Goal: Task Accomplishment & Management: Manage account settings

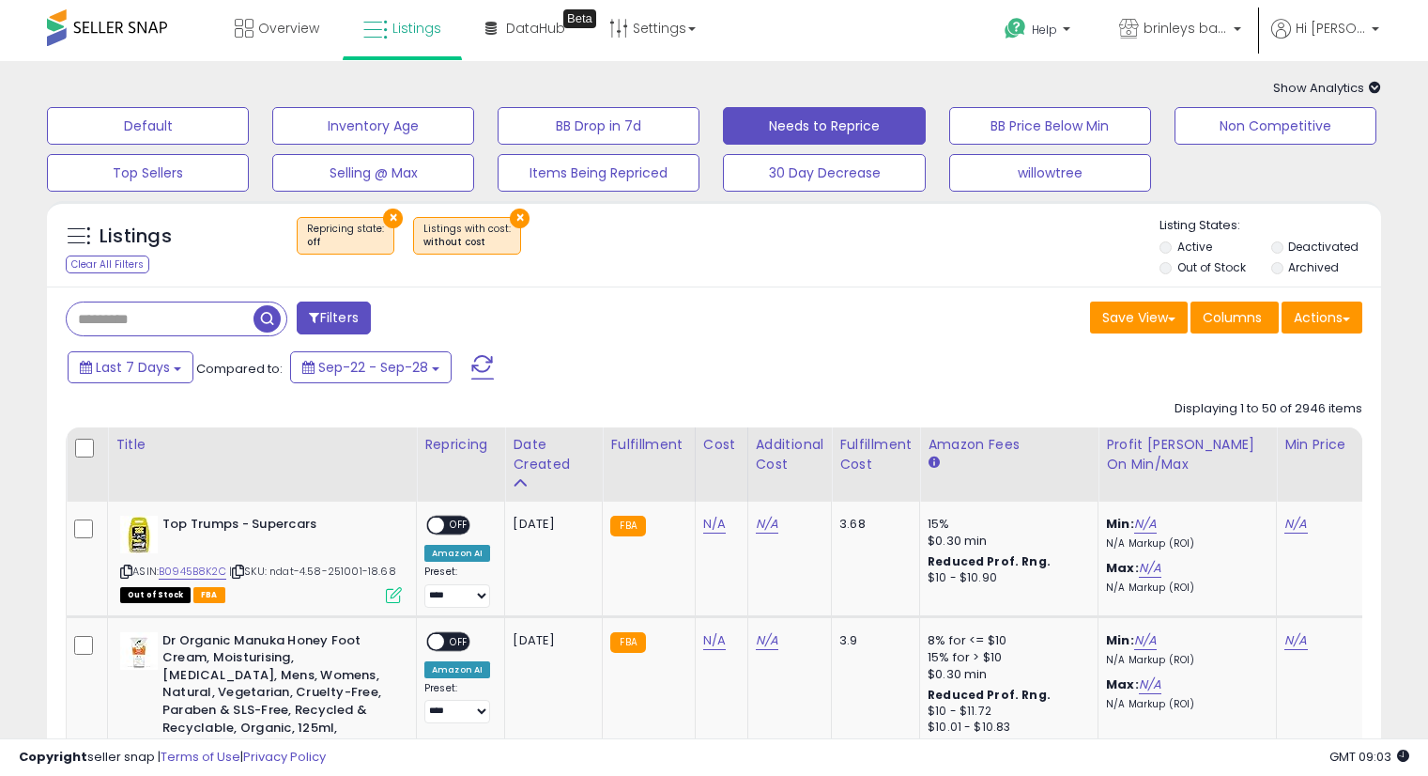
select select "**"
click at [1222, 265] on label "Out of Stock" at bounding box center [1212, 267] width 69 height 16
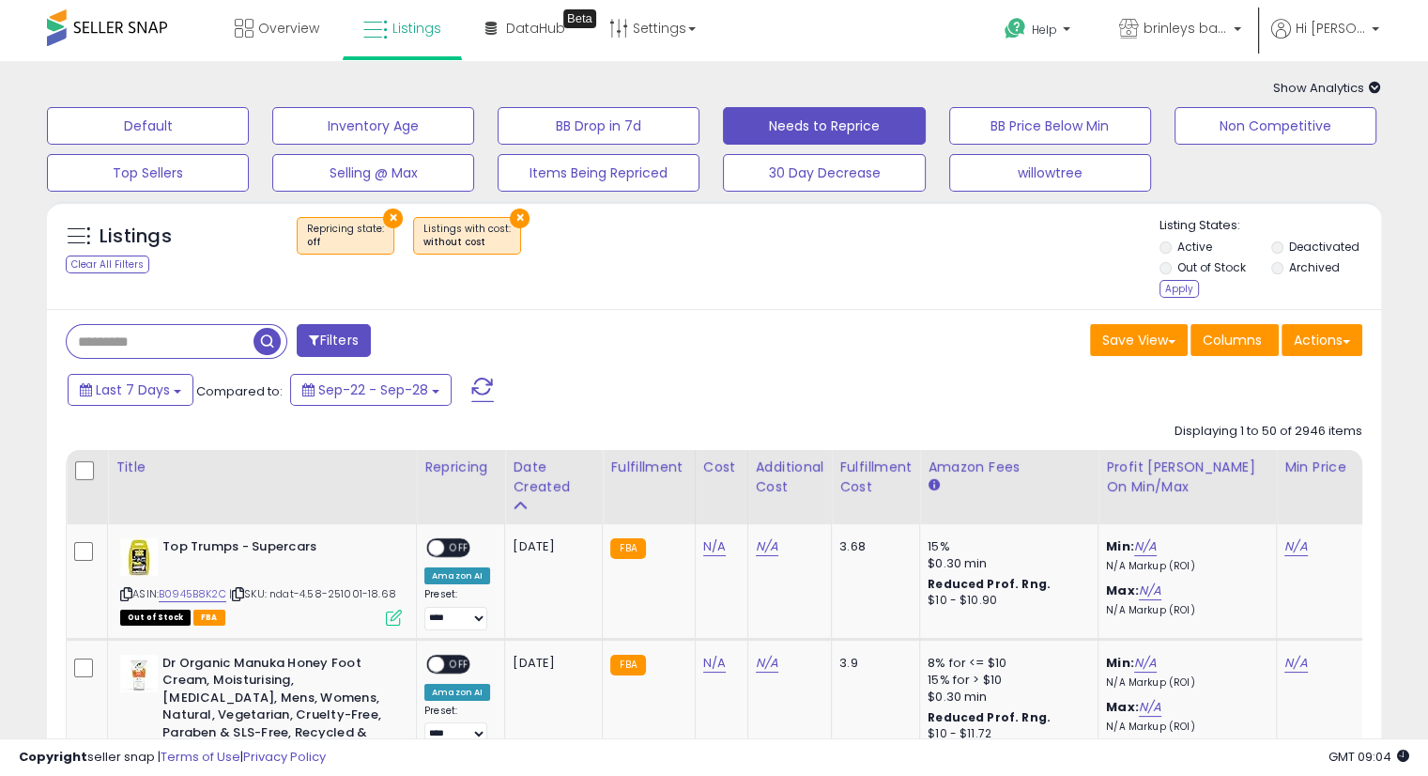
click at [1294, 242] on label "Deactivated" at bounding box center [1323, 247] width 70 height 16
click at [1299, 263] on label "Archived" at bounding box center [1313, 267] width 51 height 16
click at [1166, 294] on div "Apply" at bounding box center [1179, 289] width 39 height 18
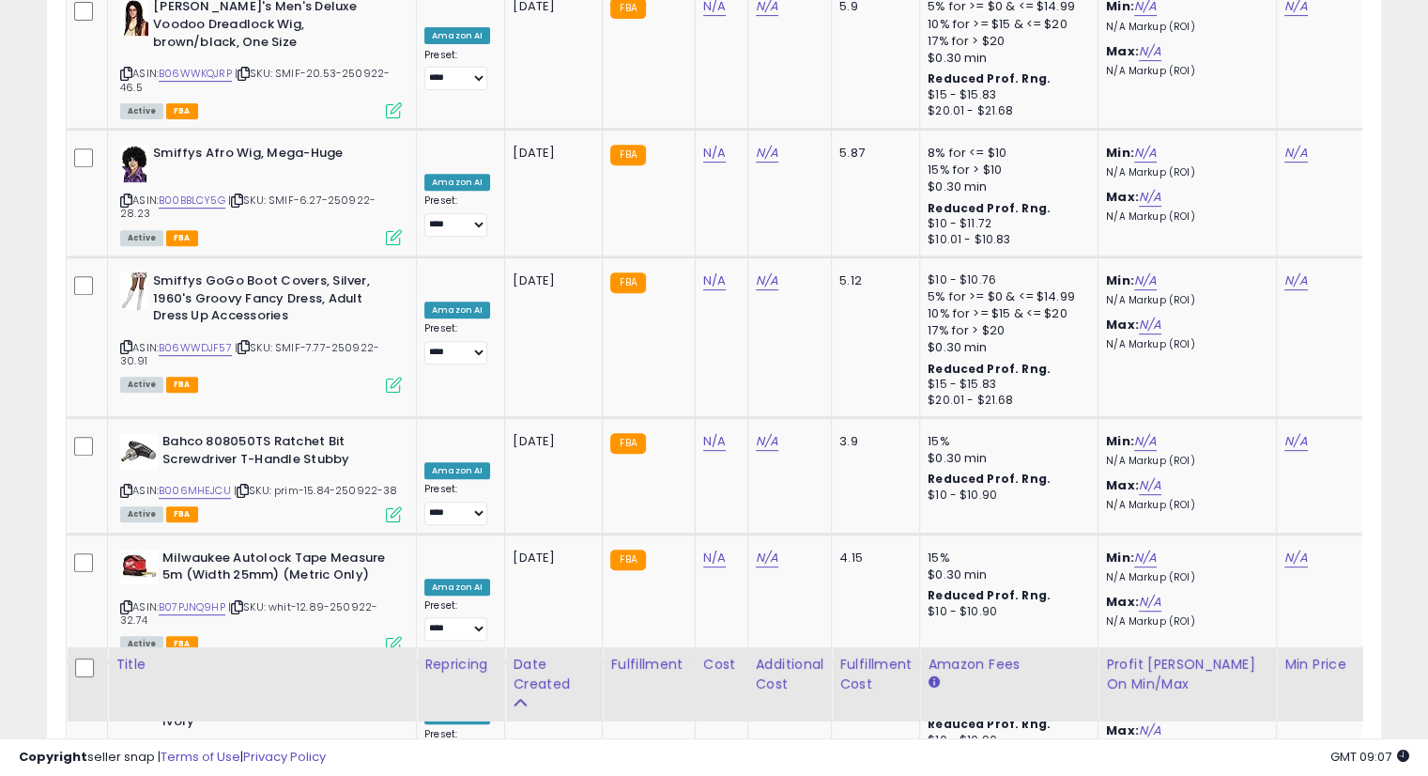
scroll to position [144, 0]
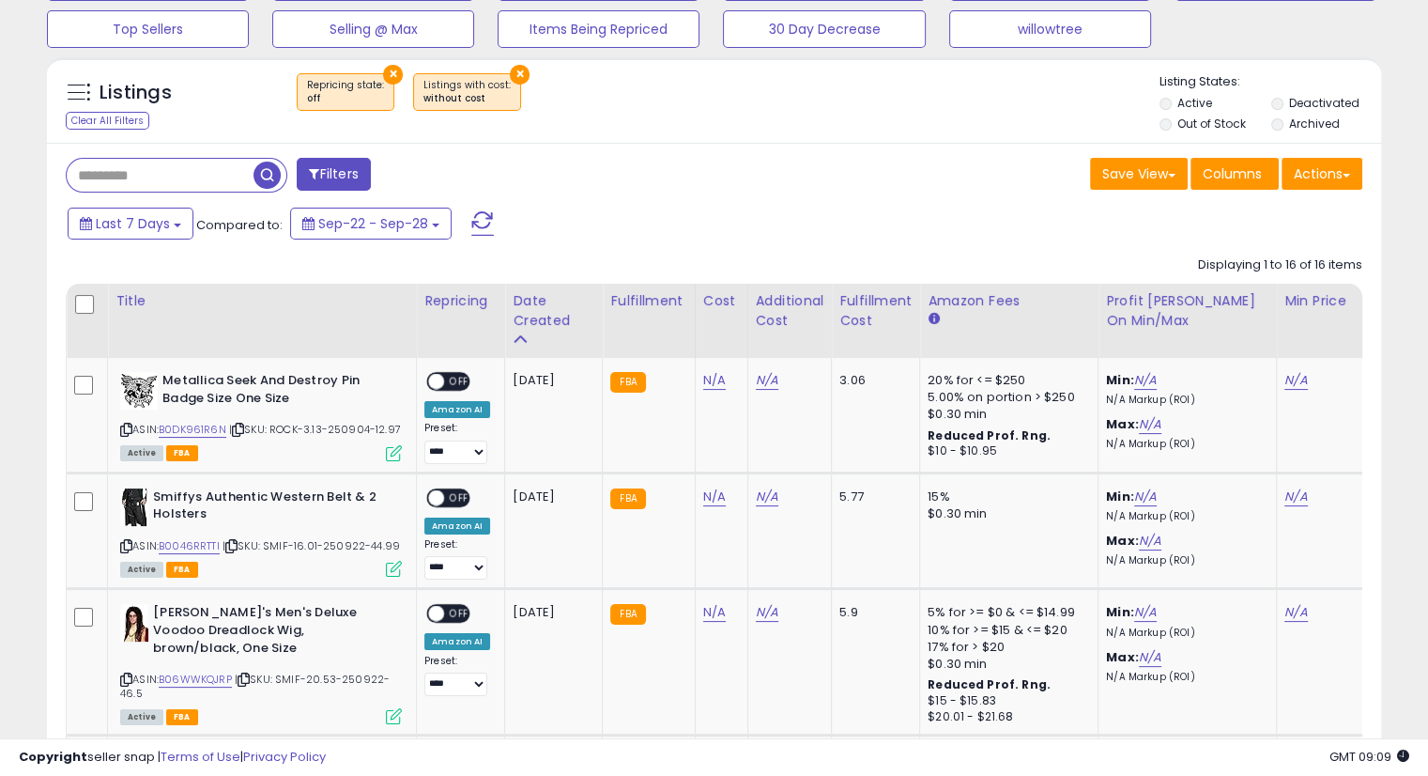
click at [902, 205] on div "Last 7 Days Compared to: Sep-22 - Sep-28" at bounding box center [549, 226] width 973 height 42
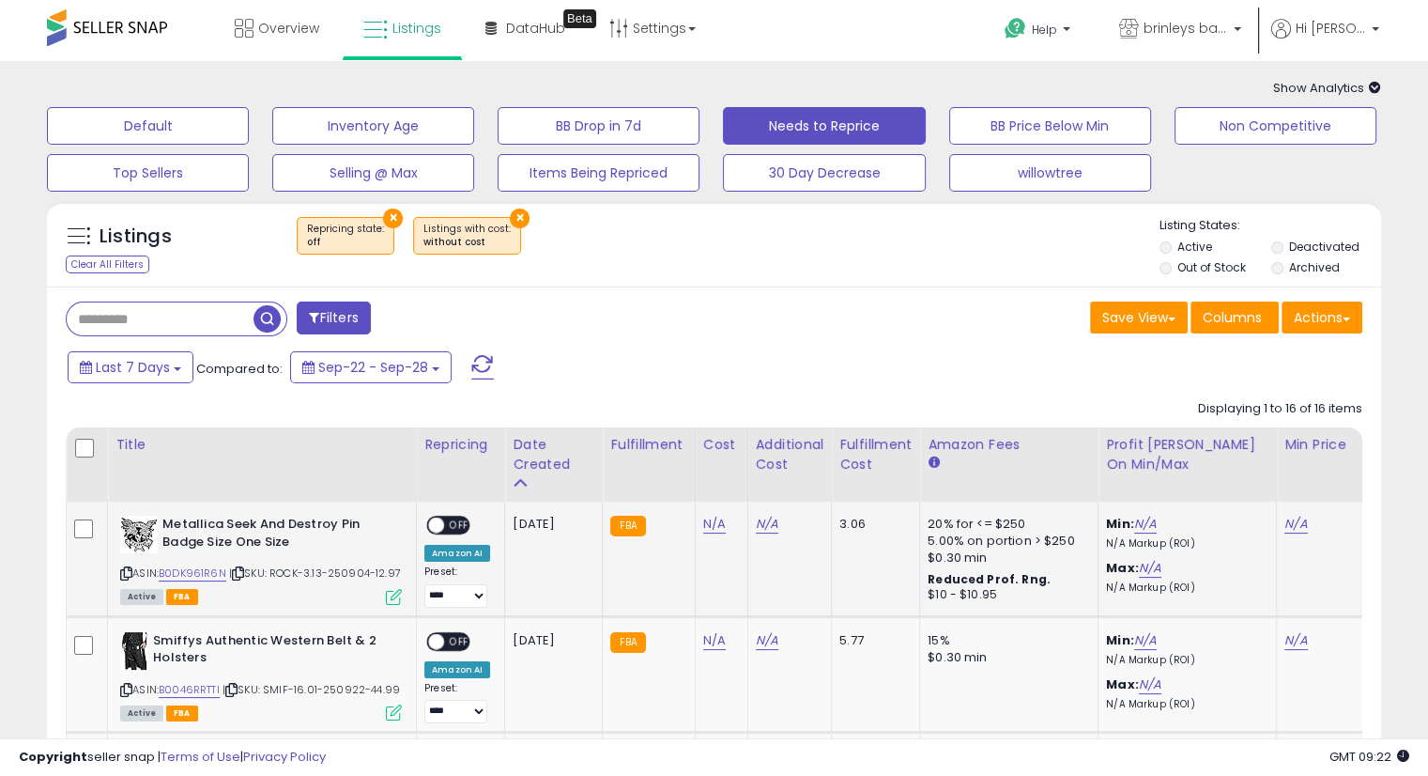
scroll to position [313, 0]
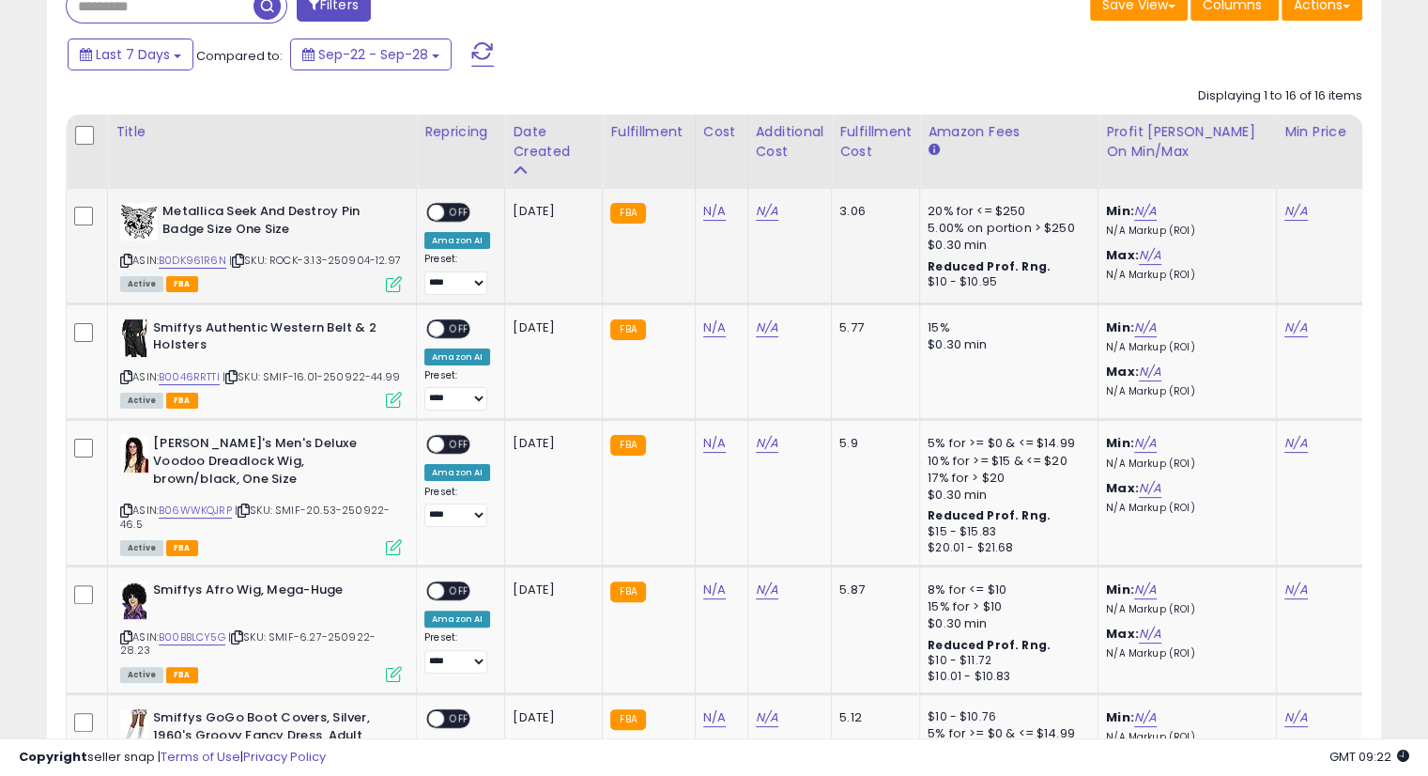
click at [239, 257] on icon at bounding box center [238, 260] width 12 height 10
click at [705, 211] on link "N/A" at bounding box center [714, 211] width 23 height 19
type input "****"
click at [766, 161] on icon "submit" at bounding box center [760, 163] width 11 height 11
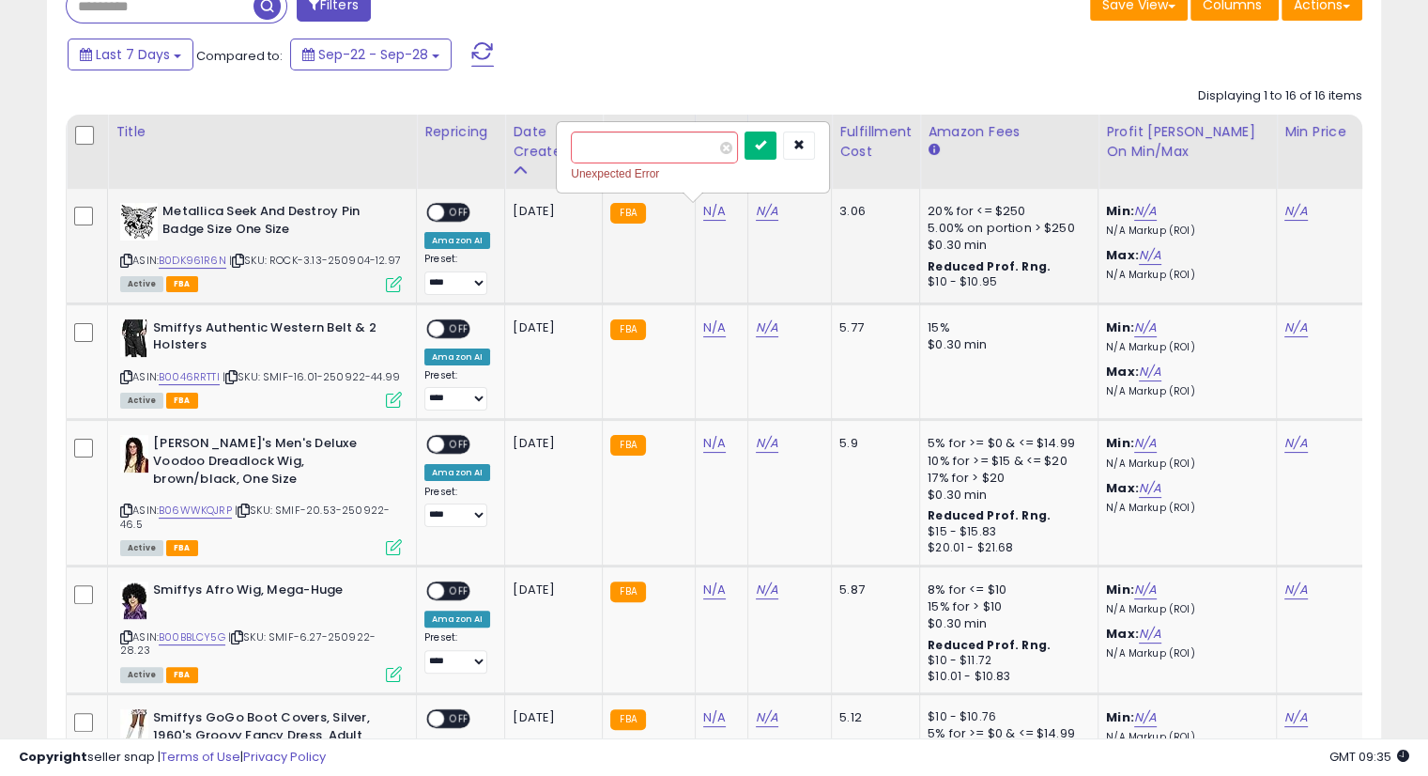
click at [777, 147] on button "submit" at bounding box center [761, 145] width 32 height 28
click at [766, 146] on icon "submit" at bounding box center [760, 144] width 11 height 11
click at [766, 148] on icon "submit" at bounding box center [760, 144] width 11 height 11
click at [805, 148] on icon "button" at bounding box center [799, 144] width 11 height 11
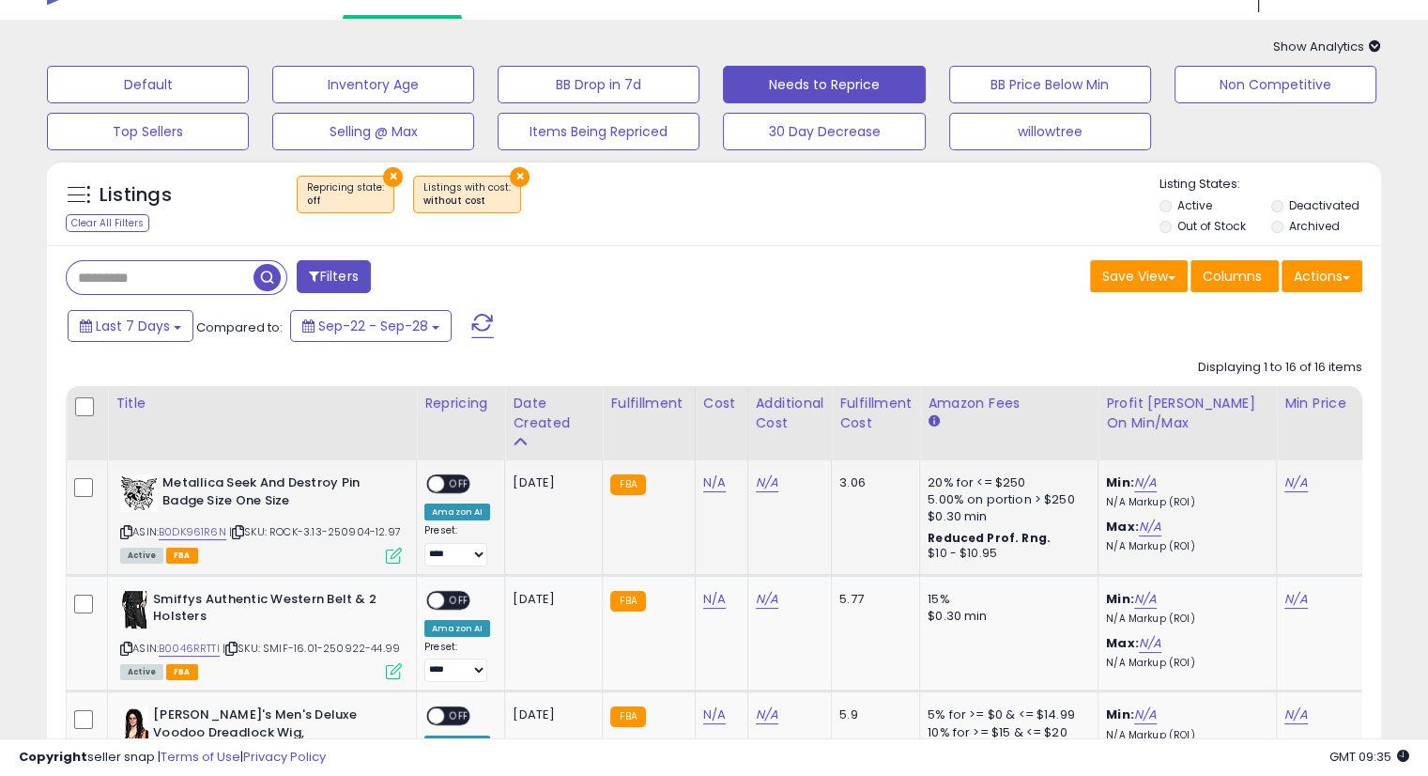
scroll to position [0, 0]
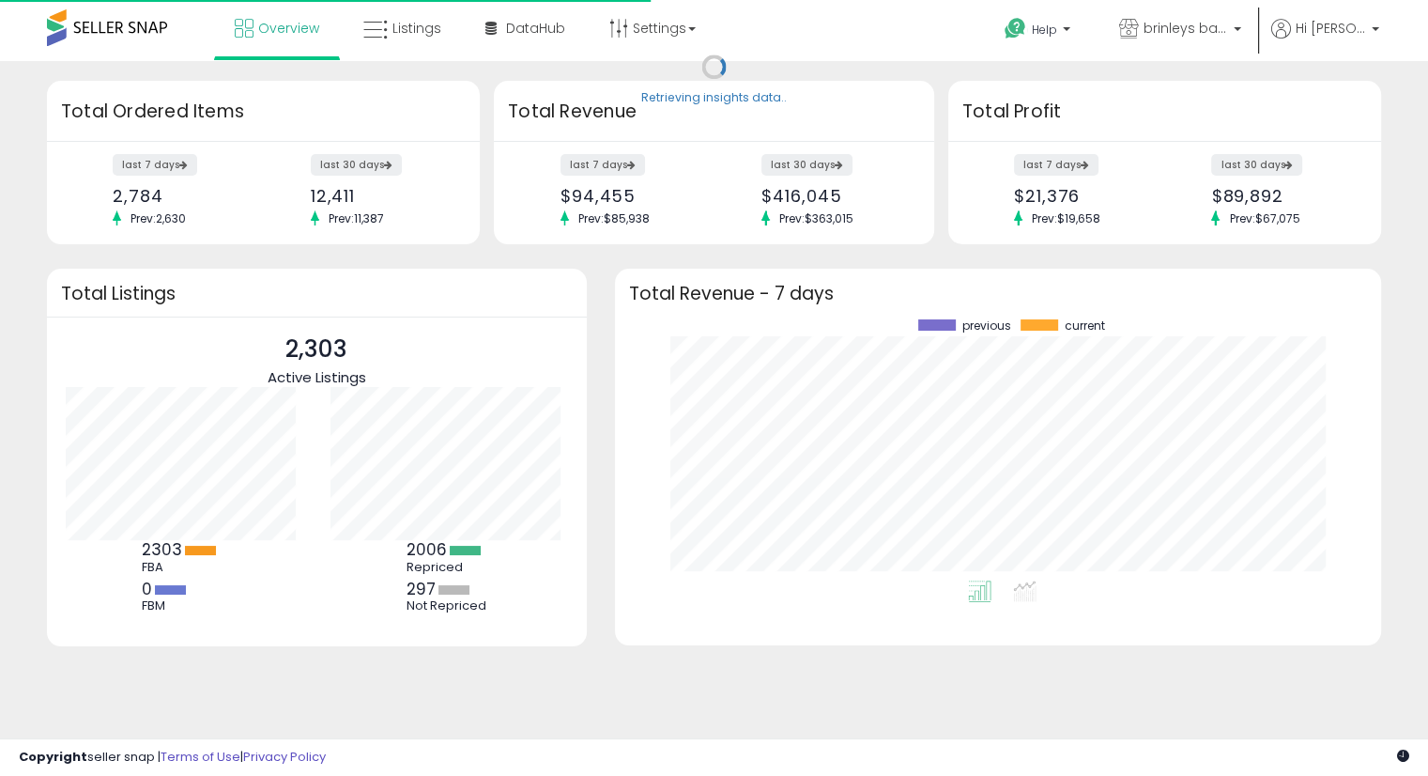
scroll to position [260, 729]
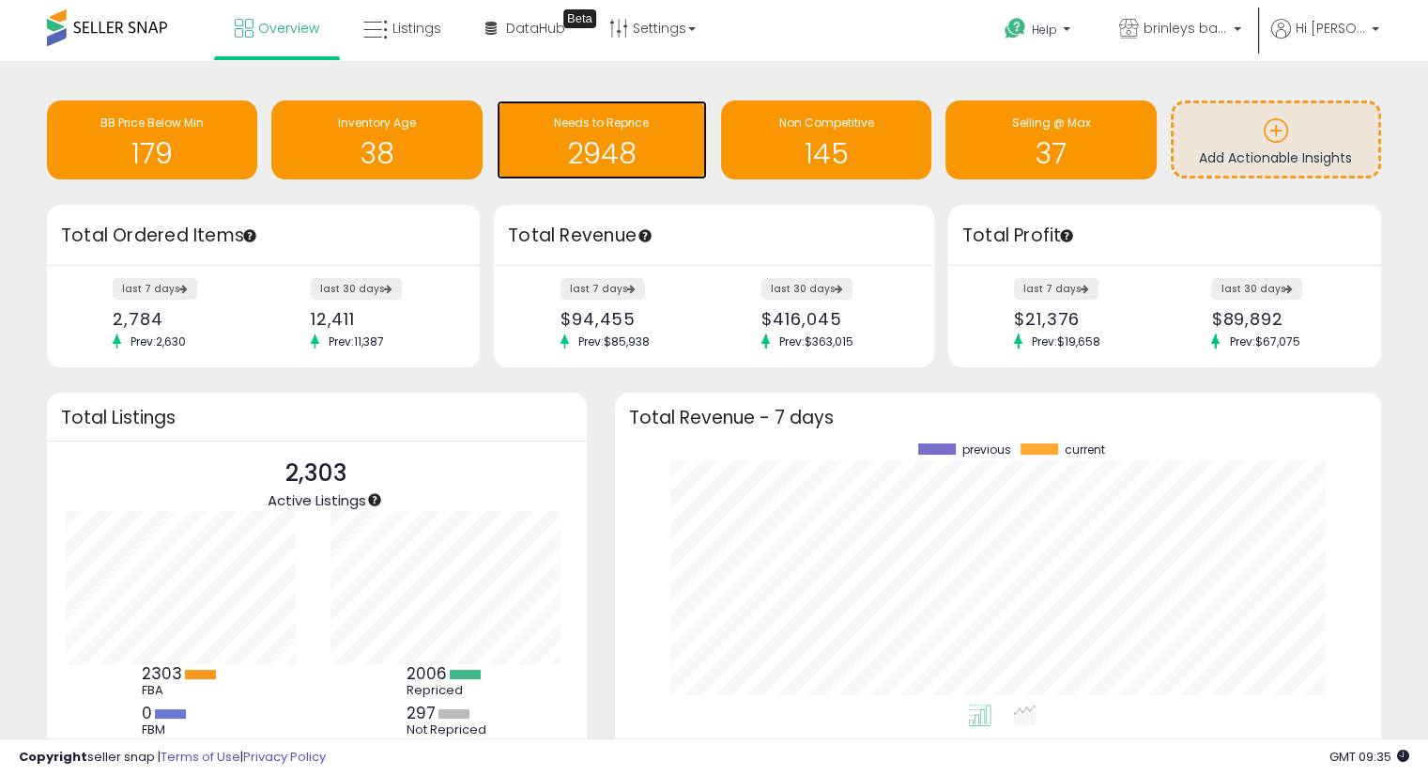
click at [643, 145] on h1 "2948" at bounding box center [602, 153] width 192 height 31
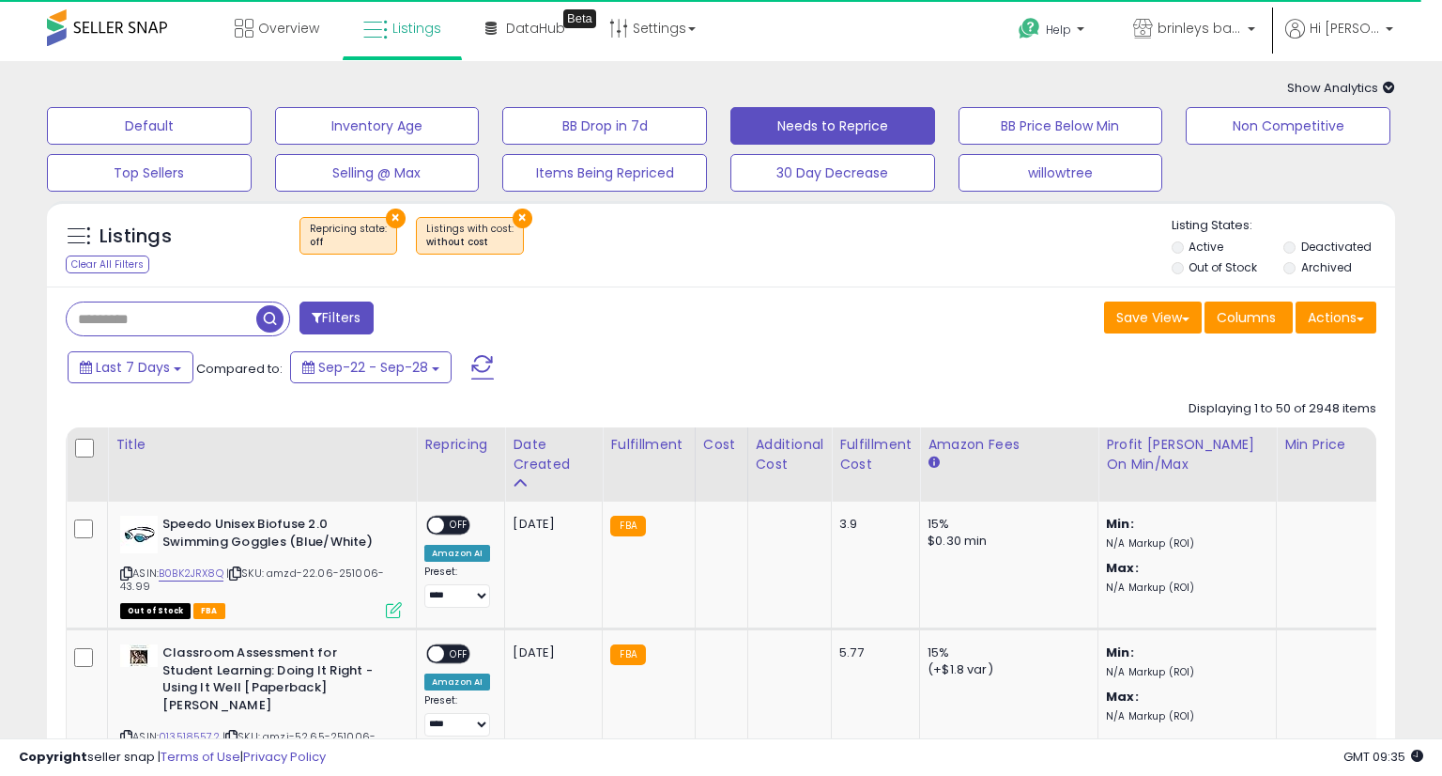
select select "**"
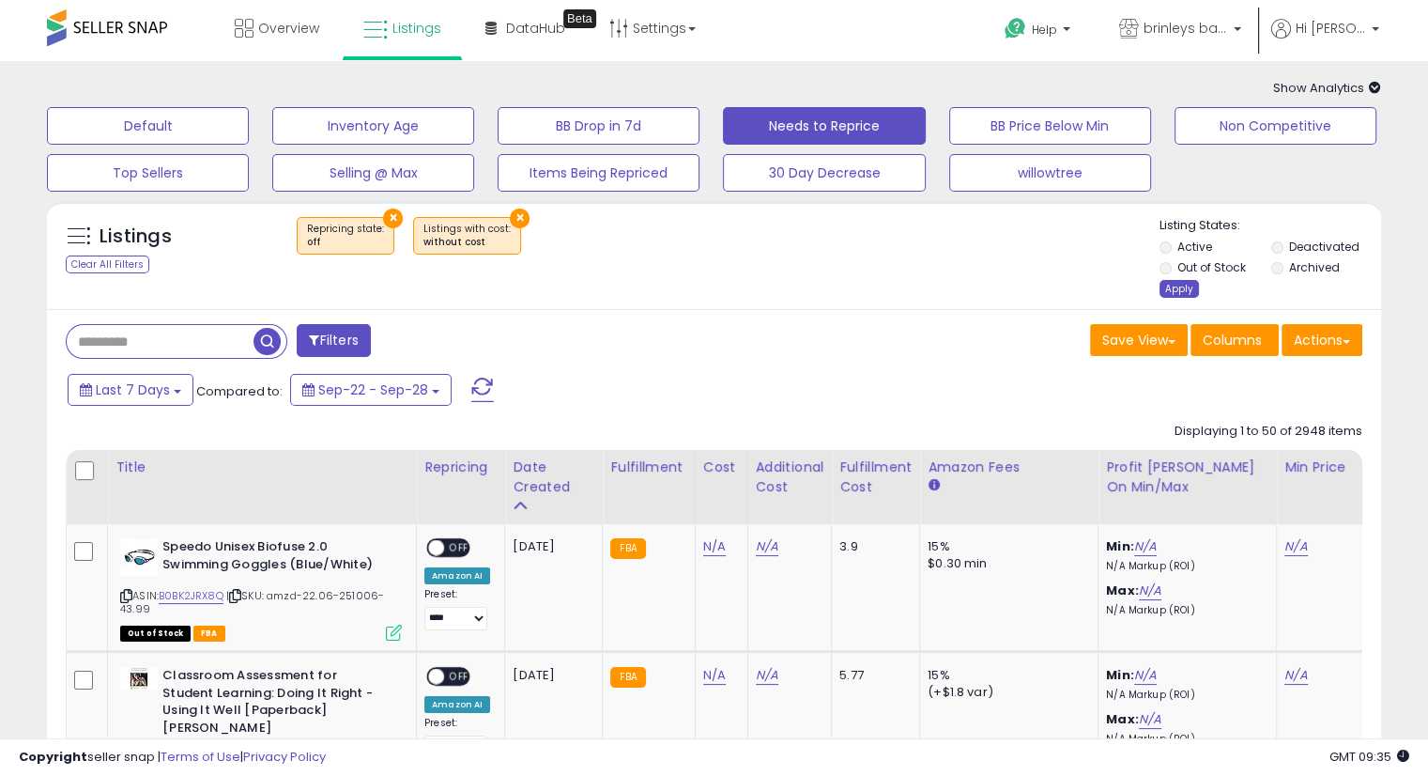
click at [1168, 290] on div "Apply" at bounding box center [1179, 289] width 39 height 18
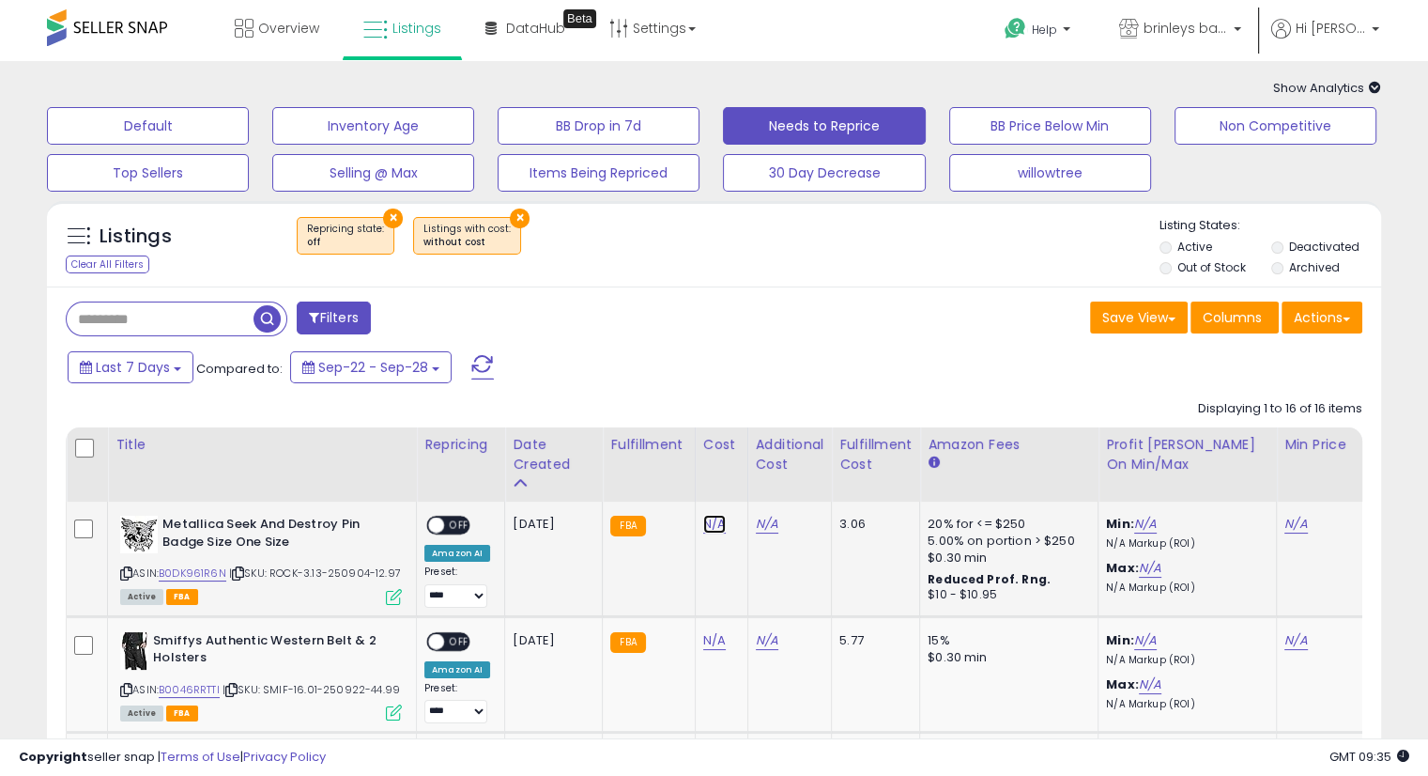
click at [703, 523] on link "N/A" at bounding box center [714, 524] width 23 height 19
type input "****"
click at [766, 476] on icon "submit" at bounding box center [760, 475] width 11 height 11
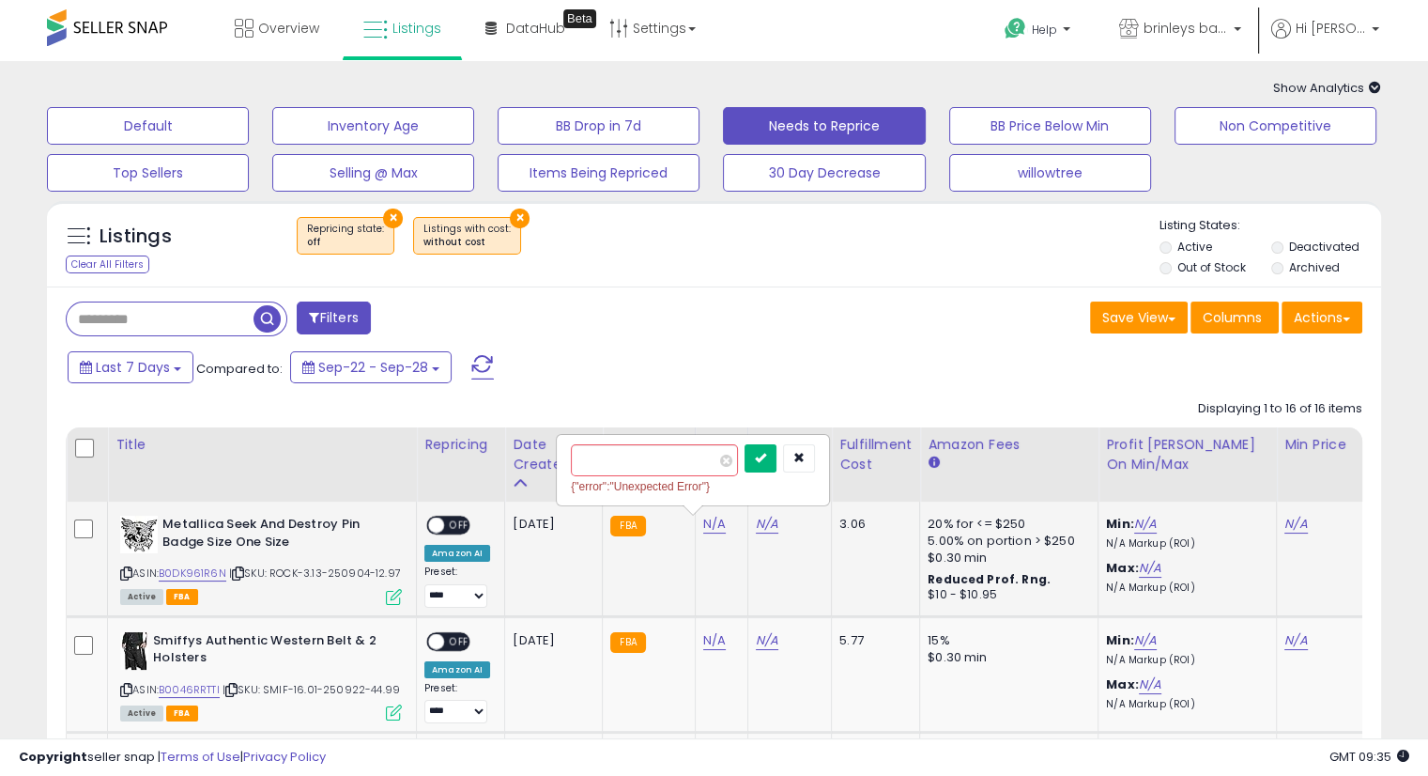
click at [766, 463] on icon "submit" at bounding box center [760, 457] width 11 height 11
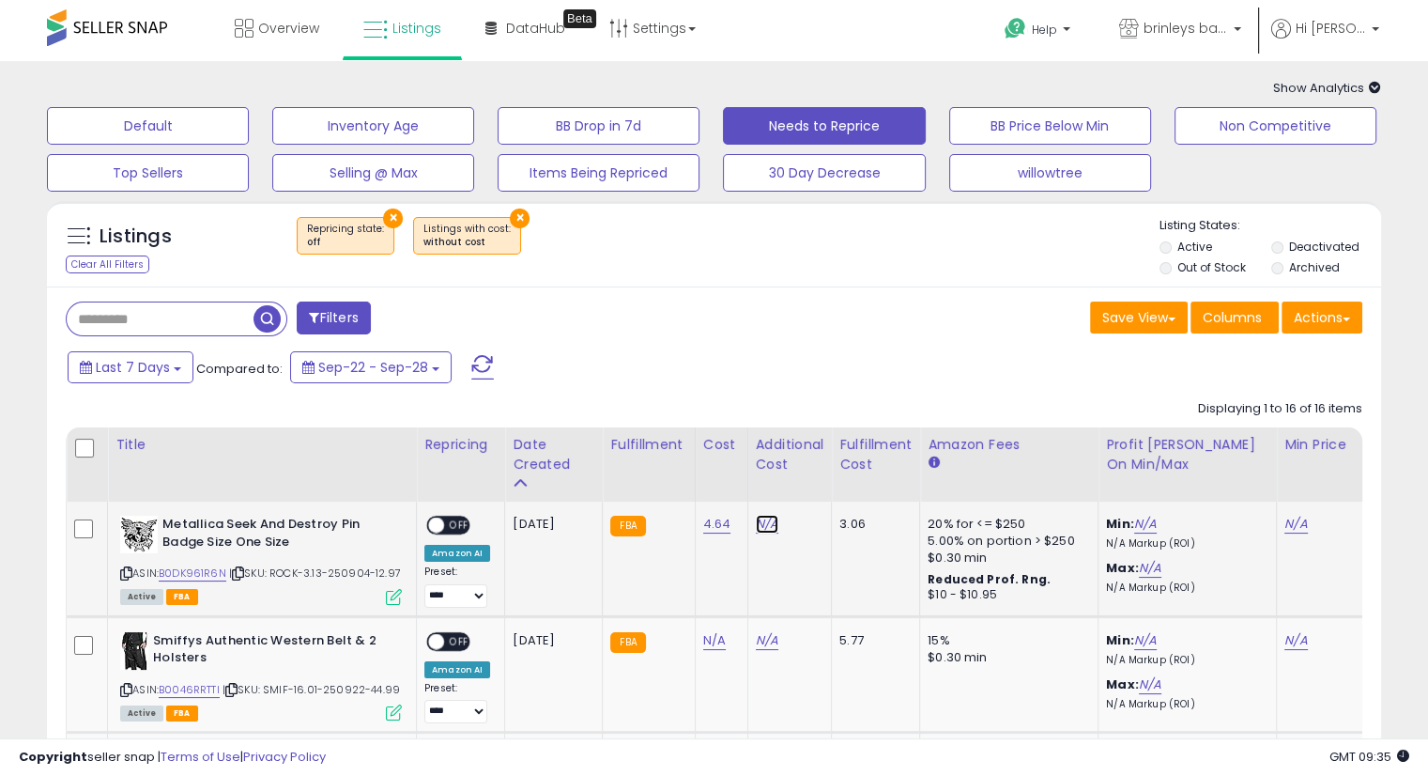
click at [756, 525] on link "N/A" at bounding box center [767, 524] width 23 height 19
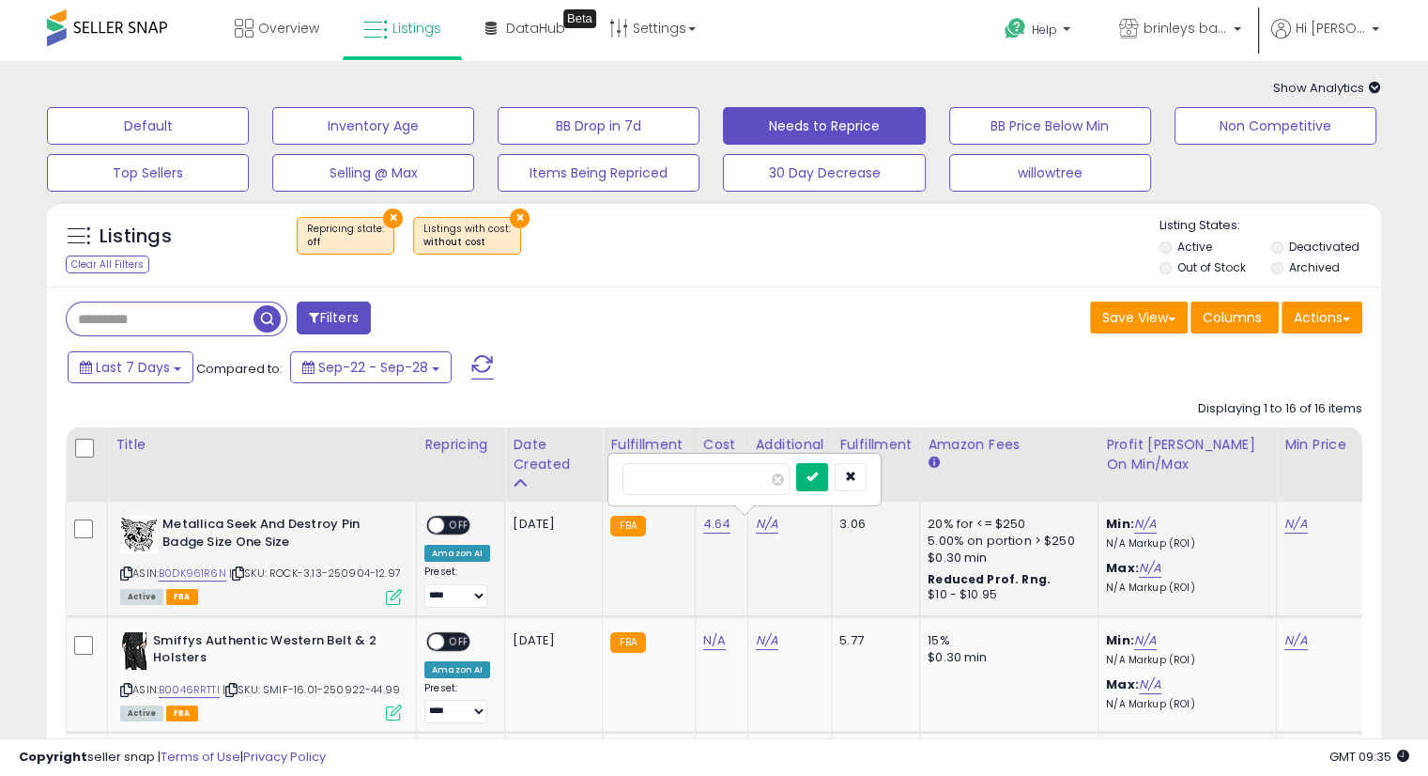
type input "****"
click at [828, 470] on button "submit" at bounding box center [812, 477] width 32 height 28
click at [818, 458] on icon "submit" at bounding box center [812, 457] width 11 height 11
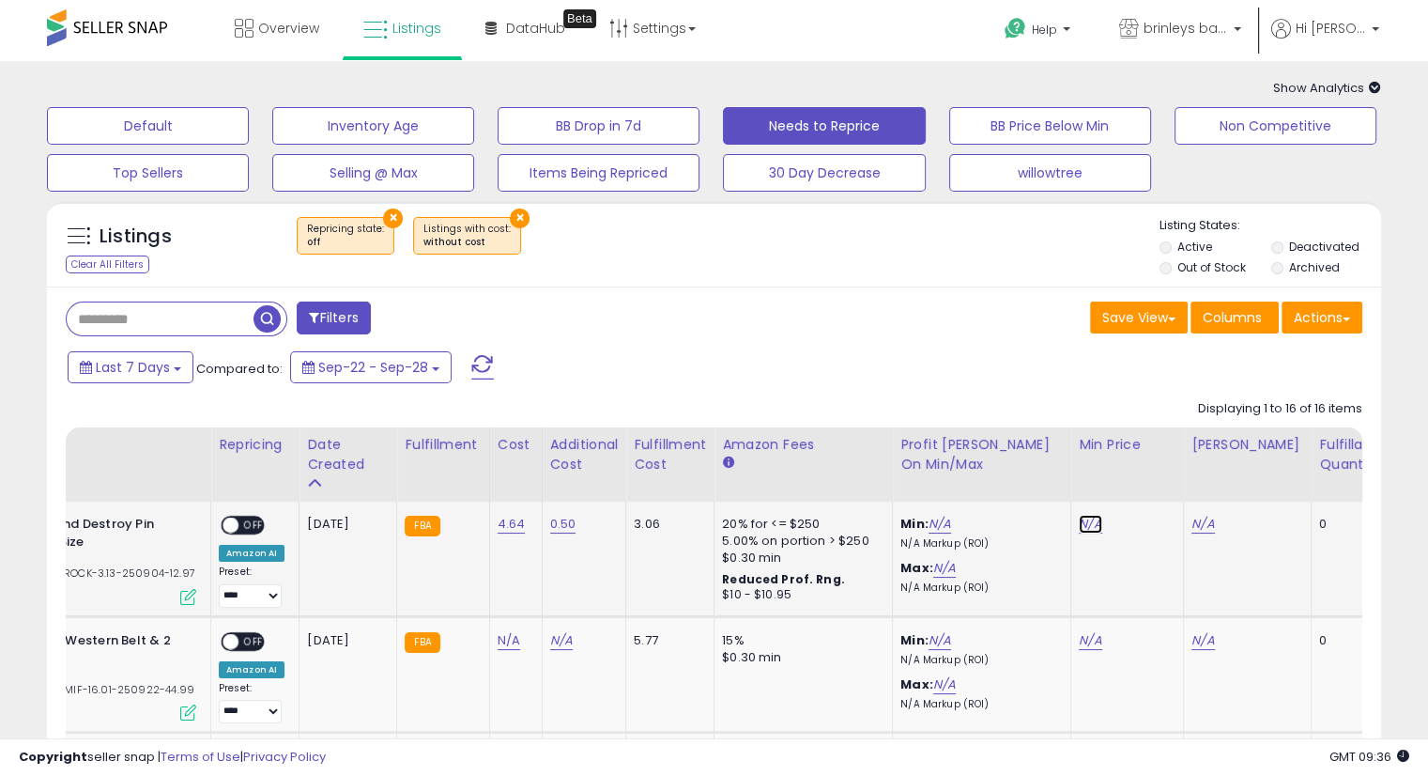
click at [1079, 521] on link "N/A" at bounding box center [1090, 524] width 23 height 19
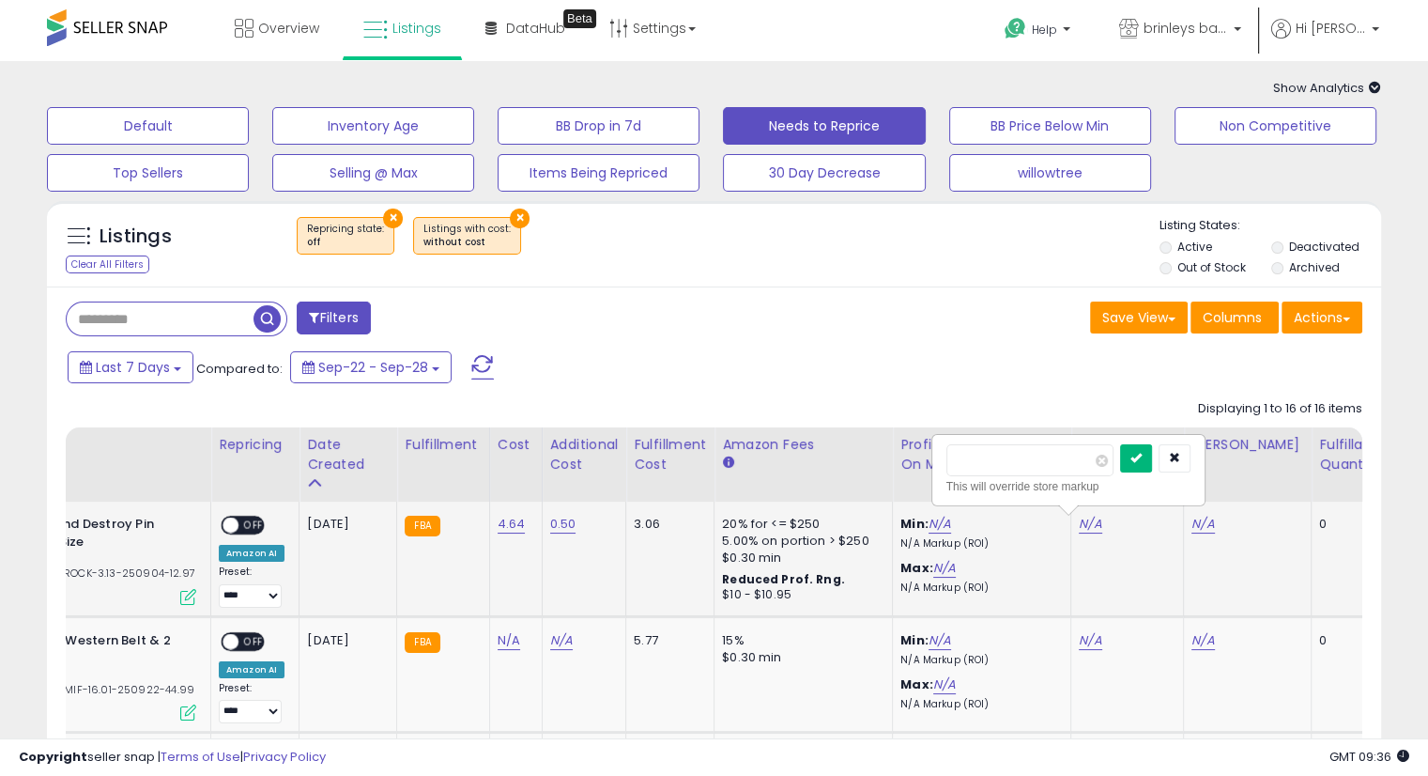
type input "*****"
click at [1152, 463] on button "submit" at bounding box center [1136, 458] width 32 height 28
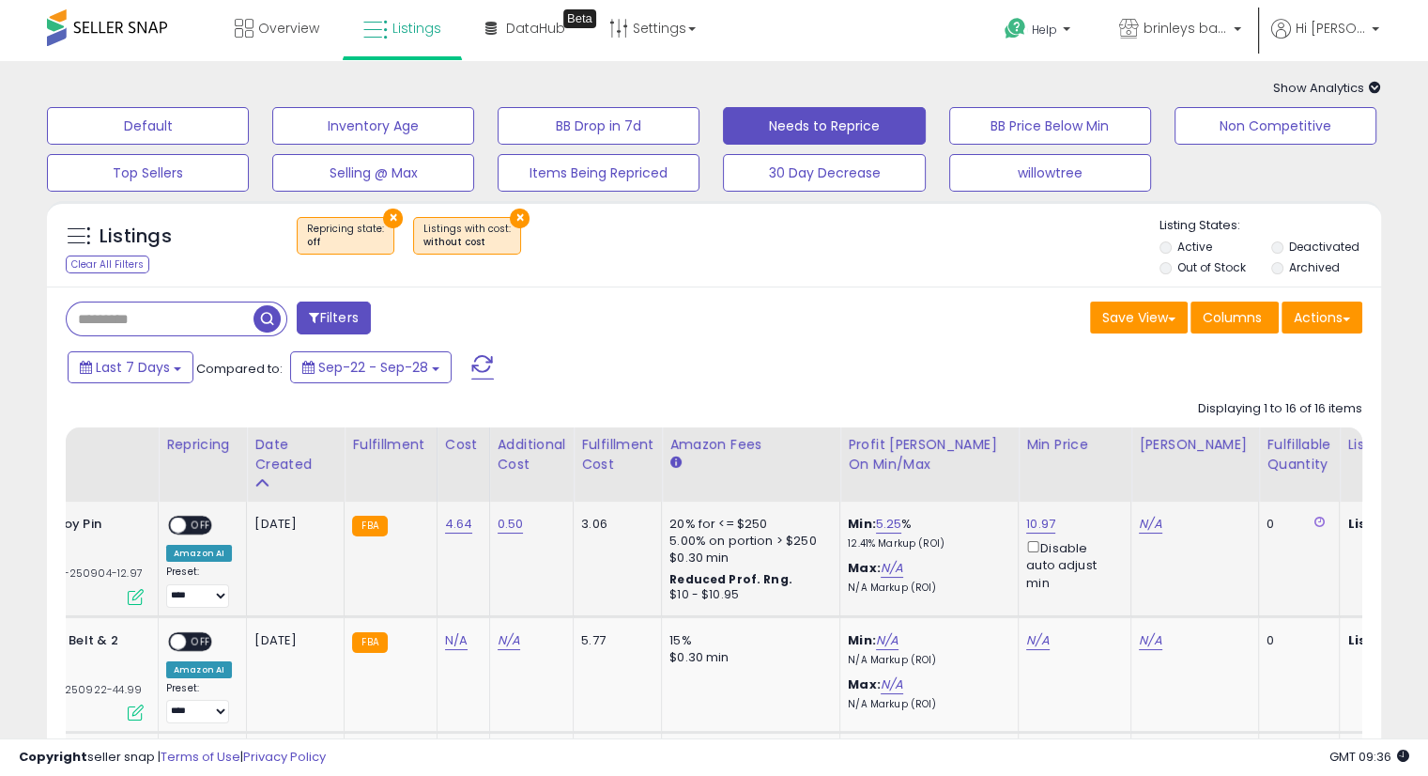
scroll to position [0, 259]
click at [1148, 524] on link "N/A" at bounding box center [1149, 524] width 23 height 19
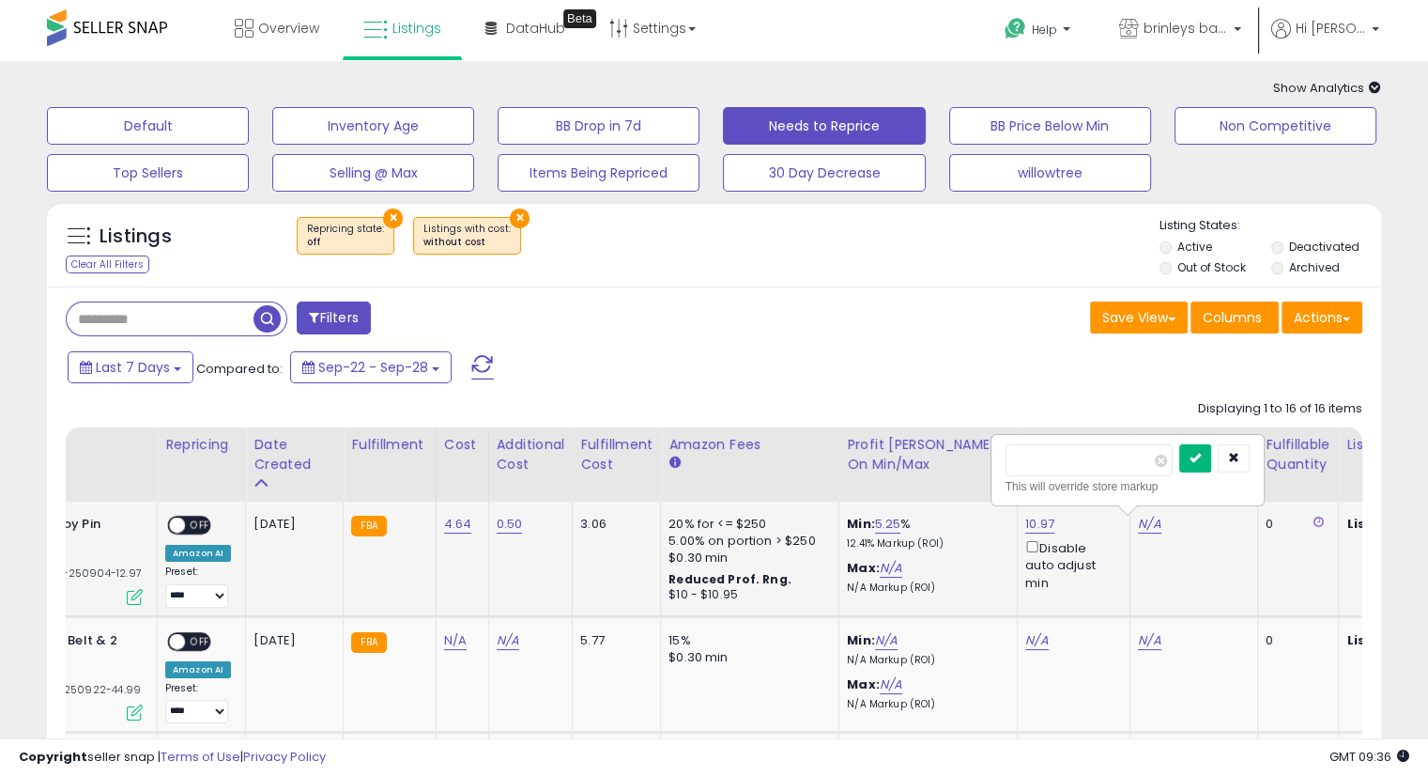
type input "*****"
click at [1211, 455] on button "submit" at bounding box center [1195, 458] width 32 height 28
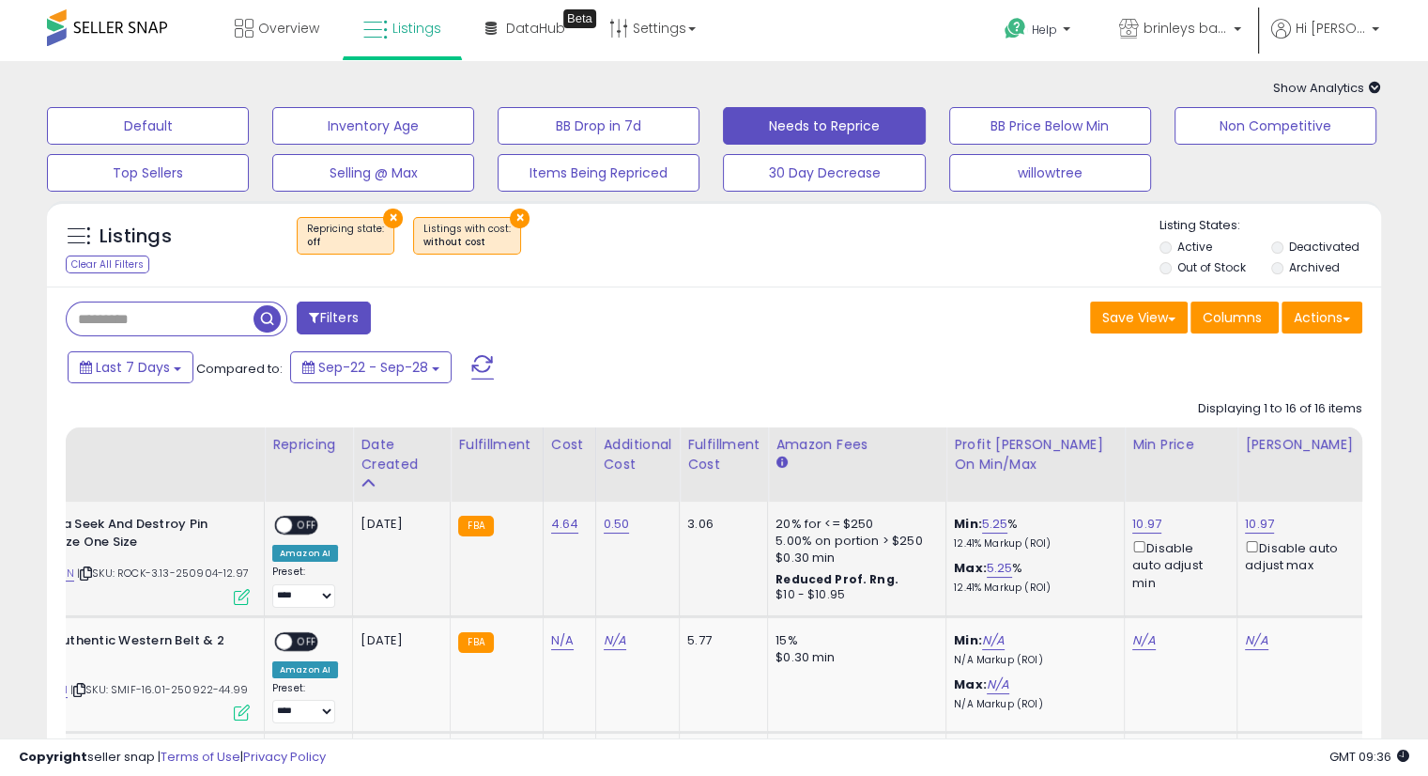
scroll to position [0, 0]
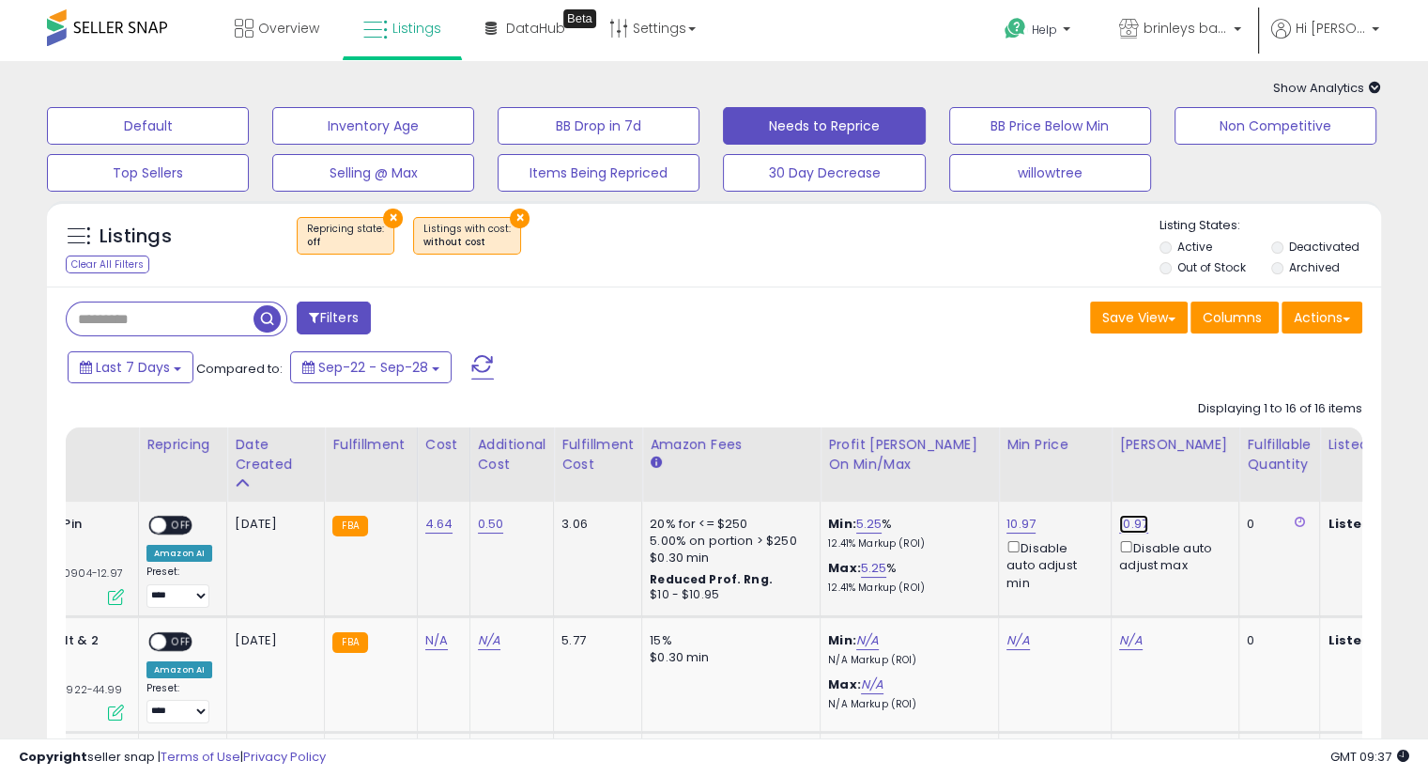
click at [1132, 529] on link "10.97" at bounding box center [1133, 524] width 29 height 19
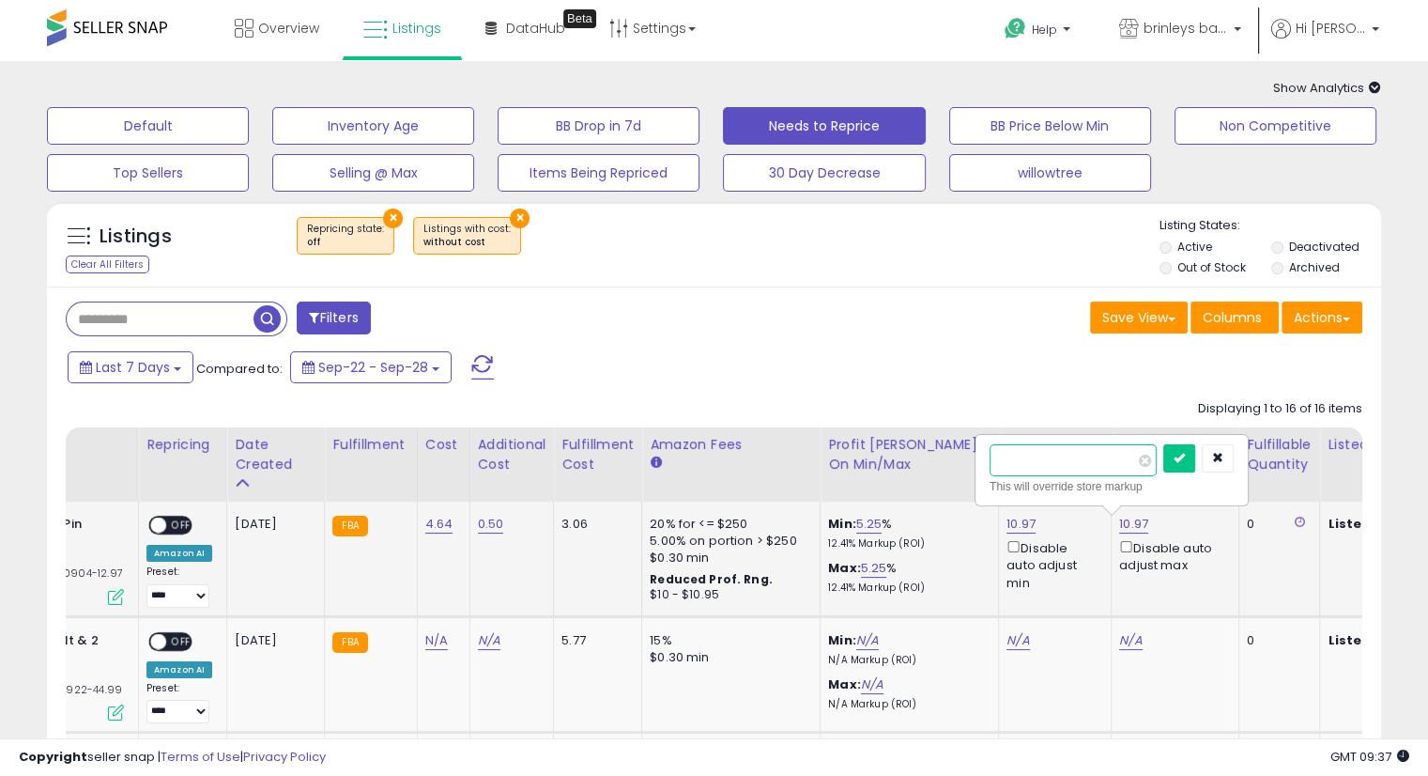
click at [1080, 469] on input "*****" at bounding box center [1073, 460] width 167 height 32
type input "*"
click at [1099, 460] on input "number" at bounding box center [1073, 460] width 167 height 32
type input "*****"
click at [1195, 465] on button "submit" at bounding box center [1180, 458] width 32 height 28
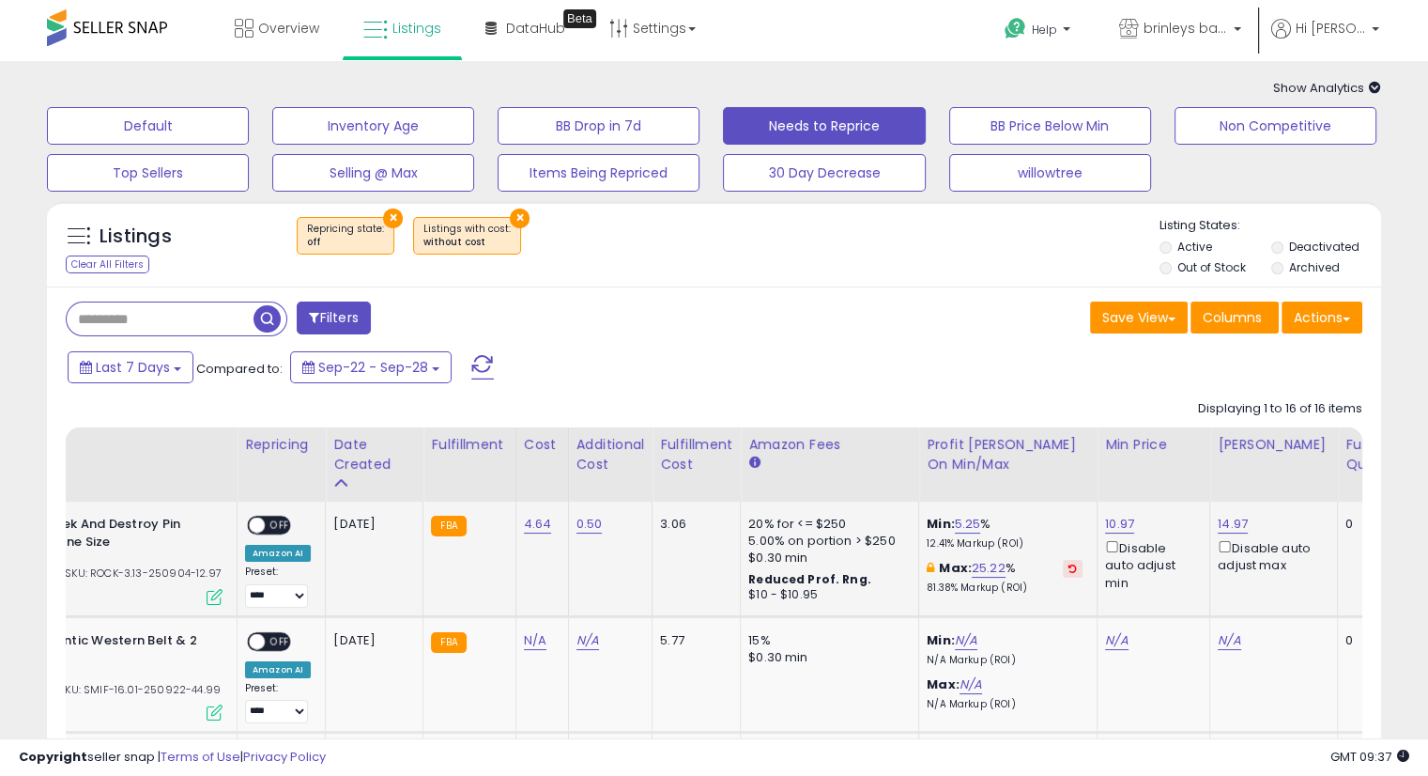
scroll to position [0, 158]
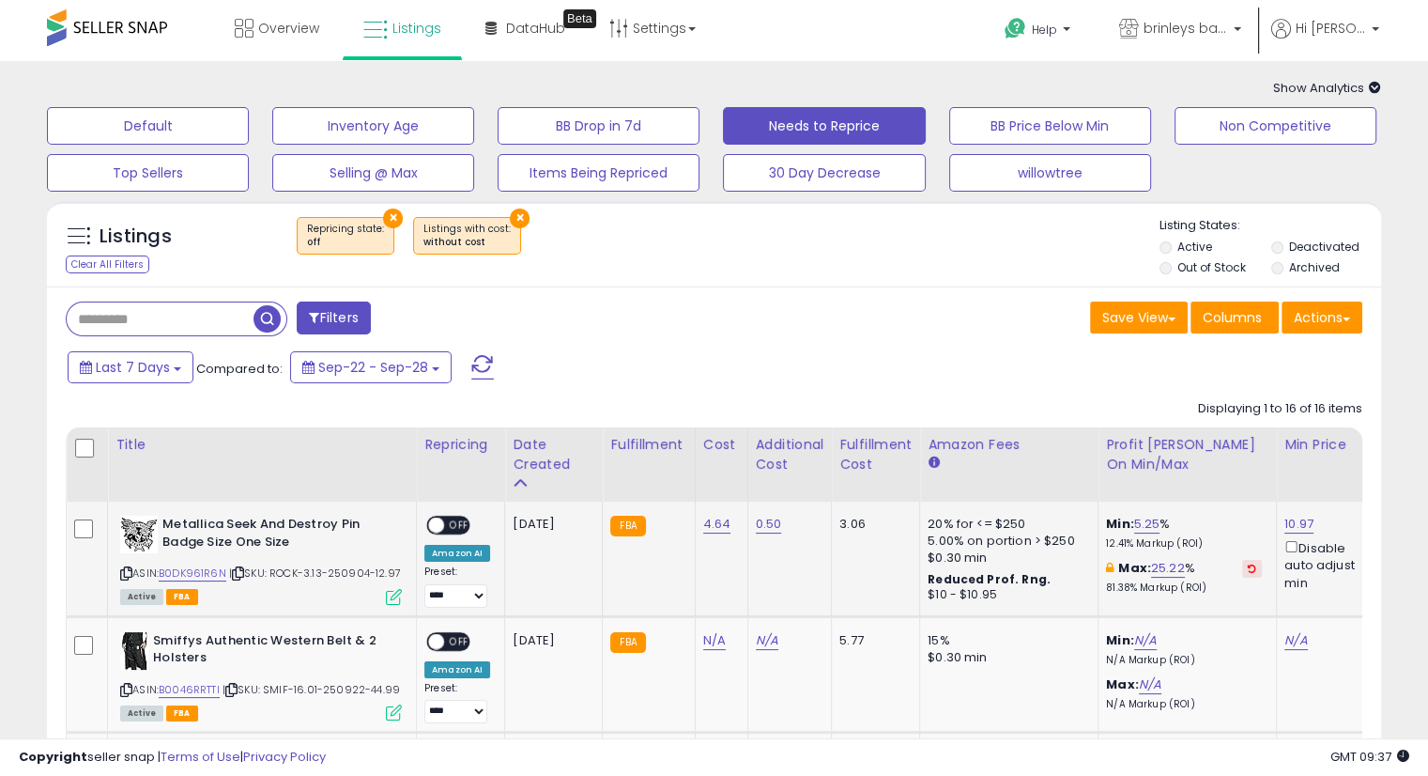
click at [464, 527] on span "OFF" at bounding box center [459, 525] width 30 height 16
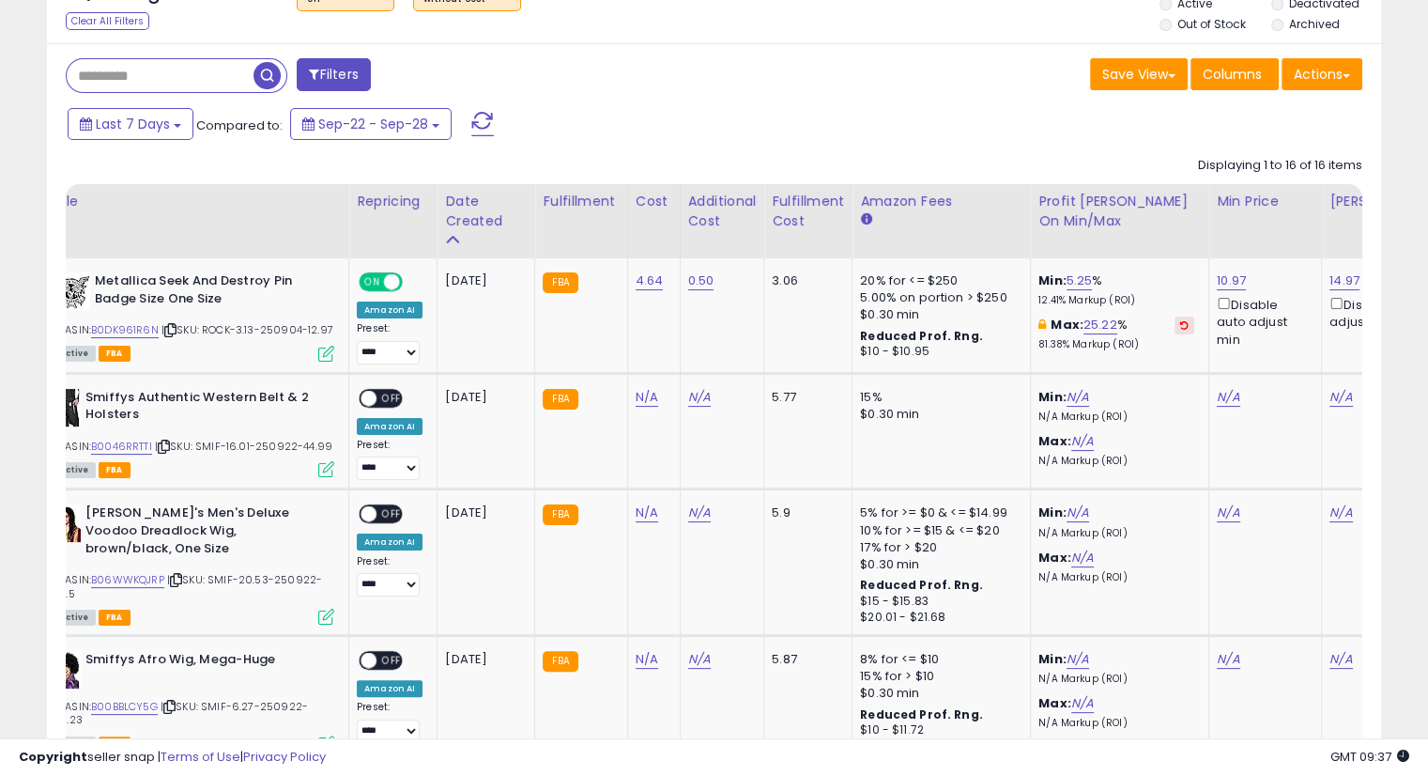
scroll to position [277, 0]
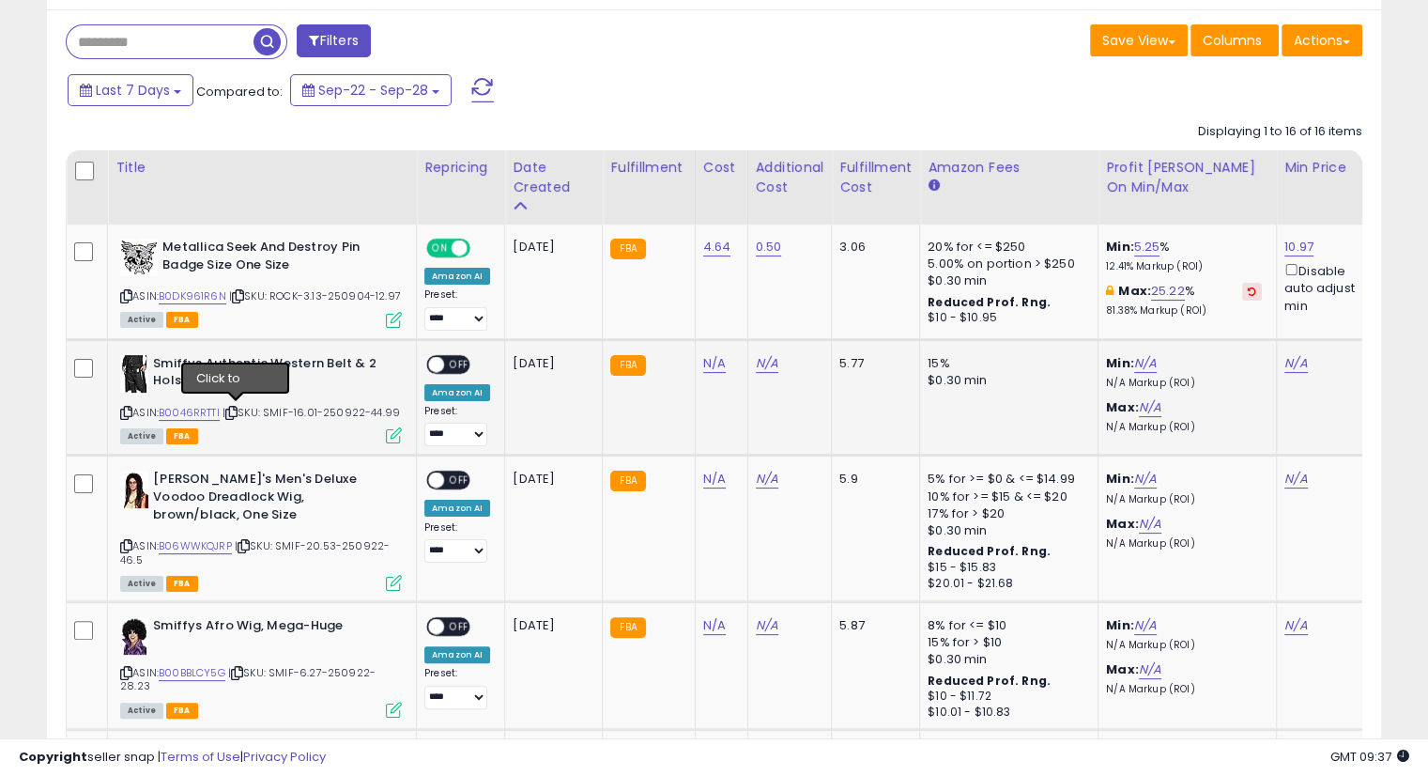
click at [231, 408] on icon at bounding box center [231, 413] width 12 height 10
drag, startPoint x: 237, startPoint y: 414, endPoint x: 240, endPoint y: 401, distance: 13.7
click at [237, 413] on icon at bounding box center [231, 413] width 12 height 10
click at [235, 410] on icon at bounding box center [231, 413] width 12 height 10
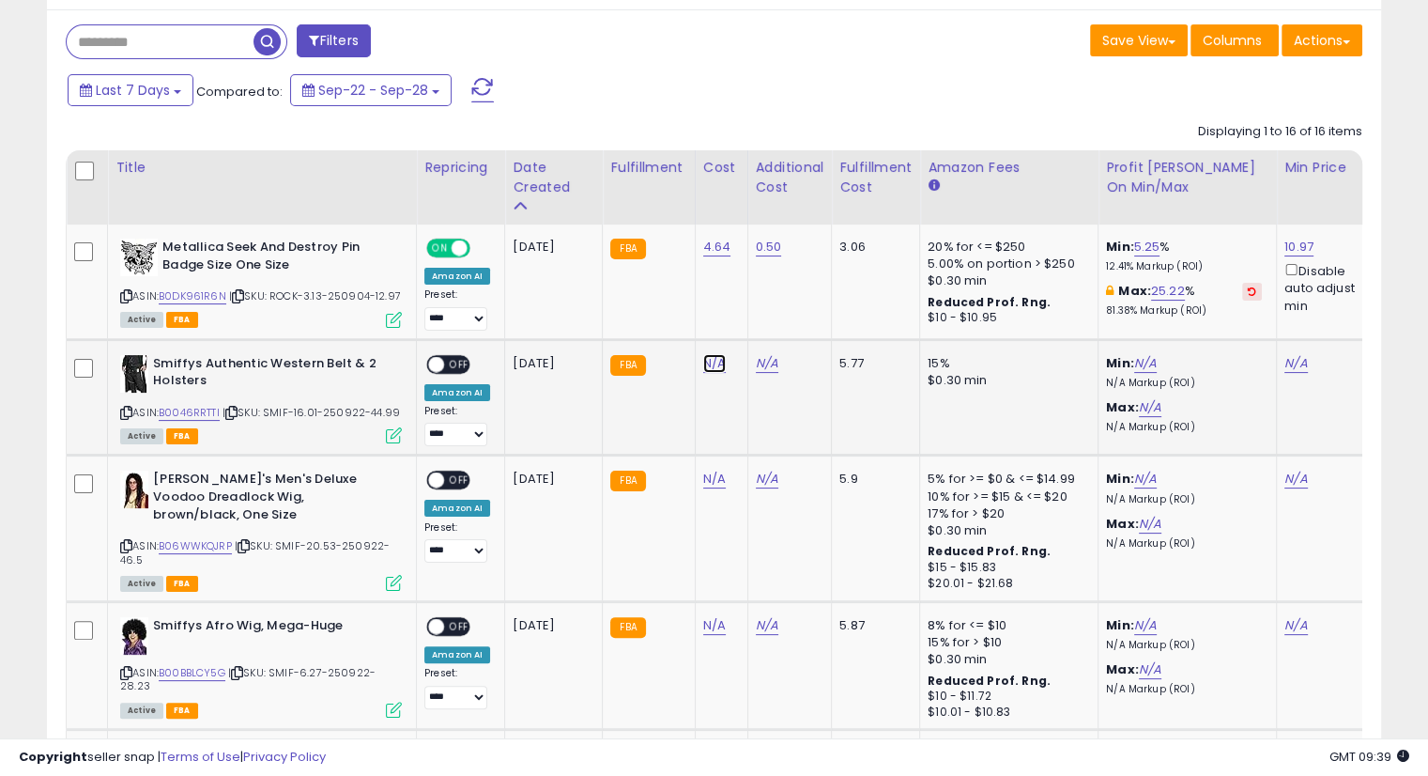
click at [707, 359] on link "N/A" at bounding box center [714, 363] width 23 height 19
type input "*****"
click at [777, 322] on button "submit" at bounding box center [761, 315] width 32 height 28
click at [766, 298] on icon "submit" at bounding box center [760, 295] width 11 height 11
drag, startPoint x: 751, startPoint y: 366, endPoint x: 894, endPoint y: 378, distance: 143.2
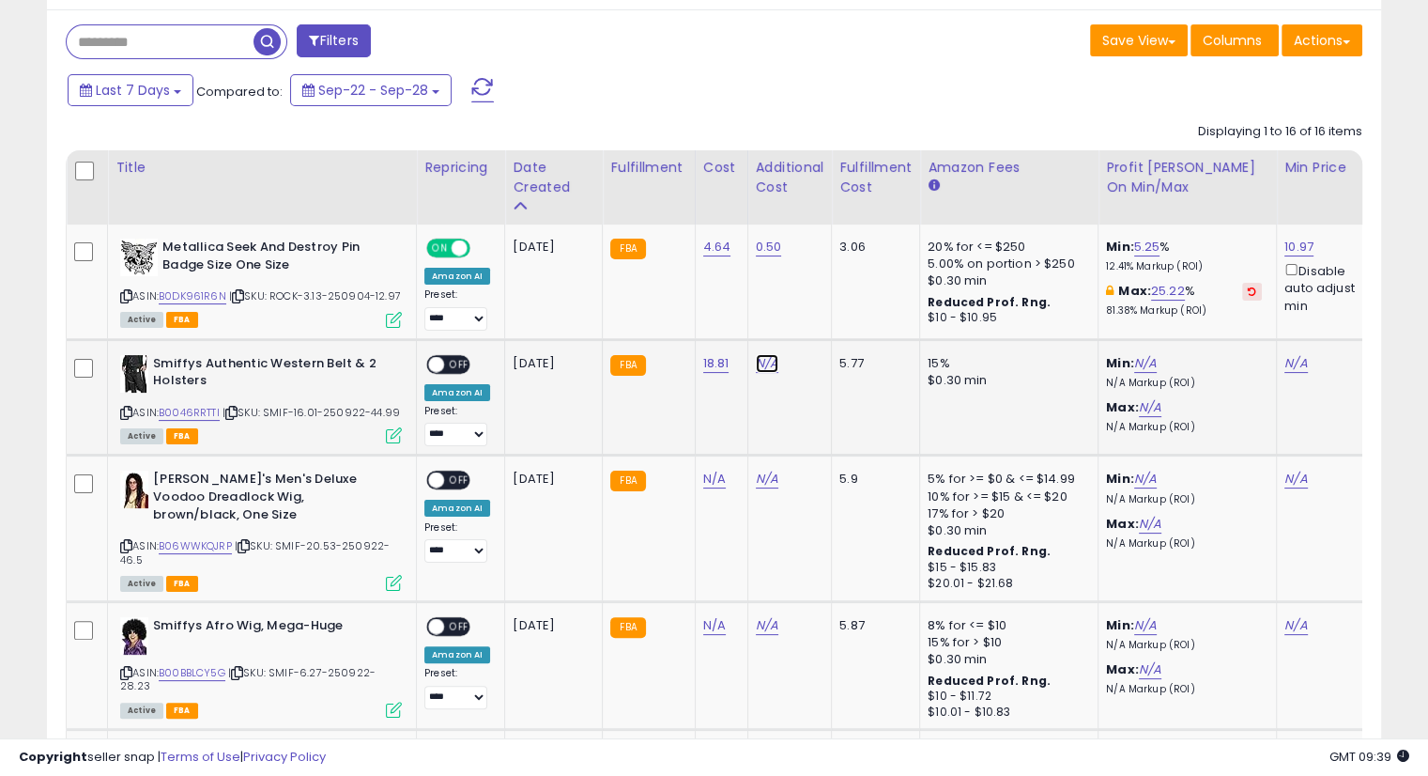
click at [756, 366] on link "N/A" at bounding box center [767, 363] width 23 height 19
type input "****"
click at [828, 301] on button "submit" at bounding box center [812, 315] width 32 height 28
click at [818, 298] on icon "submit" at bounding box center [812, 295] width 11 height 11
click at [1285, 362] on link "N/A" at bounding box center [1296, 363] width 23 height 19
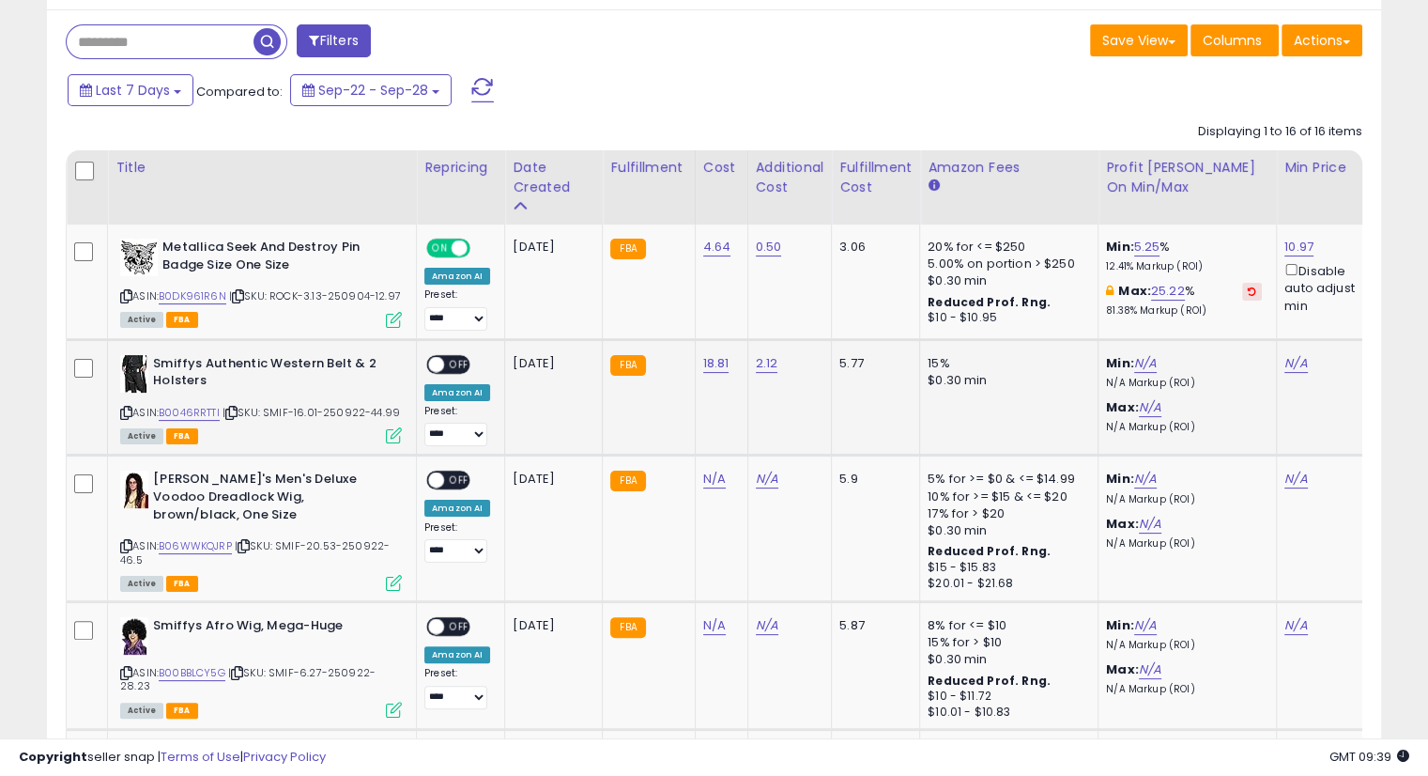
scroll to position [0, 114]
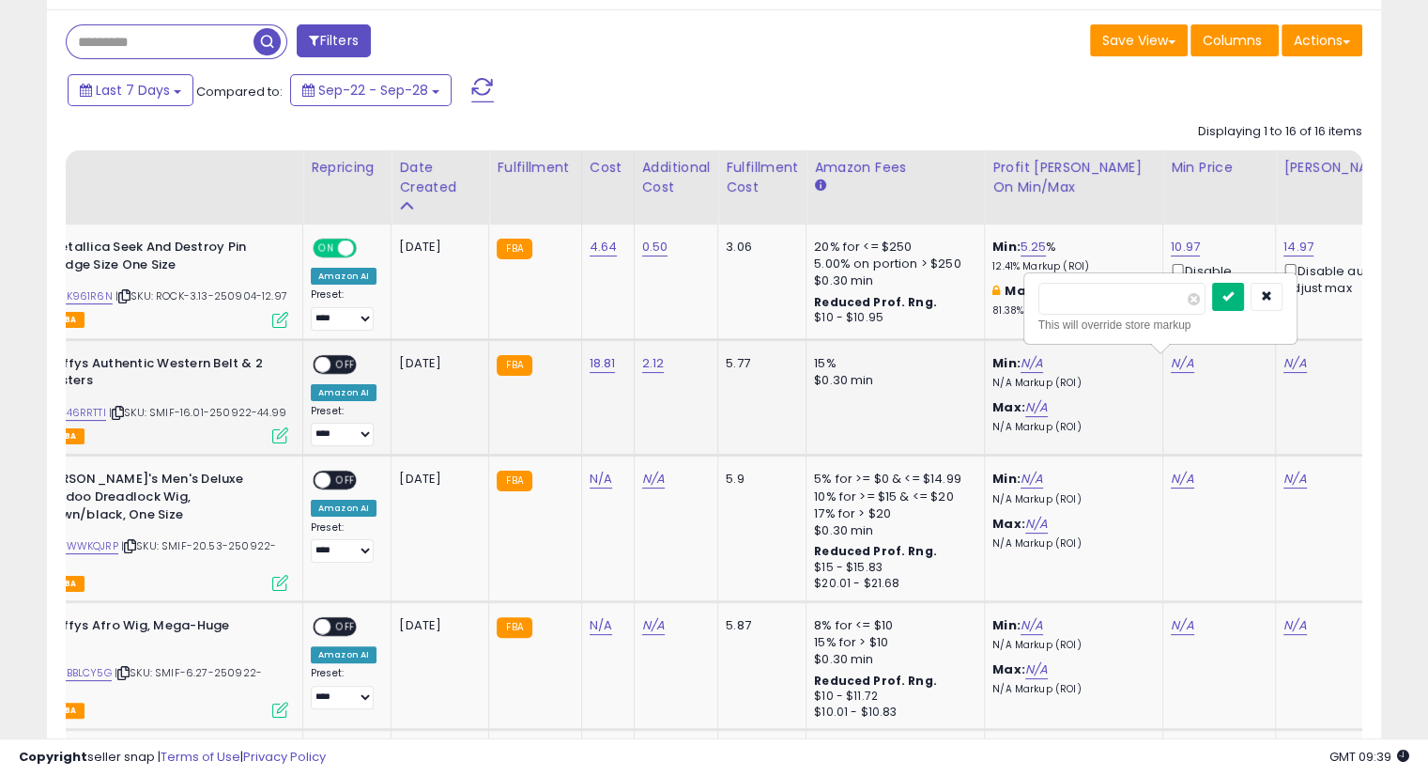
type input "*****"
click at [1244, 292] on button "submit" at bounding box center [1228, 297] width 32 height 28
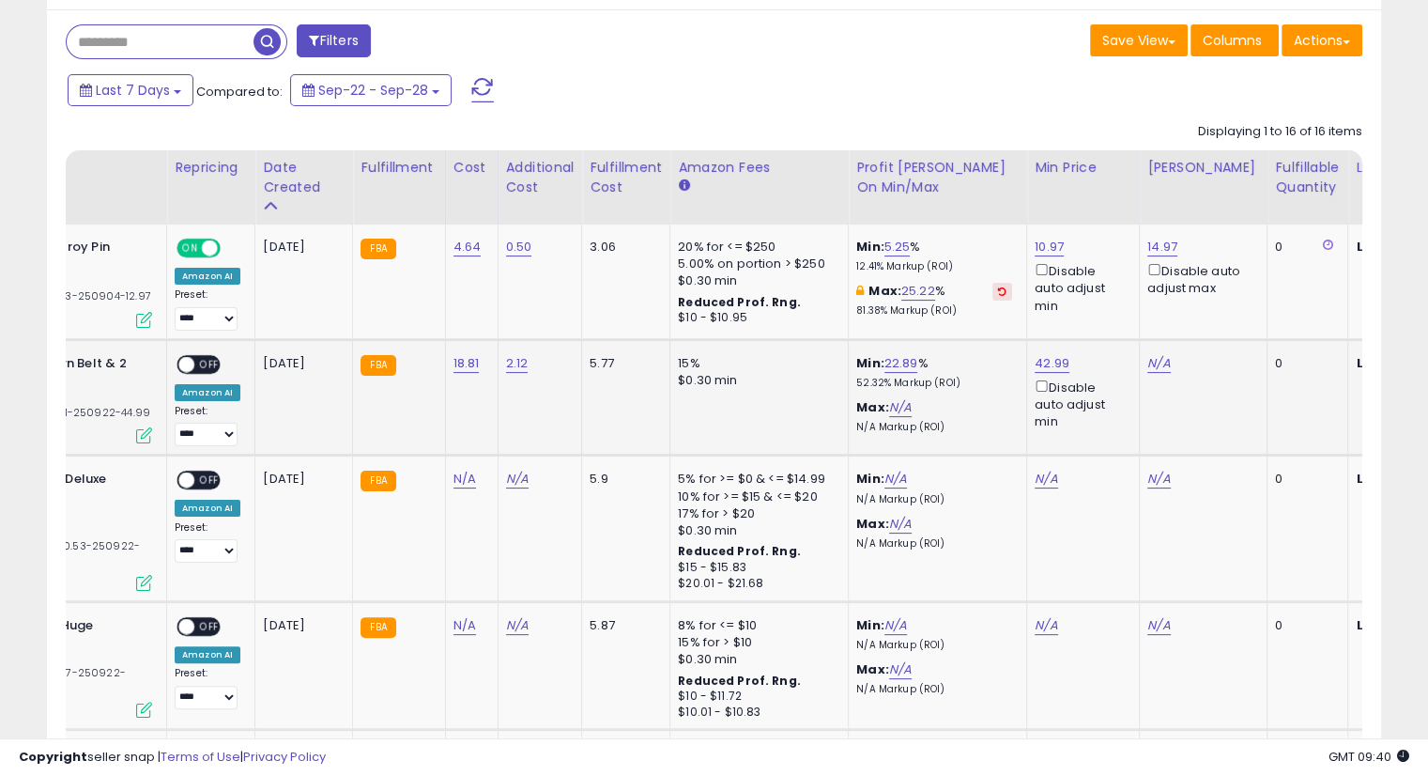
scroll to position [0, 318]
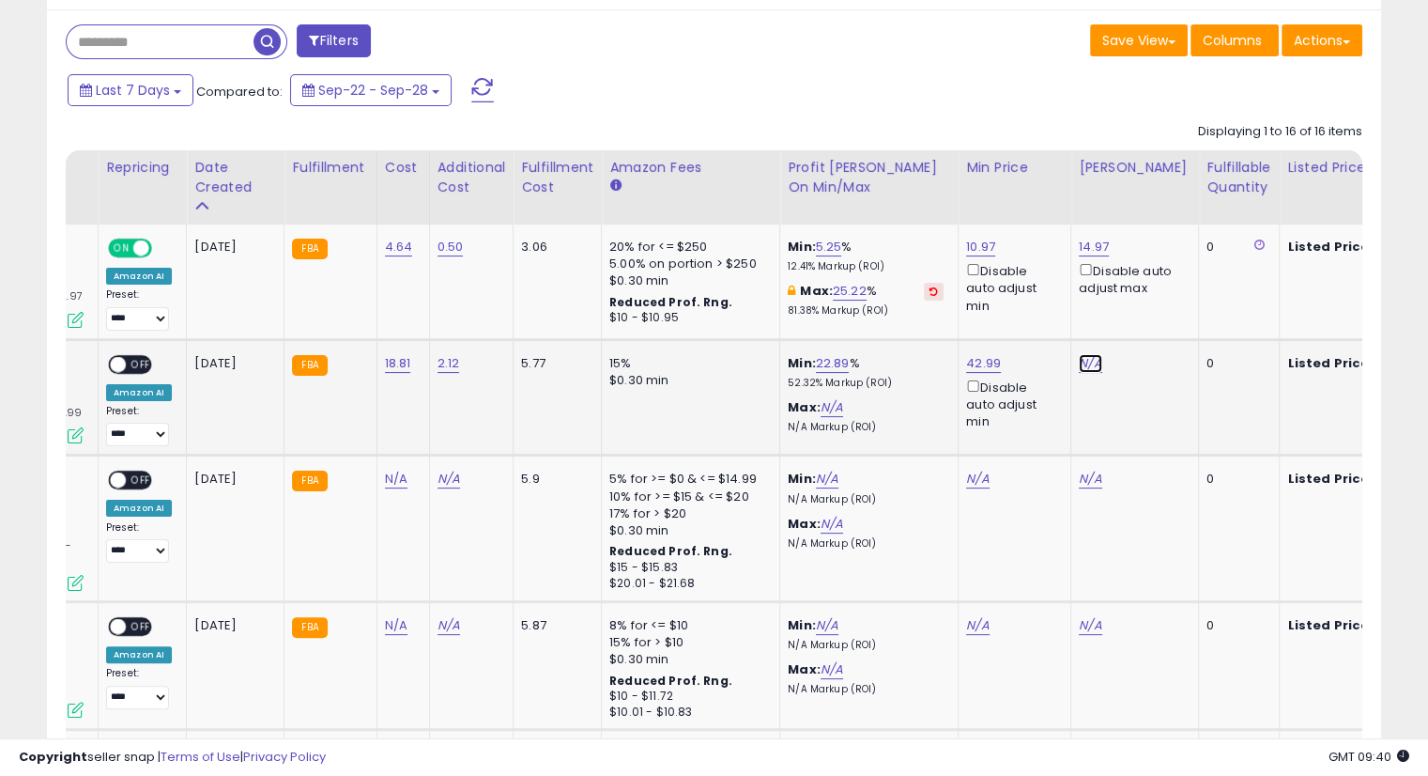
click at [1080, 361] on link "N/A" at bounding box center [1090, 363] width 23 height 19
type input "*****"
click at [1142, 294] on icon "submit" at bounding box center [1136, 295] width 11 height 11
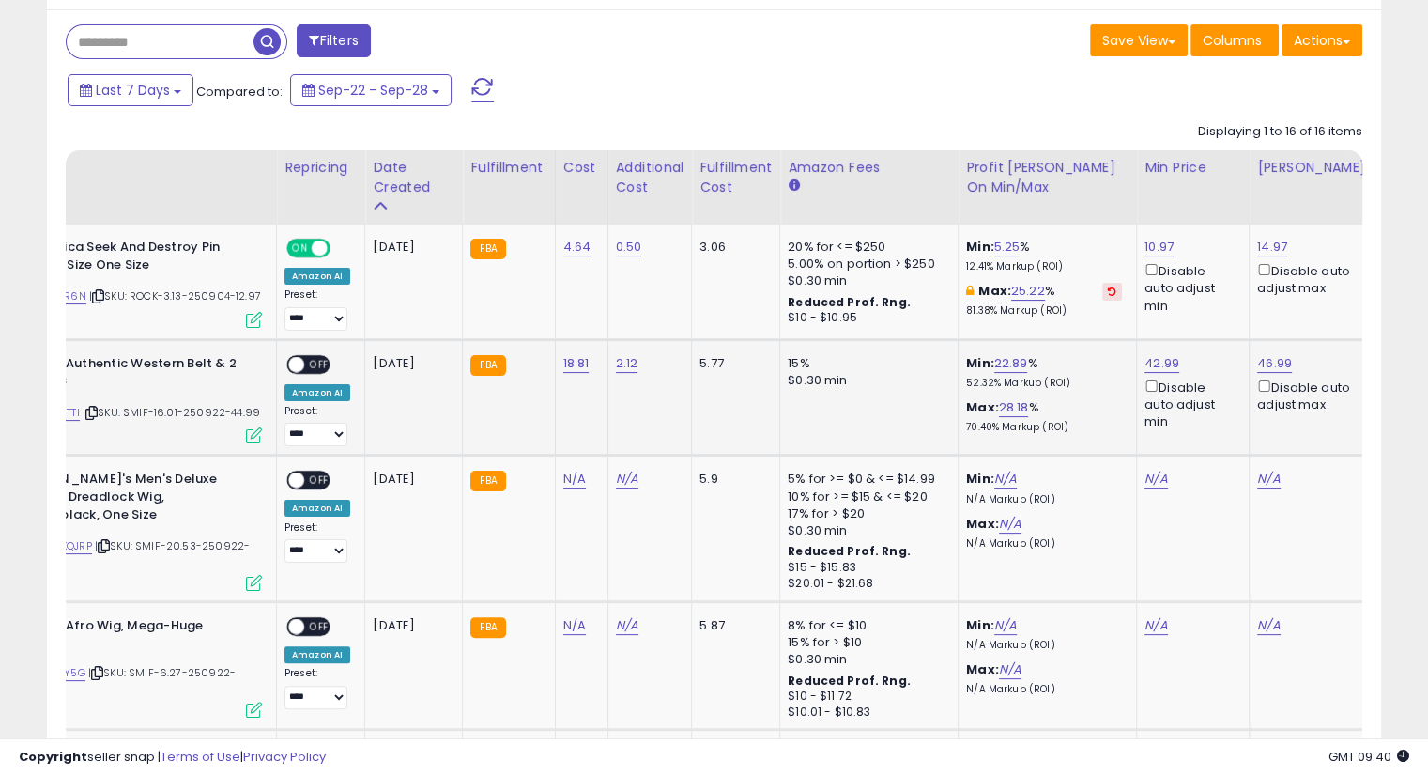
scroll to position [0, 0]
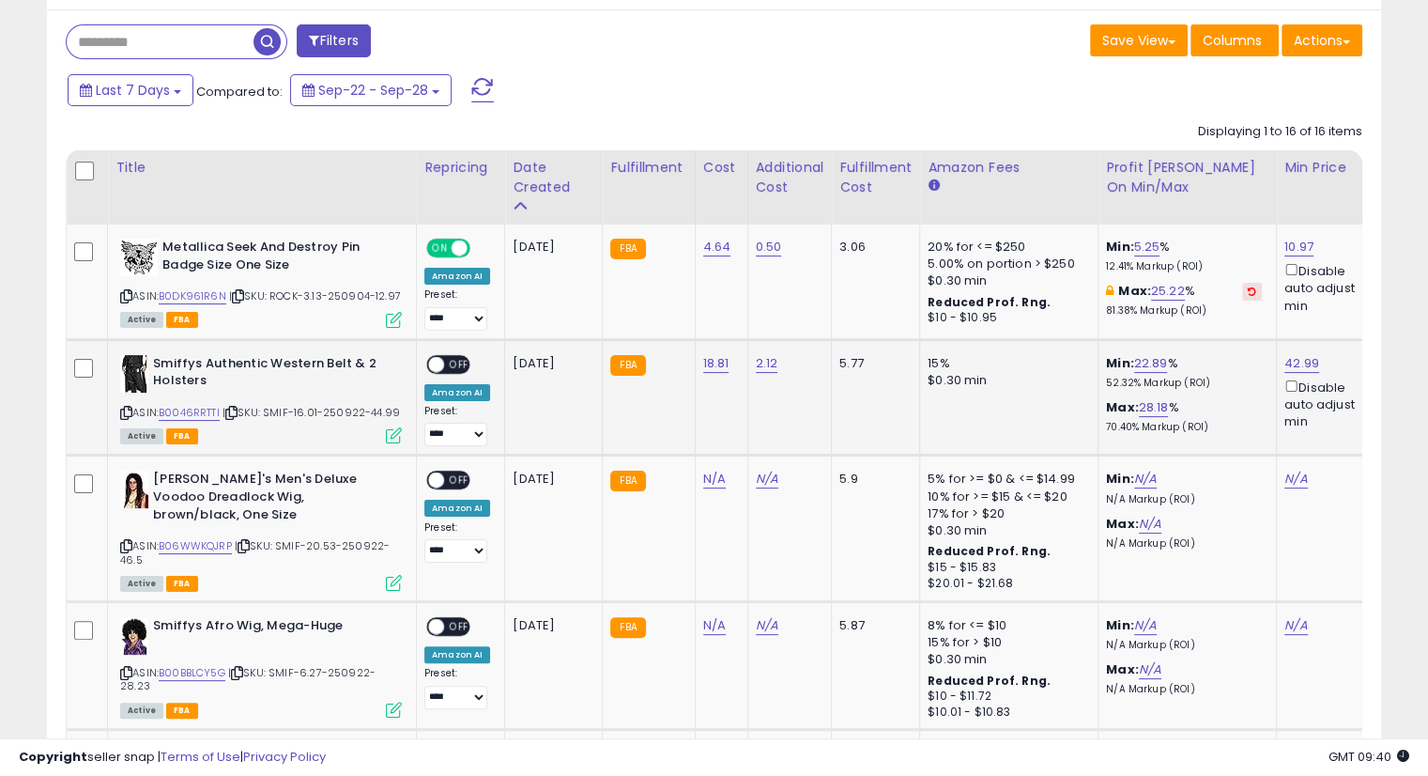
click at [447, 352] on td "**********" at bounding box center [461, 397] width 88 height 116
click at [450, 369] on div "ON OFF" at bounding box center [428, 364] width 44 height 16
drag, startPoint x: 454, startPoint y: 367, endPoint x: 1040, endPoint y: 495, distance: 599.7
click at [471, 371] on div "**********" at bounding box center [457, 401] width 66 height 92
click at [452, 358] on span "OFF" at bounding box center [459, 364] width 30 height 16
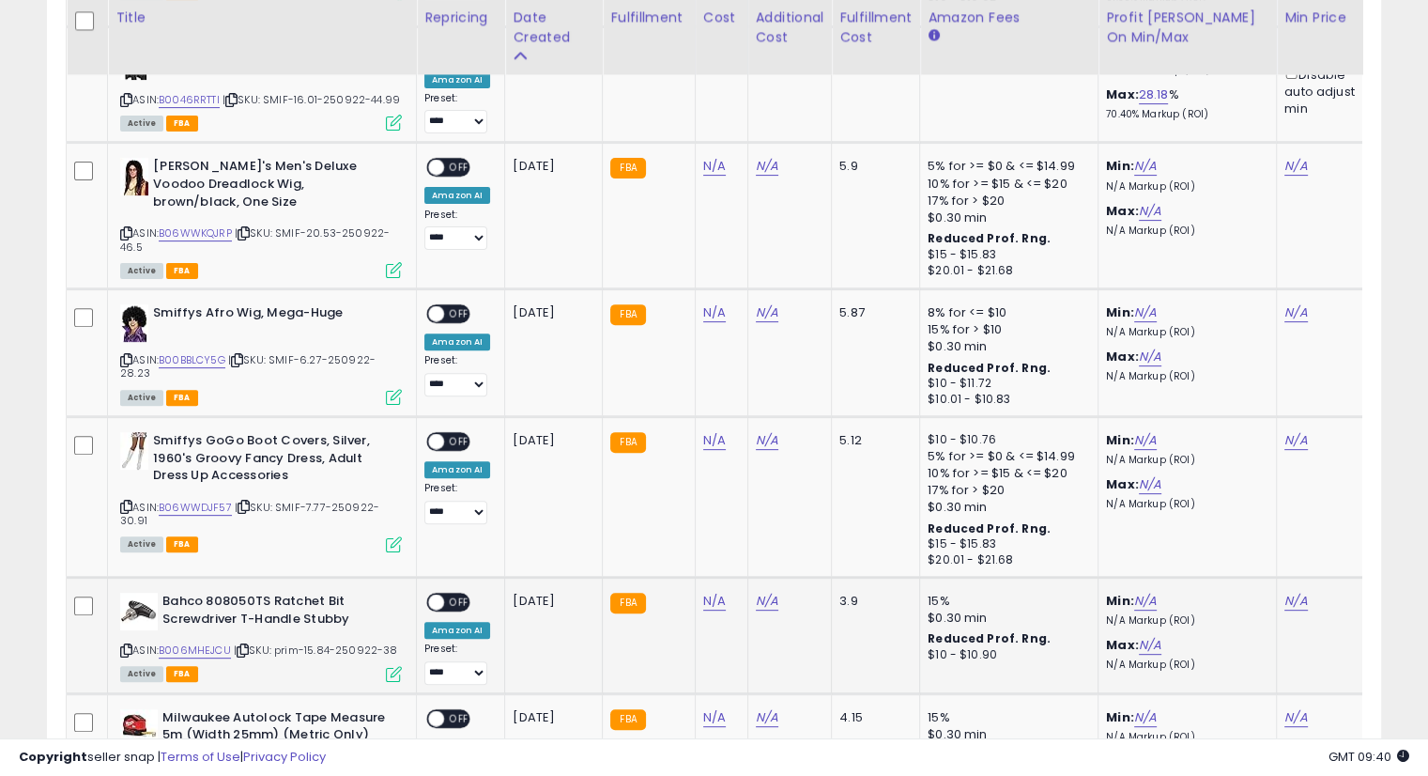
scroll to position [277, 0]
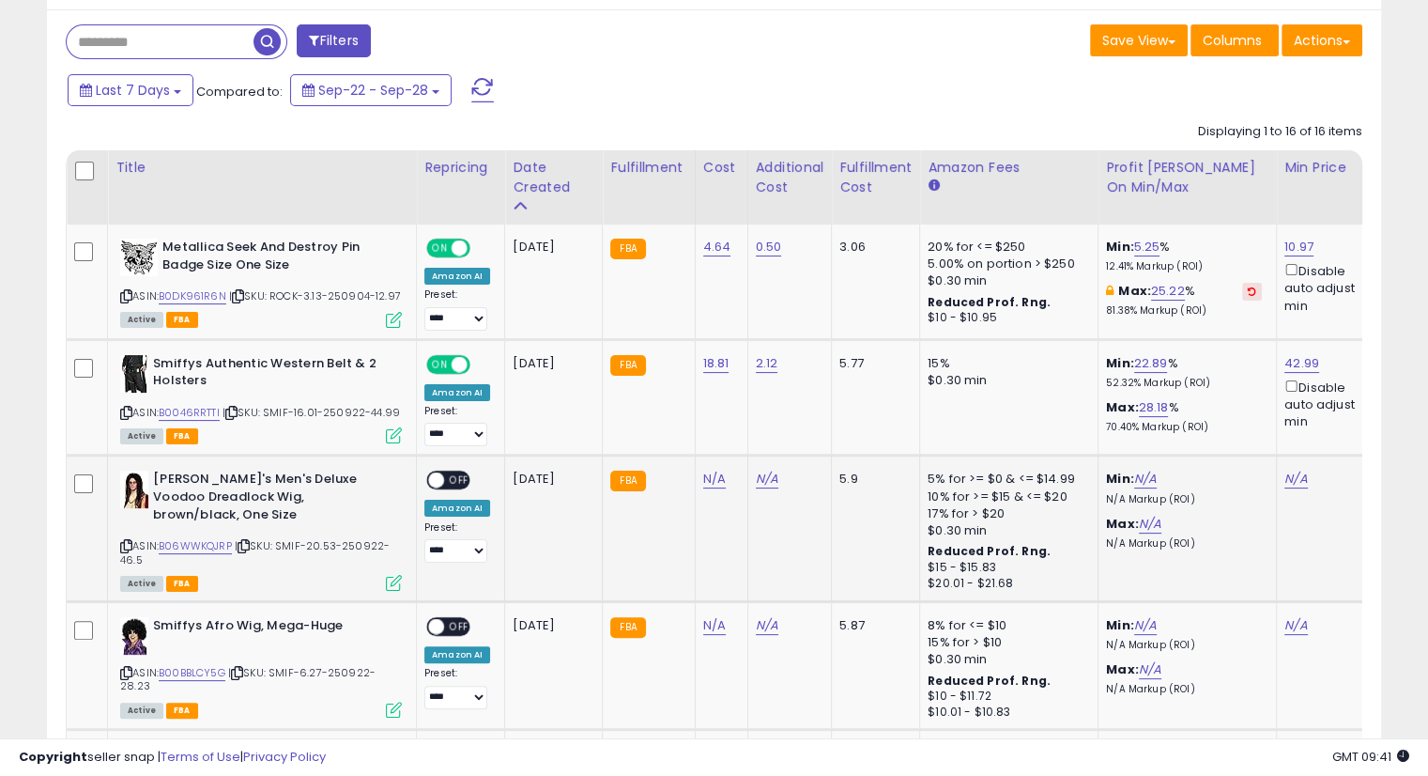
click at [240, 542] on span "| SKU: SMIF-20.53-250922-46.5" at bounding box center [255, 552] width 270 height 28
click at [250, 542] on icon at bounding box center [244, 546] width 12 height 10
click at [240, 545] on span "| SKU: SMIF-20.53-250922-46.5" at bounding box center [255, 552] width 270 height 28
click at [248, 548] on icon at bounding box center [244, 546] width 12 height 10
click at [255, 542] on span "| SKU: SMIF-20.53-250922-46.5" at bounding box center [255, 552] width 270 height 28
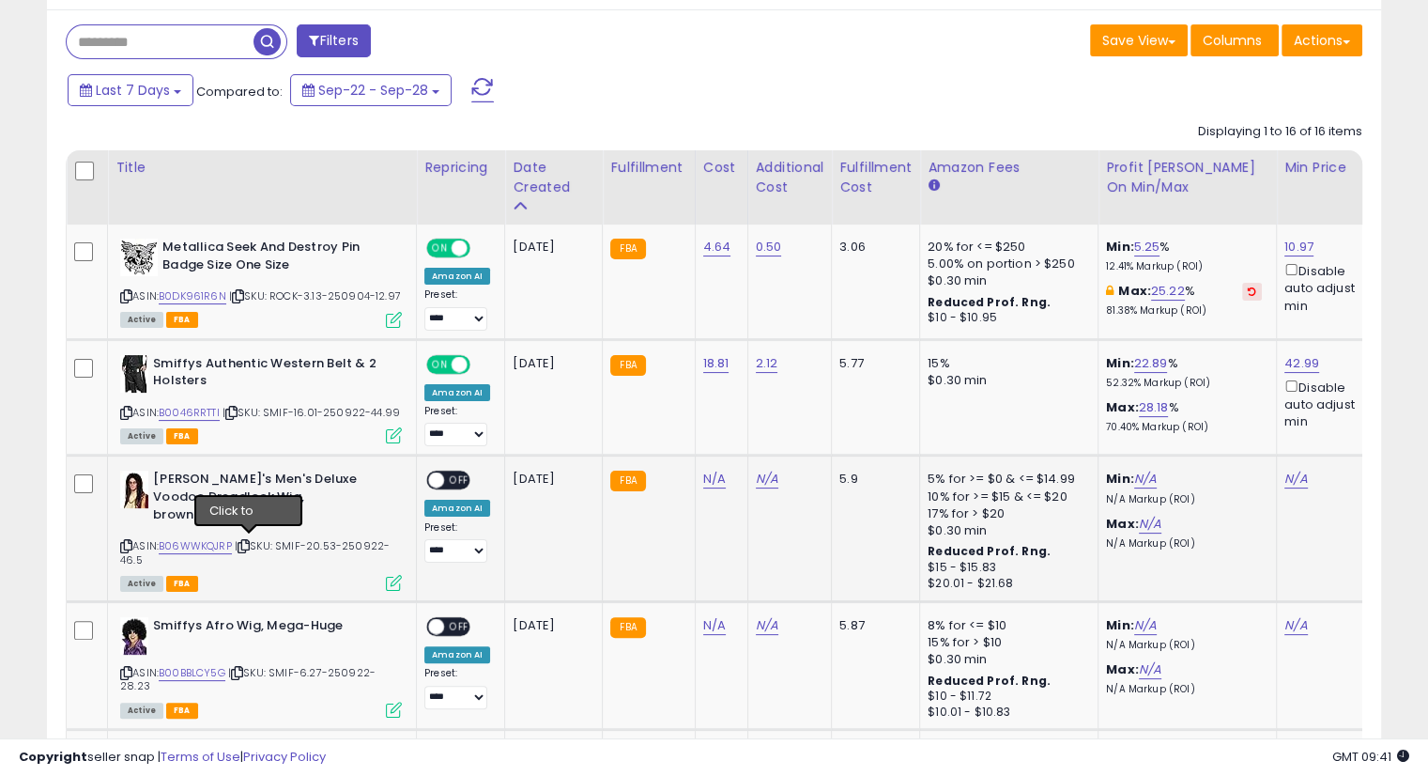
click at [248, 542] on icon at bounding box center [244, 546] width 12 height 10
click at [706, 482] on link "N/A" at bounding box center [714, 479] width 23 height 19
type input "*****"
click at [766, 434] on icon "submit" at bounding box center [760, 429] width 11 height 11
click at [766, 483] on link "N/A" at bounding box center [769, 479] width 23 height 19
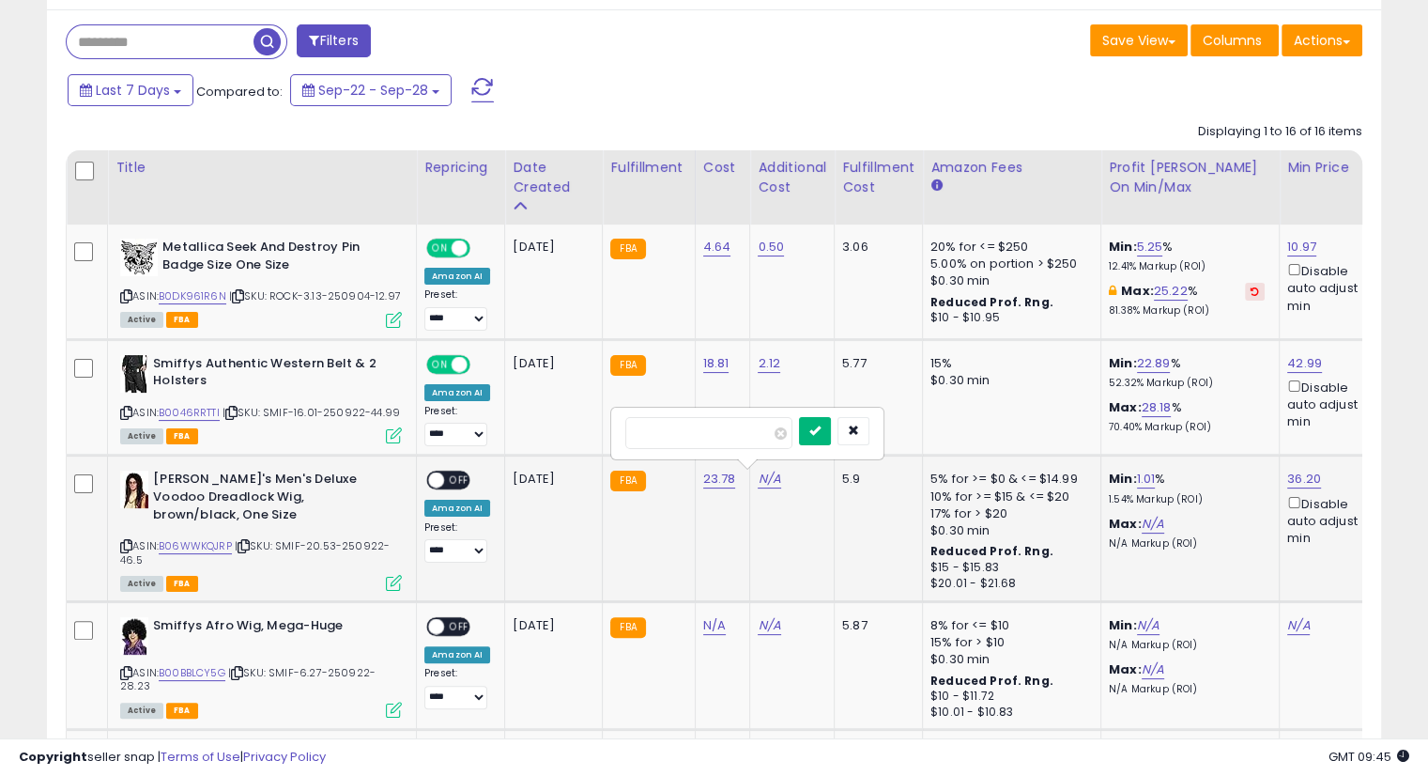
type input "****"
click at [831, 433] on button "submit" at bounding box center [815, 431] width 32 height 28
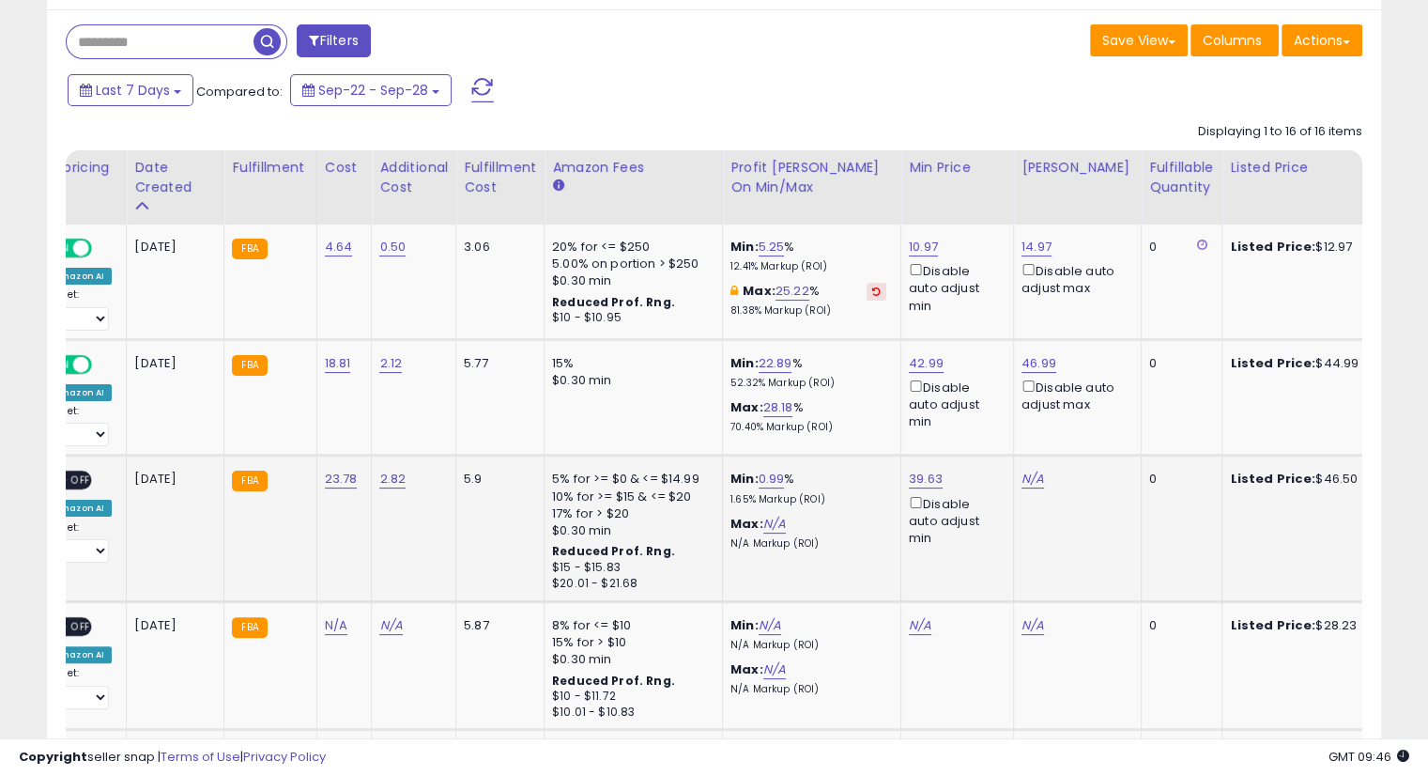
scroll to position [0, 442]
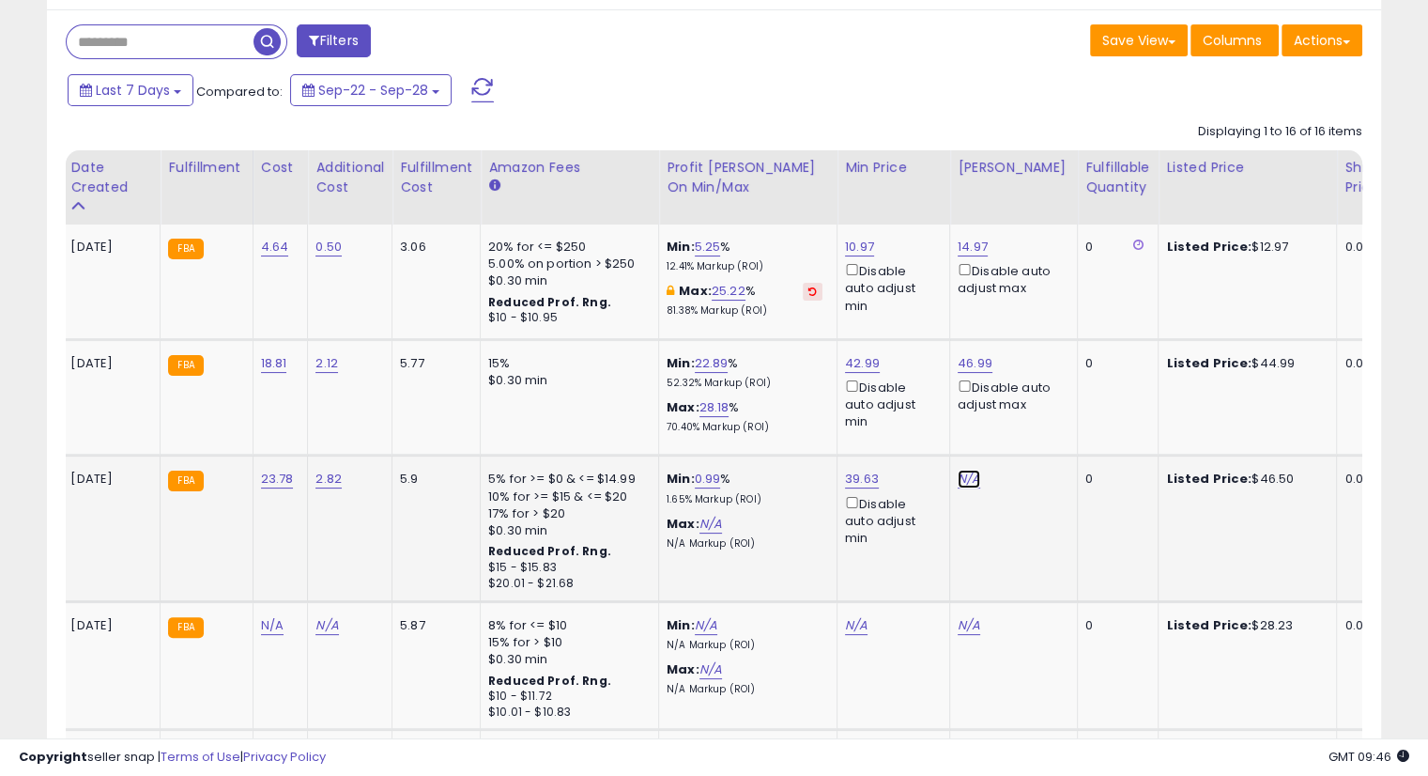
click at [959, 474] on link "N/A" at bounding box center [969, 479] width 23 height 19
type input "****"
click at [1021, 414] on icon "submit" at bounding box center [1015, 411] width 11 height 11
drag, startPoint x: 851, startPoint y: 723, endPoint x: 754, endPoint y: 727, distance: 96.8
click at [754, 727] on div at bounding box center [714, 730] width 1297 height 18
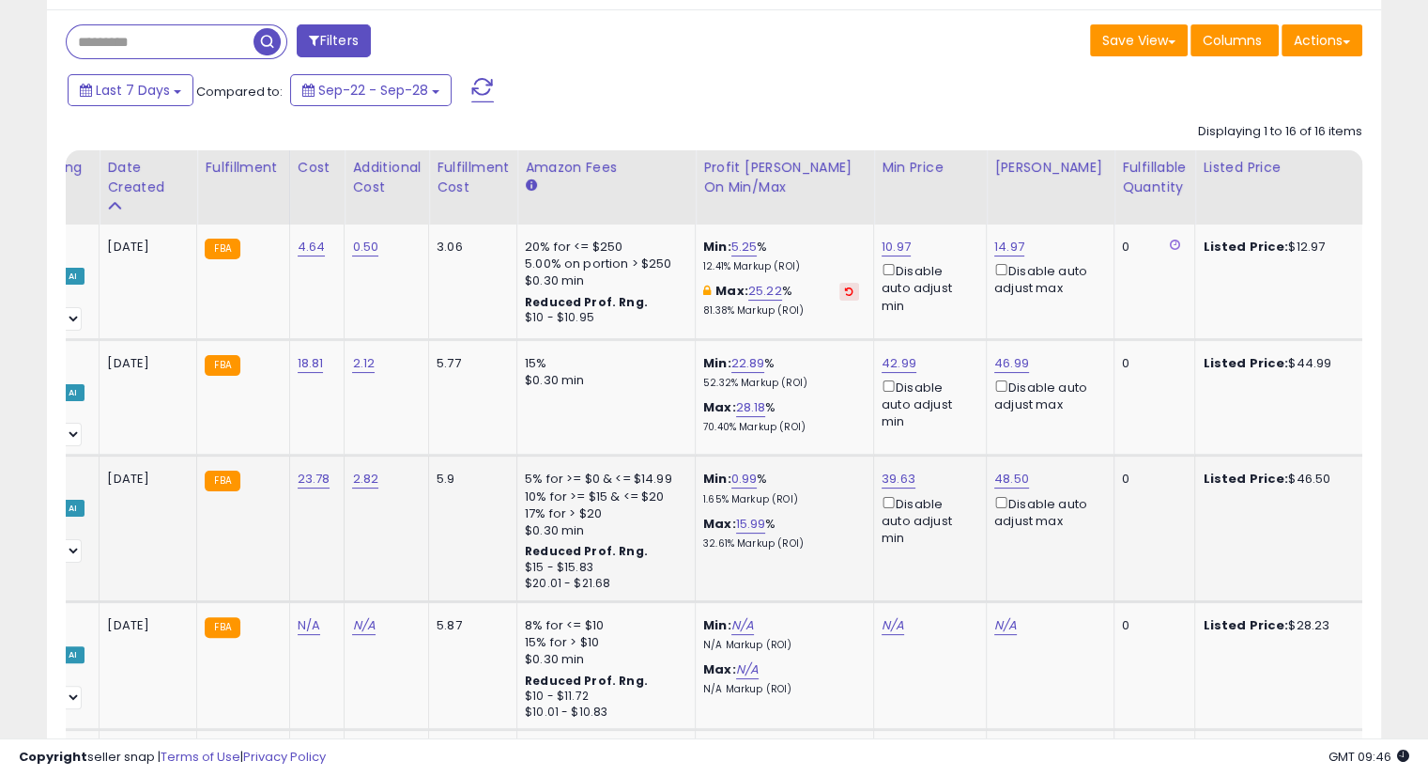
scroll to position [0, 304]
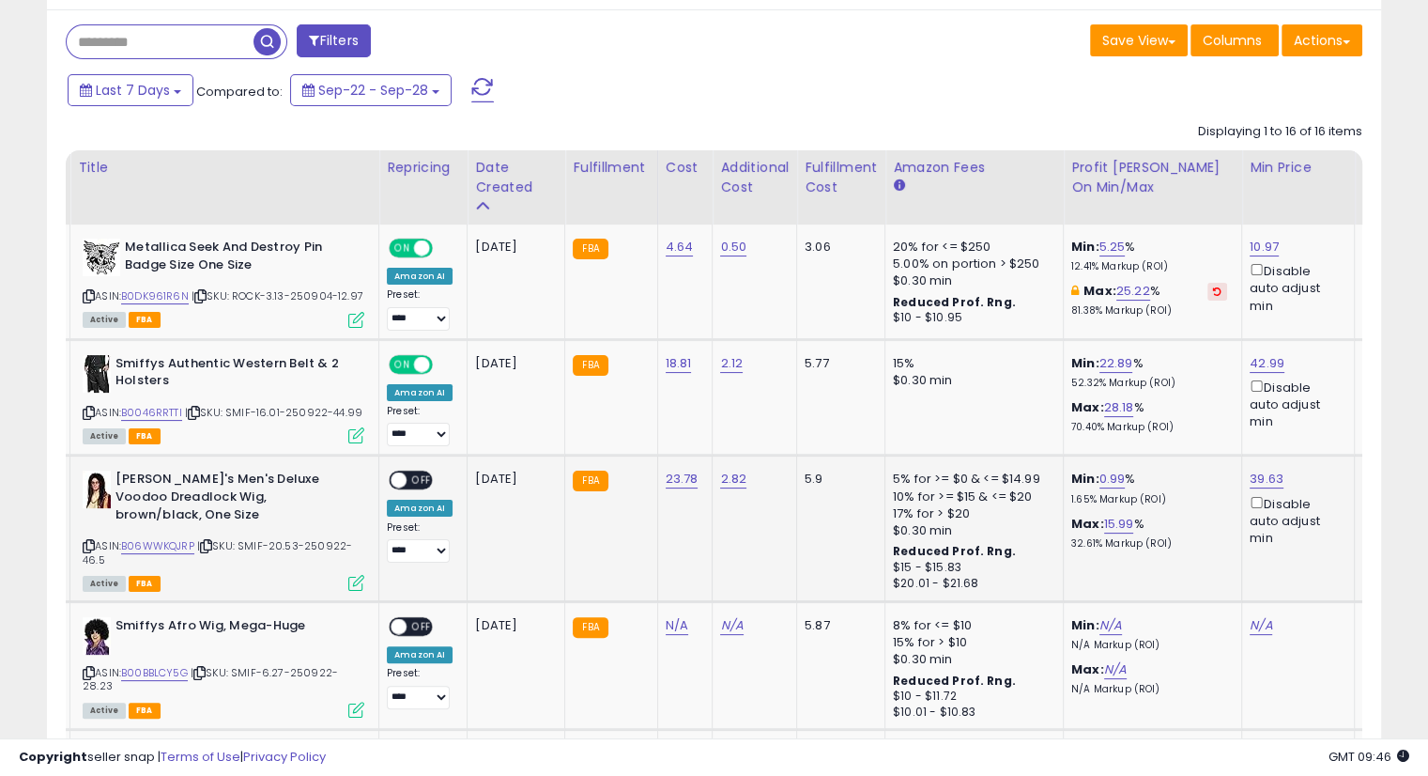
click at [413, 474] on span "OFF" at bounding box center [422, 480] width 30 height 16
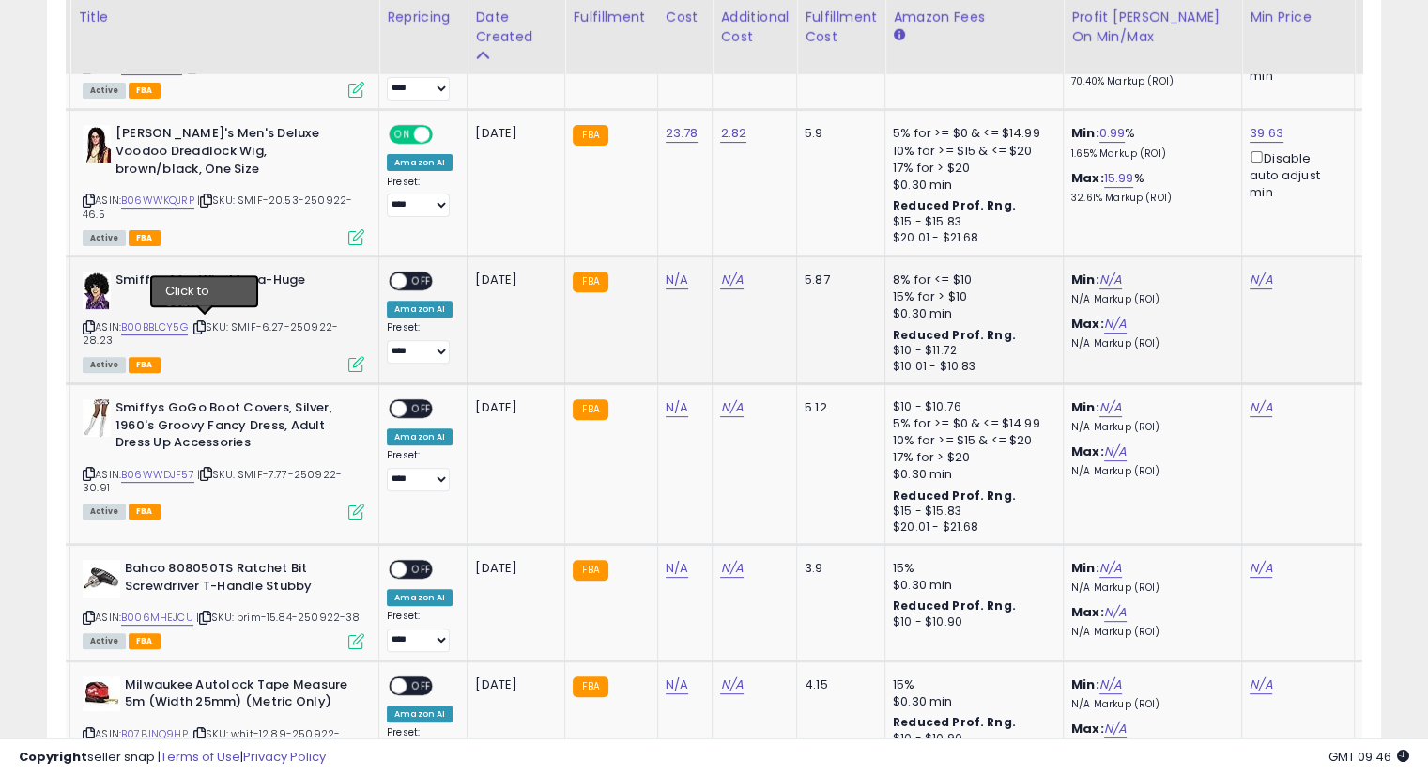
click at [206, 322] on icon at bounding box center [199, 327] width 12 height 10
click at [203, 322] on icon at bounding box center [199, 327] width 12 height 10
click at [206, 323] on icon at bounding box center [199, 327] width 12 height 10
click at [203, 322] on icon at bounding box center [199, 327] width 12 height 10
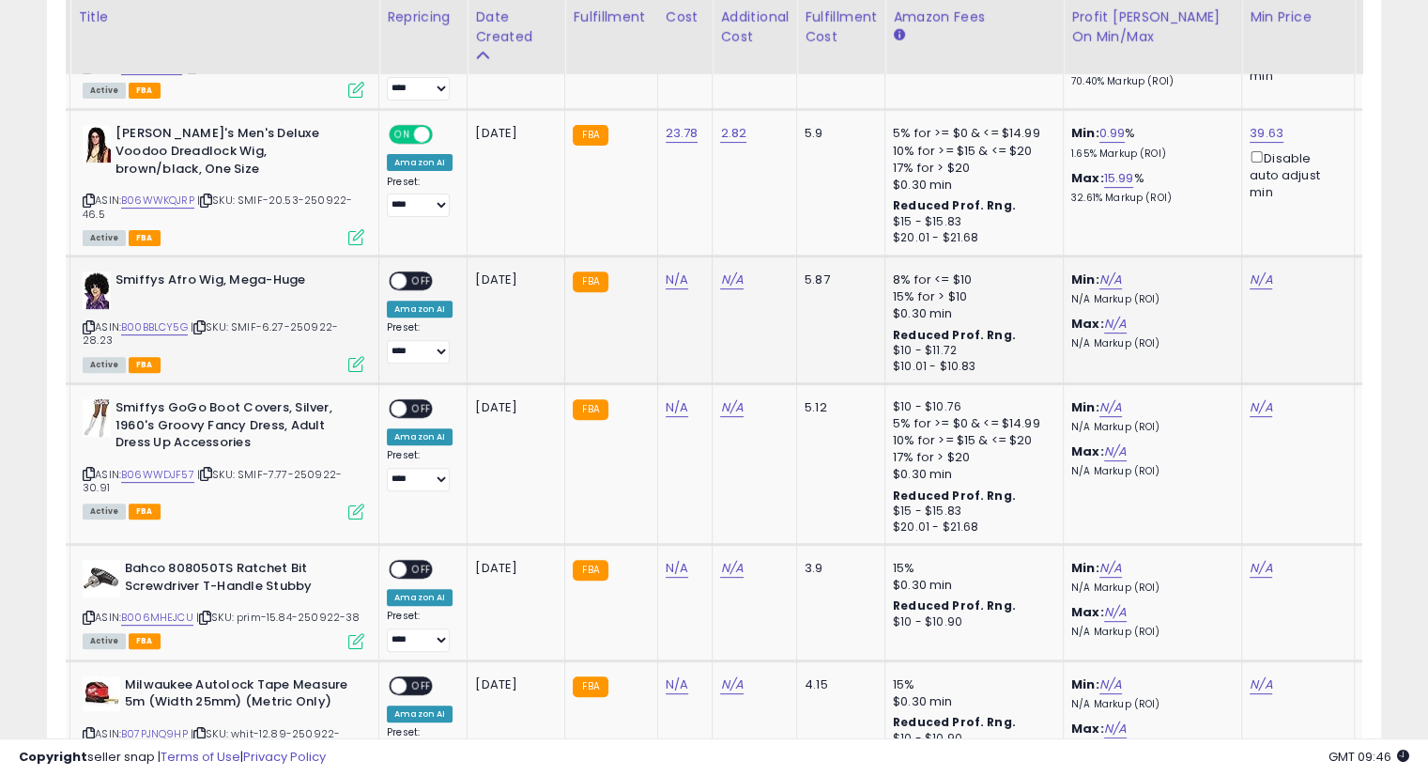
click at [203, 322] on icon at bounding box center [199, 327] width 12 height 10
click at [672, 271] on link "N/A" at bounding box center [677, 279] width 23 height 19
type input "****"
click at [729, 224] on icon "submit" at bounding box center [722, 229] width 11 height 11
click at [729, 209] on icon "submit" at bounding box center [722, 211] width 11 height 11
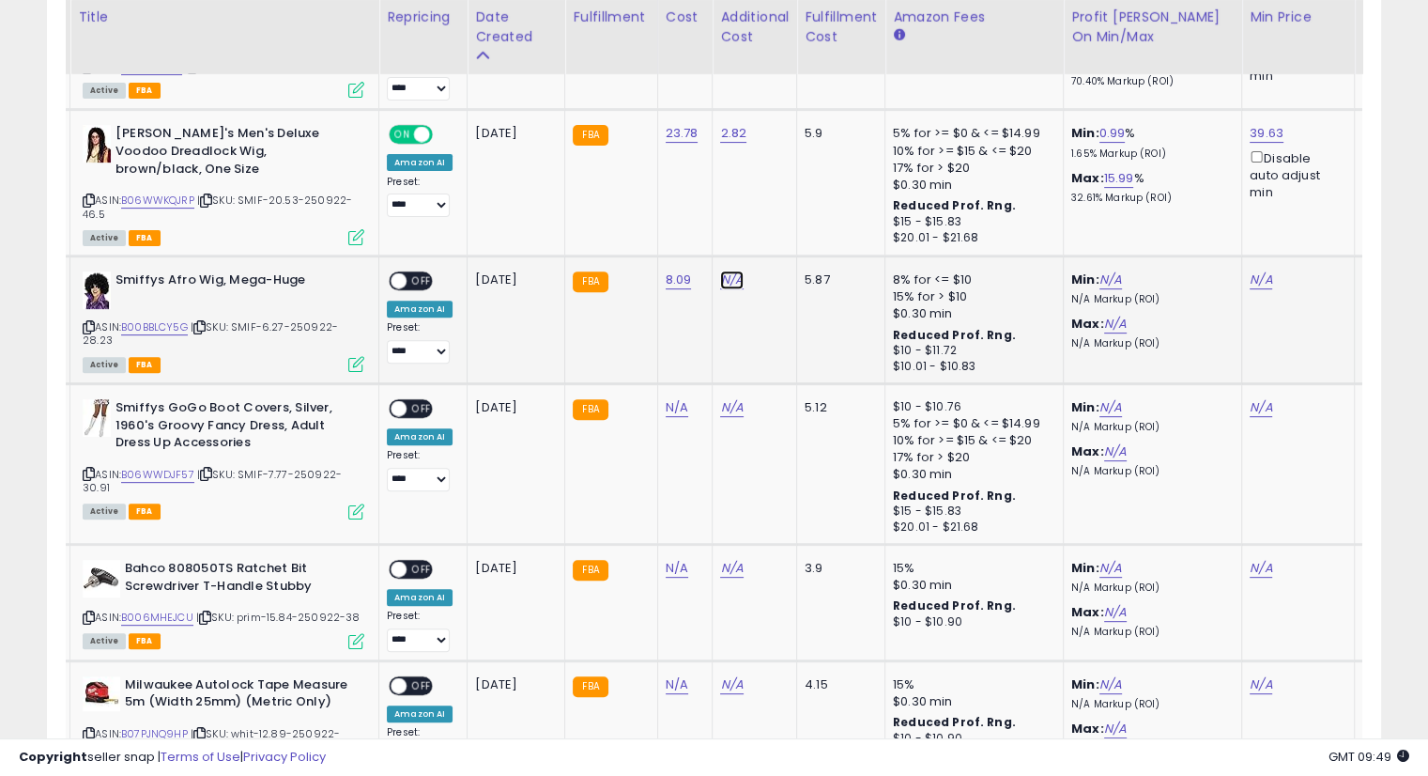
click at [723, 280] on link "N/A" at bounding box center [731, 279] width 23 height 19
type input "****"
click at [783, 231] on icon "submit" at bounding box center [777, 229] width 11 height 11
click at [811, 227] on div at bounding box center [797, 214] width 70 height 33
click at [783, 215] on icon "submit" at bounding box center [777, 211] width 11 height 11
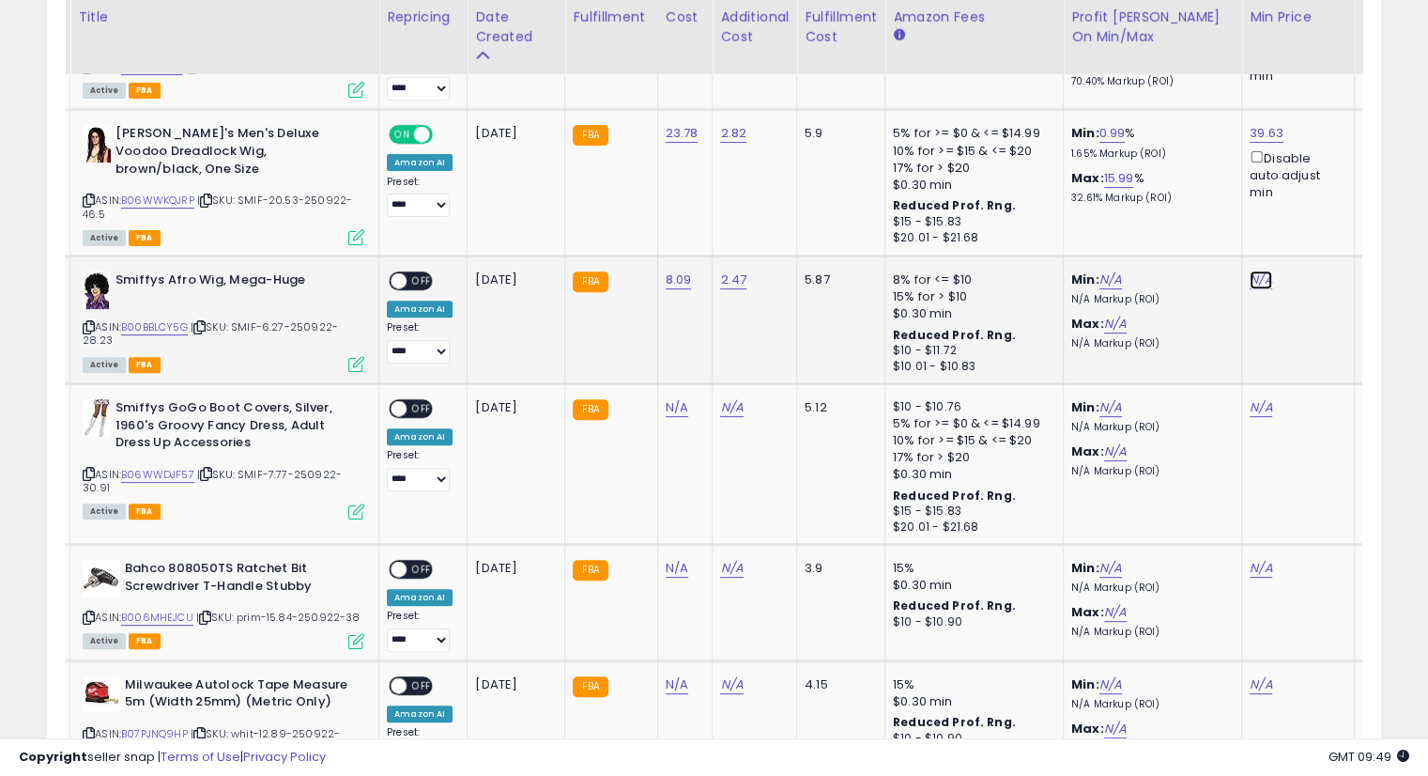
click at [1256, 273] on link "N/A" at bounding box center [1261, 279] width 23 height 19
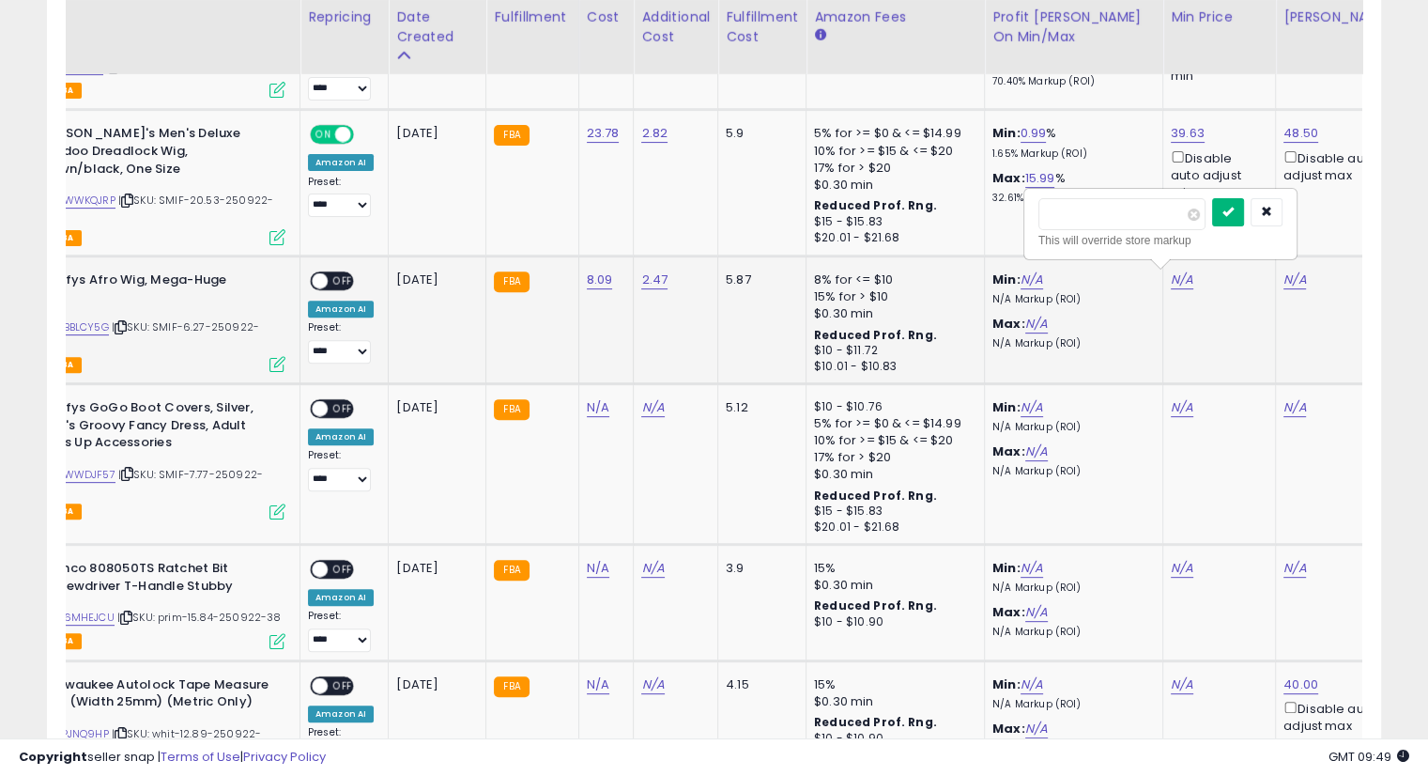
type input "*****"
click at [1244, 213] on button "submit" at bounding box center [1228, 212] width 32 height 28
click at [1284, 275] on link "N/A" at bounding box center [1295, 279] width 23 height 19
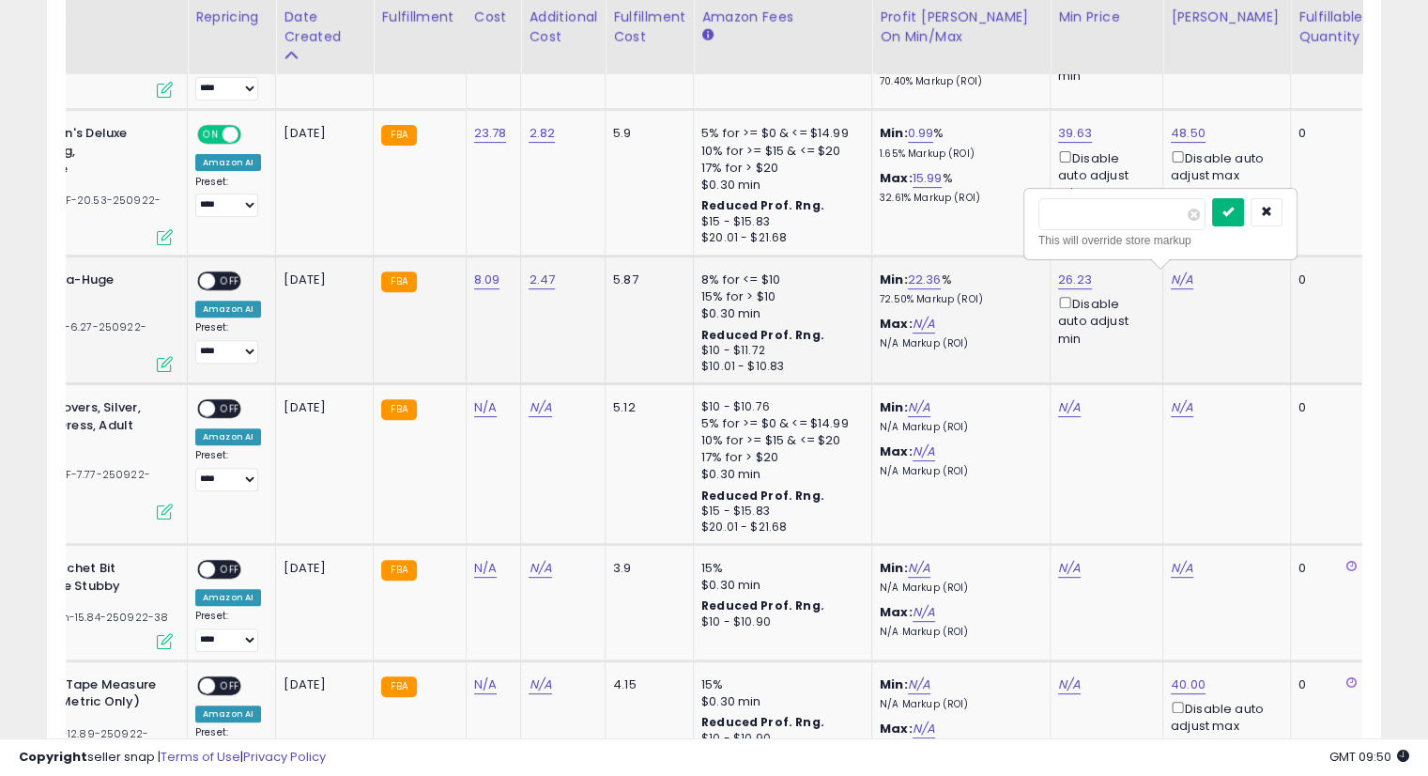
type input "*****"
drag, startPoint x: 1258, startPoint y: 216, endPoint x: 1259, endPoint y: 234, distance: 17.9
click at [1234, 216] on icon "submit" at bounding box center [1228, 211] width 11 height 11
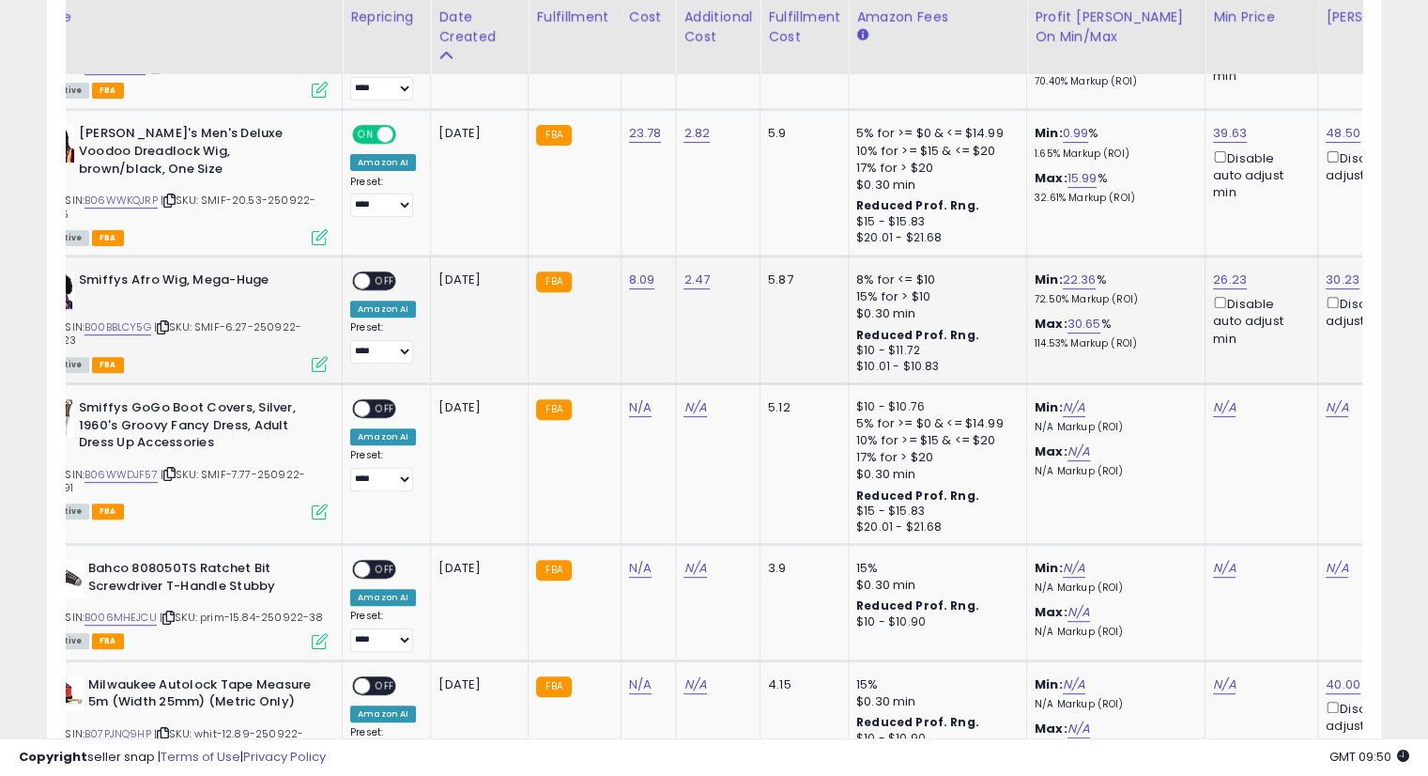
scroll to position [0, 0]
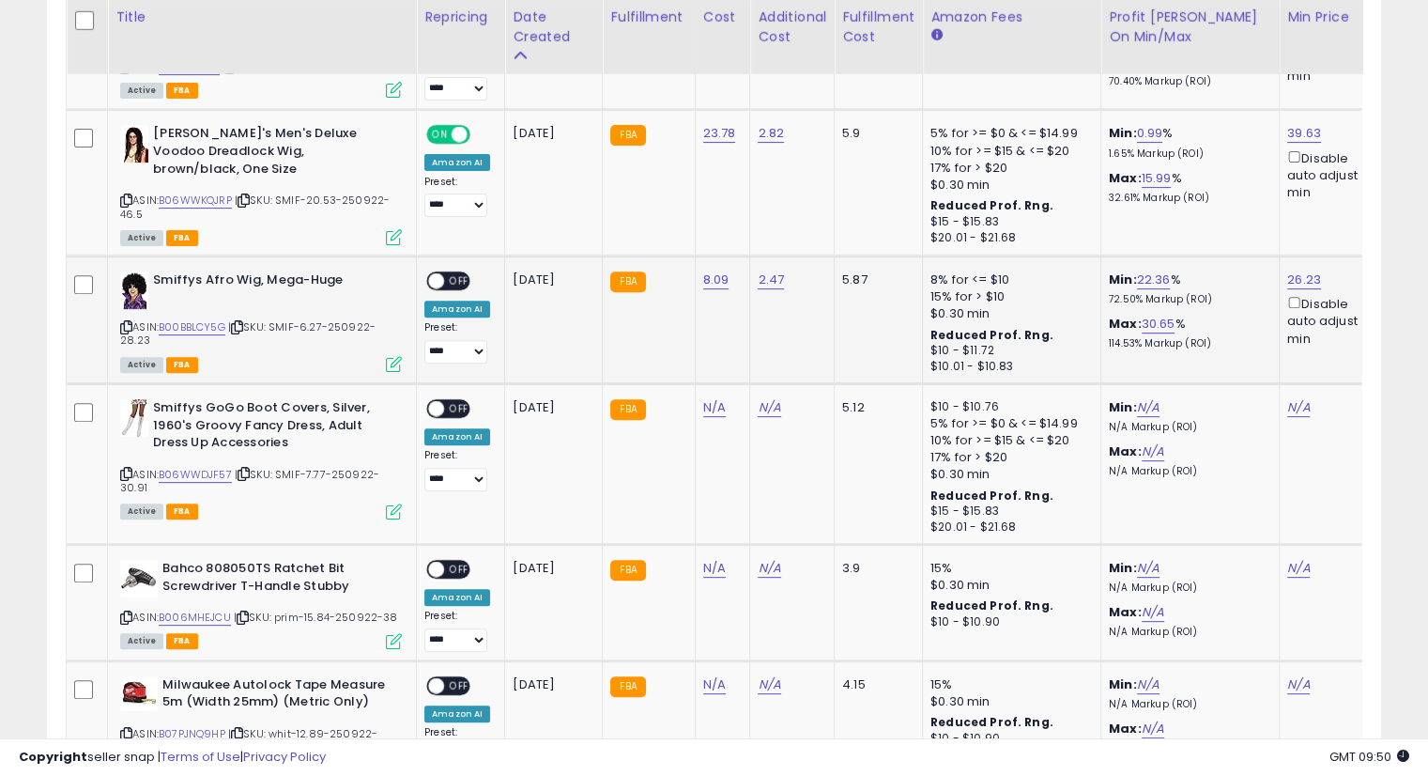
click at [449, 277] on span "OFF" at bounding box center [459, 281] width 30 height 16
click at [247, 471] on icon at bounding box center [244, 474] width 12 height 10
click at [703, 406] on link "N/A" at bounding box center [714, 407] width 23 height 19
type input "****"
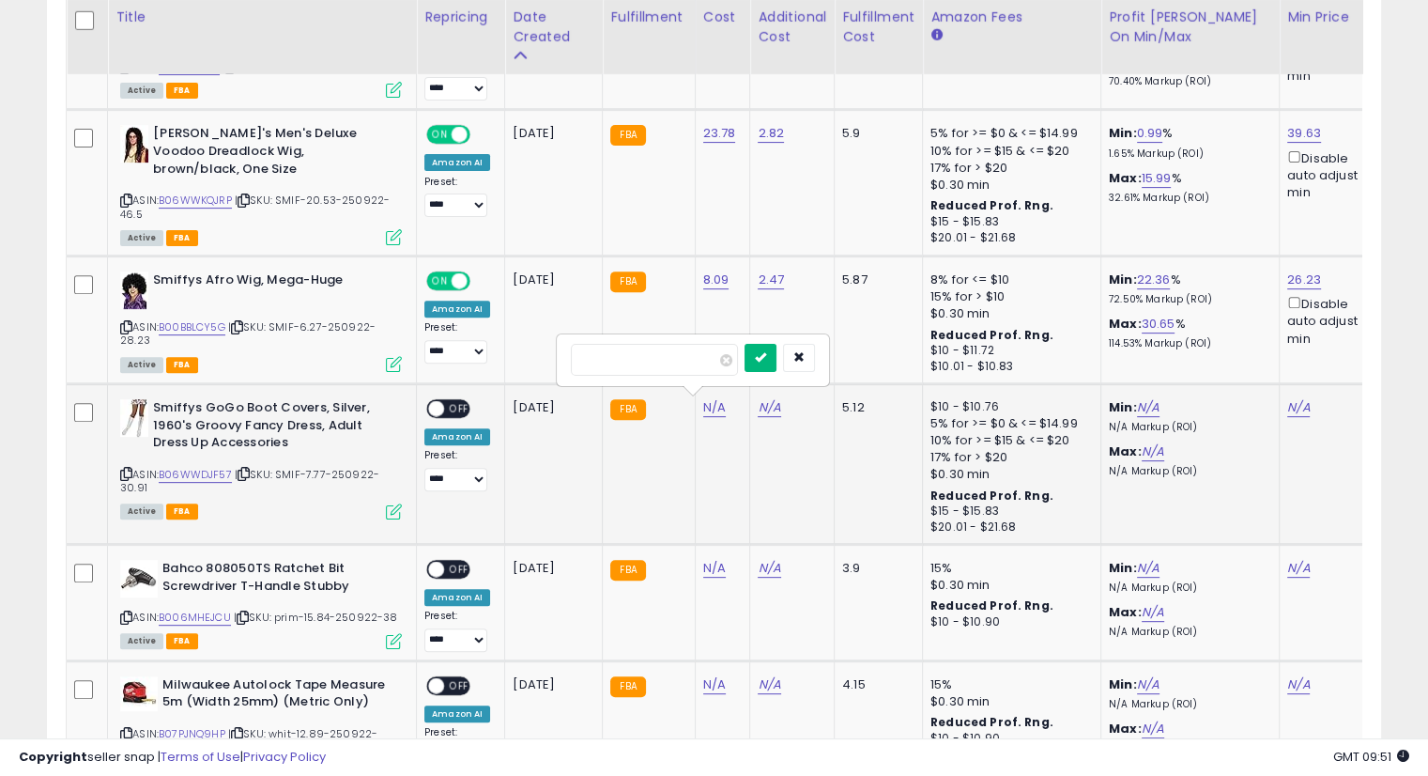
click at [766, 362] on icon "submit" at bounding box center [760, 356] width 11 height 11
click at [763, 407] on link "N/A" at bounding box center [769, 407] width 23 height 19
type input "****"
click at [831, 361] on button "submit" at bounding box center [815, 358] width 32 height 28
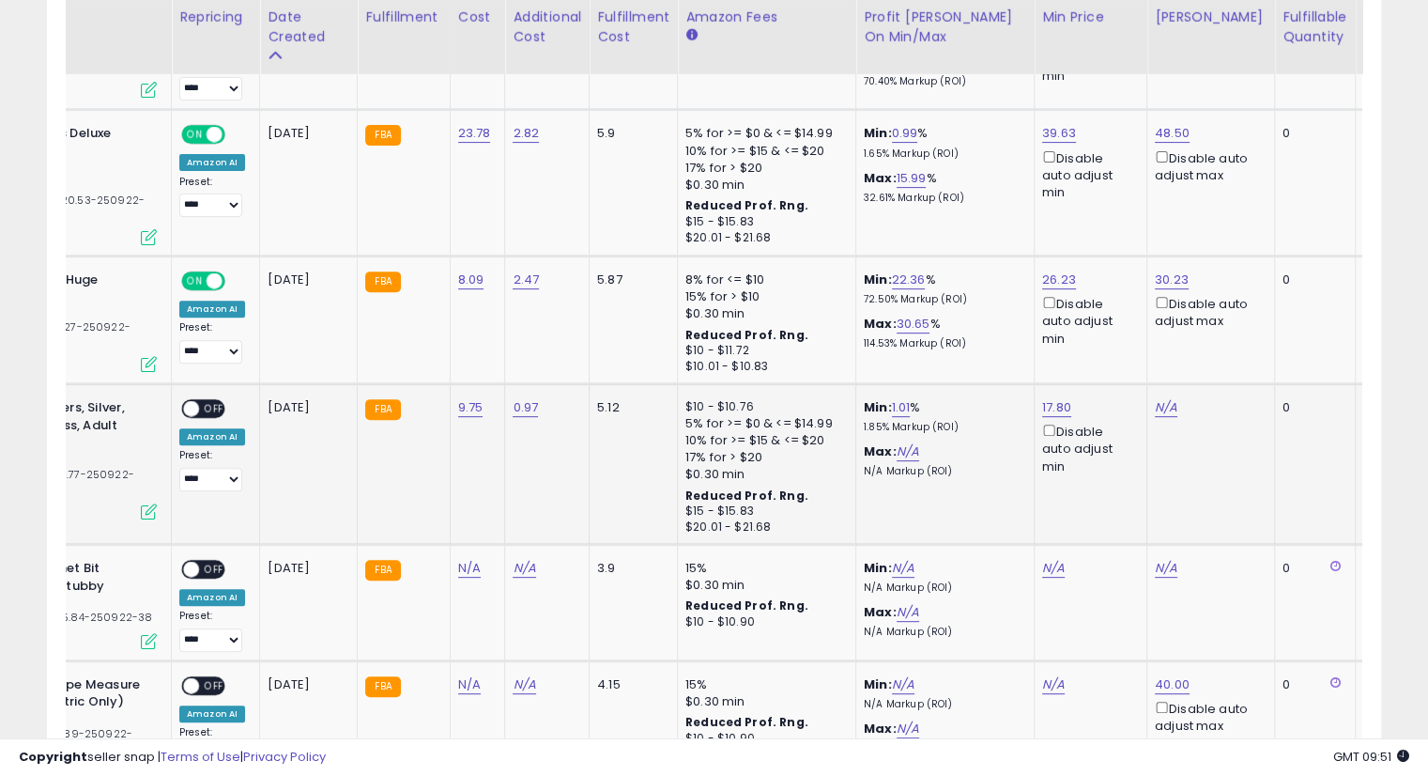
scroll to position [0, 279]
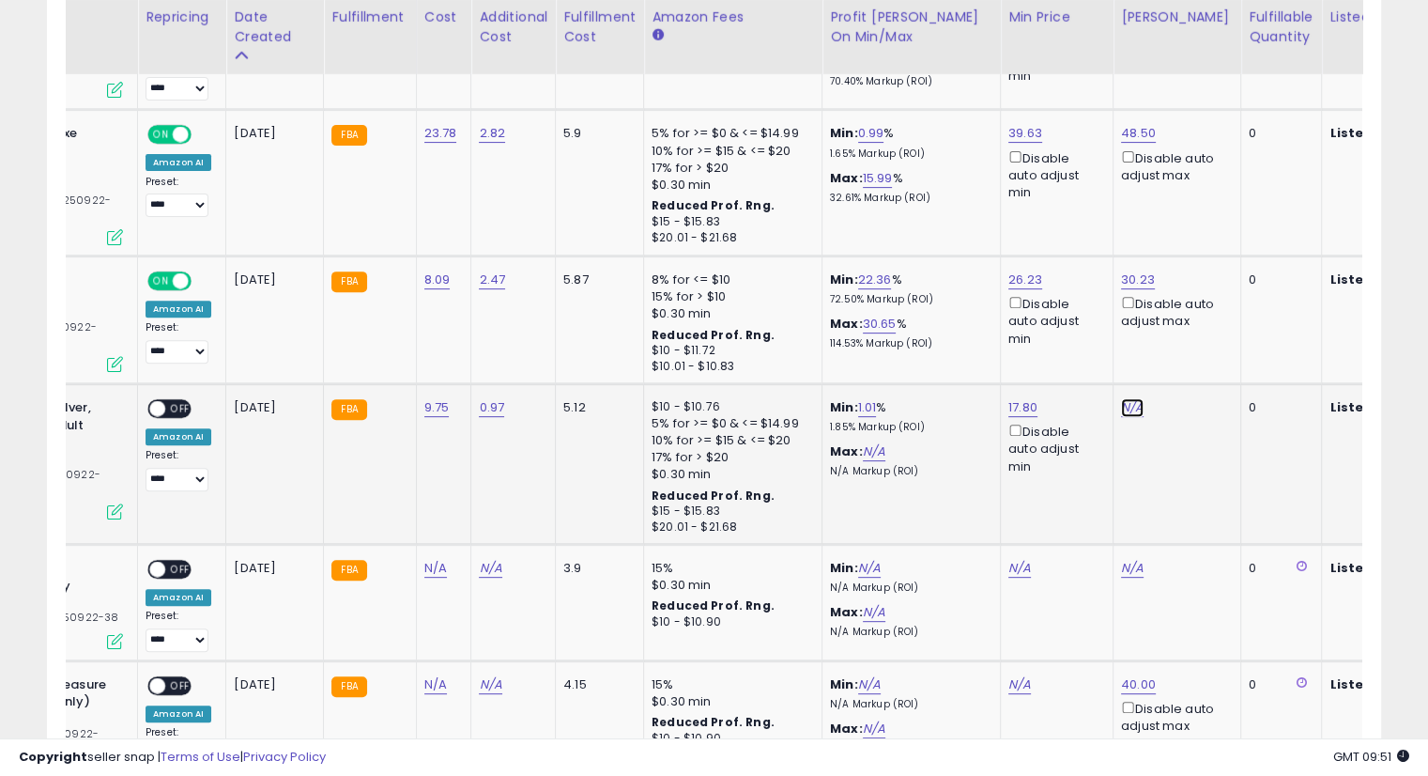
click at [1121, 403] on link "N/A" at bounding box center [1132, 407] width 23 height 19
type input "*****"
drag, startPoint x: 1209, startPoint y: 339, endPoint x: 1198, endPoint y: 344, distance: 11.3
click at [1184, 339] on icon "submit" at bounding box center [1178, 337] width 11 height 11
click at [180, 405] on span "OFF" at bounding box center [180, 409] width 30 height 16
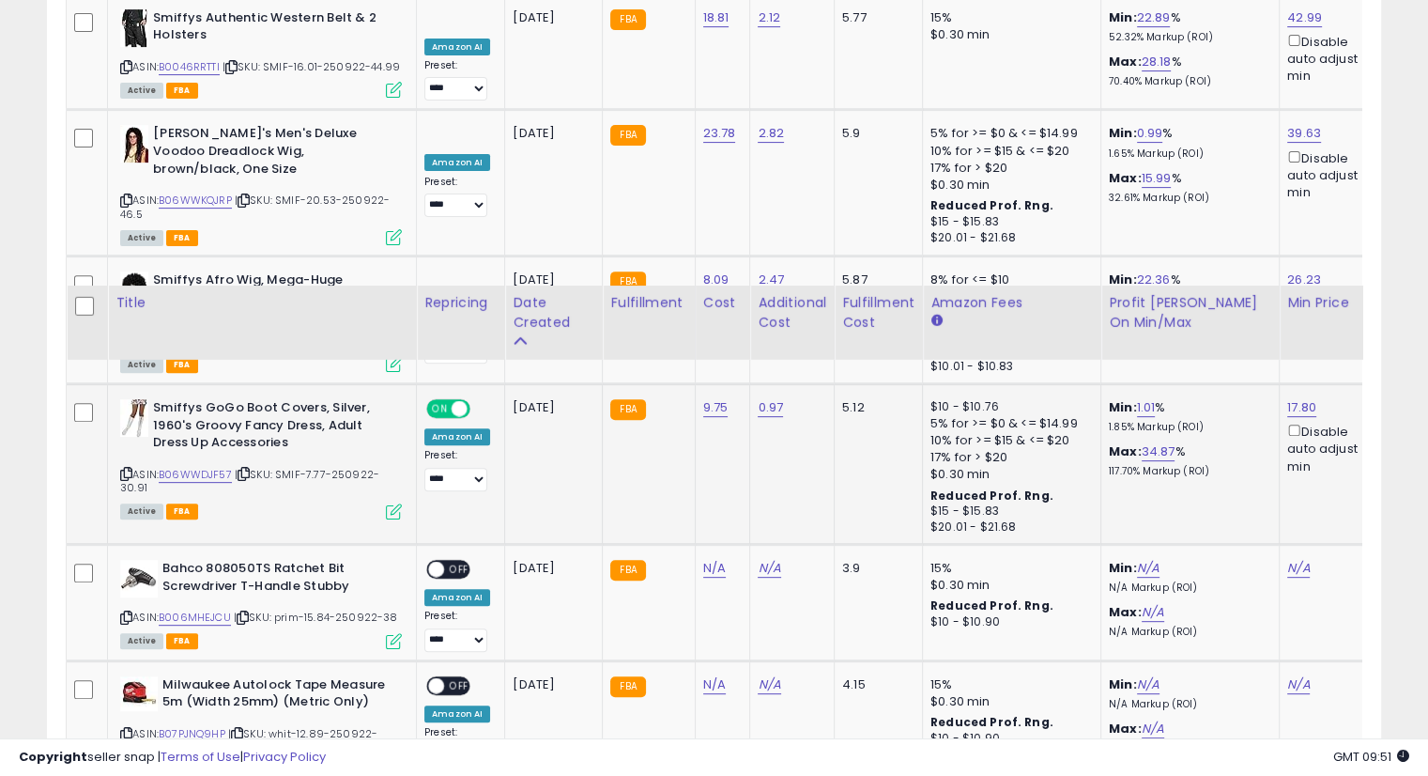
scroll to position [935, 0]
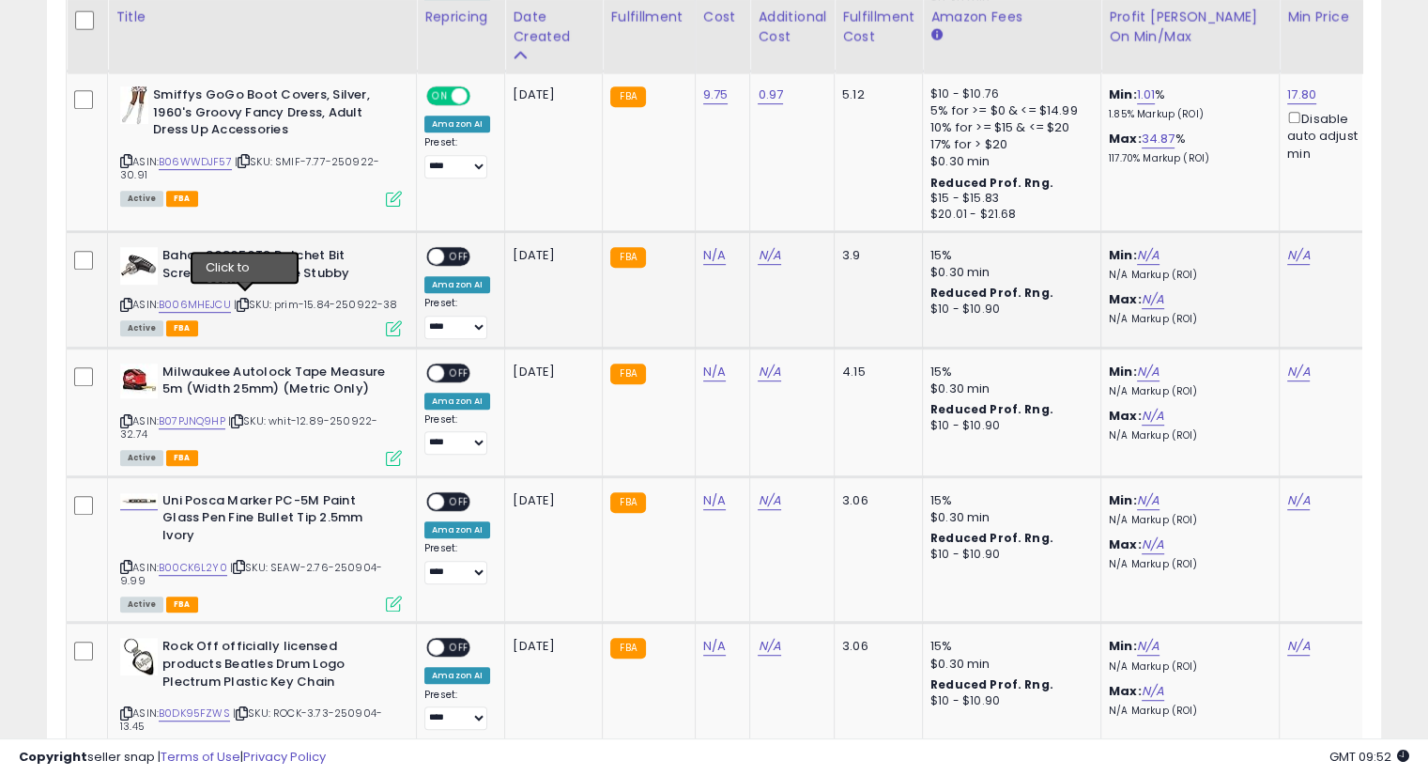
click at [239, 300] on icon at bounding box center [243, 305] width 12 height 10
click at [243, 300] on icon at bounding box center [243, 305] width 12 height 10
click at [246, 302] on icon at bounding box center [243, 305] width 12 height 10
click at [243, 303] on icon at bounding box center [243, 305] width 12 height 10
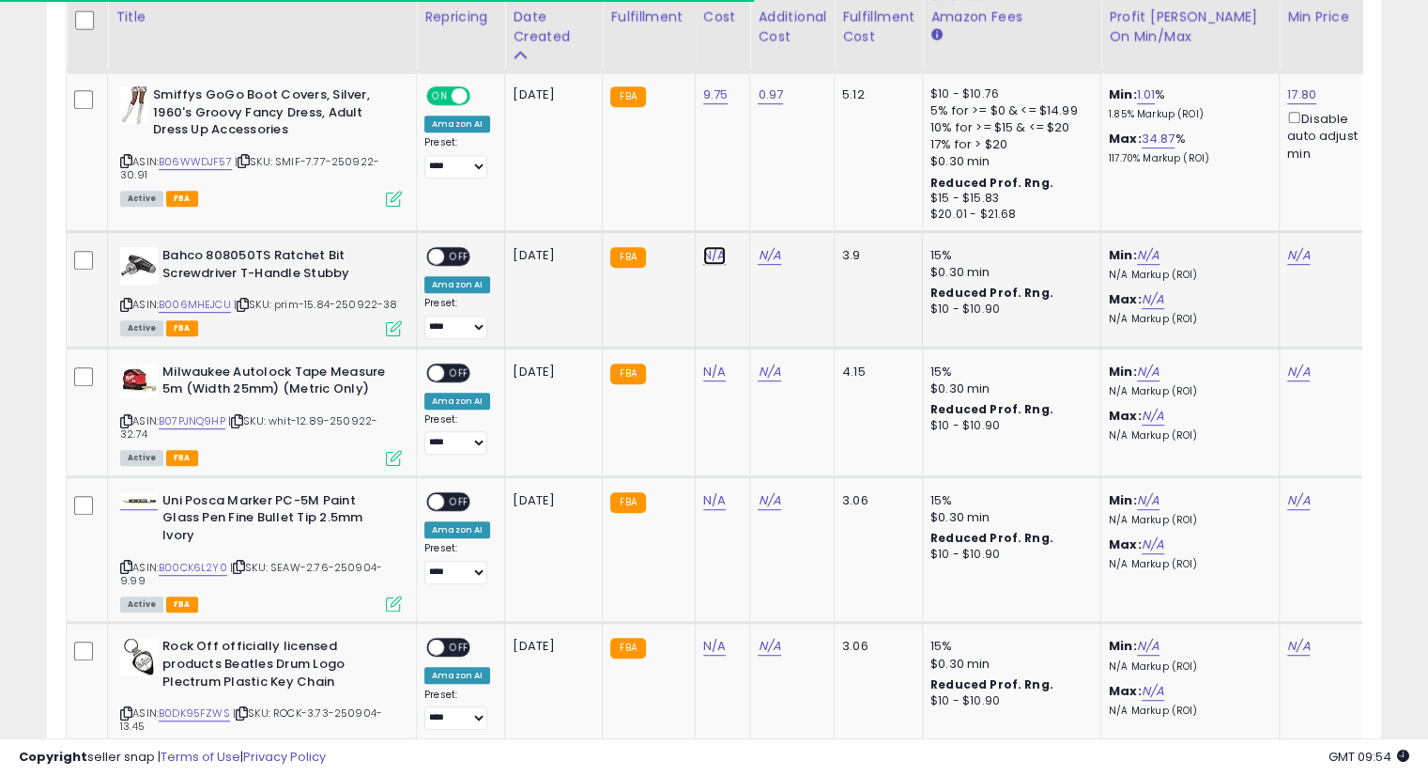
click at [714, 254] on link "N/A" at bounding box center [714, 255] width 23 height 19
type input "*****"
click at [766, 208] on icon "submit" at bounding box center [760, 204] width 11 height 11
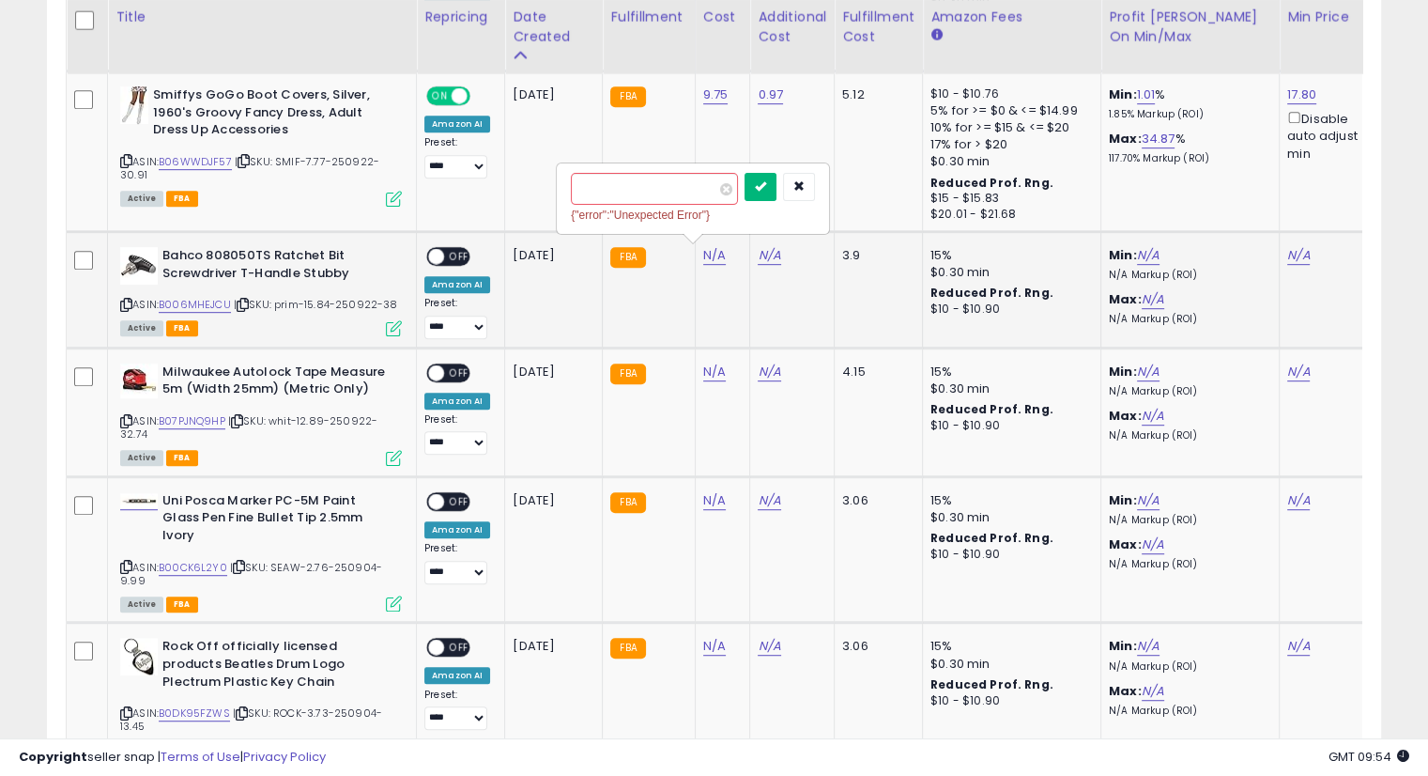
click at [777, 192] on button "submit" at bounding box center [761, 187] width 32 height 28
click at [776, 249] on div "N/A" at bounding box center [789, 255] width 62 height 17
click at [770, 254] on link "N/A" at bounding box center [769, 255] width 23 height 19
type input "****"
click at [831, 206] on button "submit" at bounding box center [815, 206] width 32 height 28
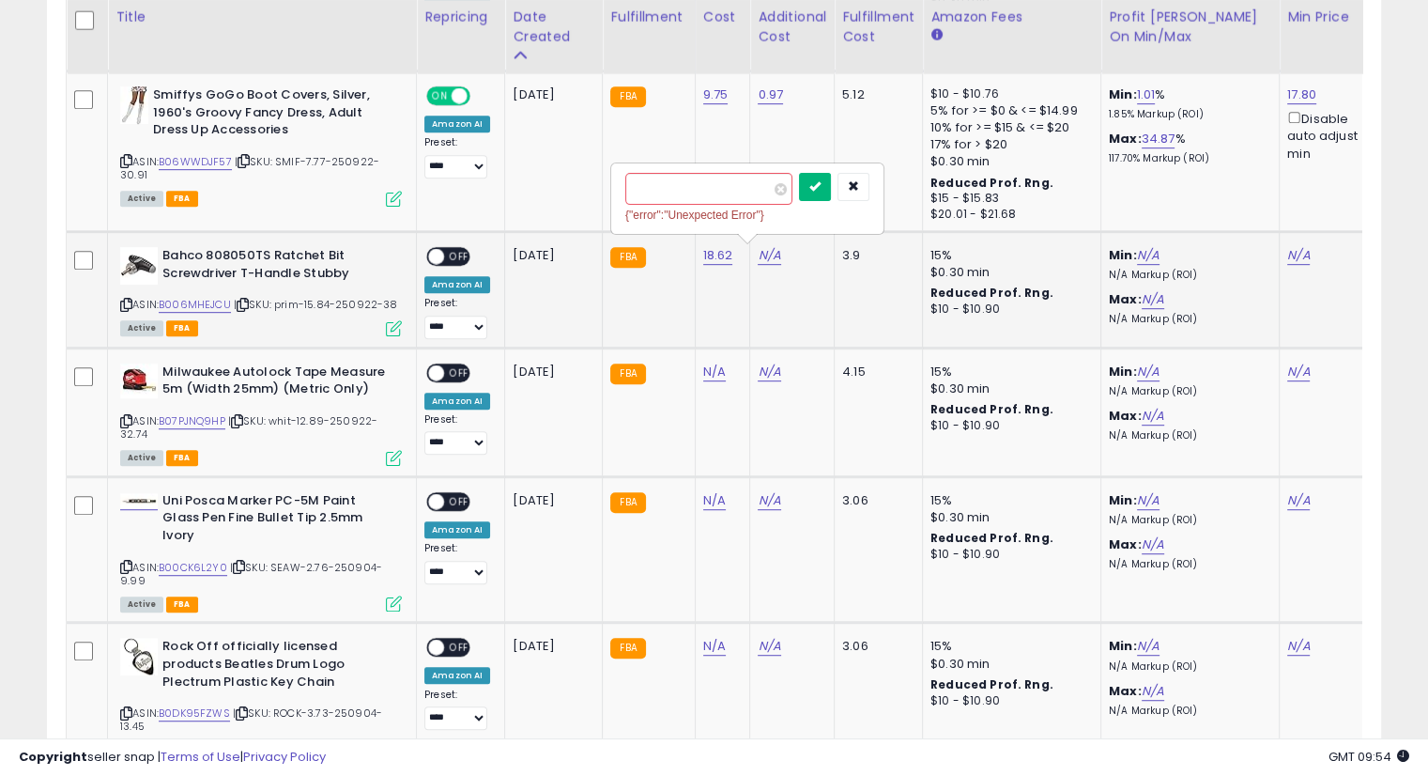
click at [821, 180] on icon "submit" at bounding box center [814, 185] width 11 height 11
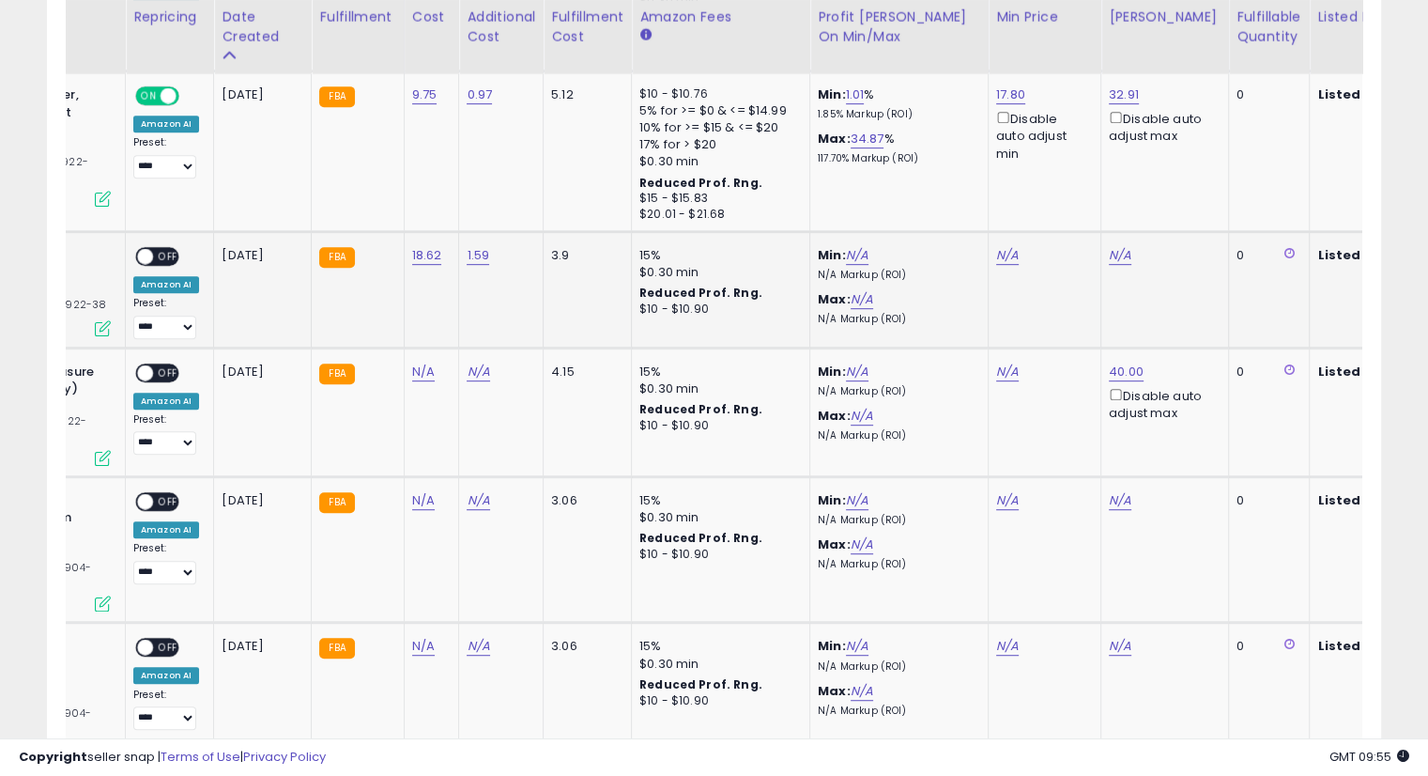
scroll to position [0, 293]
click at [998, 257] on link "N/A" at bounding box center [1005, 255] width 23 height 19
type input "**"
click at [1068, 194] on button "submit" at bounding box center [1052, 187] width 32 height 28
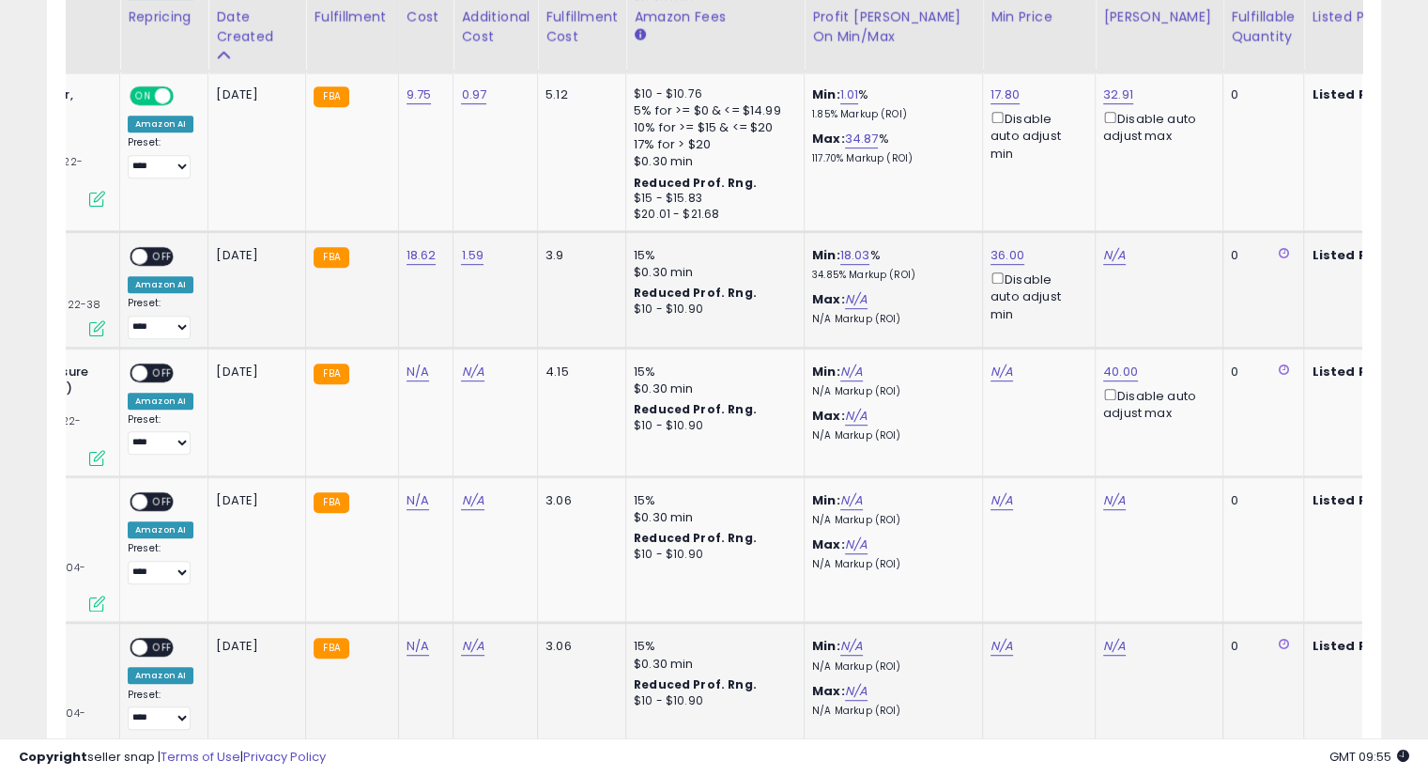
scroll to position [0, 327]
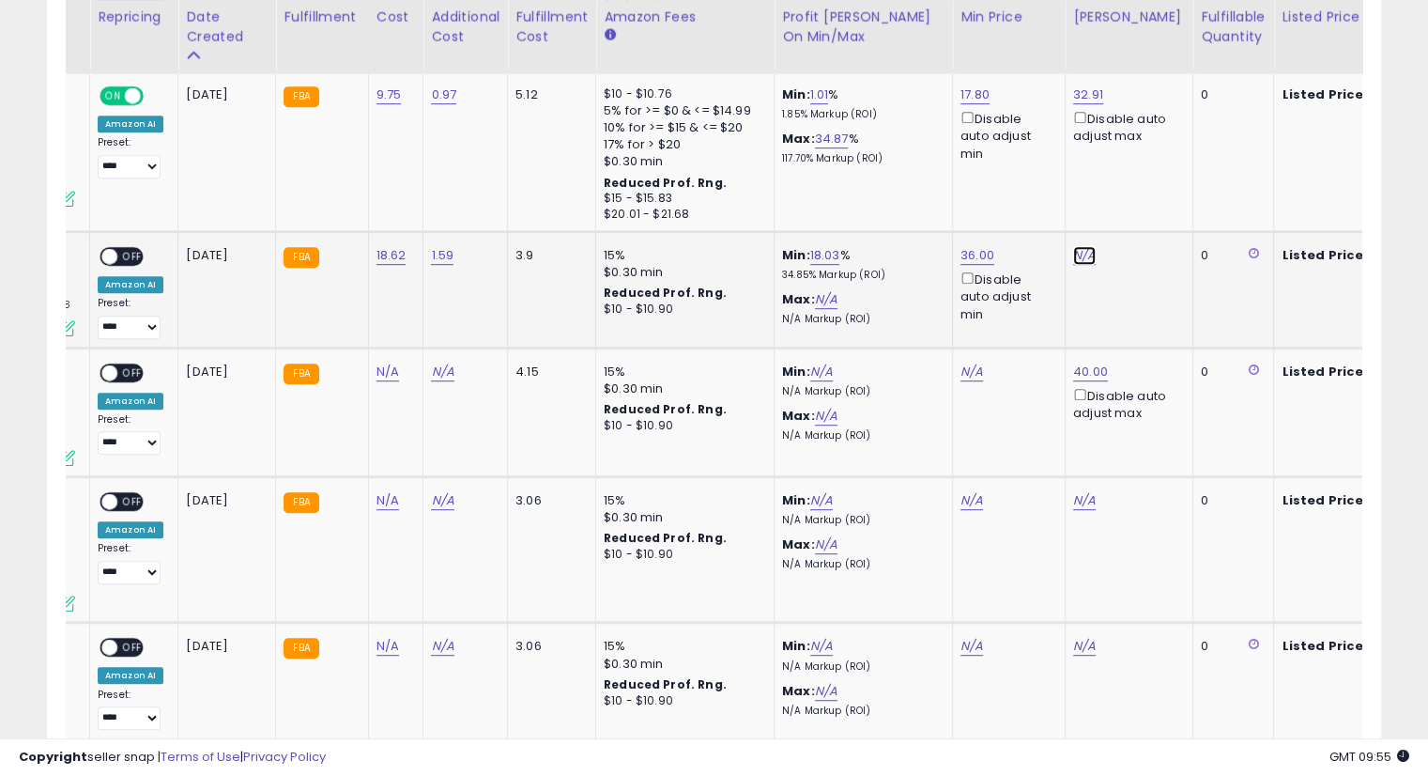
click at [1089, 246] on link "N/A" at bounding box center [1084, 255] width 23 height 19
type input "**"
click at [1136, 188] on icon "submit" at bounding box center [1130, 185] width 11 height 11
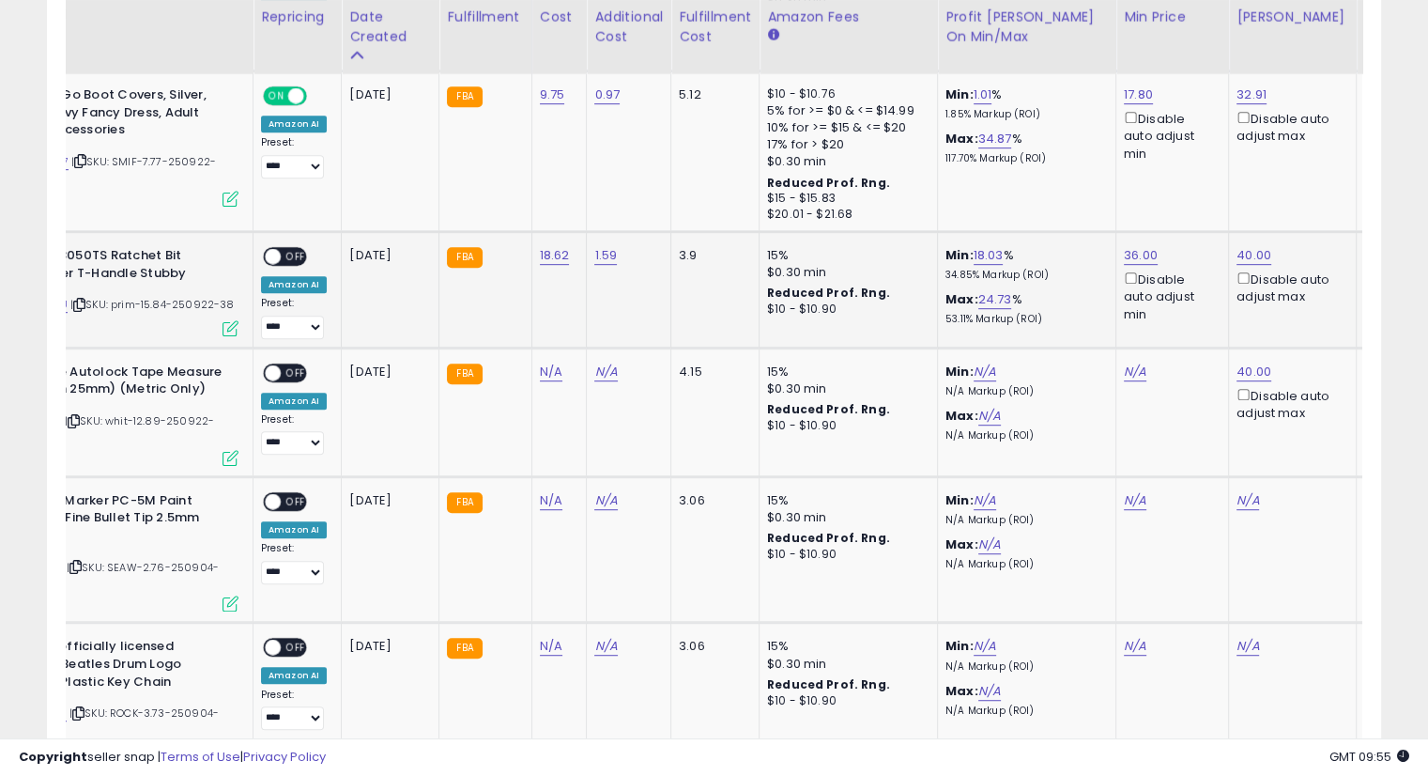
scroll to position [0, 53]
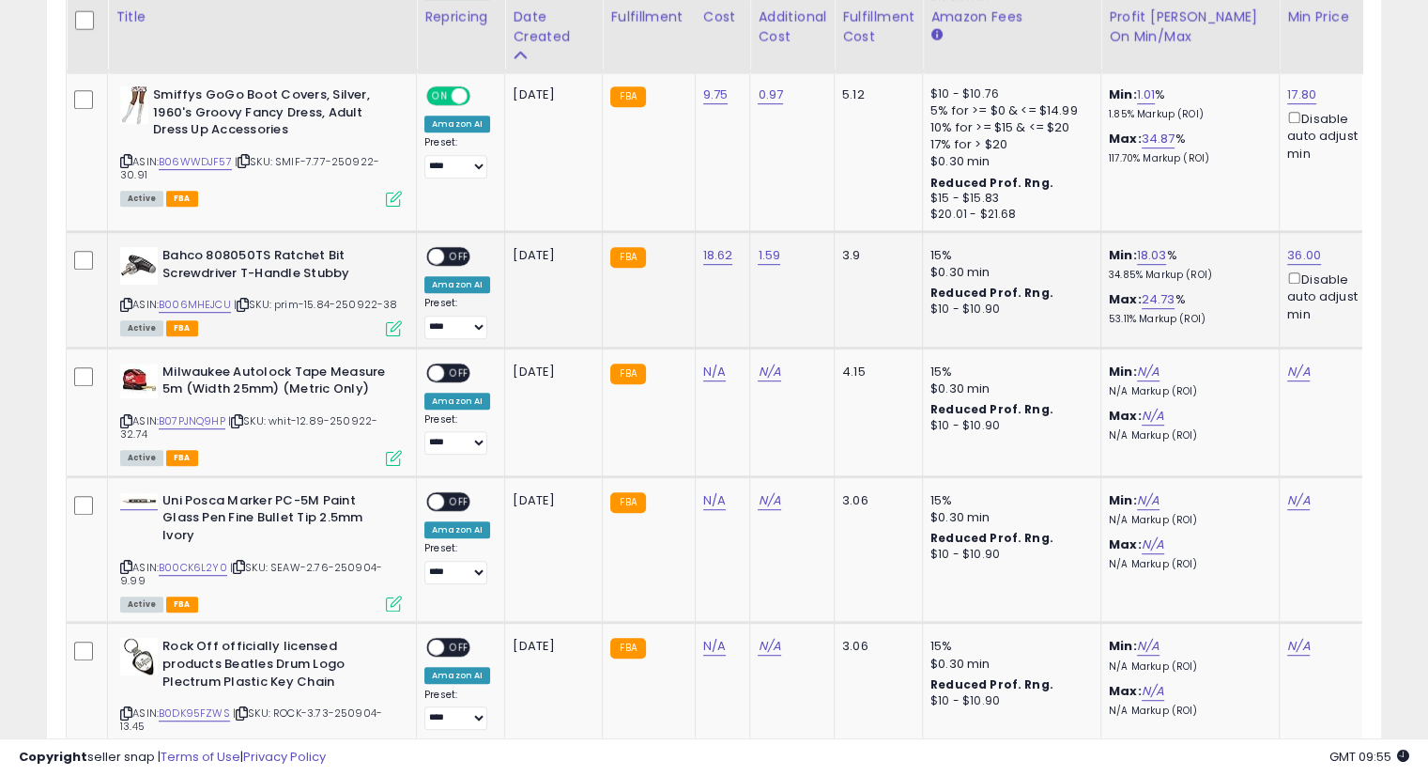
click at [458, 249] on span "OFF" at bounding box center [459, 257] width 30 height 16
click at [240, 416] on icon at bounding box center [237, 421] width 12 height 10
click at [239, 416] on icon at bounding box center [237, 421] width 12 height 10
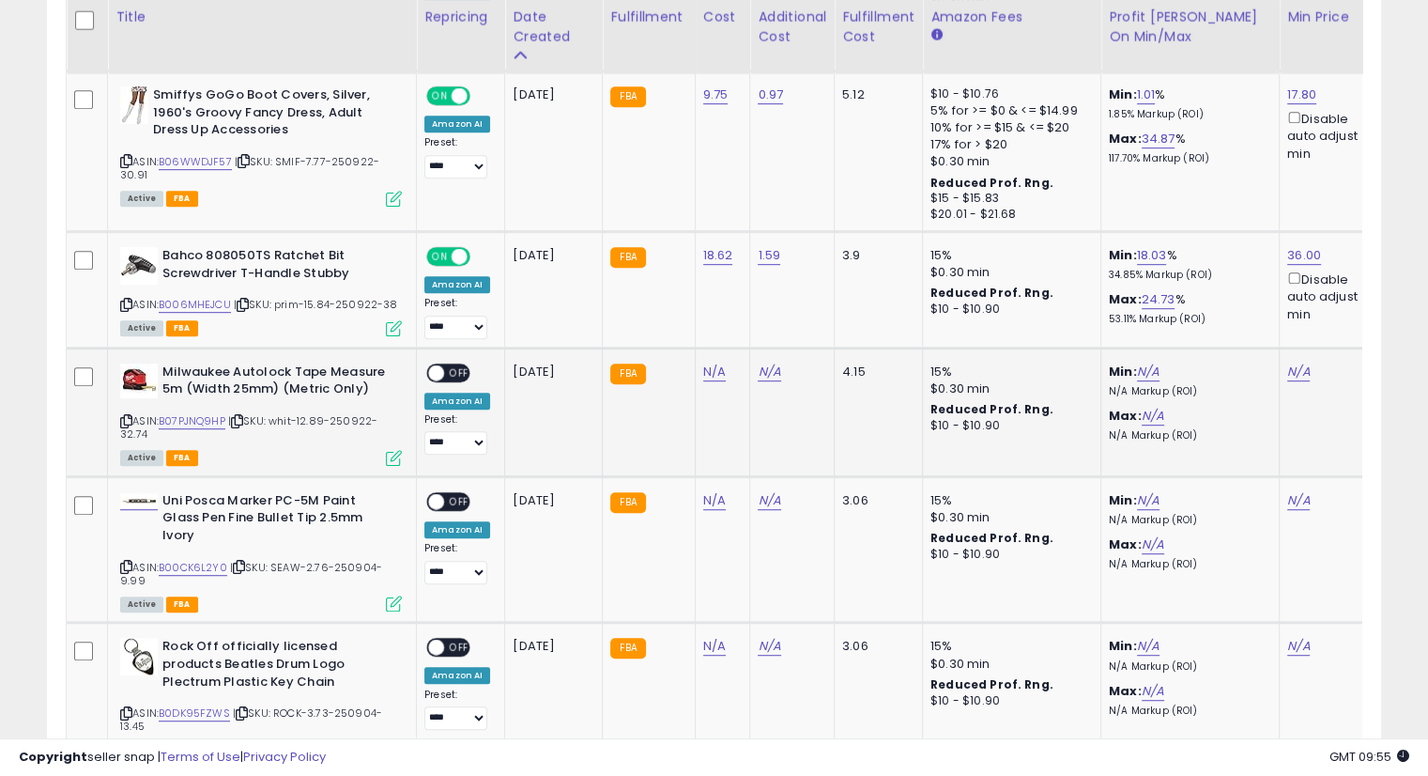
click at [239, 416] on icon at bounding box center [237, 421] width 12 height 10
click at [703, 365] on link "N/A" at bounding box center [714, 371] width 23 height 19
type input "*****"
click at [766, 317] on icon "submit" at bounding box center [760, 319] width 11 height 11
click at [777, 294] on button "submit" at bounding box center [761, 301] width 32 height 28
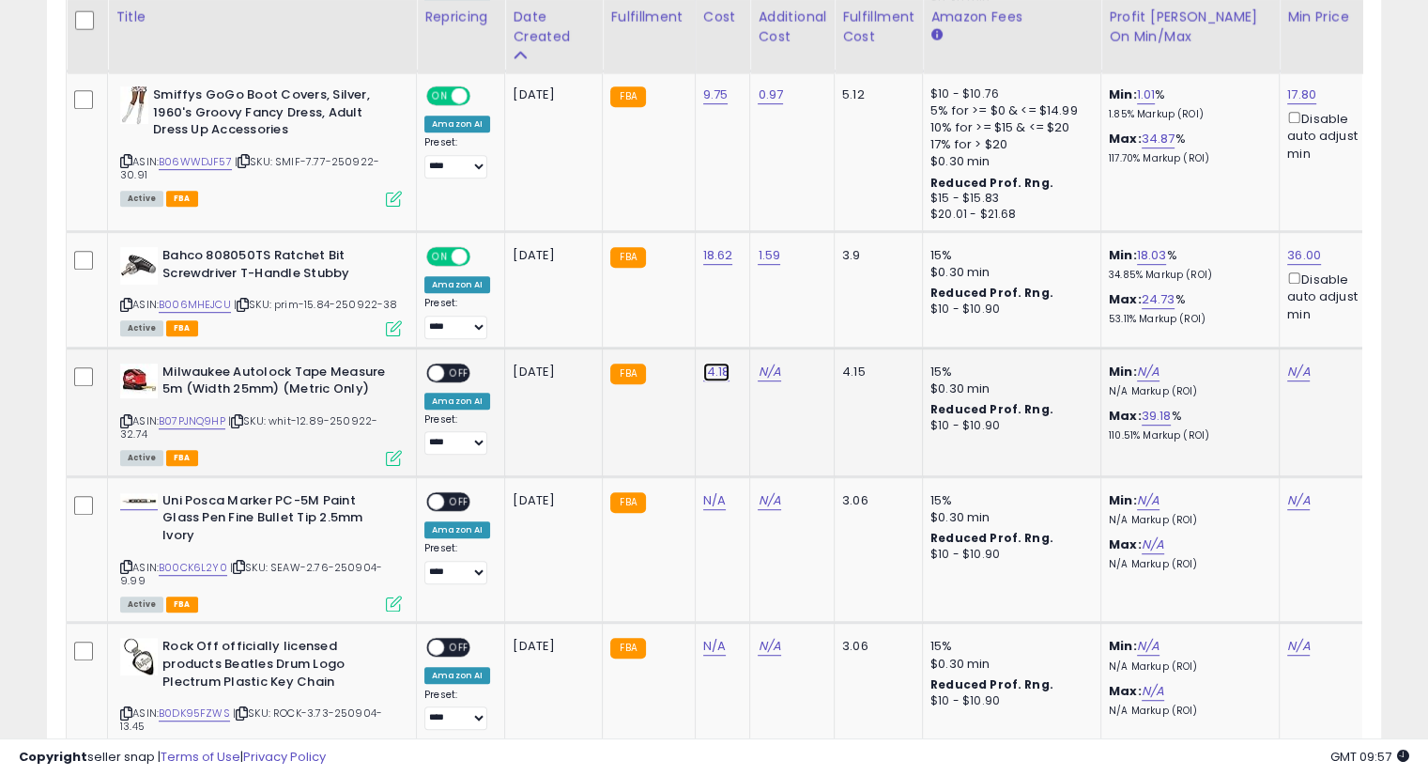
click at [703, 367] on link "14.18" at bounding box center [716, 371] width 27 height 19
type input "*"
type input "*****"
click at [778, 329] on button "submit" at bounding box center [763, 320] width 32 height 28
click at [778, 298] on button "submit" at bounding box center [763, 301] width 32 height 28
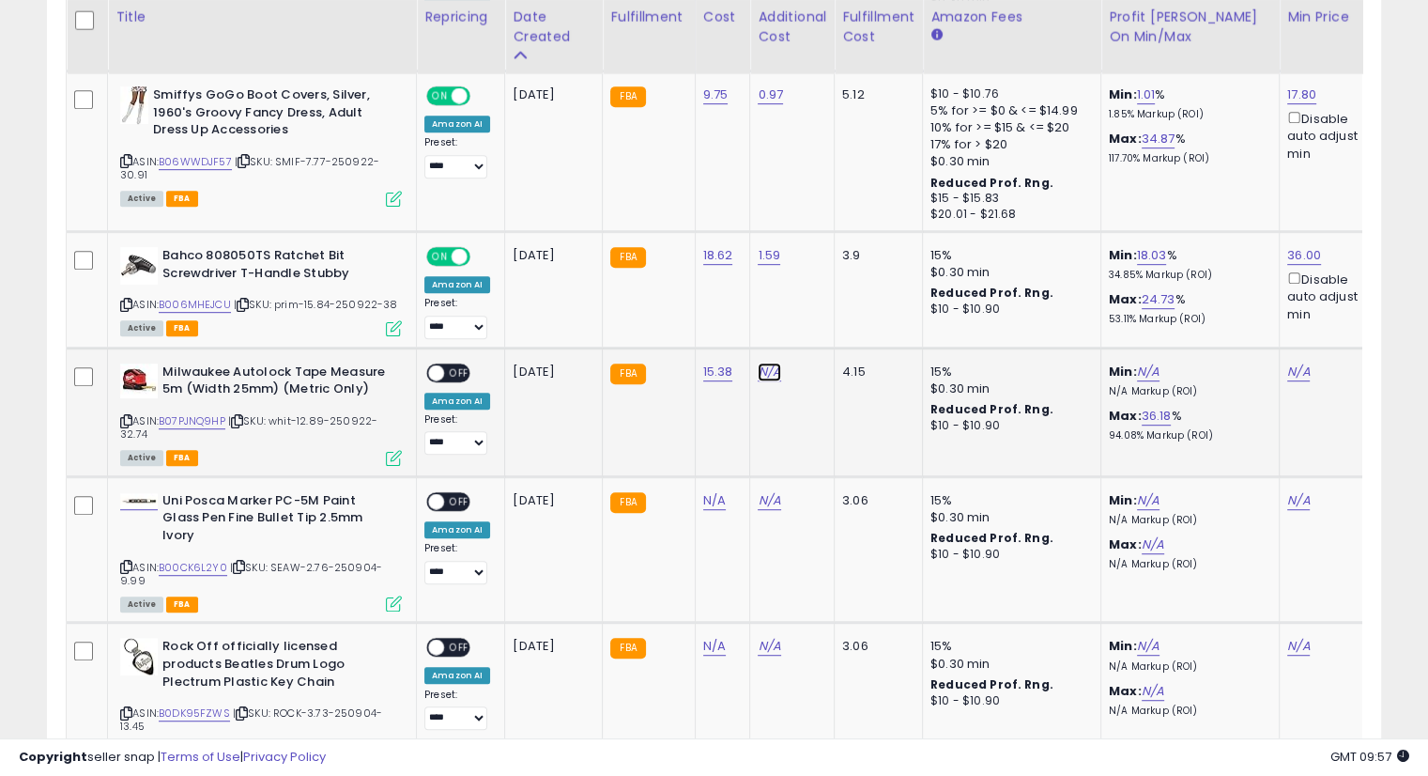
click at [770, 373] on link "N/A" at bounding box center [769, 371] width 23 height 19
type input "****"
click at [831, 324] on button "submit" at bounding box center [815, 320] width 32 height 28
click at [821, 300] on icon "submit" at bounding box center [814, 300] width 11 height 11
click at [1287, 367] on link "N/A" at bounding box center [1298, 371] width 23 height 19
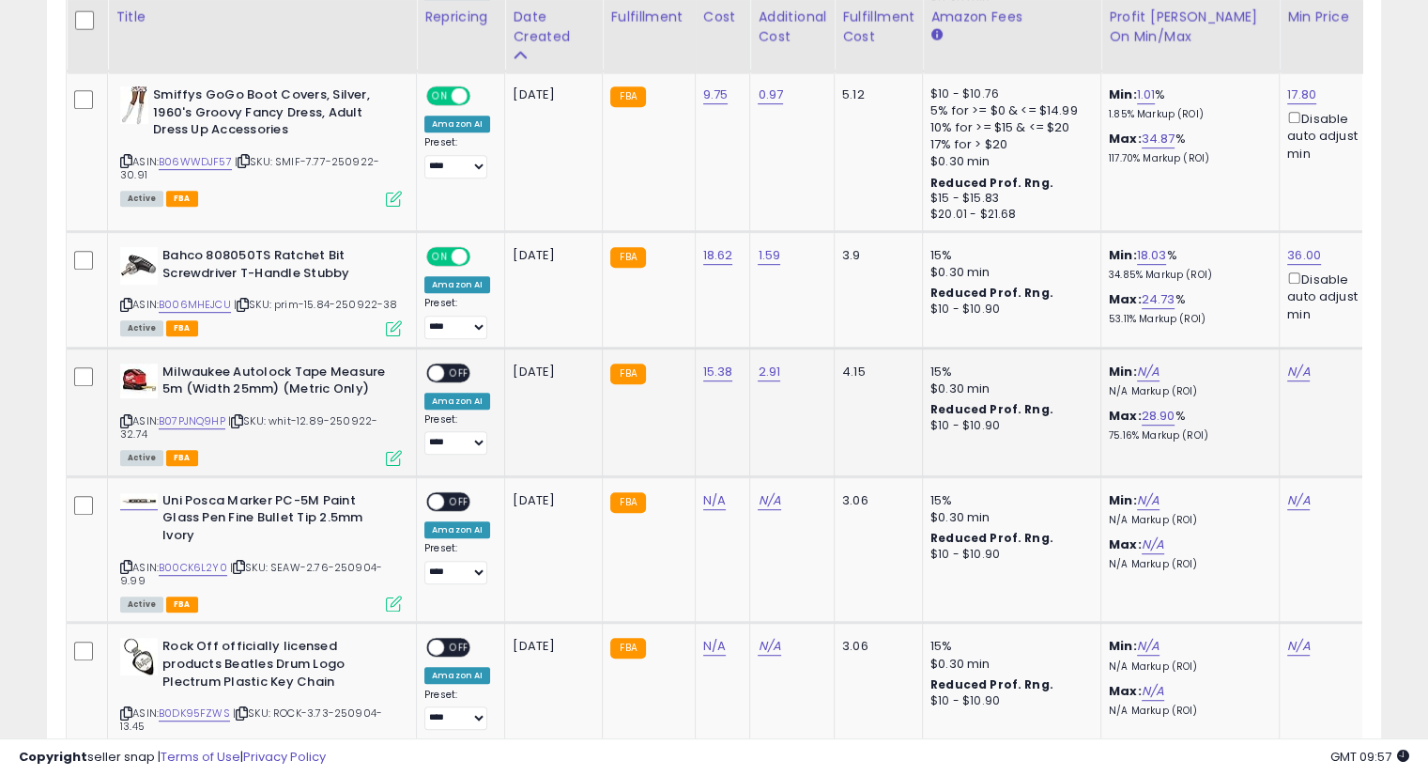
scroll to position [0, 116]
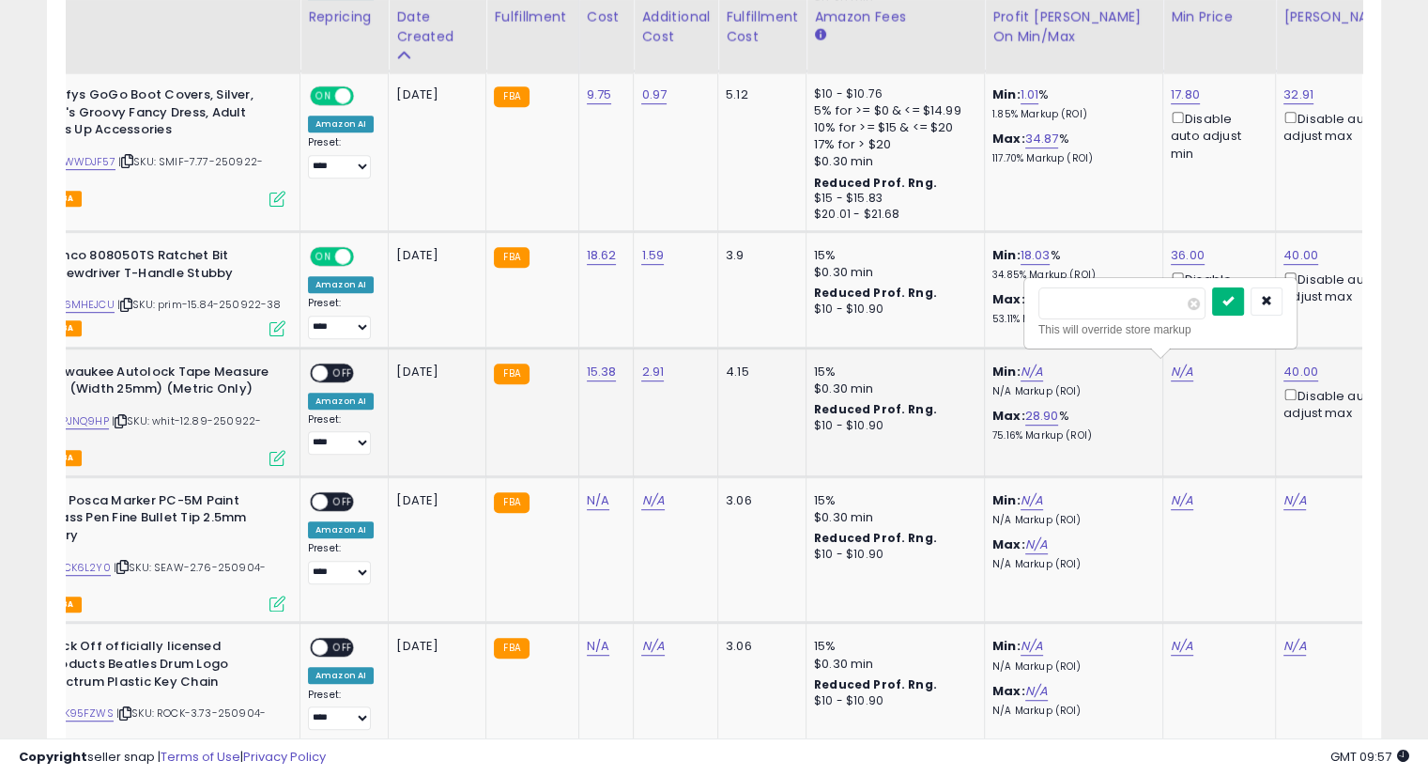
type input "*****"
click at [1244, 308] on button "submit" at bounding box center [1228, 301] width 32 height 28
drag, startPoint x: 335, startPoint y: 362, endPoint x: 393, endPoint y: 387, distance: 63.5
click at [335, 364] on span "OFF" at bounding box center [343, 372] width 30 height 16
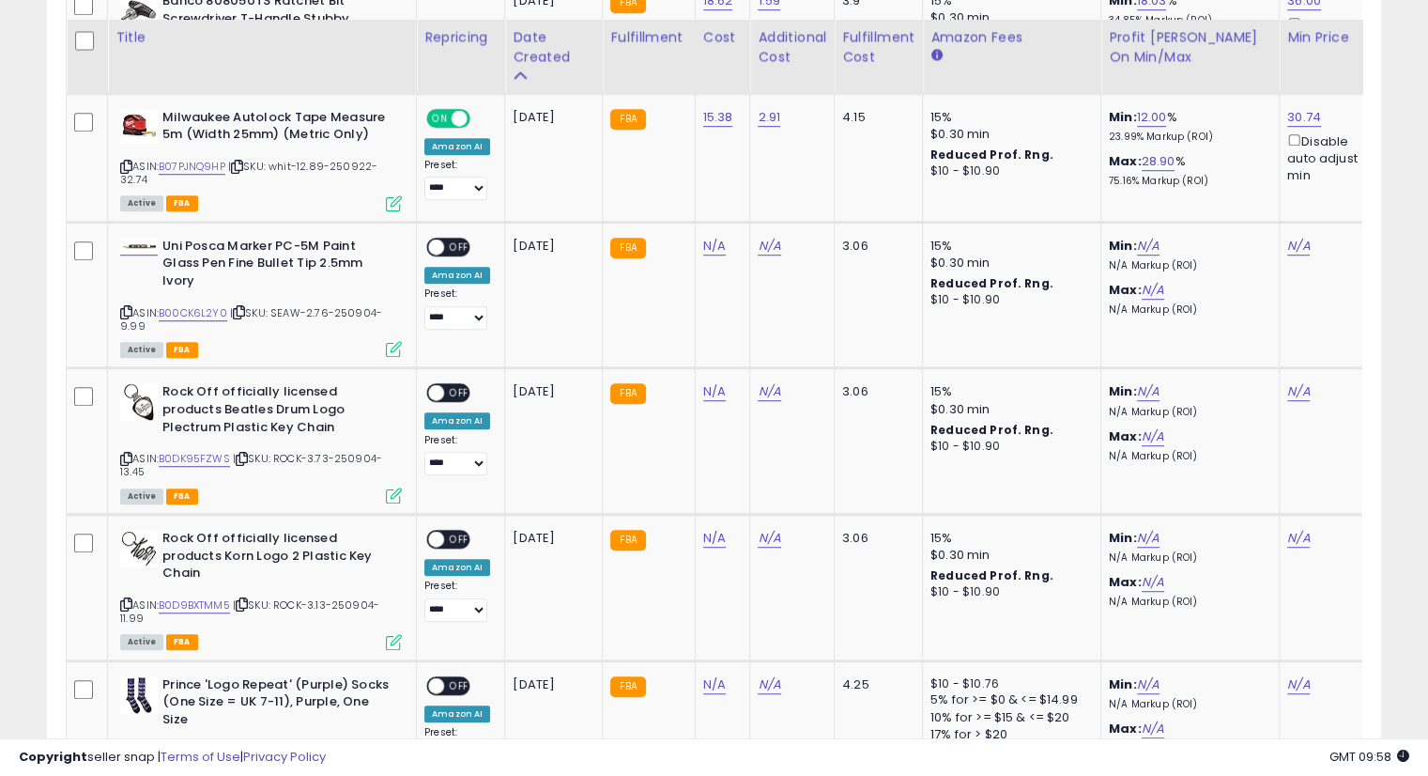
scroll to position [1184, 0]
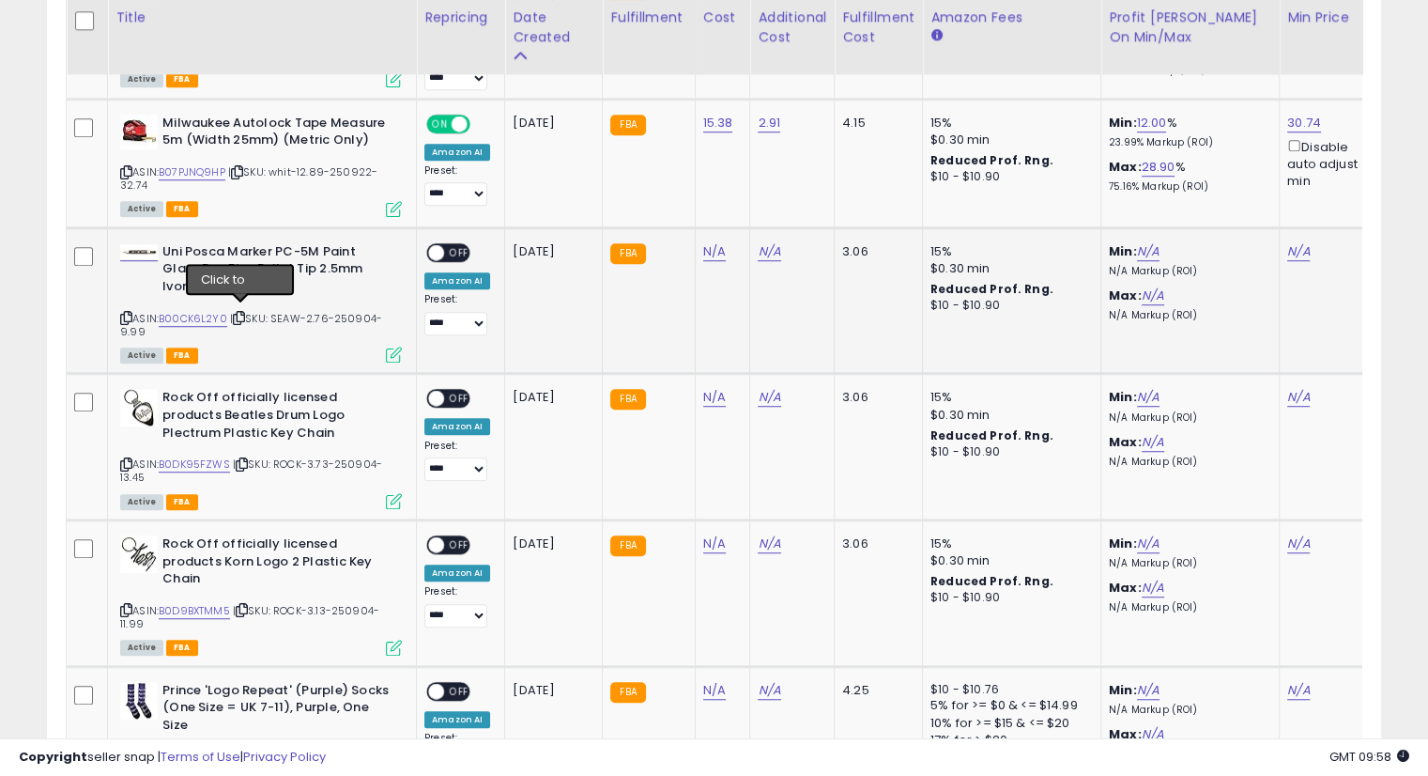
click at [239, 313] on icon at bounding box center [239, 318] width 12 height 10
click at [706, 245] on link "N/A" at bounding box center [714, 251] width 23 height 19
type input "****"
click at [766, 204] on icon "submit" at bounding box center [760, 198] width 11 height 11
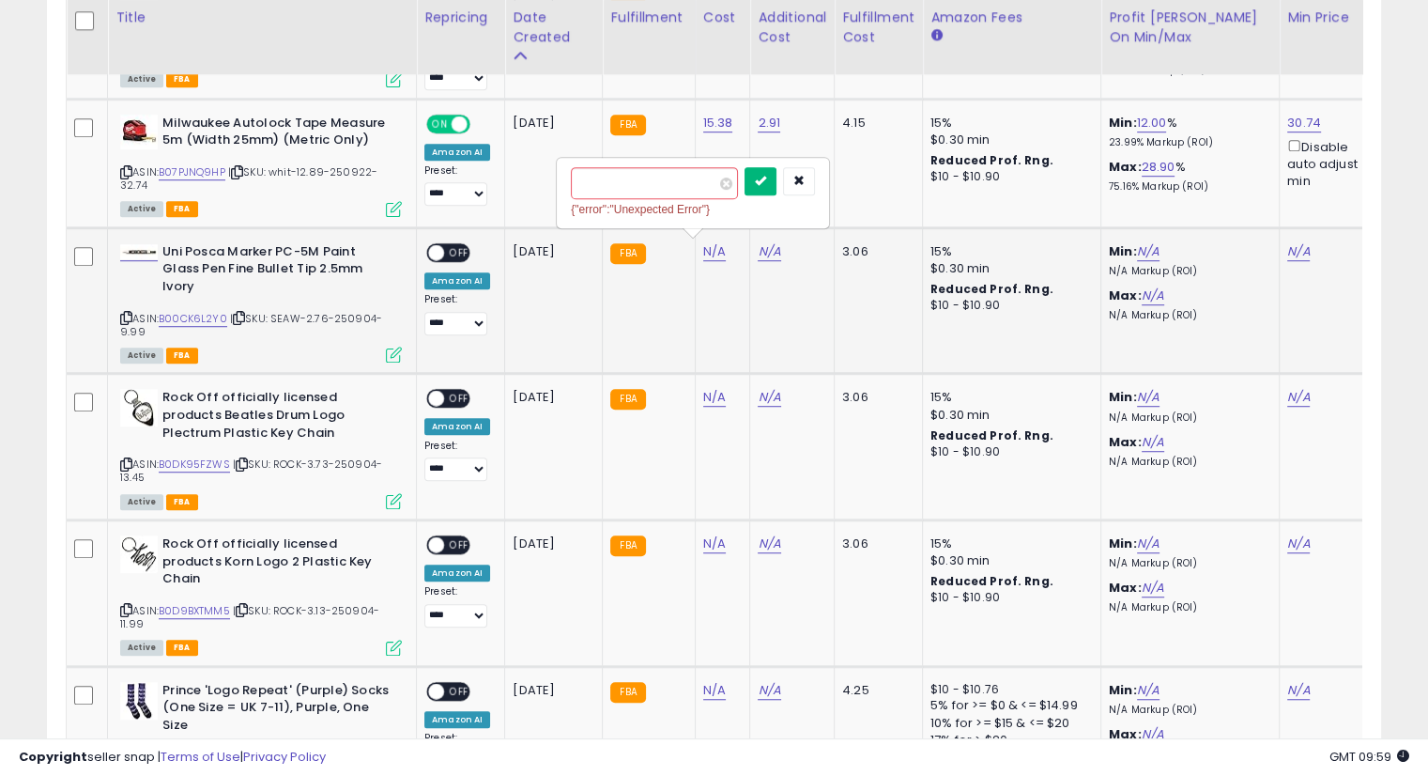
click at [777, 171] on button "submit" at bounding box center [761, 181] width 32 height 28
click at [758, 253] on link "N/A" at bounding box center [769, 251] width 23 height 19
type input "****"
click at [831, 200] on button "submit" at bounding box center [815, 200] width 32 height 28
click at [821, 179] on icon "submit" at bounding box center [814, 180] width 11 height 11
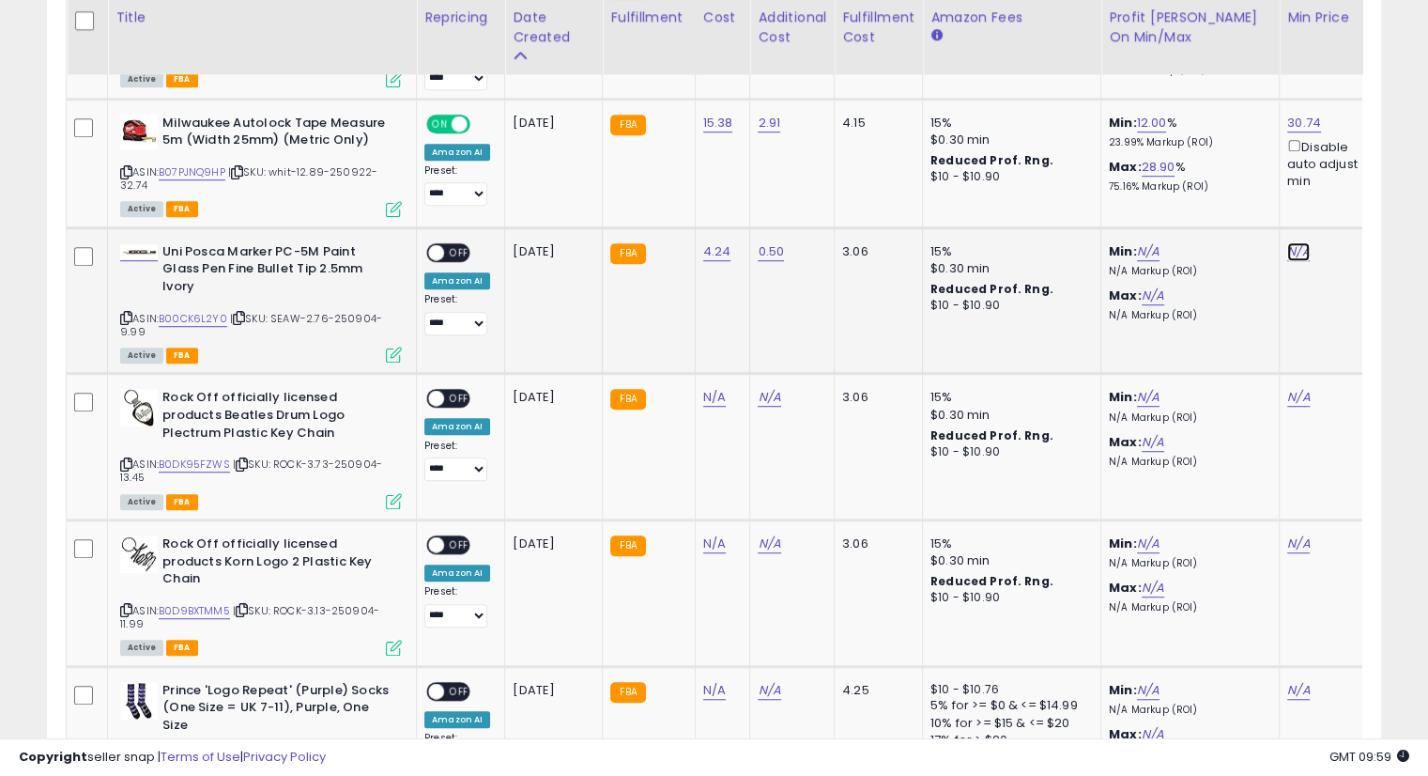
click at [1288, 245] on link "N/A" at bounding box center [1298, 251] width 23 height 19
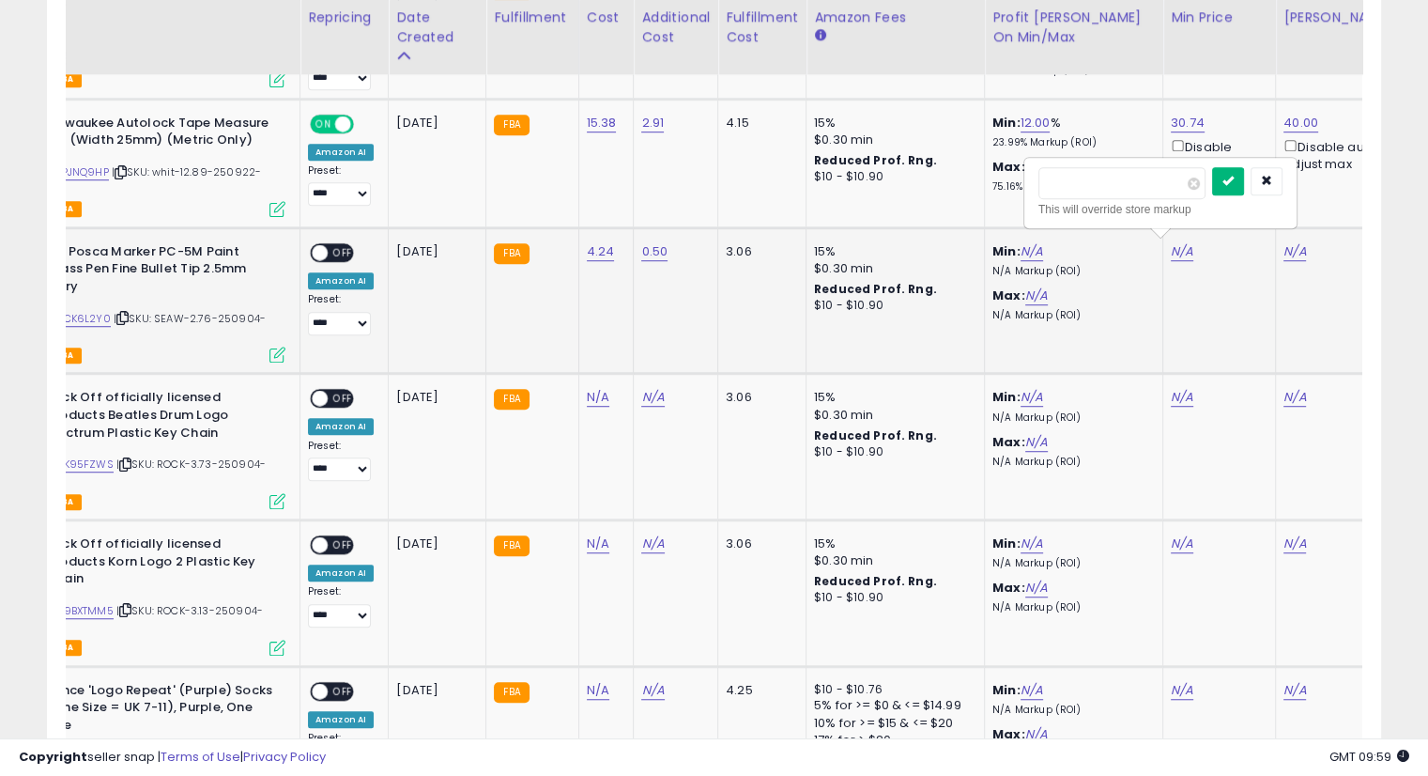
type input "****"
click at [1244, 176] on button "submit" at bounding box center [1228, 181] width 32 height 28
click at [1288, 245] on link "N/A" at bounding box center [1295, 251] width 23 height 19
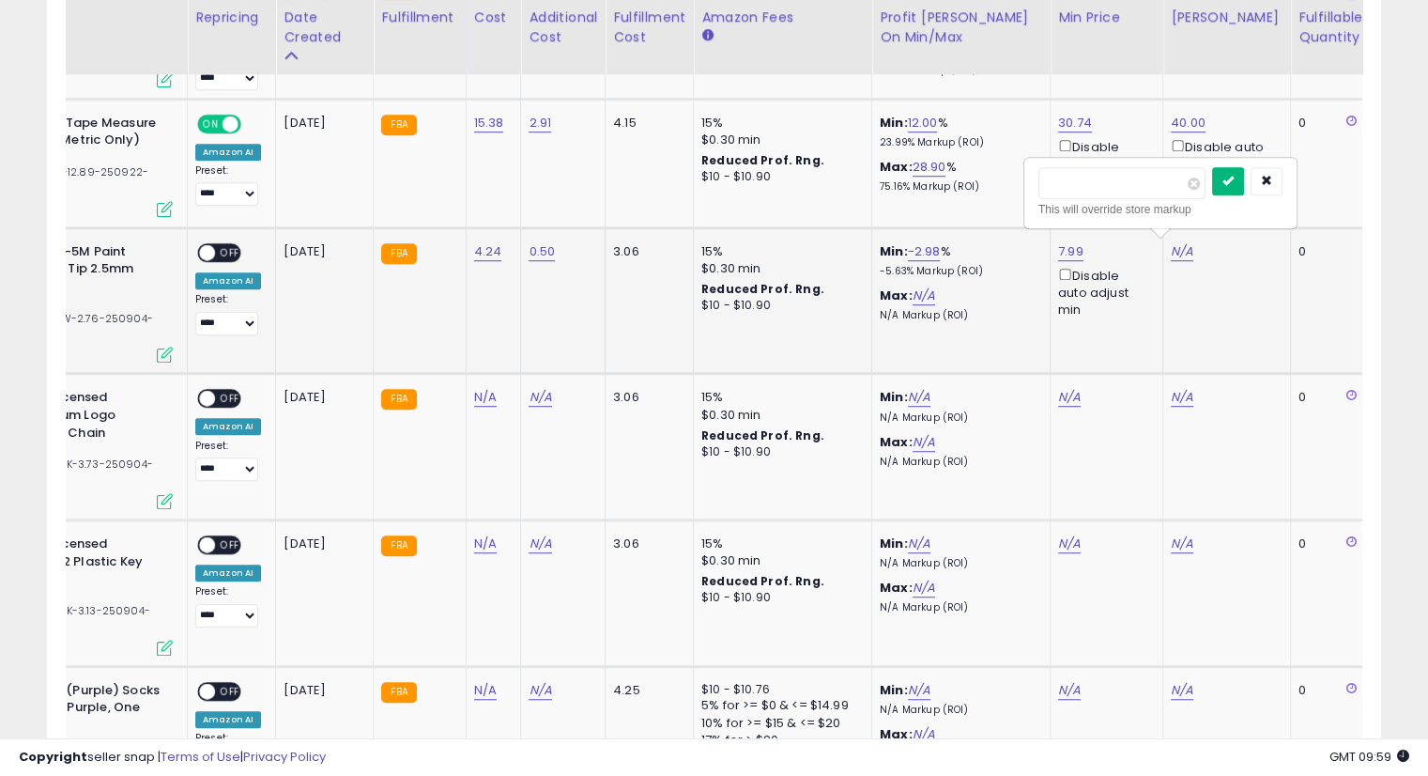
type input "*****"
click at [1234, 178] on icon "submit" at bounding box center [1228, 180] width 11 height 11
click at [230, 252] on span "OFF" at bounding box center [230, 252] width 30 height 16
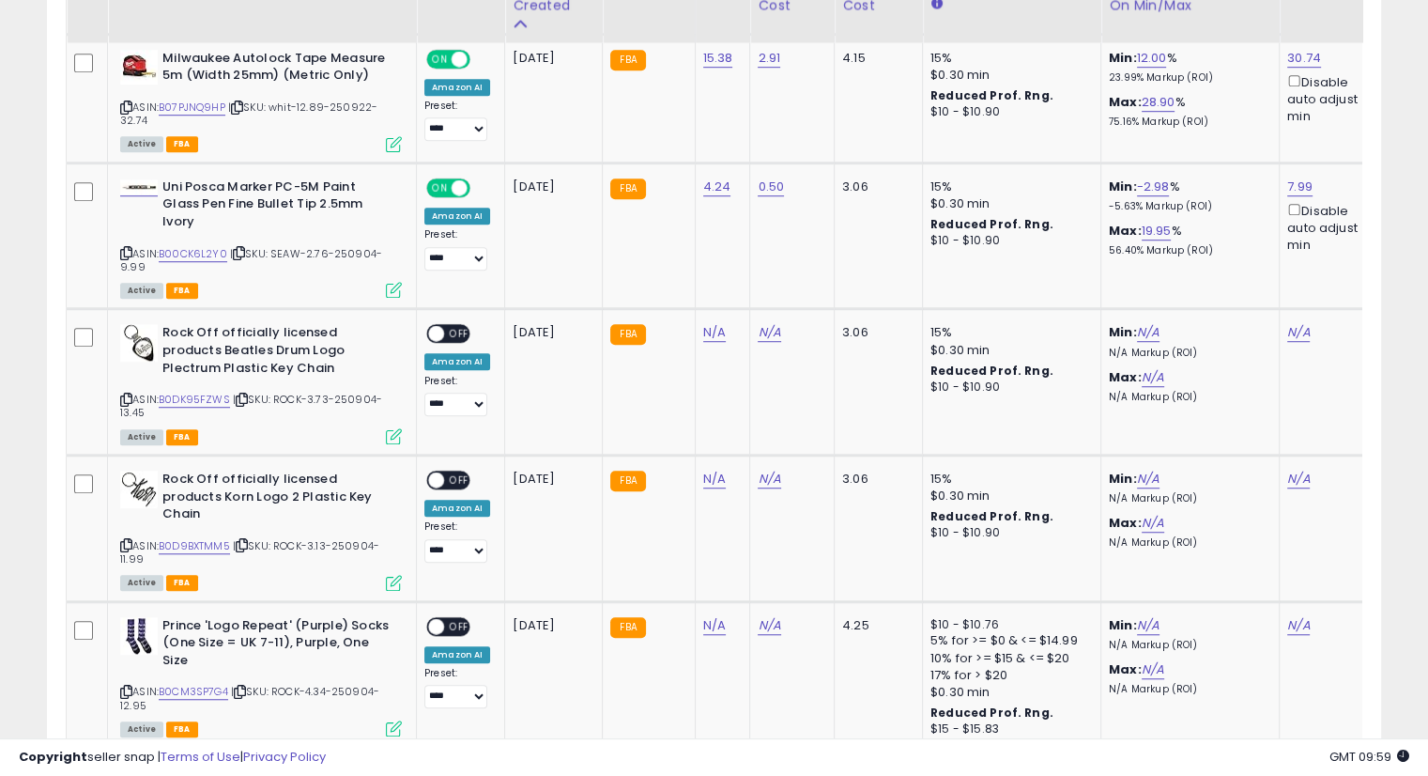
scroll to position [1331, 0]
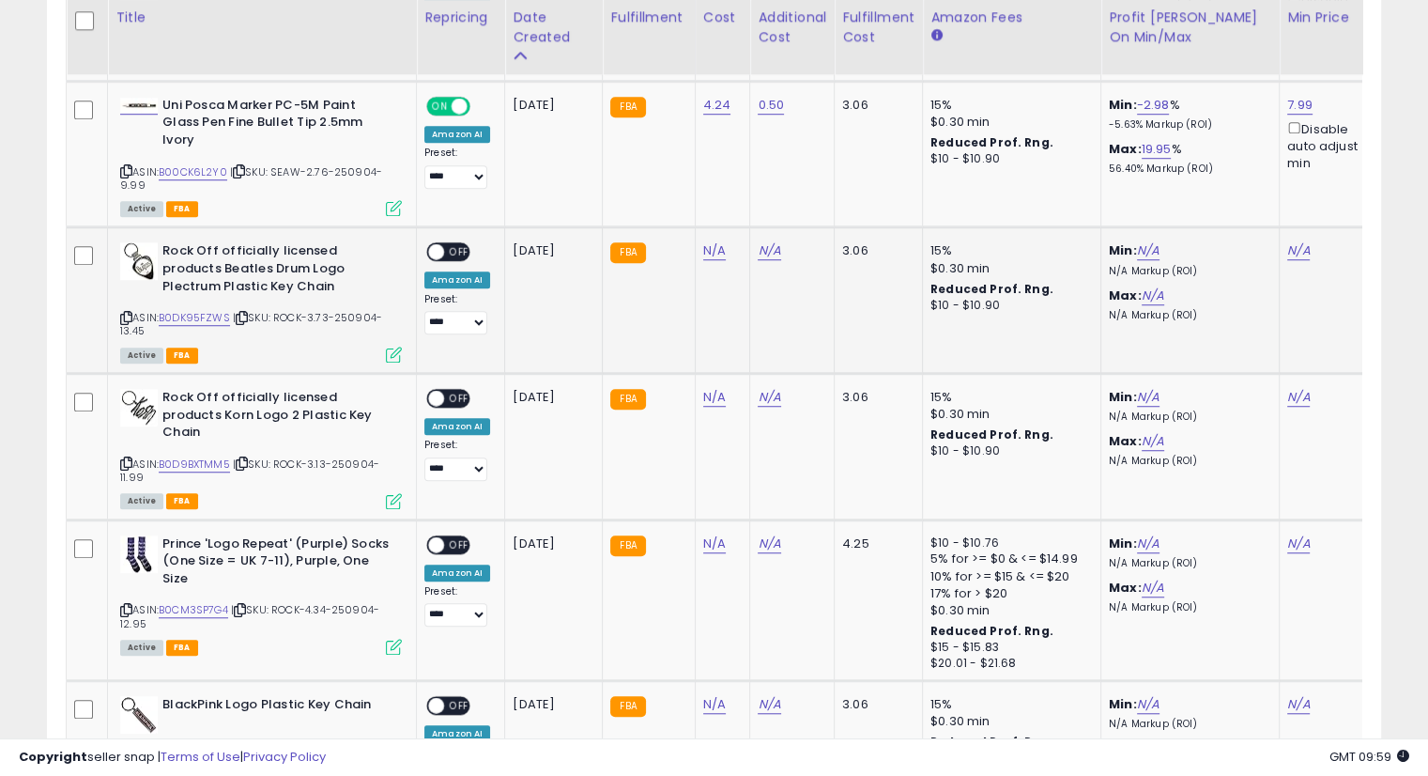
click at [248, 313] on icon at bounding box center [242, 318] width 12 height 10
click at [244, 313] on icon at bounding box center [242, 318] width 12 height 10
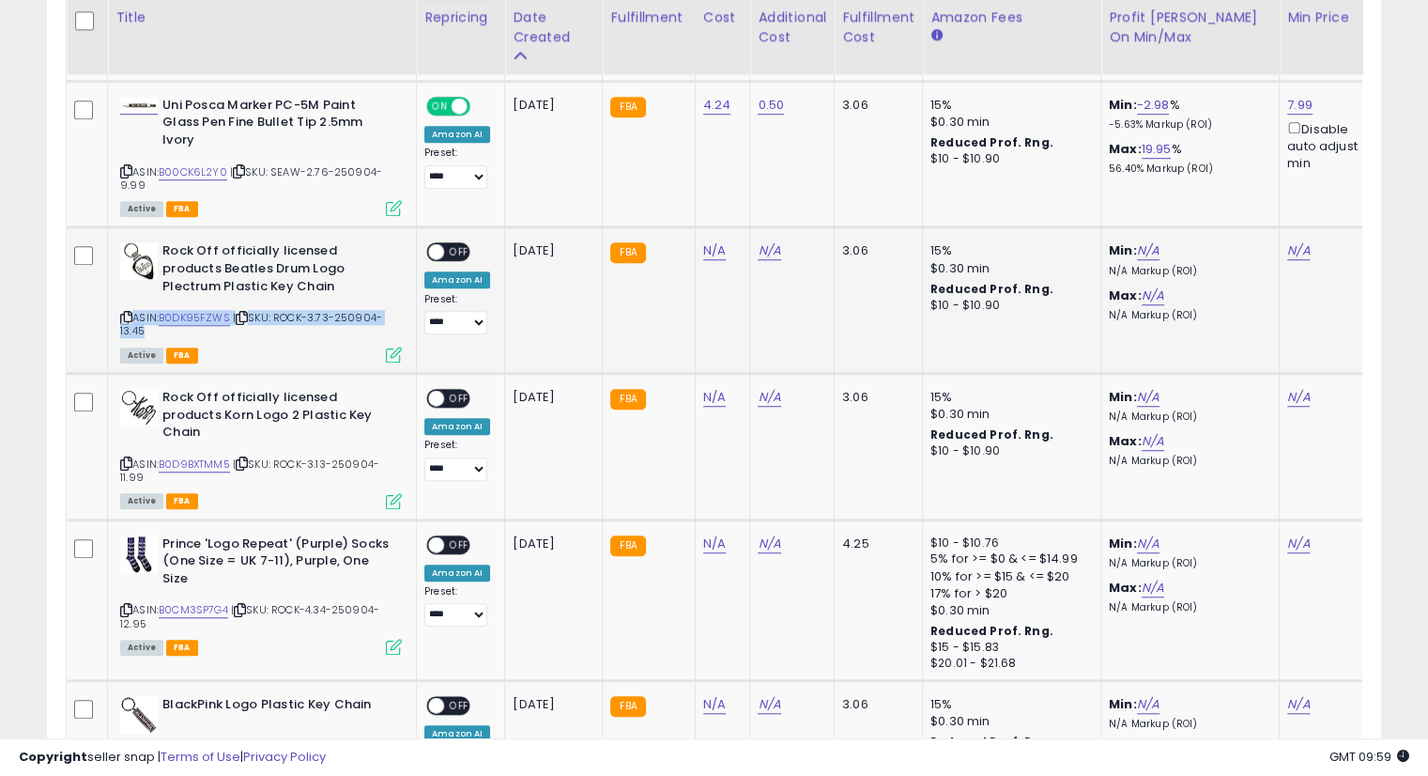
click at [257, 316] on div "ASIN: B0DK95FZWS | SKU: ROCK-3.73-250904-13.45 Active FBA" at bounding box center [261, 301] width 282 height 118
click at [243, 313] on icon at bounding box center [242, 318] width 12 height 10
click at [710, 241] on link "N/A" at bounding box center [714, 250] width 23 height 19
type input "****"
click at [777, 183] on button "submit" at bounding box center [761, 186] width 32 height 28
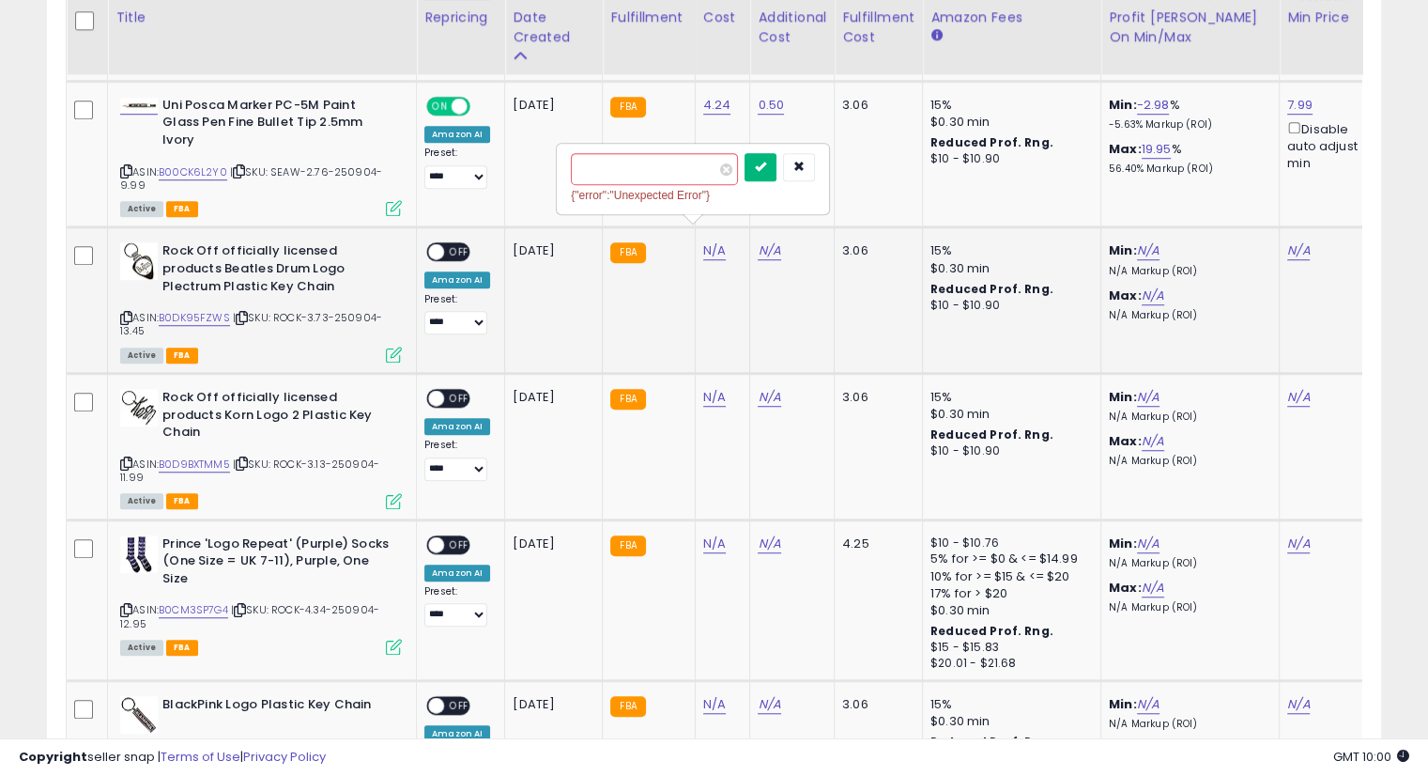
click at [766, 162] on icon "submit" at bounding box center [760, 166] width 11 height 11
drag, startPoint x: 765, startPoint y: 226, endPoint x: 1063, endPoint y: 290, distance: 304.5
click at [766, 241] on link "N/A" at bounding box center [769, 250] width 23 height 19
type input "****"
click at [831, 173] on button "submit" at bounding box center [815, 186] width 32 height 28
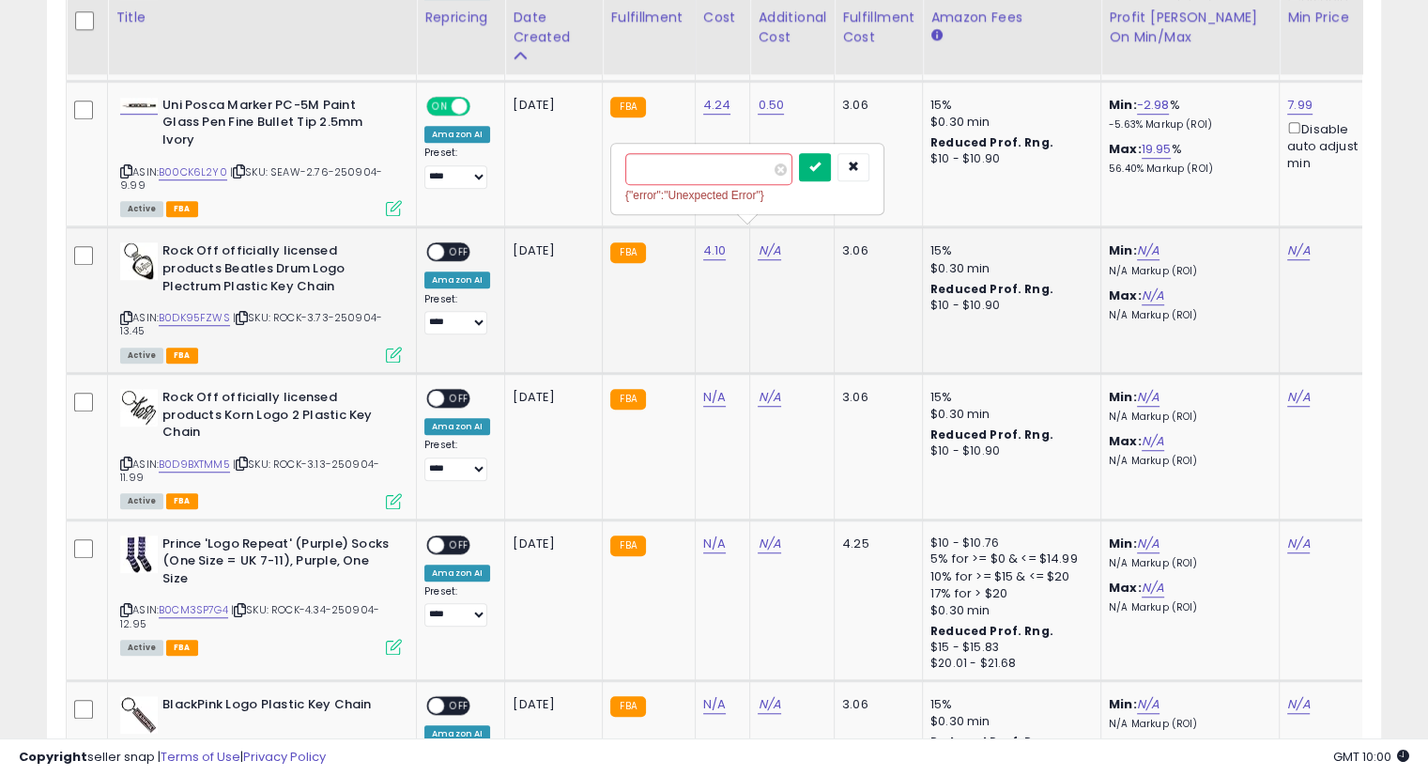
click at [821, 169] on icon "submit" at bounding box center [814, 166] width 11 height 11
click at [1298, 241] on link "N/A" at bounding box center [1298, 250] width 23 height 19
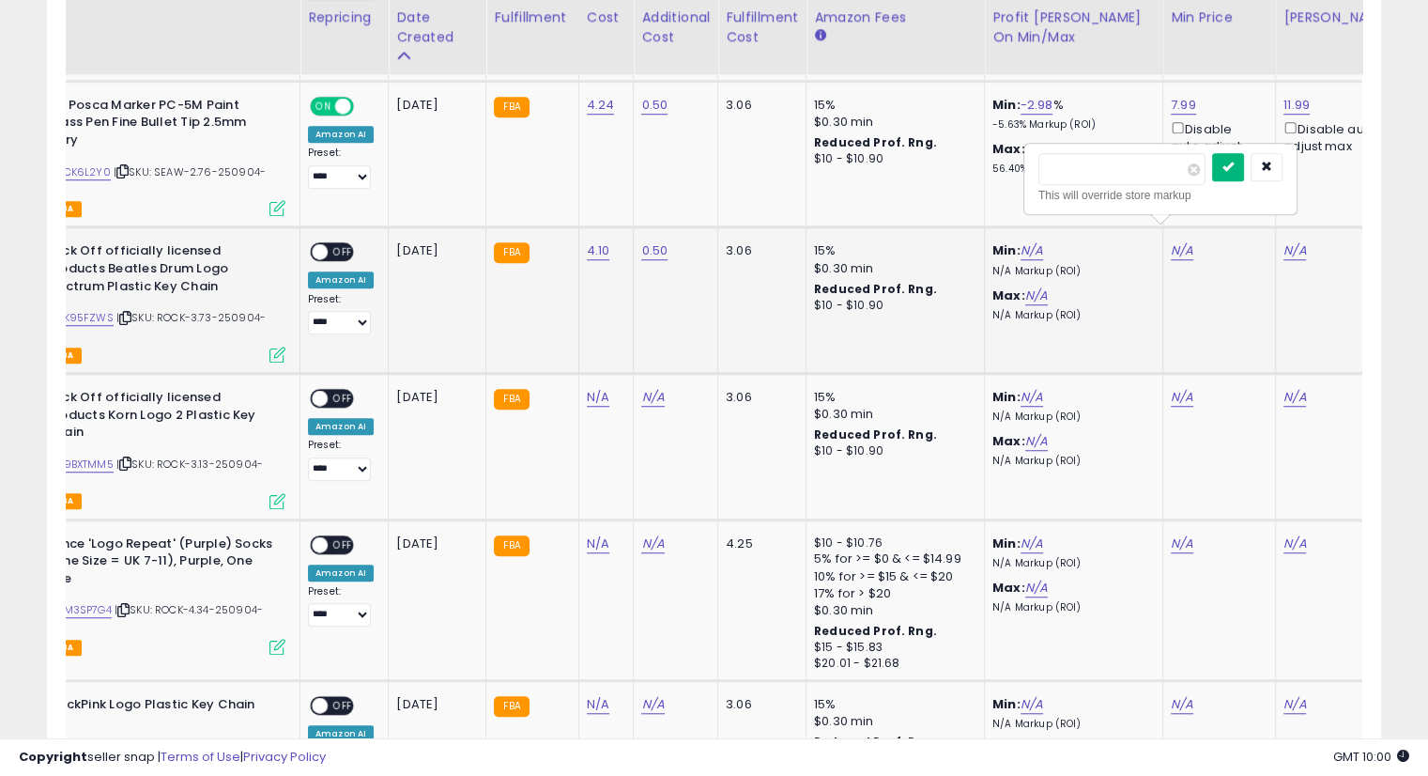
type input "*****"
drag, startPoint x: 1262, startPoint y: 170, endPoint x: 1261, endPoint y: 191, distance: 20.7
click at [1234, 170] on icon "submit" at bounding box center [1228, 166] width 11 height 11
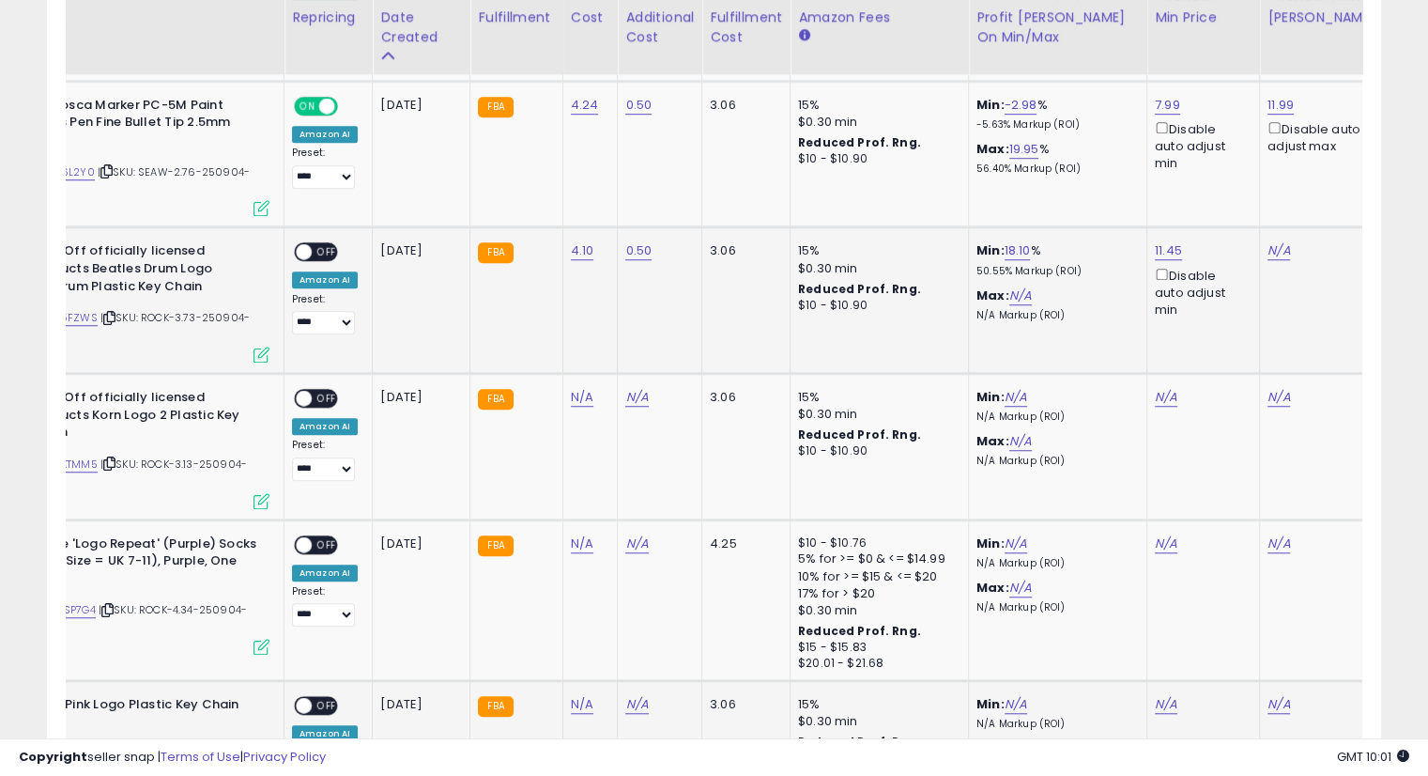
scroll to position [0, 141]
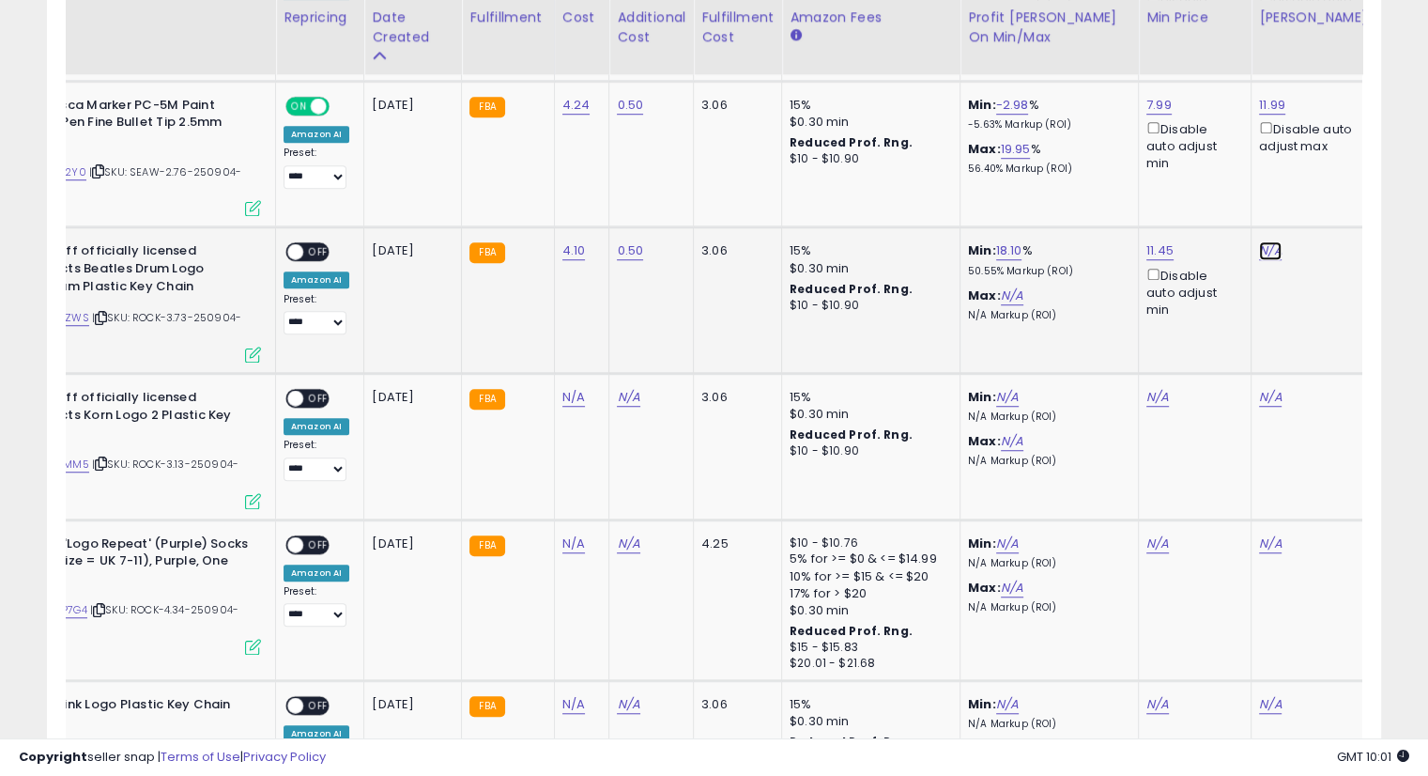
click at [1259, 241] on link "N/A" at bounding box center [1270, 250] width 23 height 19
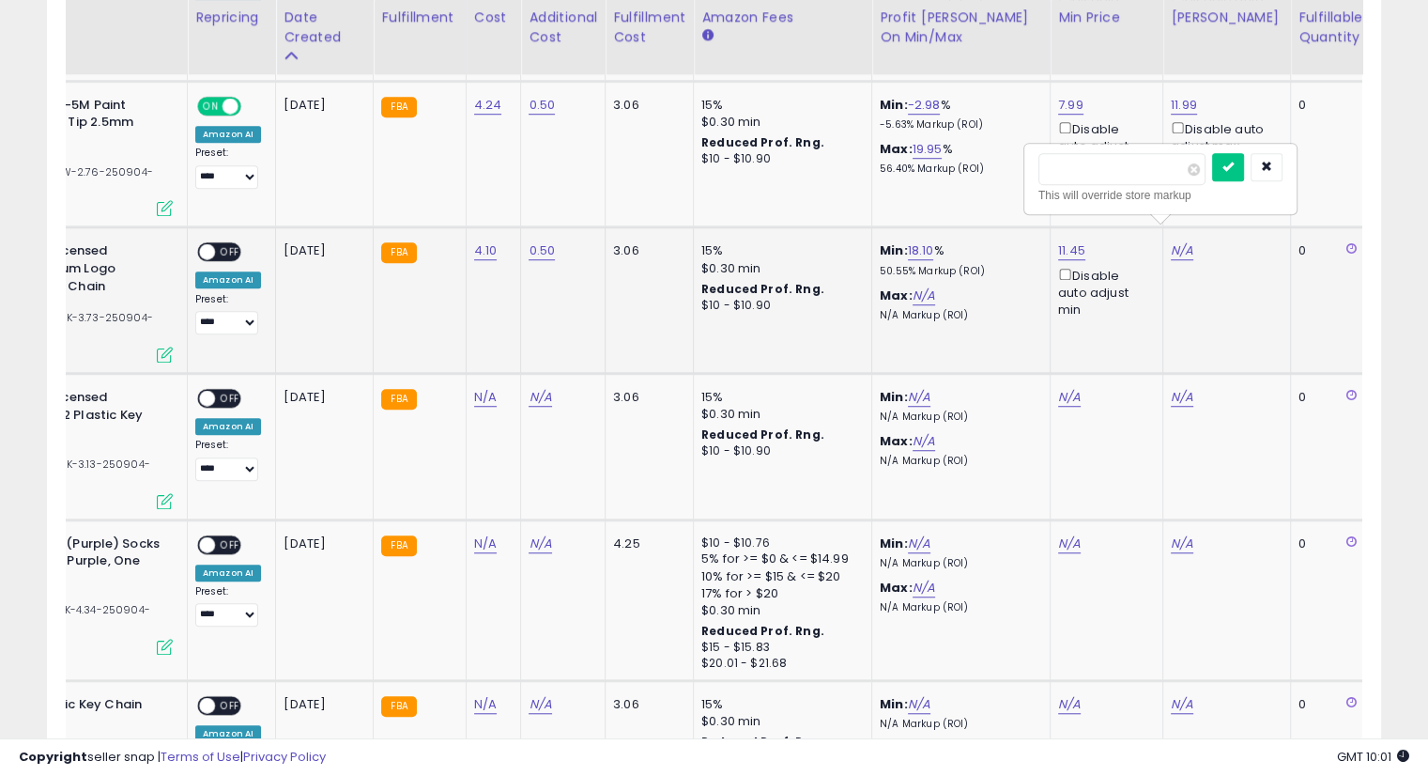
type input "**"
click button "submit" at bounding box center [1228, 167] width 32 height 28
click at [1176, 241] on link "15.40" at bounding box center [1186, 250] width 31 height 19
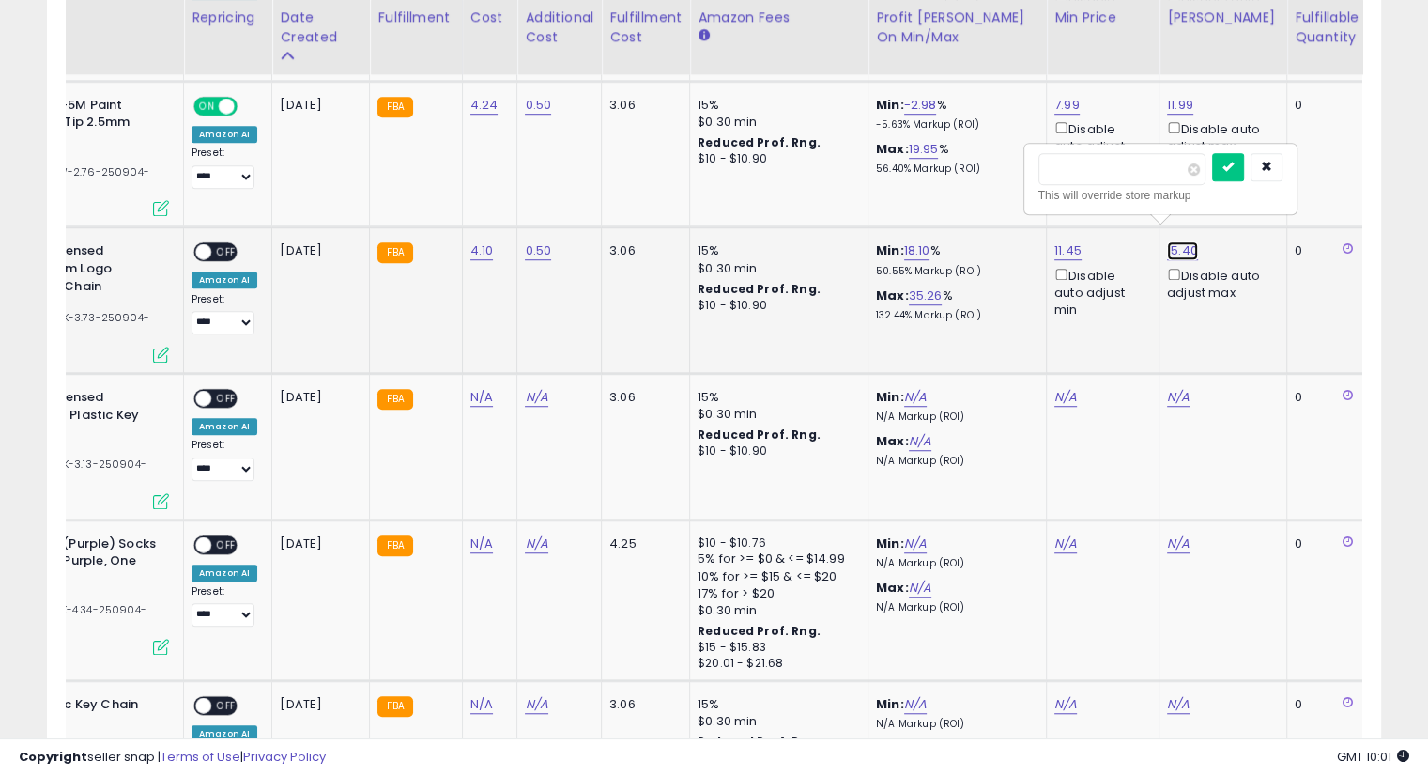
click at [1176, 241] on link "15.40" at bounding box center [1182, 250] width 31 height 19
click at [1184, 241] on link "15.40" at bounding box center [1182, 250] width 31 height 19
click at [1131, 168] on input "*****" at bounding box center [1122, 169] width 167 height 32
type input "*****"
click at [1244, 169] on button "submit" at bounding box center [1228, 167] width 32 height 28
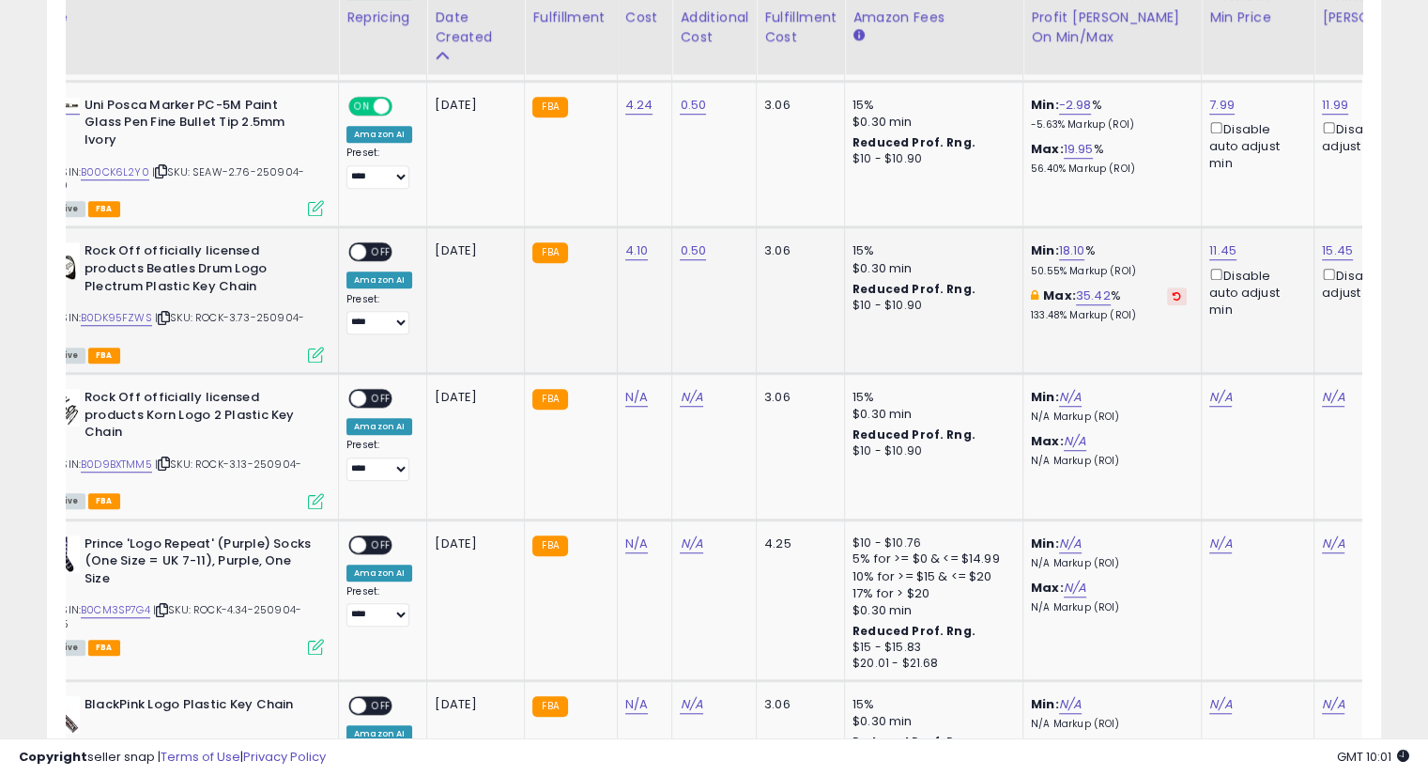
scroll to position [0, 0]
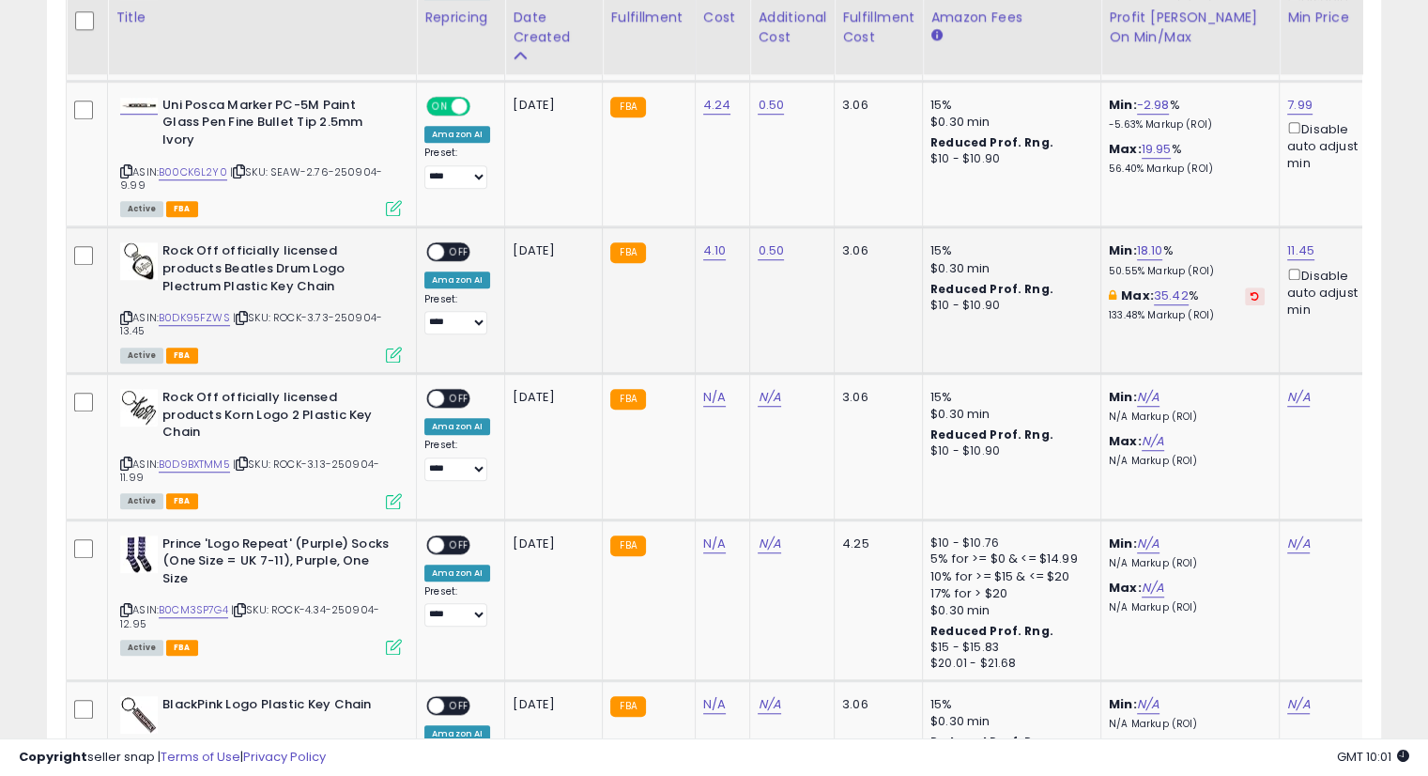
click at [447, 227] on td "**********" at bounding box center [461, 300] width 88 height 146
drag, startPoint x: 455, startPoint y: 229, endPoint x: 868, endPoint y: 349, distance: 430.3
click at [456, 244] on span "OFF" at bounding box center [459, 252] width 30 height 16
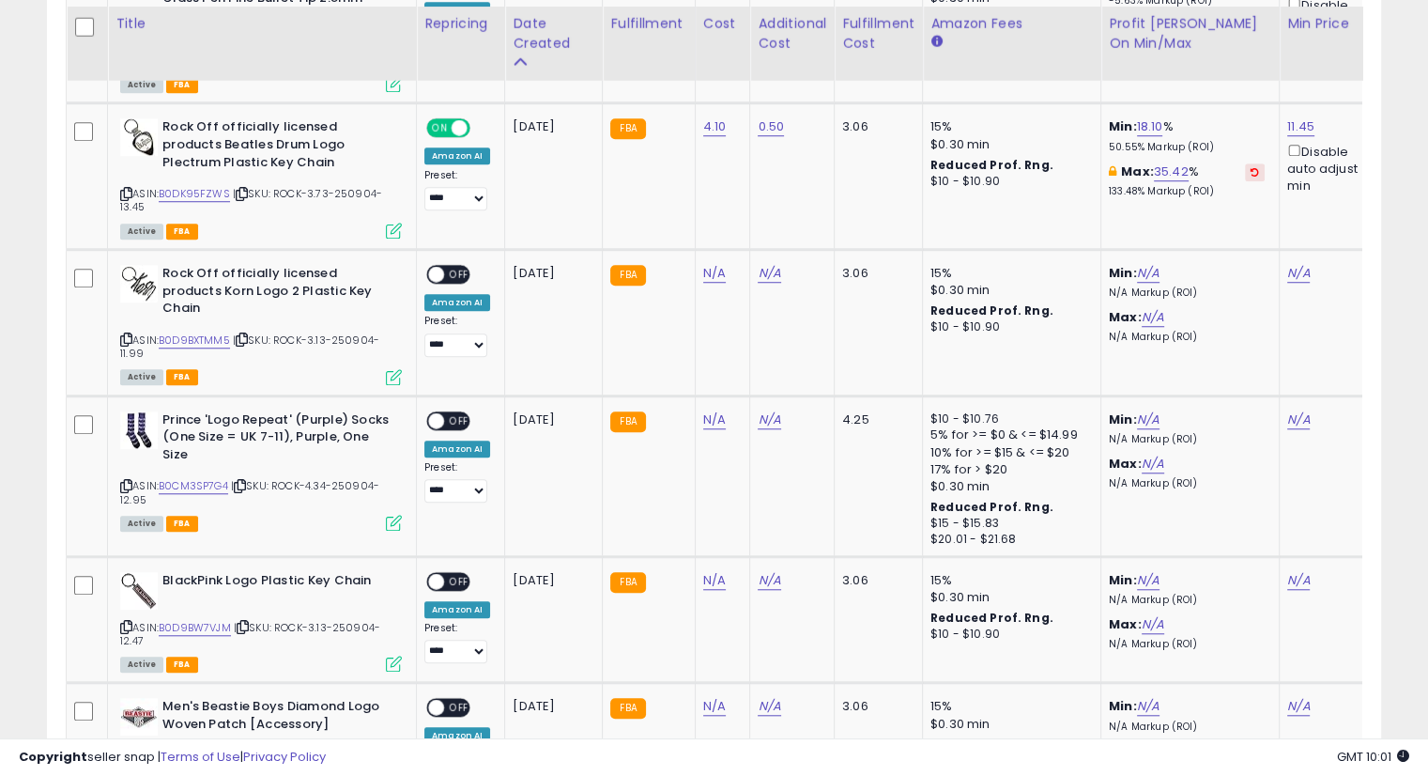
scroll to position [1461, 0]
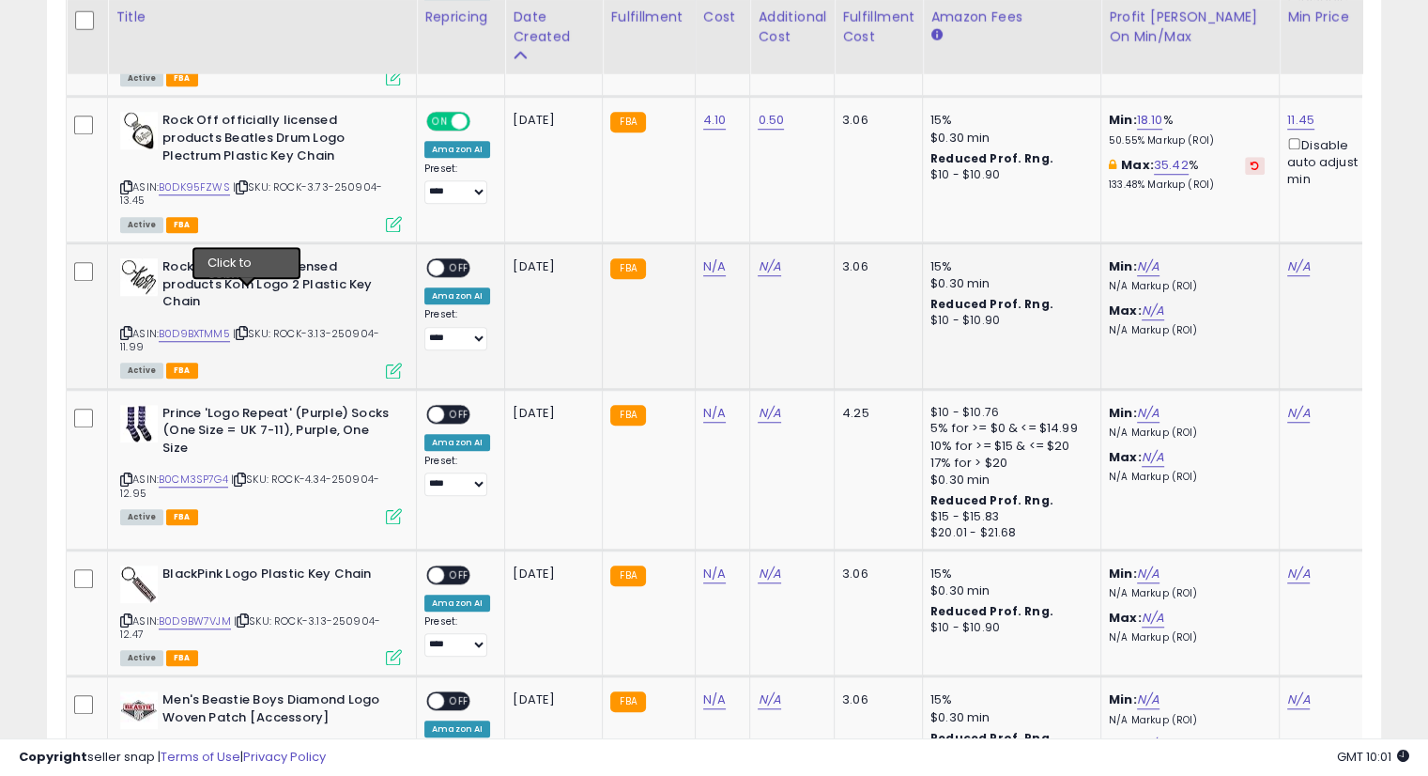
click at [245, 328] on icon at bounding box center [242, 333] width 12 height 10
click at [703, 257] on link "N/A" at bounding box center [714, 266] width 23 height 19
type input "****"
click at [766, 200] on icon "submit" at bounding box center [760, 199] width 11 height 11
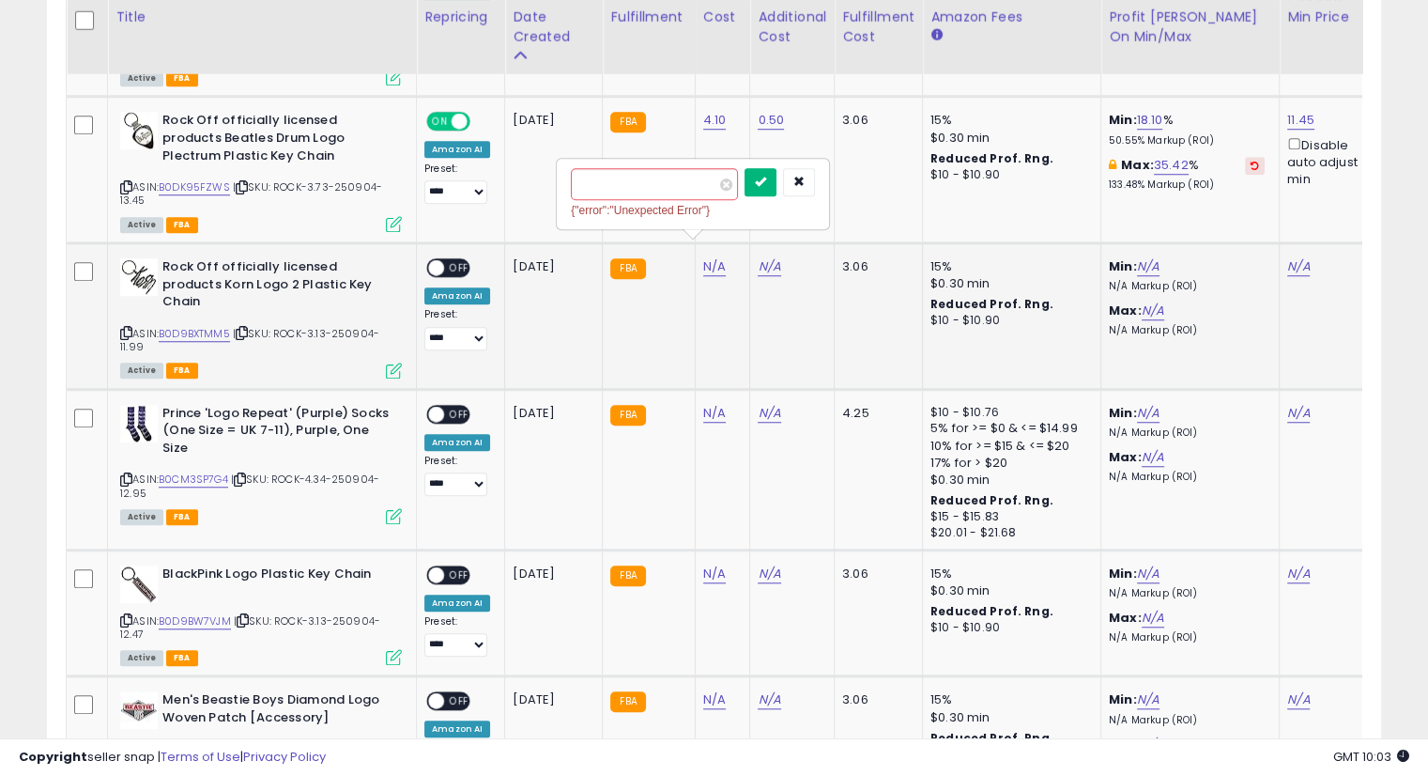
click at [766, 181] on icon "submit" at bounding box center [760, 181] width 11 height 11
click at [777, 258] on div "N/A" at bounding box center [789, 266] width 62 height 17
drag, startPoint x: 762, startPoint y: 243, endPoint x: 904, endPoint y: 304, distance: 155.2
click at [762, 257] on link "N/A" at bounding box center [769, 266] width 23 height 19
type input "*****"
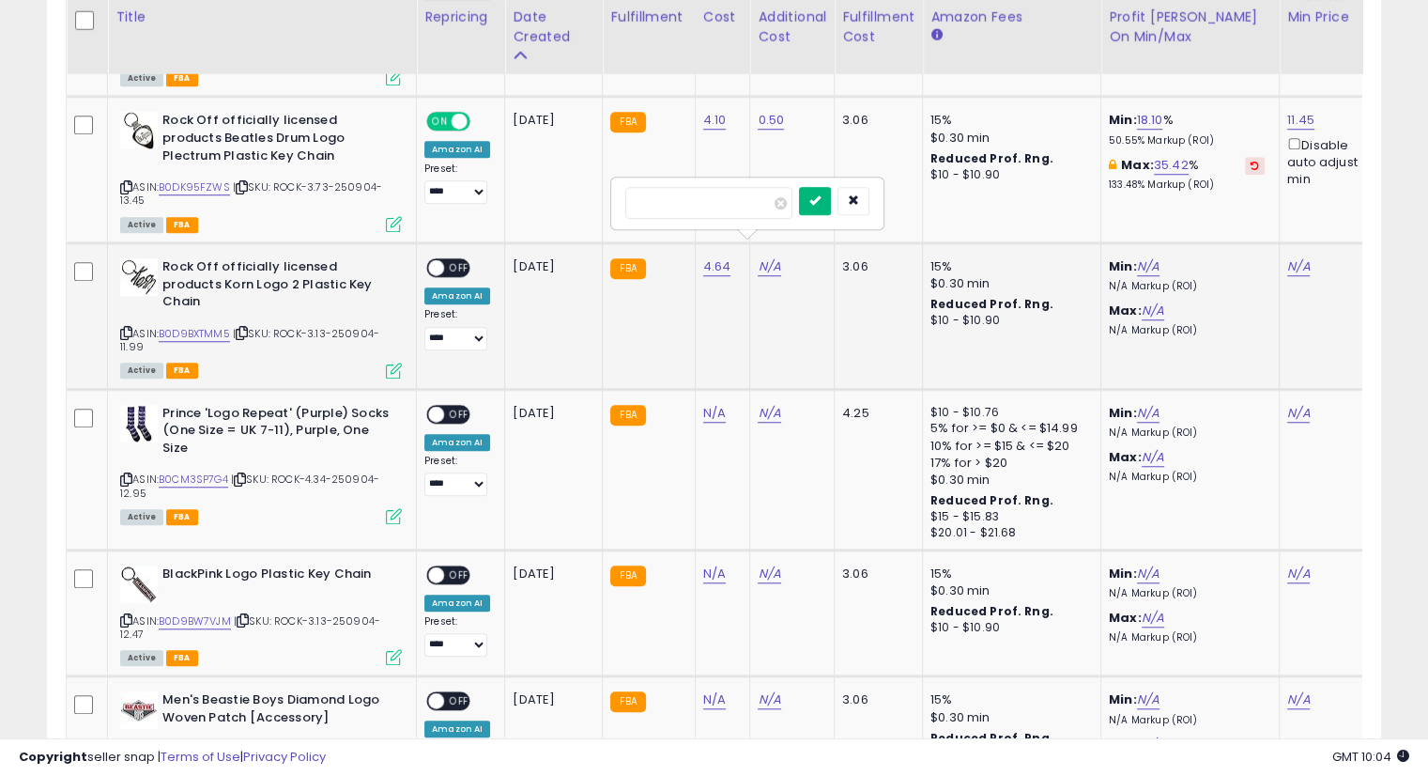
click at [831, 203] on button "submit" at bounding box center [815, 201] width 32 height 28
click at [831, 188] on button "submit" at bounding box center [815, 182] width 32 height 28
click at [767, 257] on link "11.99" at bounding box center [771, 266] width 26 height 19
type input "*"
type input "****"
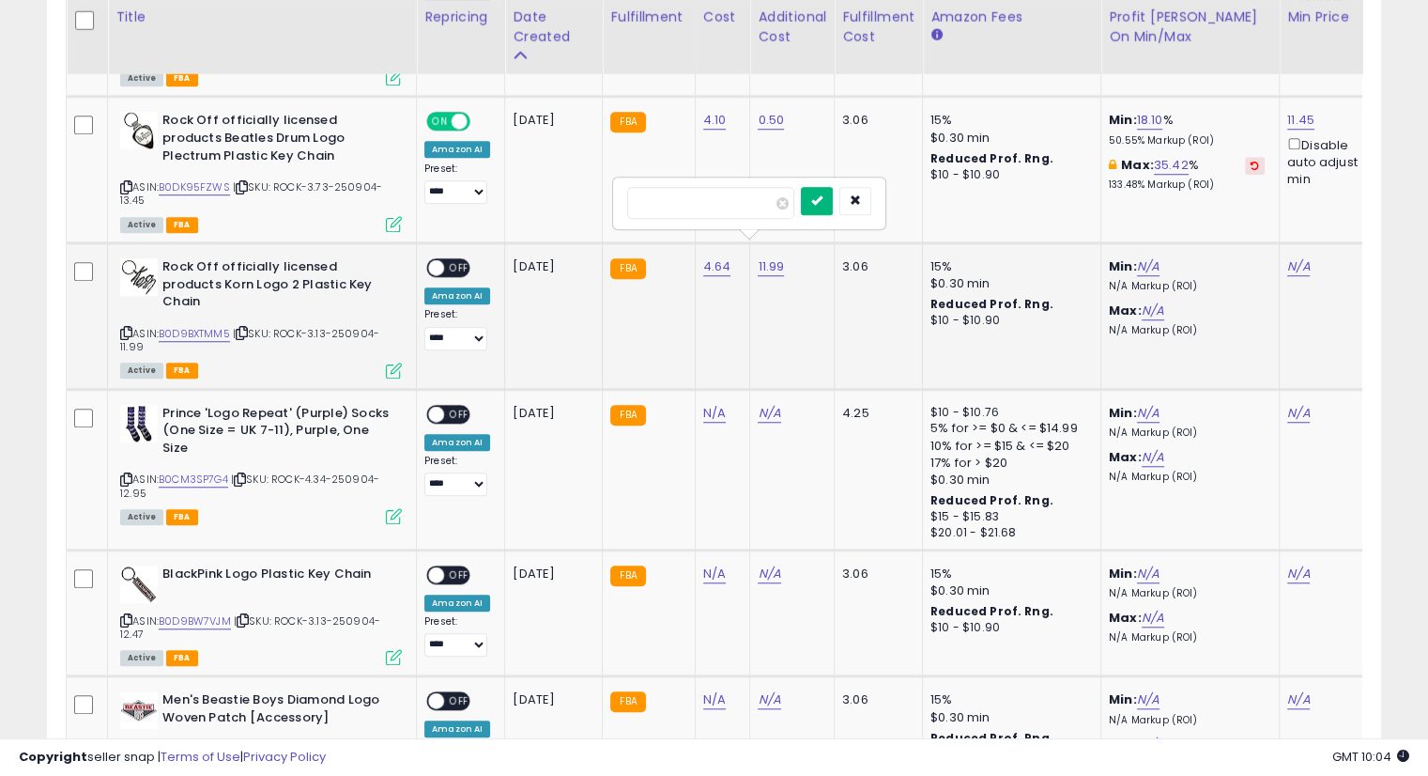
click at [833, 189] on button "submit" at bounding box center [817, 201] width 32 height 28
click at [823, 177] on icon "submit" at bounding box center [816, 181] width 11 height 11
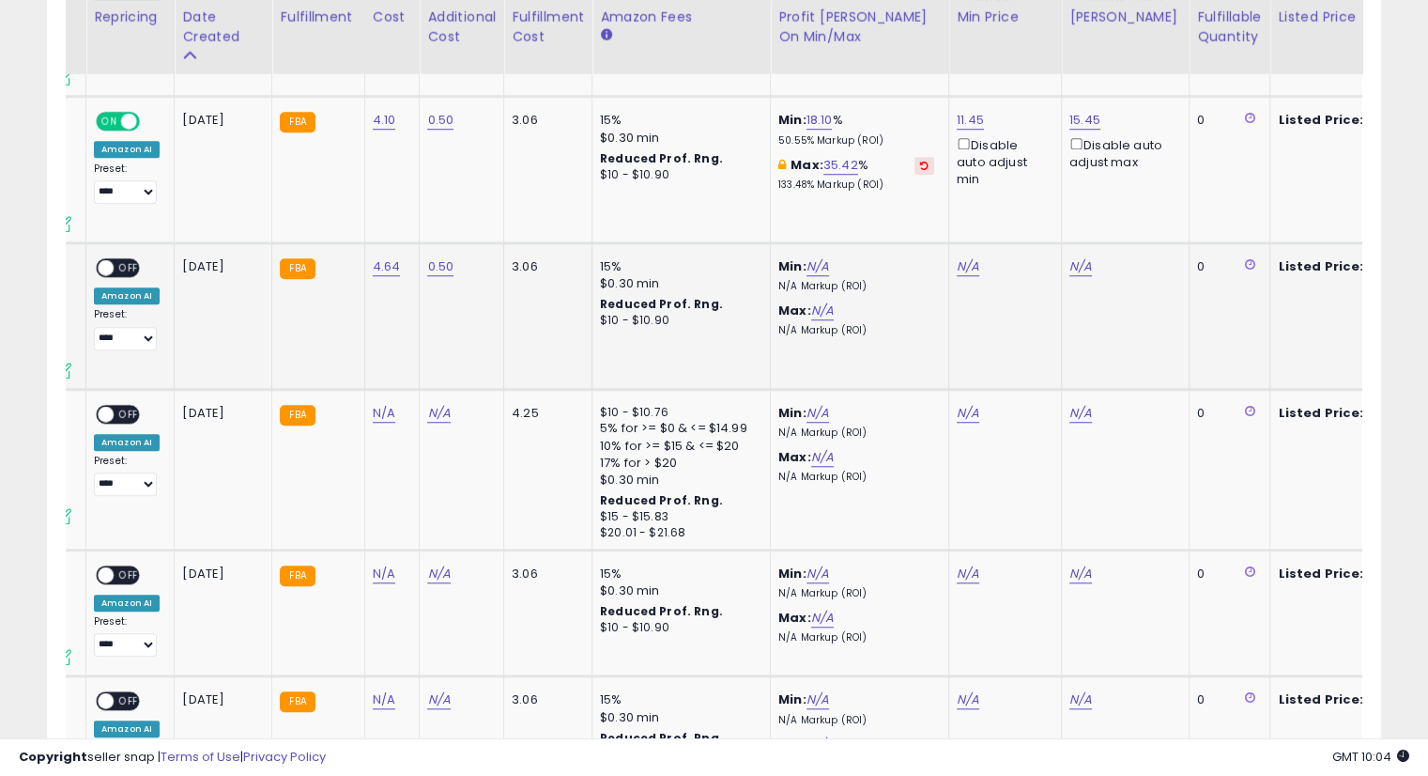
scroll to position [0, 333]
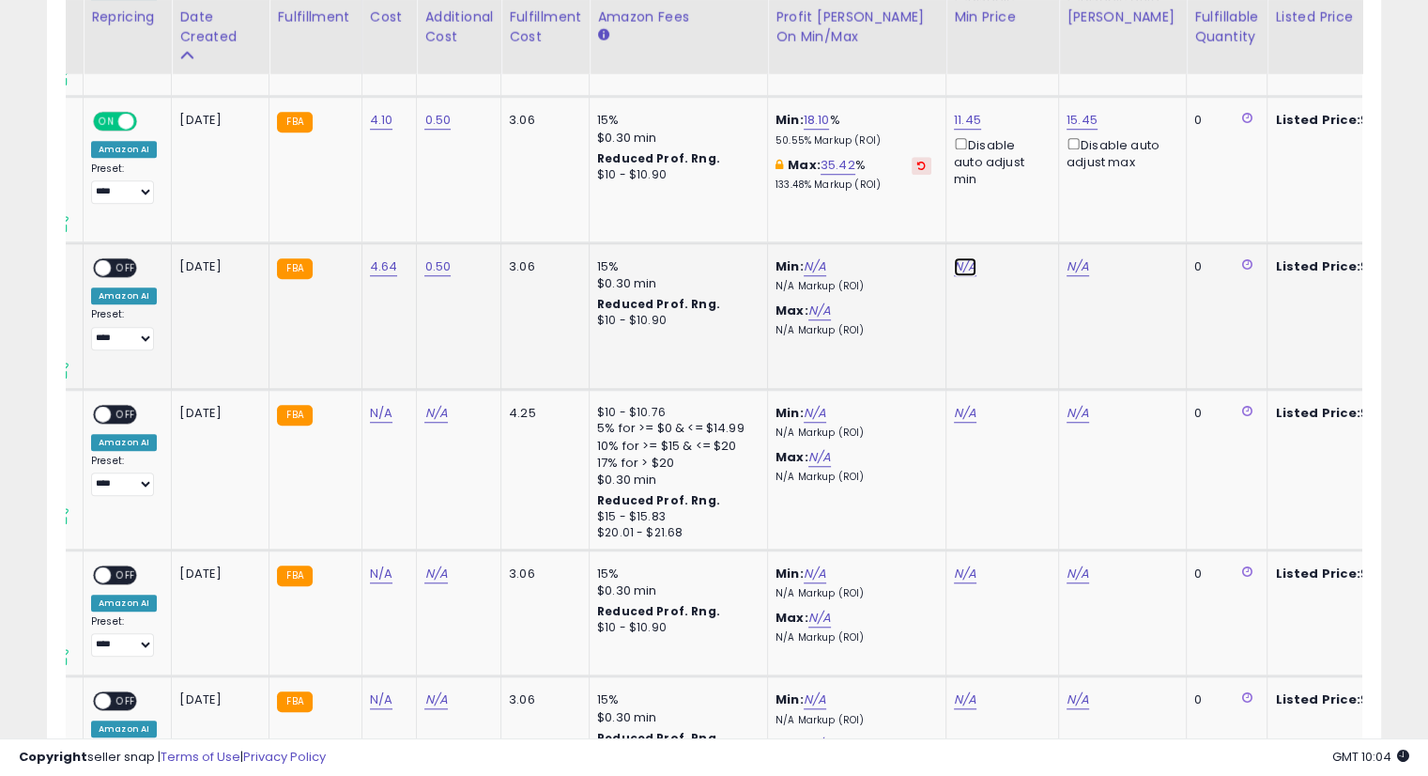
click at [954, 257] on link "N/A" at bounding box center [965, 266] width 23 height 19
type input "****"
click at [1025, 181] on div "****" at bounding box center [944, 184] width 244 height 33
click at [1027, 169] on button "submit" at bounding box center [1011, 182] width 32 height 28
drag, startPoint x: 1070, startPoint y: 245, endPoint x: 1169, endPoint y: 286, distance: 107.8
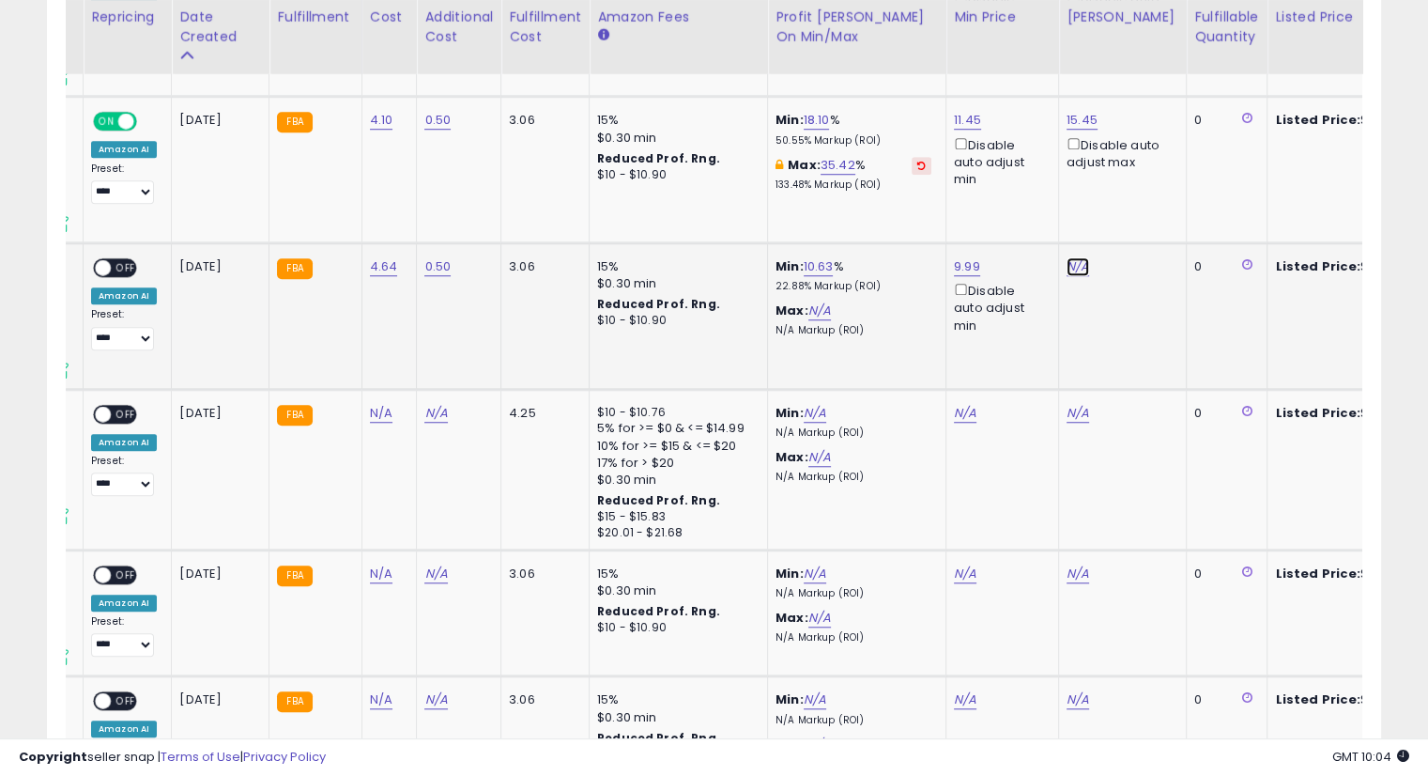
click at [1070, 257] on link "N/A" at bounding box center [1078, 266] width 23 height 19
type input "*****"
click at [1140, 181] on button "submit" at bounding box center [1124, 182] width 32 height 28
drag, startPoint x: 125, startPoint y: 249, endPoint x: 141, endPoint y: 252, distance: 16.2
click at [129, 260] on span "OFF" at bounding box center [126, 268] width 30 height 16
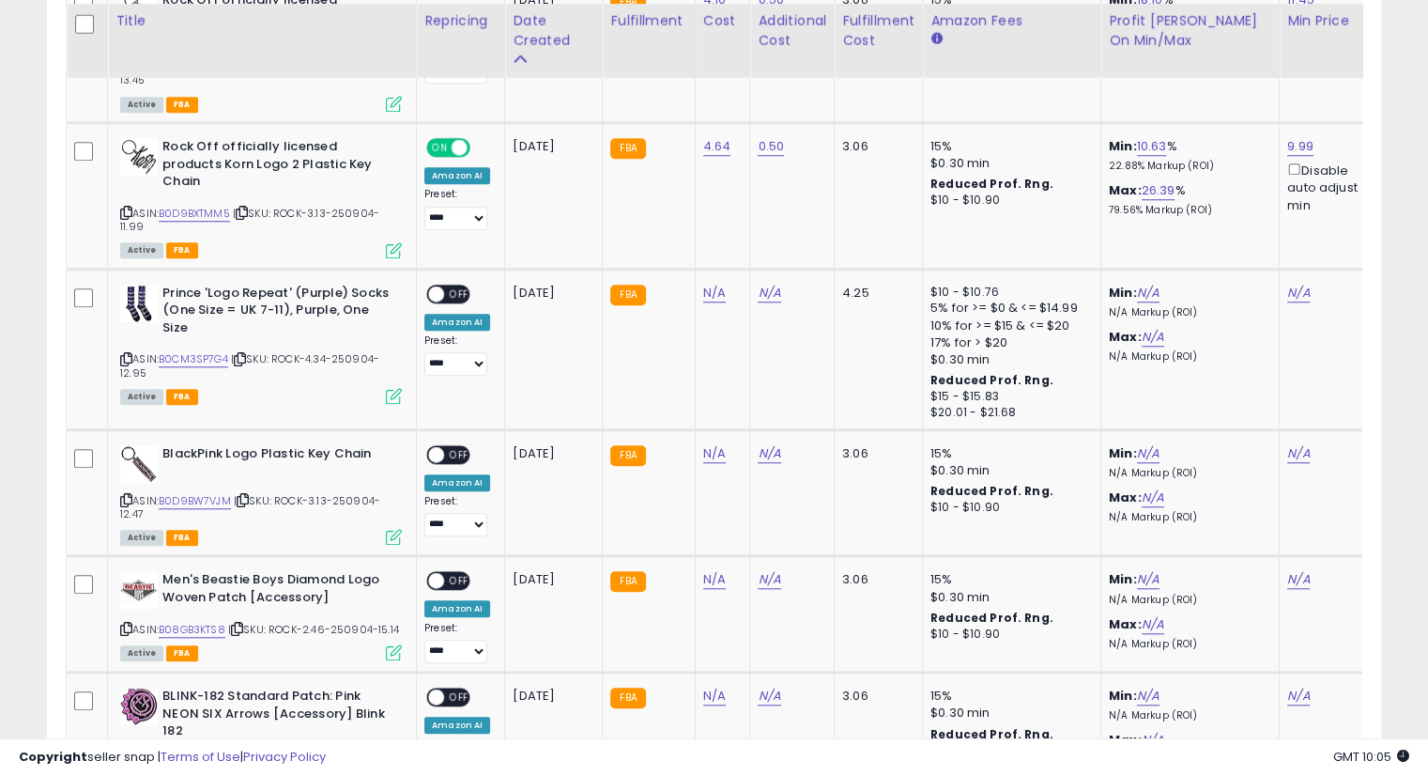
scroll to position [1585, 0]
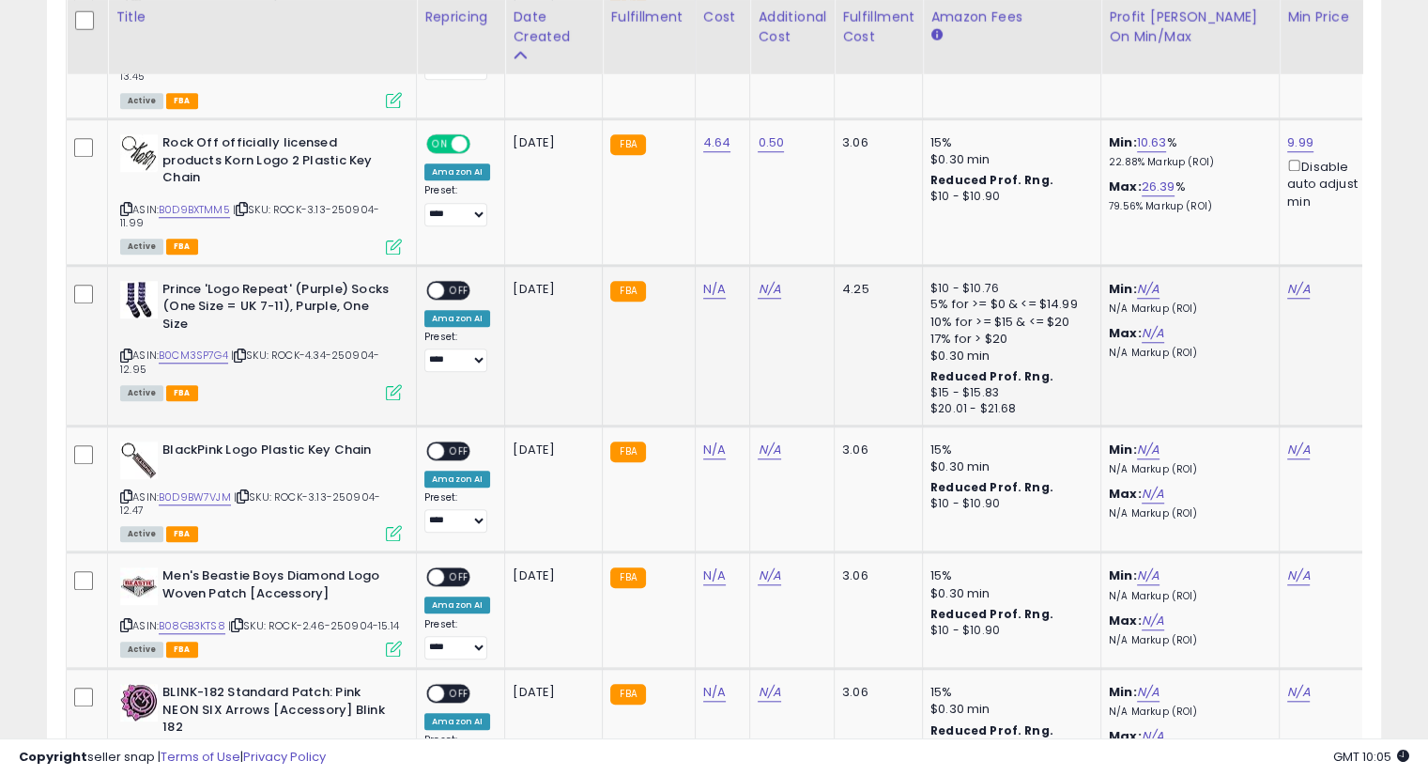
click at [243, 350] on icon at bounding box center [240, 355] width 12 height 10
click at [707, 280] on link "N/A" at bounding box center [714, 289] width 23 height 19
type input "****"
click at [766, 208] on icon "submit" at bounding box center [760, 203] width 11 height 11
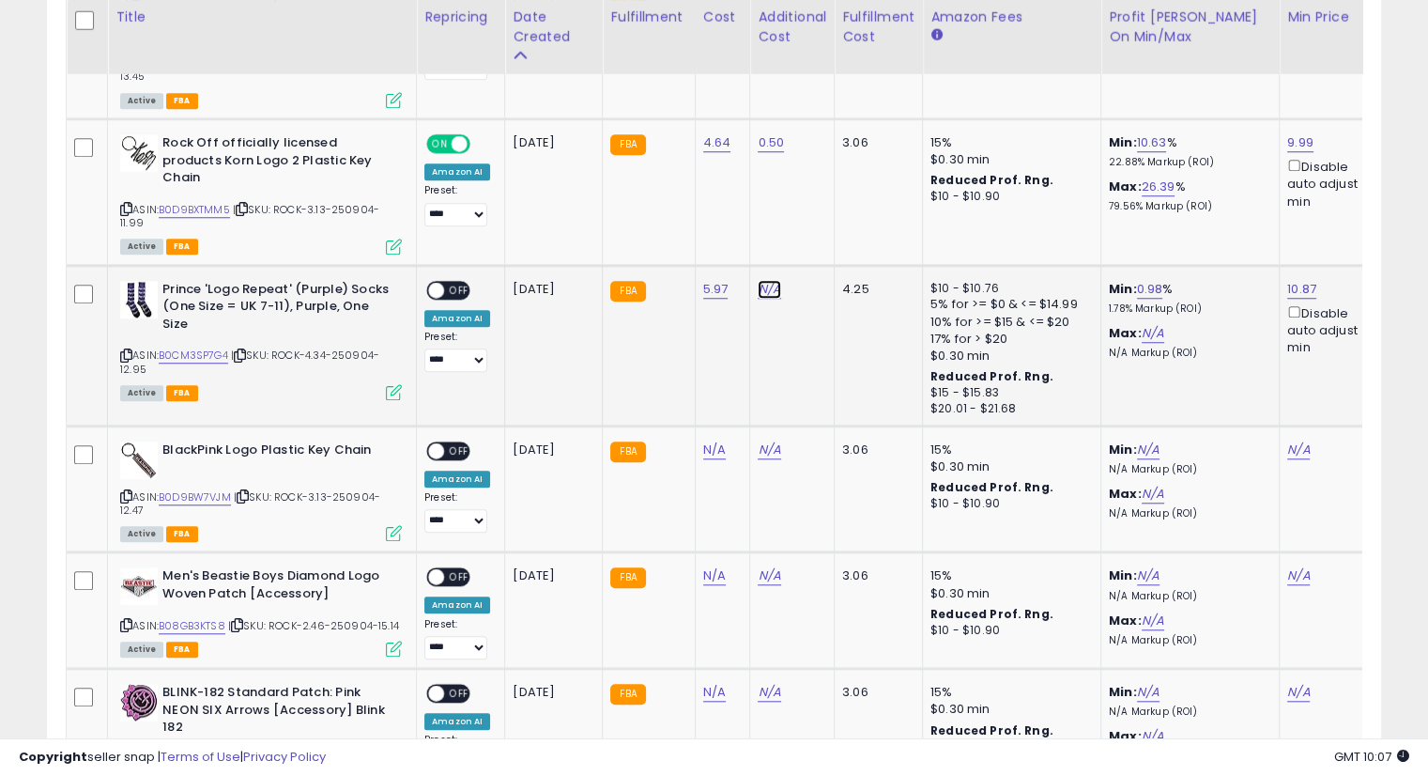
click at [768, 280] on link "N/A" at bounding box center [769, 289] width 23 height 19
type input "****"
click at [831, 199] on button "submit" at bounding box center [815, 205] width 32 height 28
click at [446, 282] on span "OFF" at bounding box center [459, 290] width 30 height 16
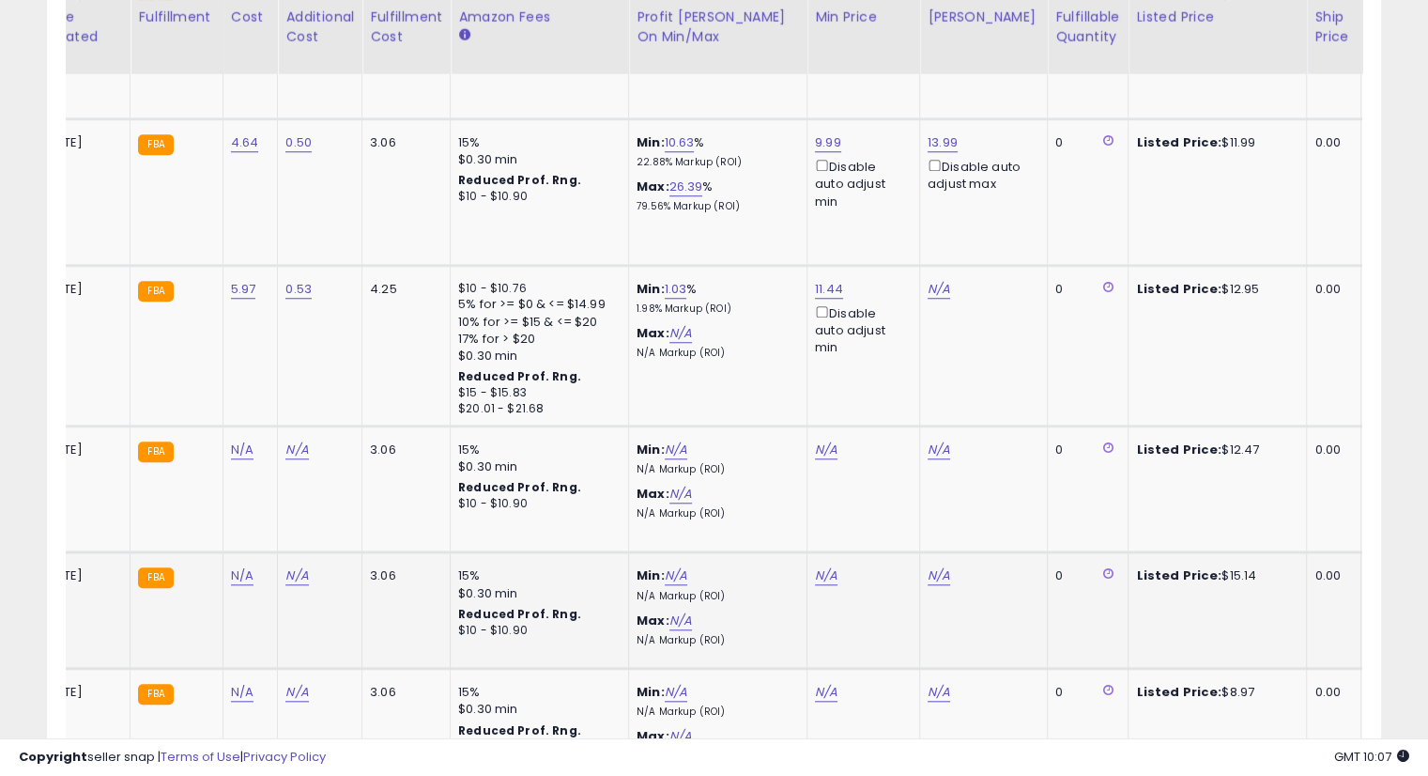
scroll to position [0, 476]
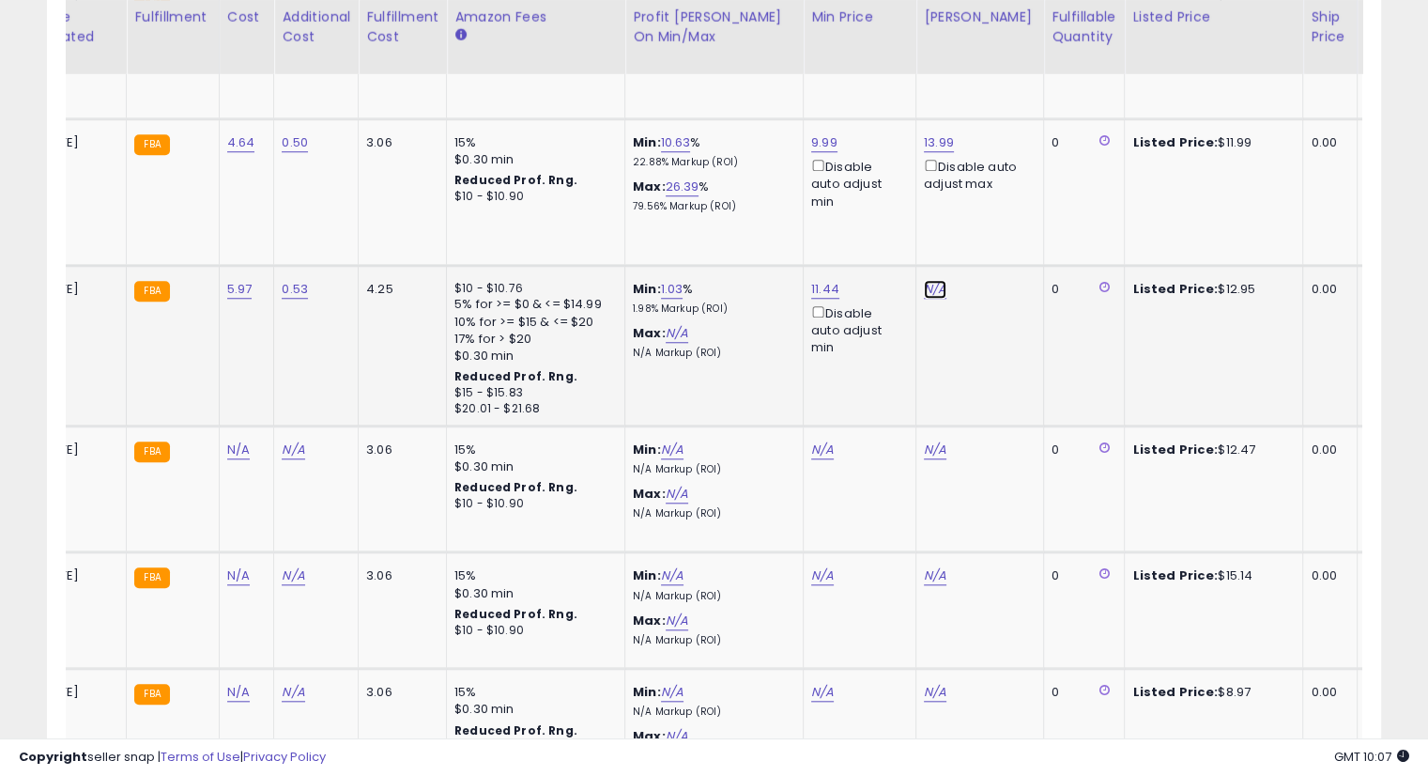
click at [924, 280] on link "N/A" at bounding box center [935, 289] width 23 height 19
type input "*****"
click at [997, 192] on button "submit" at bounding box center [981, 186] width 32 height 28
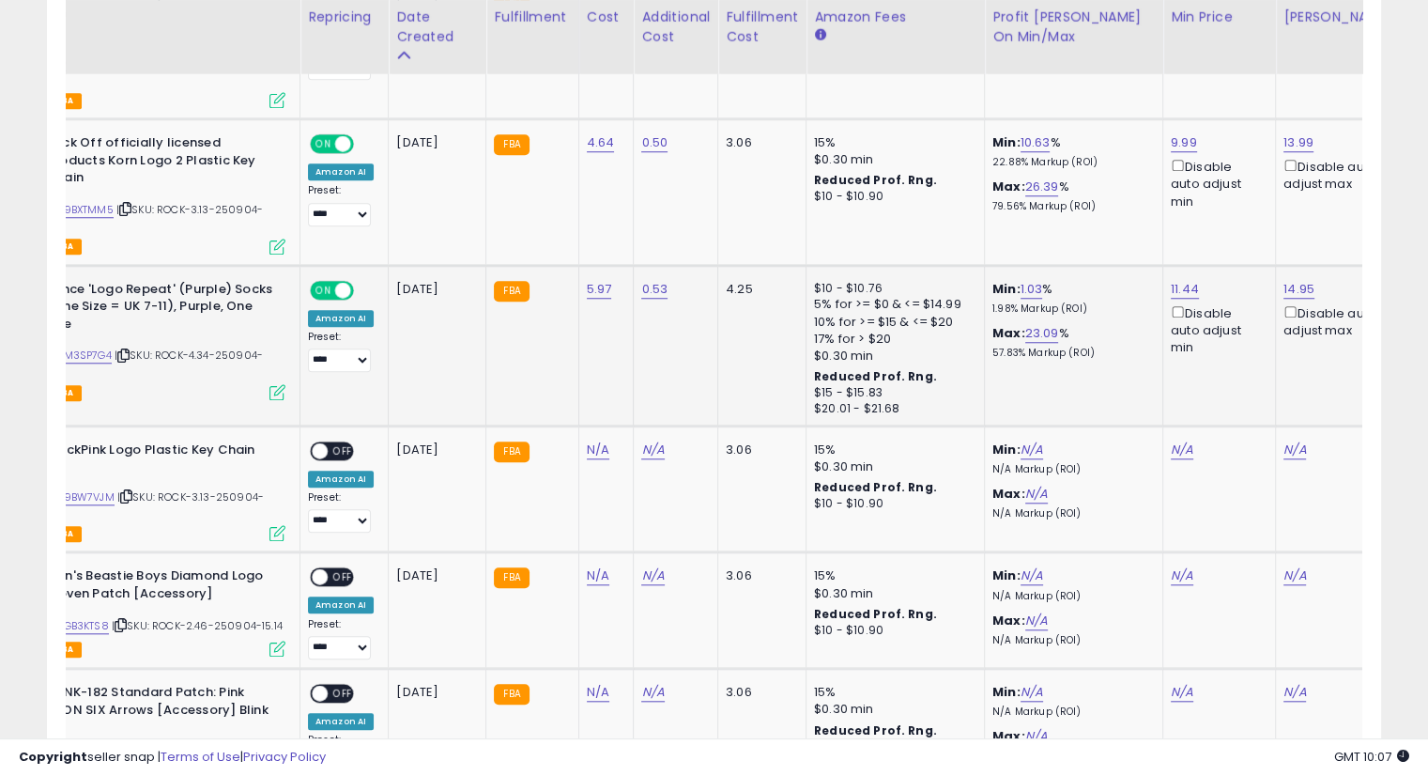
scroll to position [0, 66]
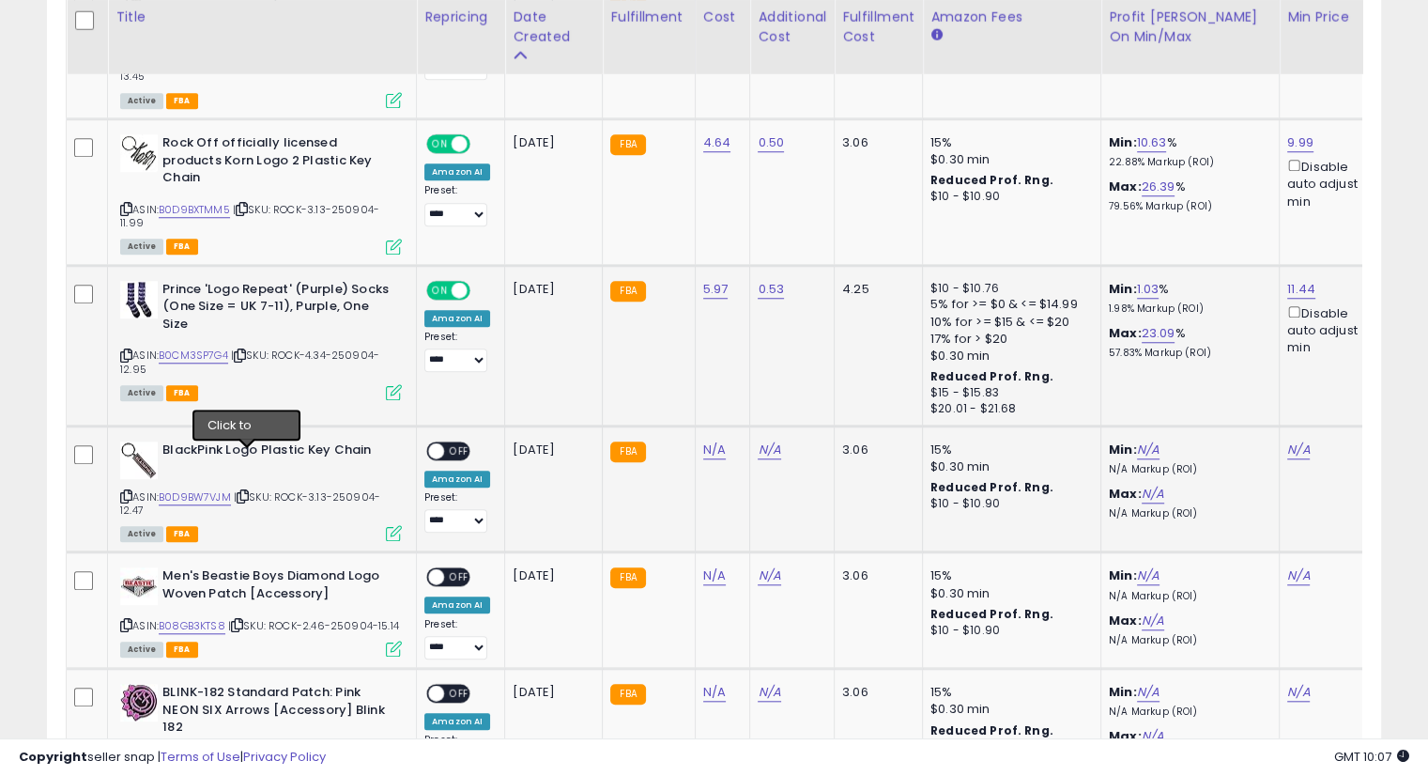
click at [249, 491] on icon at bounding box center [243, 496] width 12 height 10
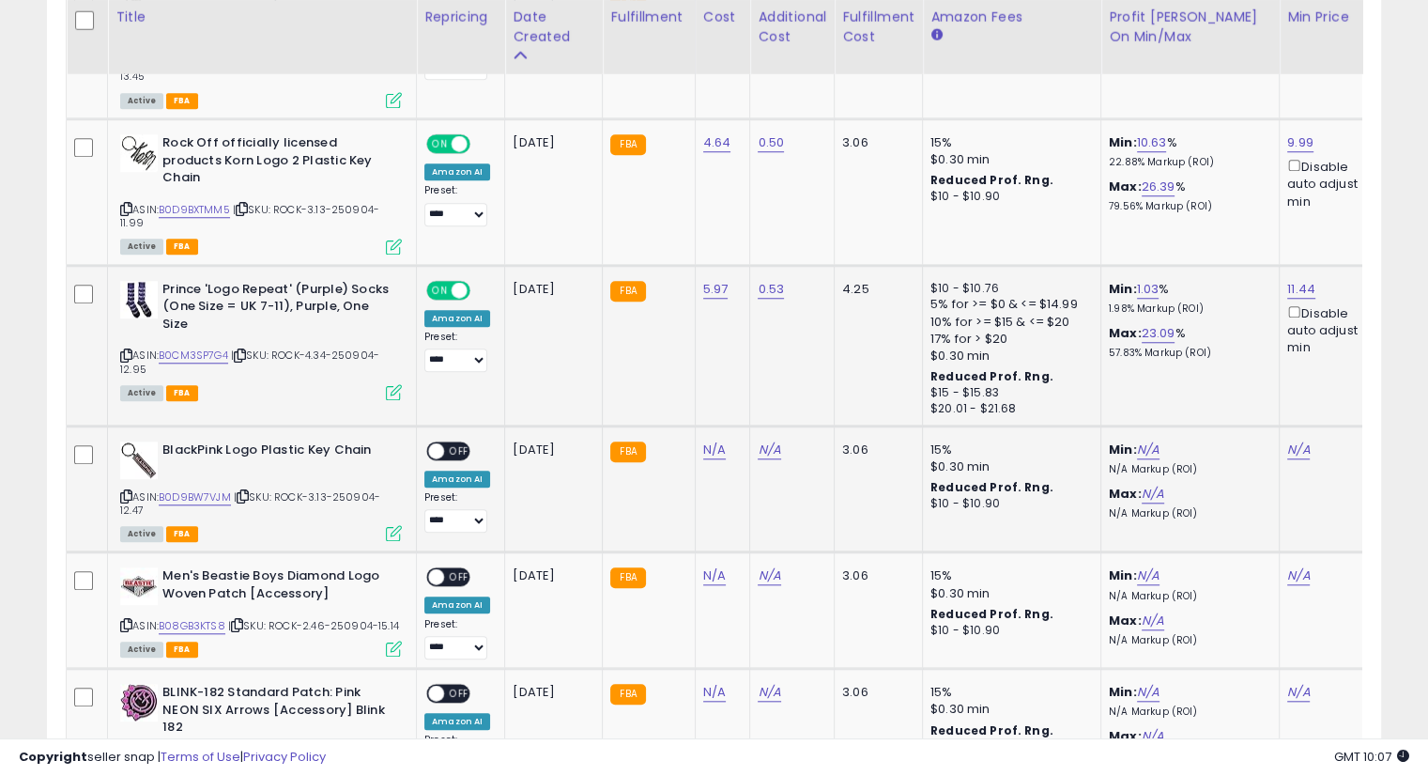
click at [249, 491] on icon at bounding box center [243, 496] width 12 height 10
click at [717, 440] on link "N/A" at bounding box center [714, 449] width 23 height 19
type input "****"
click at [766, 364] on icon "submit" at bounding box center [760, 363] width 11 height 11
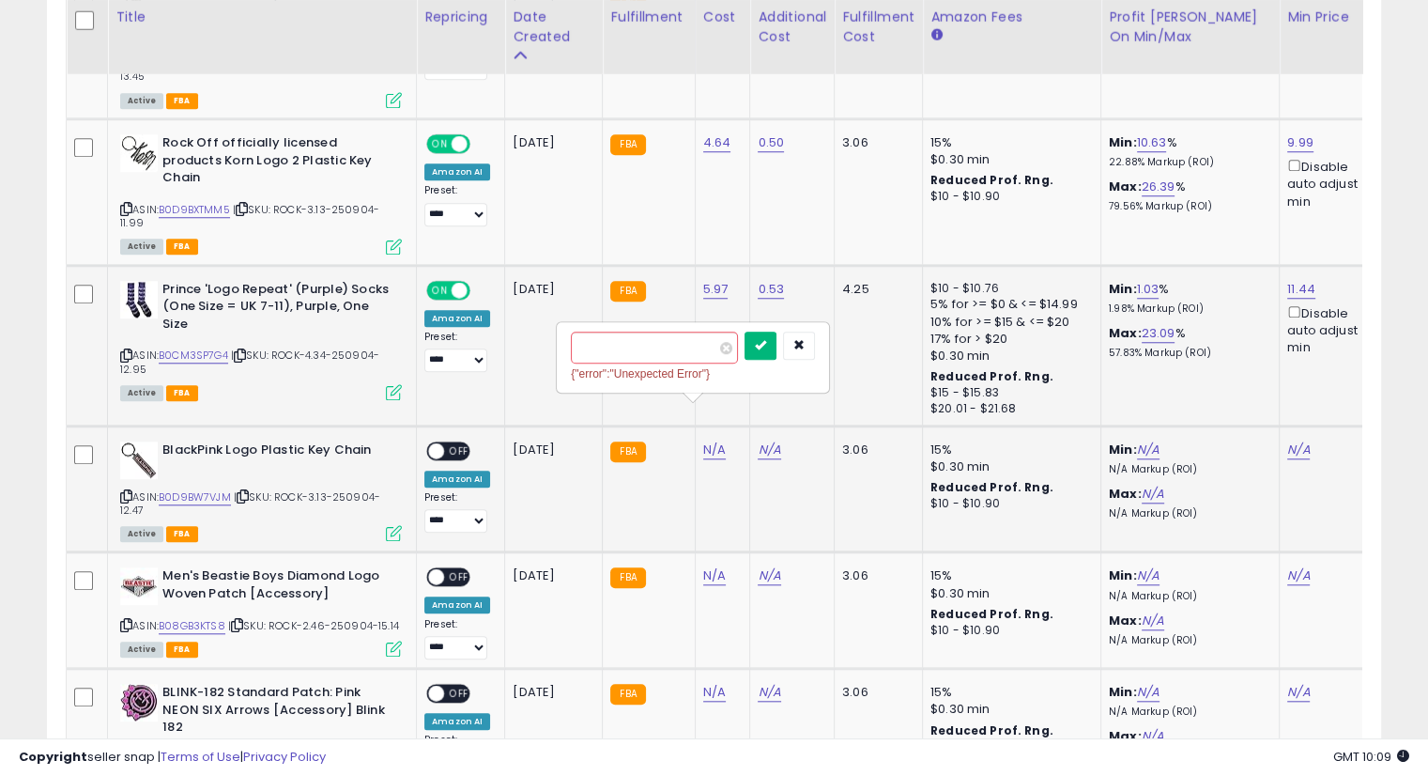
click at [777, 347] on button "submit" at bounding box center [761, 345] width 32 height 28
click at [766, 440] on link "N/A" at bounding box center [769, 449] width 23 height 19
type input "****"
click at [831, 354] on button "submit" at bounding box center [815, 364] width 32 height 28
click at [821, 346] on icon "submit" at bounding box center [814, 344] width 11 height 11
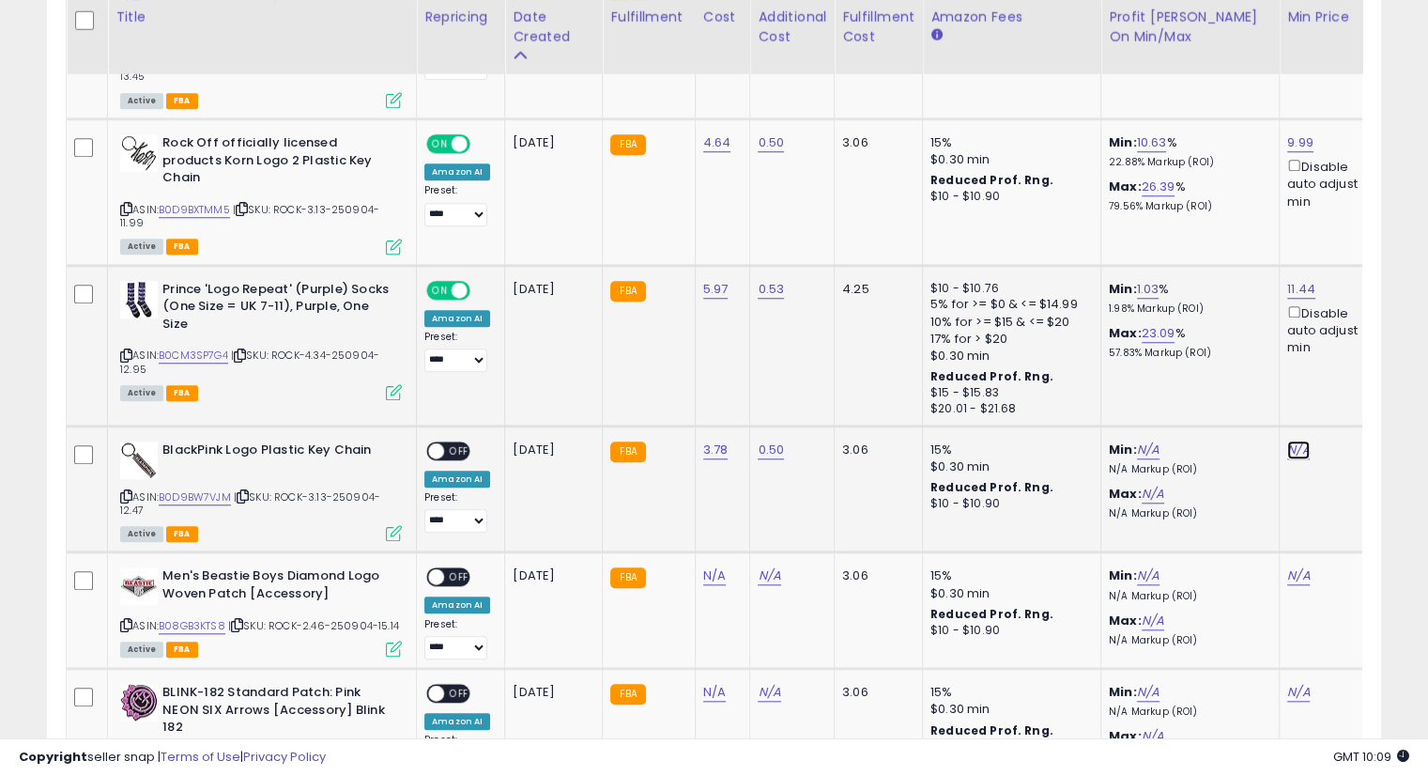
click at [1293, 440] on link "N/A" at bounding box center [1298, 449] width 23 height 19
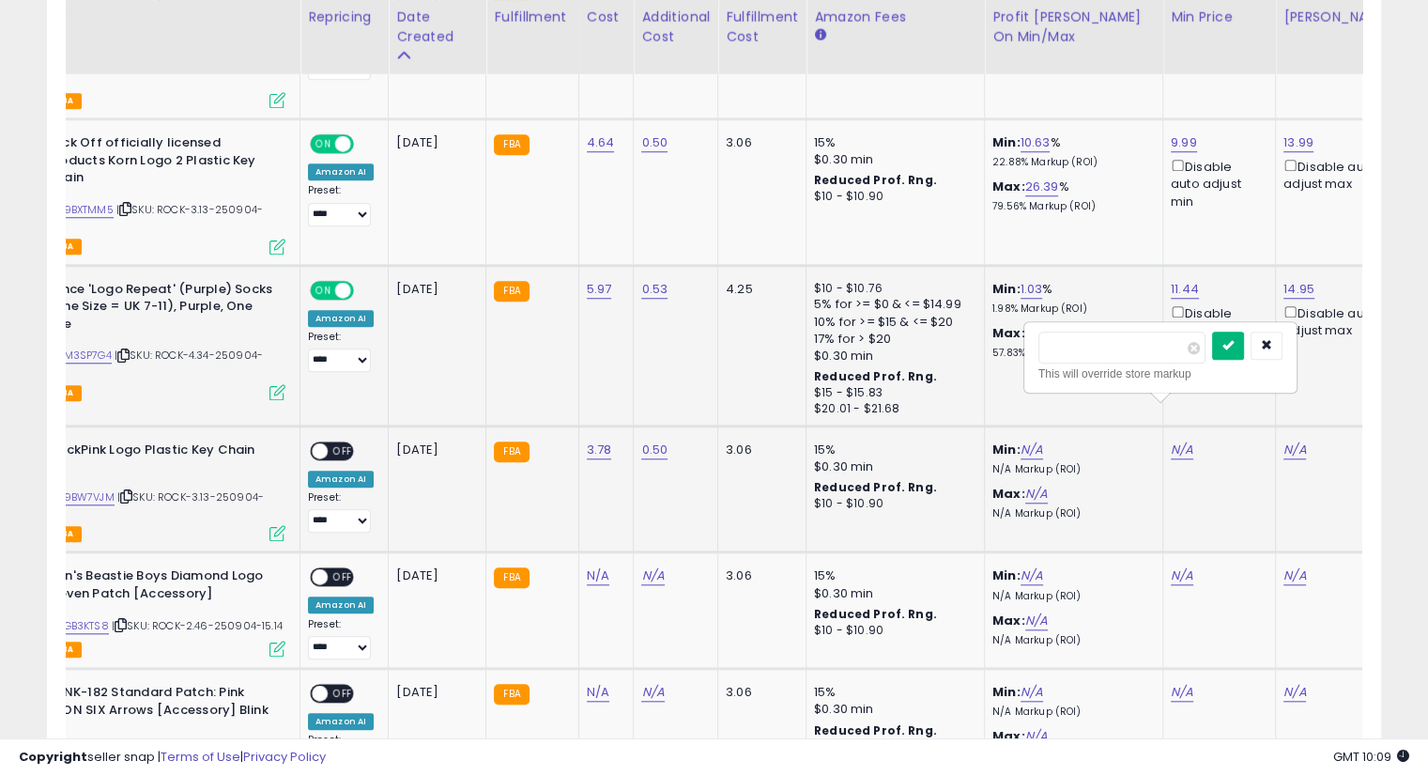
type input "*****"
click at [1234, 347] on icon "submit" at bounding box center [1228, 344] width 11 height 11
click at [1206, 443] on icon at bounding box center [1212, 449] width 12 height 12
click at [1179, 440] on link "10.47" at bounding box center [1186, 449] width 30 height 19
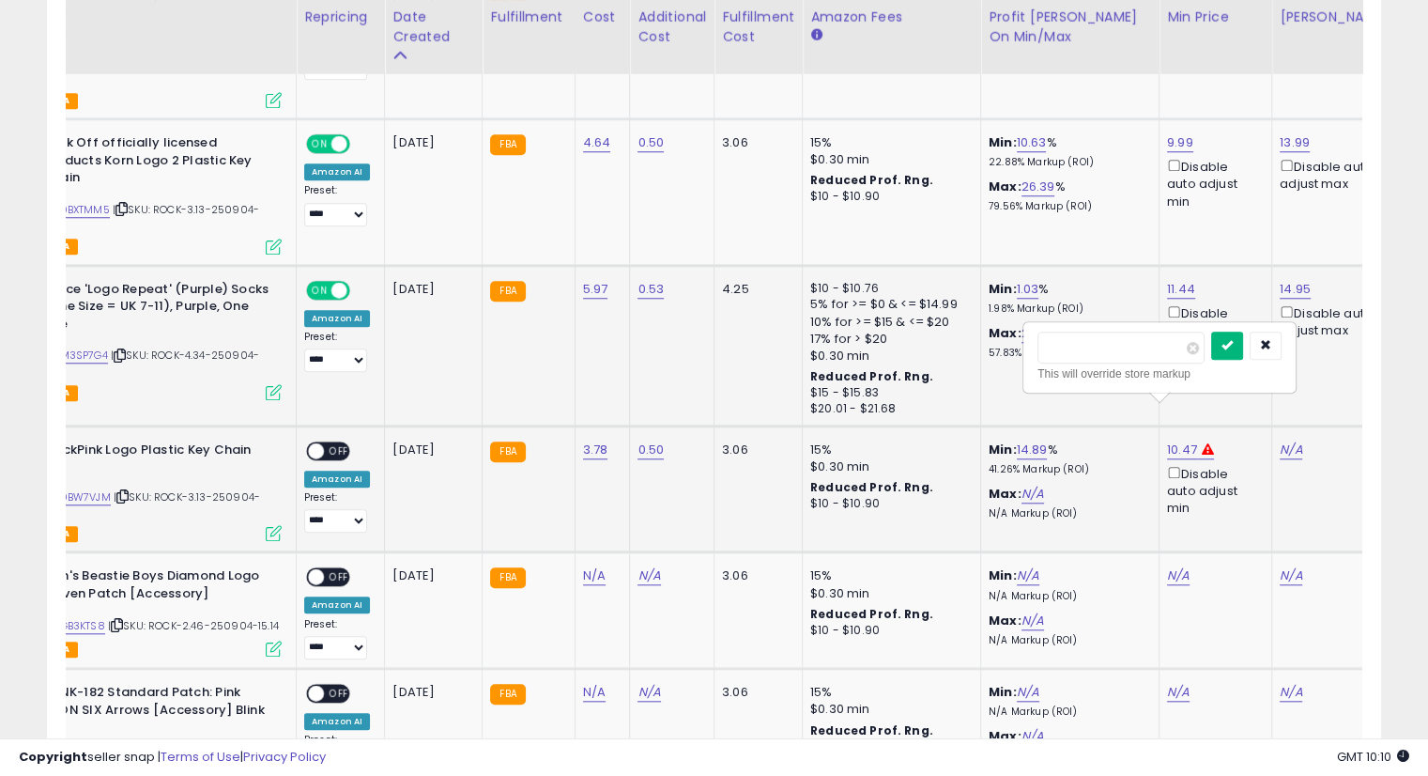
click at [1233, 350] on icon "submit" at bounding box center [1227, 344] width 11 height 11
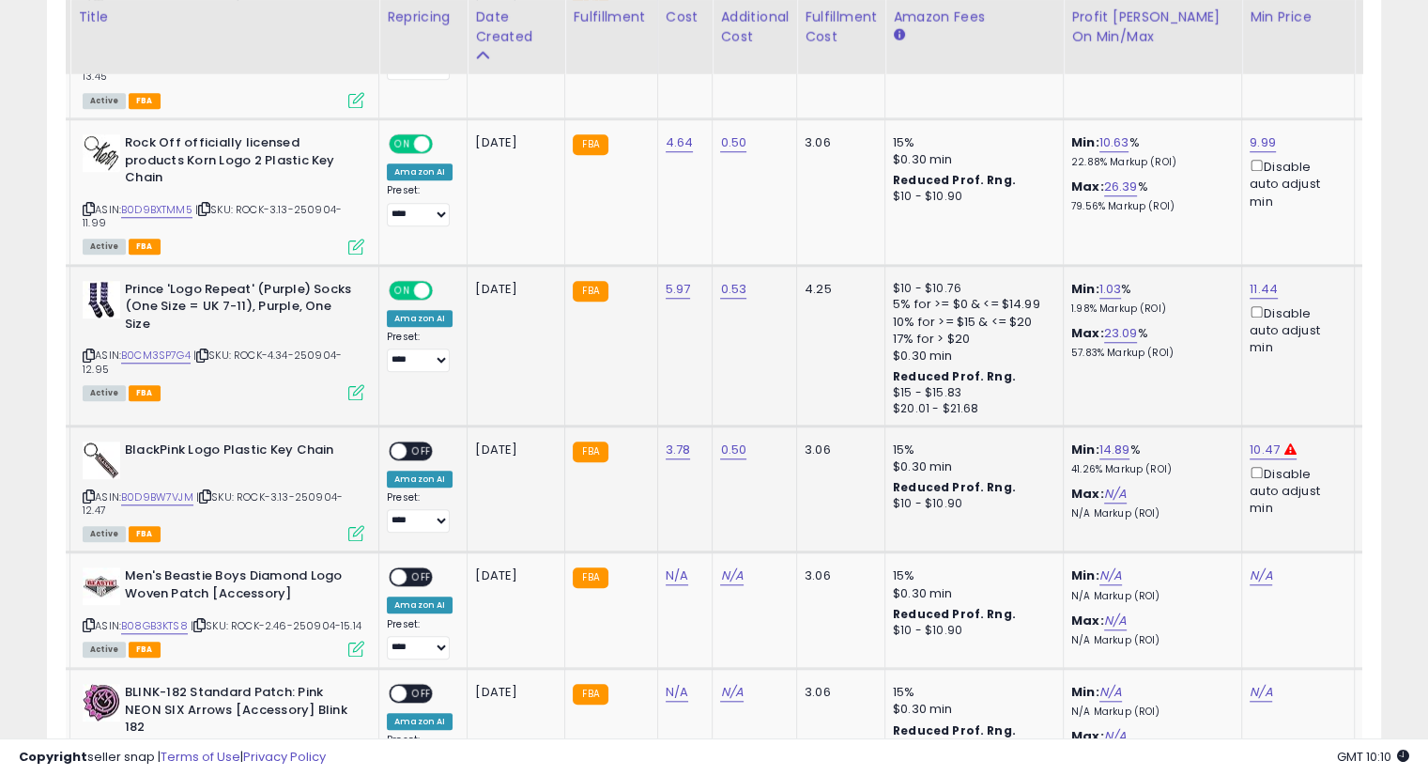
scroll to position [0, 0]
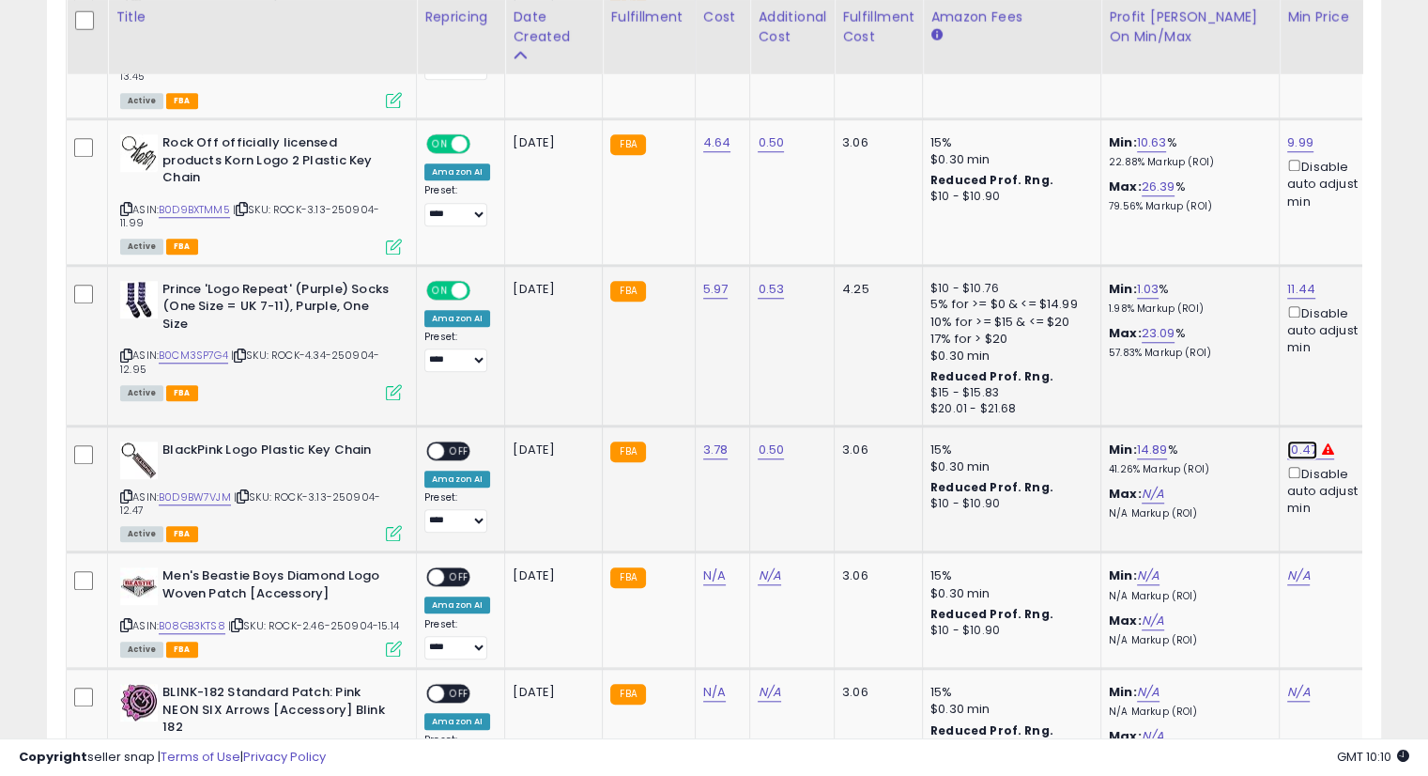
click at [1292, 440] on link "10.47" at bounding box center [1302, 449] width 30 height 19
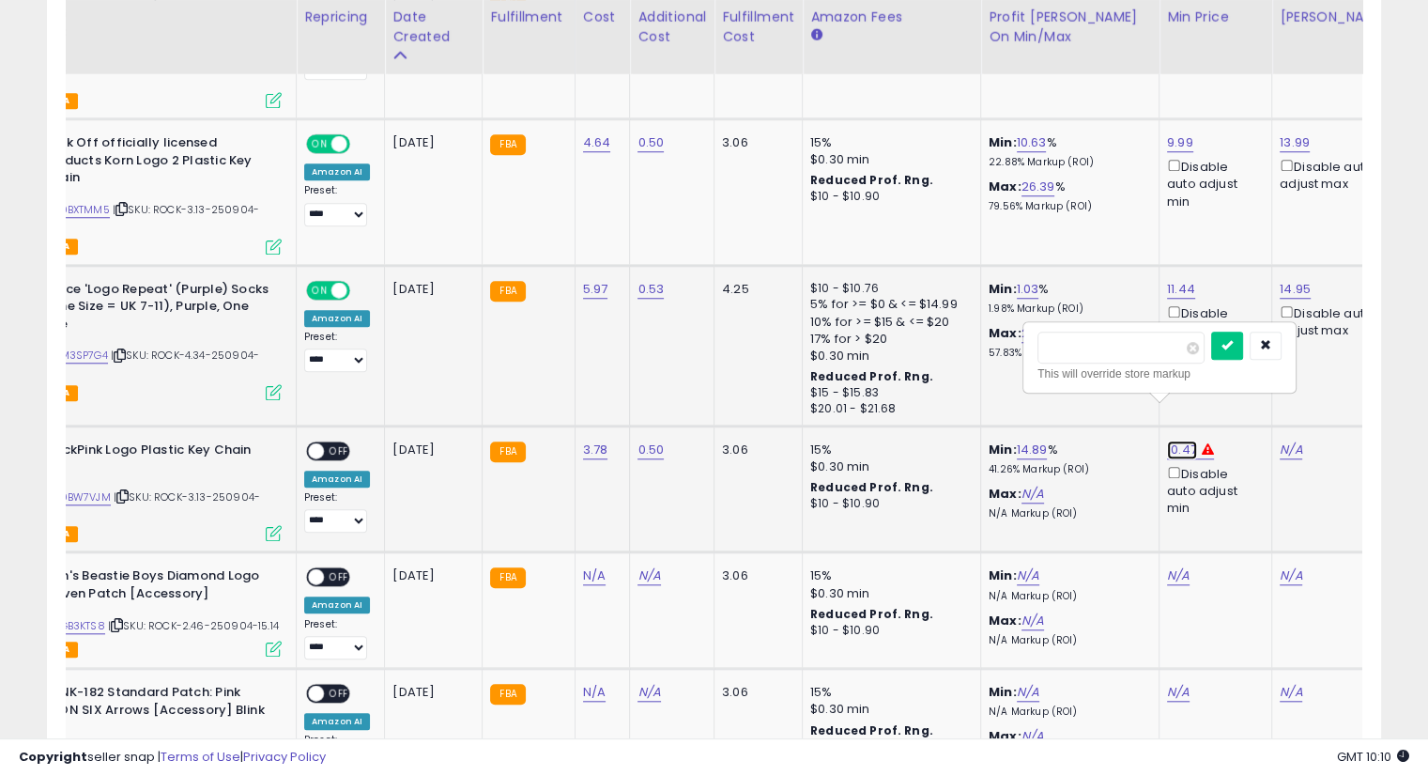
click at [1171, 440] on link "10.47" at bounding box center [1182, 449] width 30 height 19
drag, startPoint x: 1104, startPoint y: 344, endPoint x: 955, endPoint y: 366, distance: 151.0
type input "**"
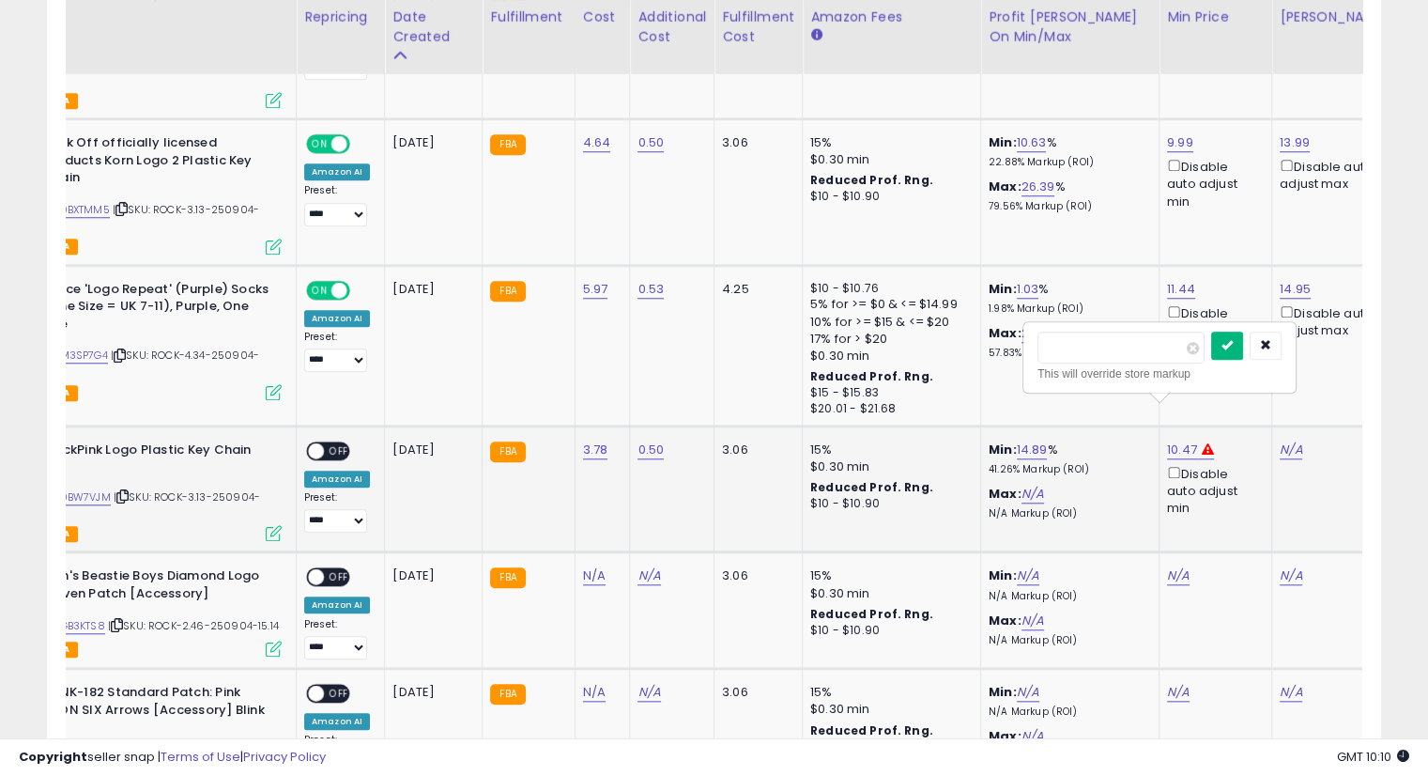
click at [1243, 339] on button "submit" at bounding box center [1227, 345] width 32 height 28
drag, startPoint x: 882, startPoint y: 721, endPoint x: 941, endPoint y: 722, distance: 59.2
click at [941, 722] on div at bounding box center [959, 721] width 2027 height 1
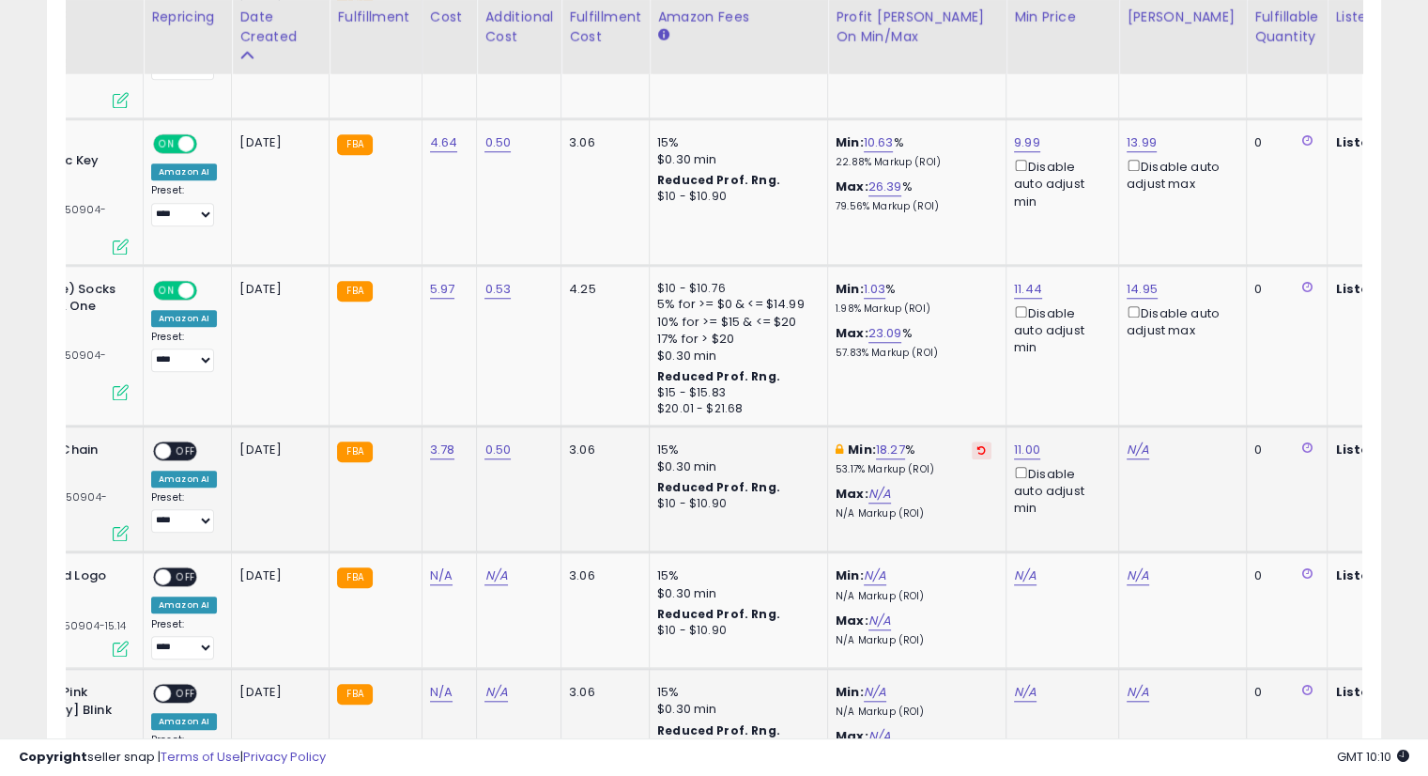
scroll to position [0, 286]
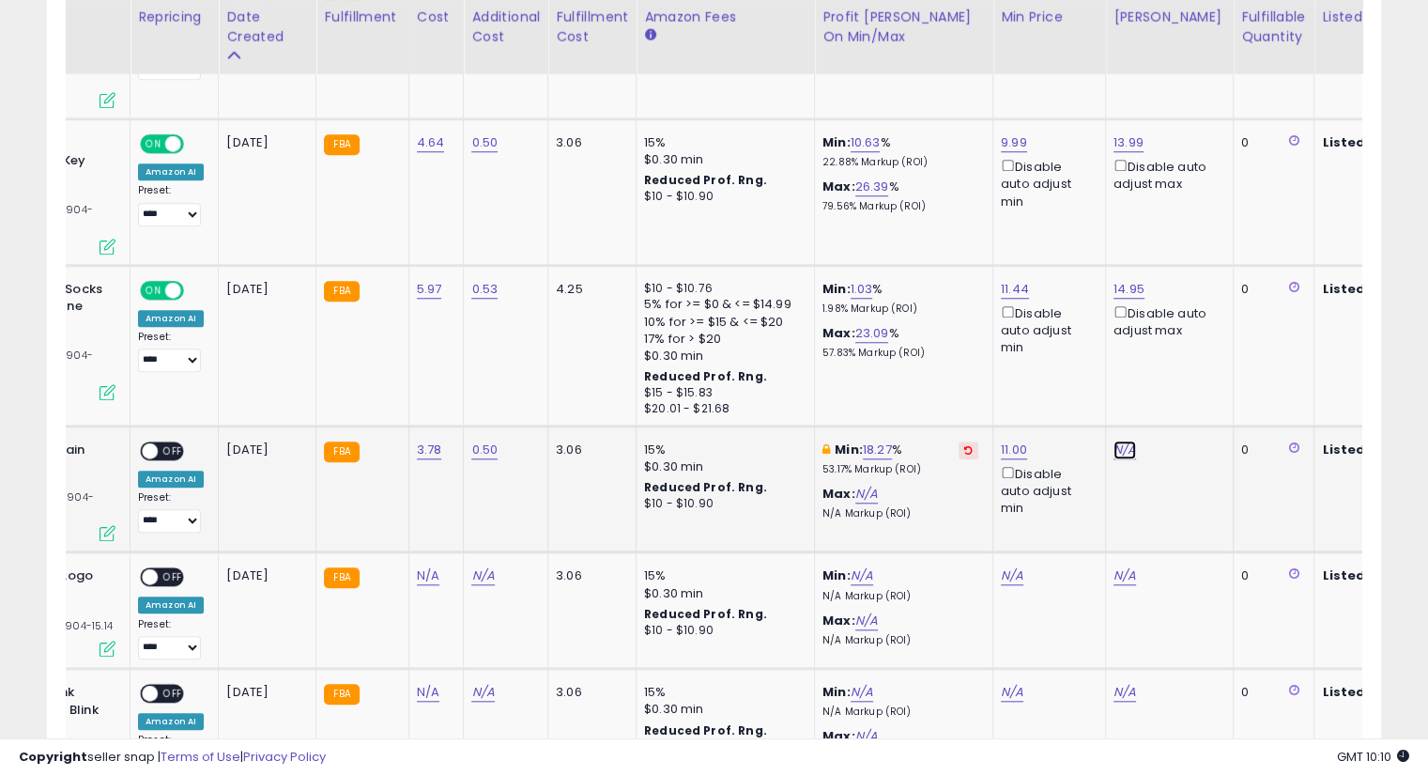
click at [1114, 440] on link "N/A" at bounding box center [1125, 449] width 23 height 19
type input "*****"
click at [1177, 350] on icon "submit" at bounding box center [1170, 344] width 11 height 11
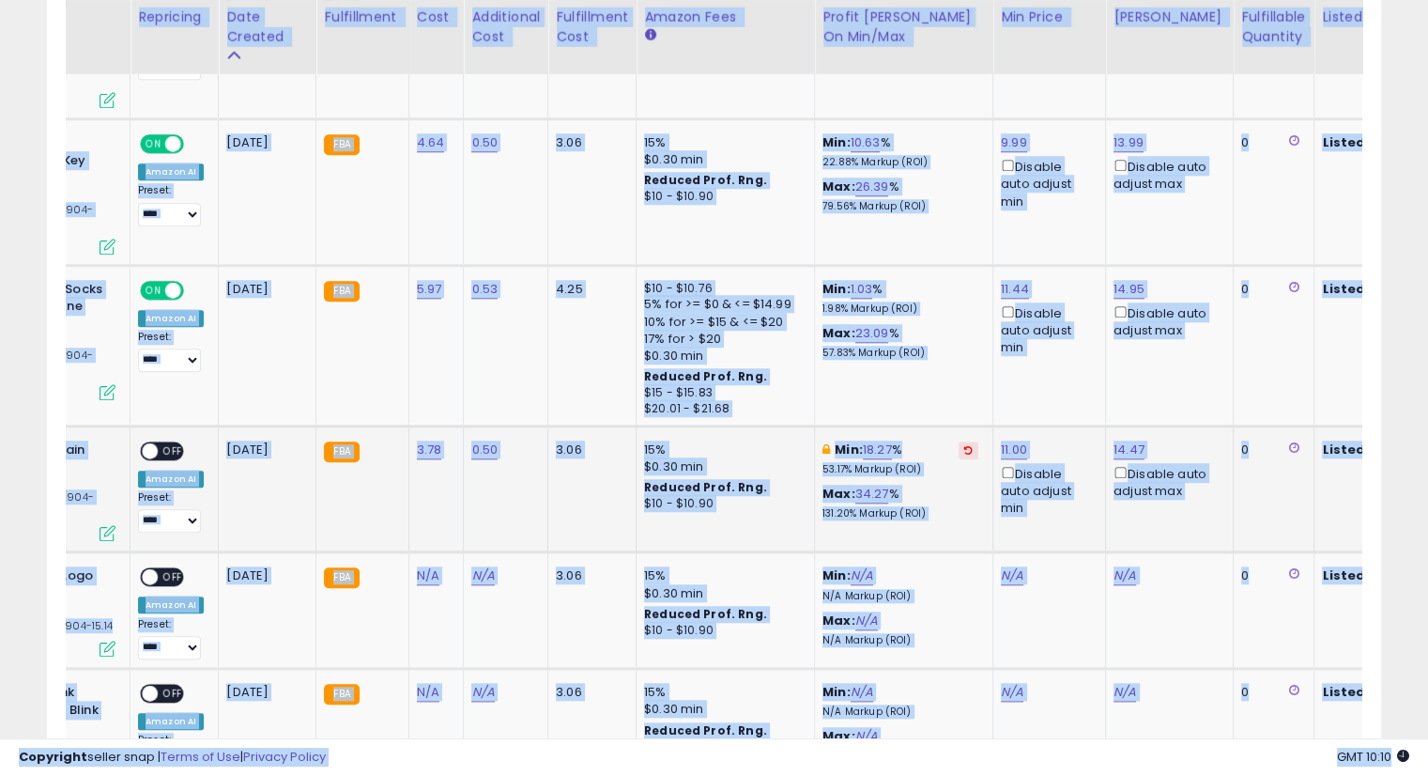
drag, startPoint x: 1036, startPoint y: 739, endPoint x: 1118, endPoint y: 729, distance: 83.3
drag, startPoint x: 1155, startPoint y: 700, endPoint x: 1056, endPoint y: 715, distance: 100.7
click at [1156, 700] on td "N/A" at bounding box center [1170, 742] width 128 height 146
click at [1155, 760] on div "Copyright seller snap | Terms of Use | Privacy Policy GMT 10:10 Authorization r…" at bounding box center [714, 757] width 1428 height 38
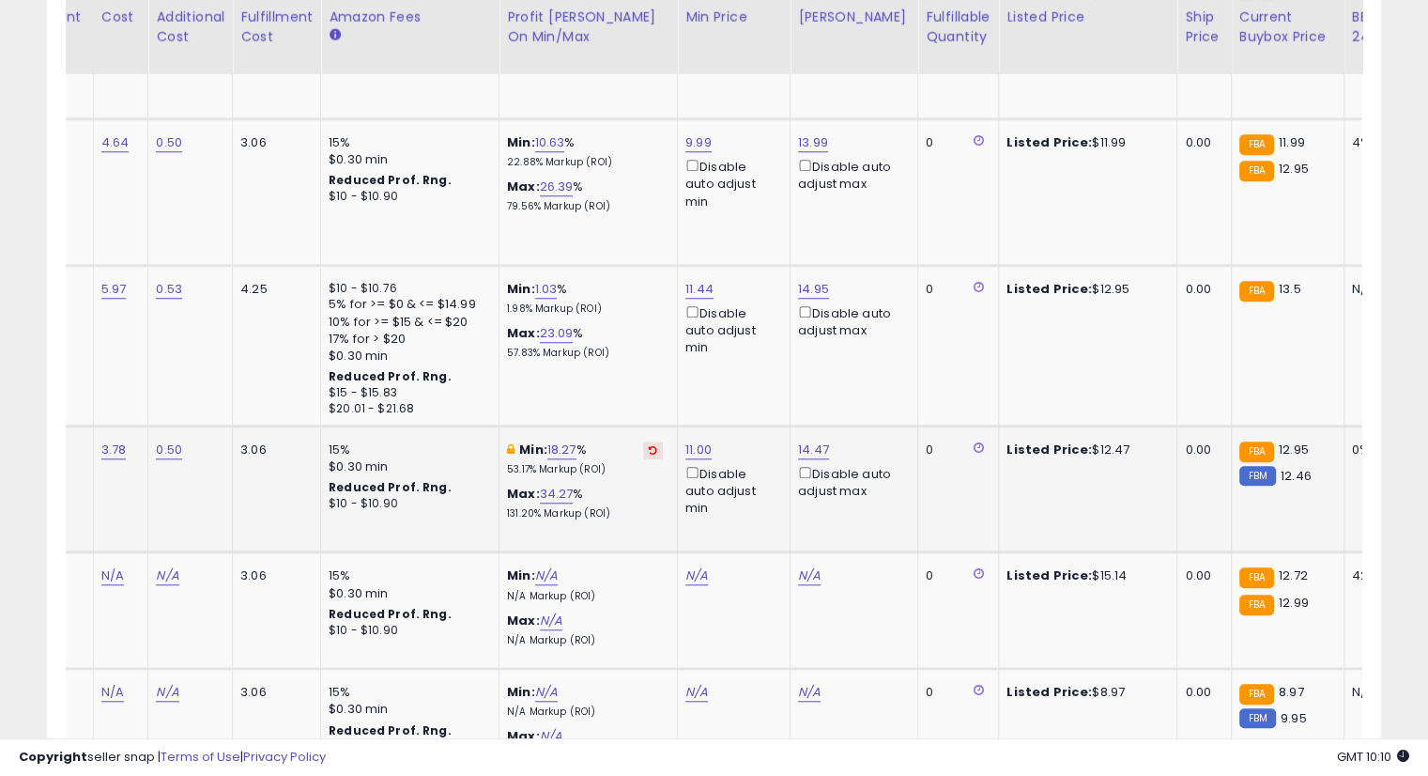
scroll to position [0, 714]
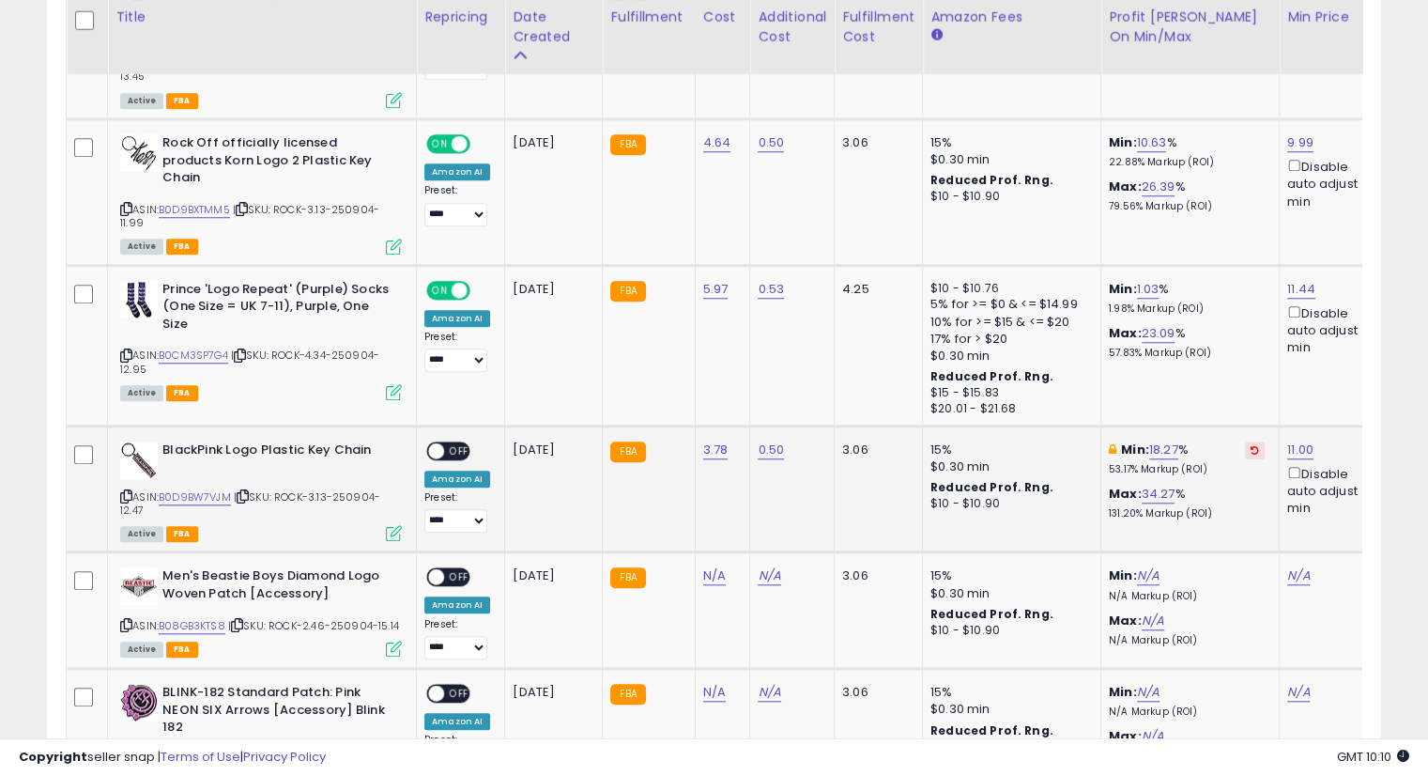
click at [451, 442] on span "OFF" at bounding box center [459, 450] width 30 height 16
click at [240, 620] on icon at bounding box center [237, 625] width 12 height 10
click at [704, 566] on link "N/A" at bounding box center [714, 575] width 23 height 19
type input "****"
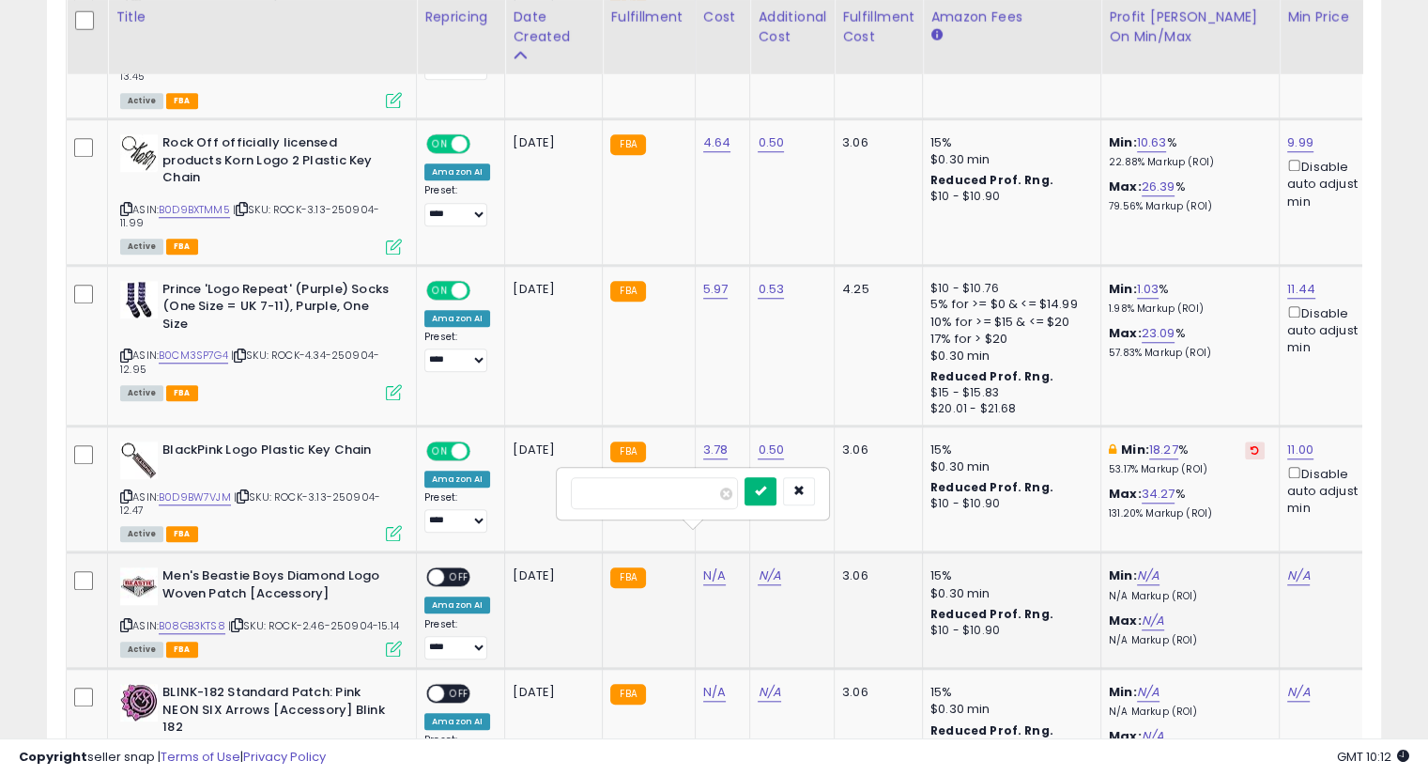
click at [777, 494] on button "submit" at bounding box center [761, 491] width 32 height 28
click at [777, 470] on button "submit" at bounding box center [761, 472] width 32 height 28
click at [759, 566] on link "N/A" at bounding box center [769, 575] width 23 height 19
type input "****"
click at [821, 493] on icon "submit" at bounding box center [814, 490] width 11 height 11
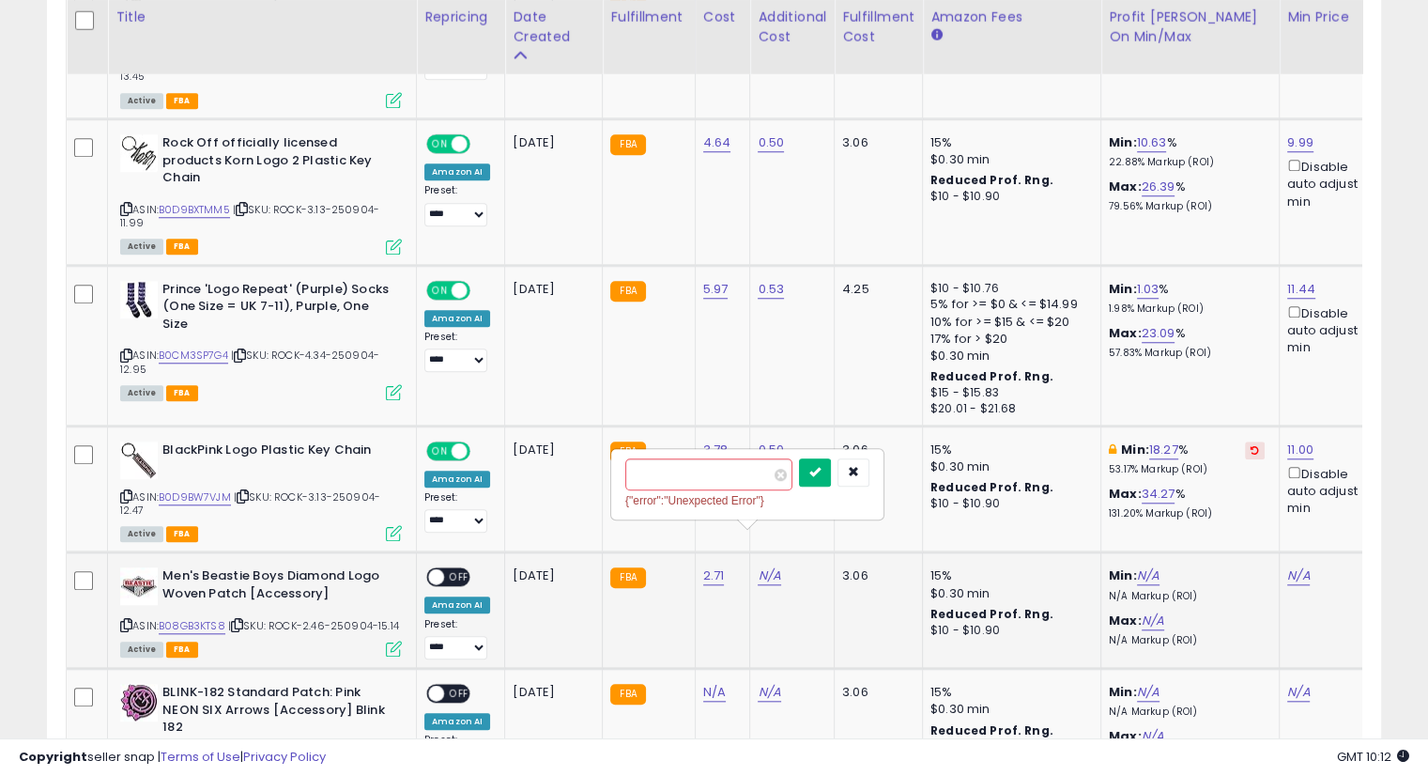
drag, startPoint x: 844, startPoint y: 467, endPoint x: 840, endPoint y: 486, distance: 20.1
click at [821, 475] on icon "submit" at bounding box center [814, 471] width 11 height 11
click at [838, 722] on div at bounding box center [714, 730] width 1297 height 18
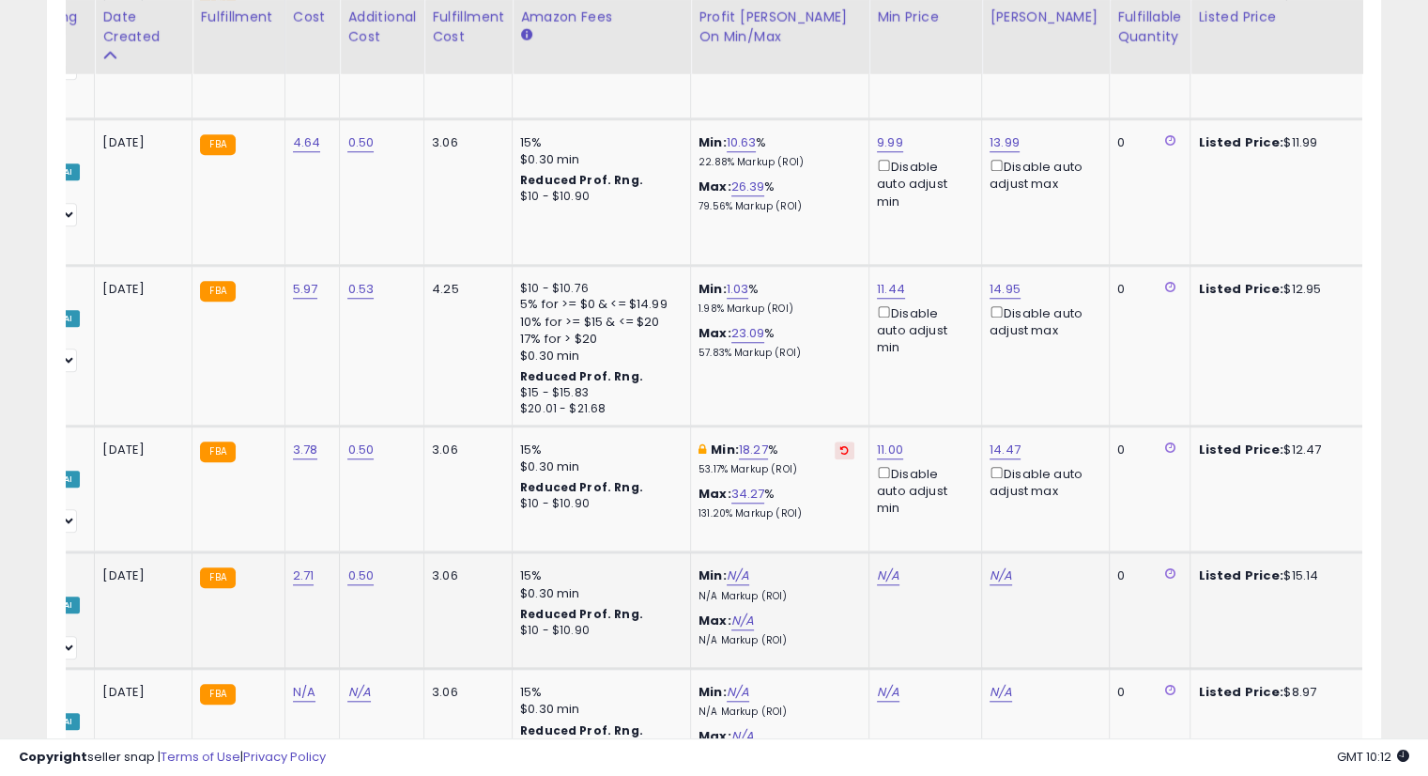
scroll to position [0, 0]
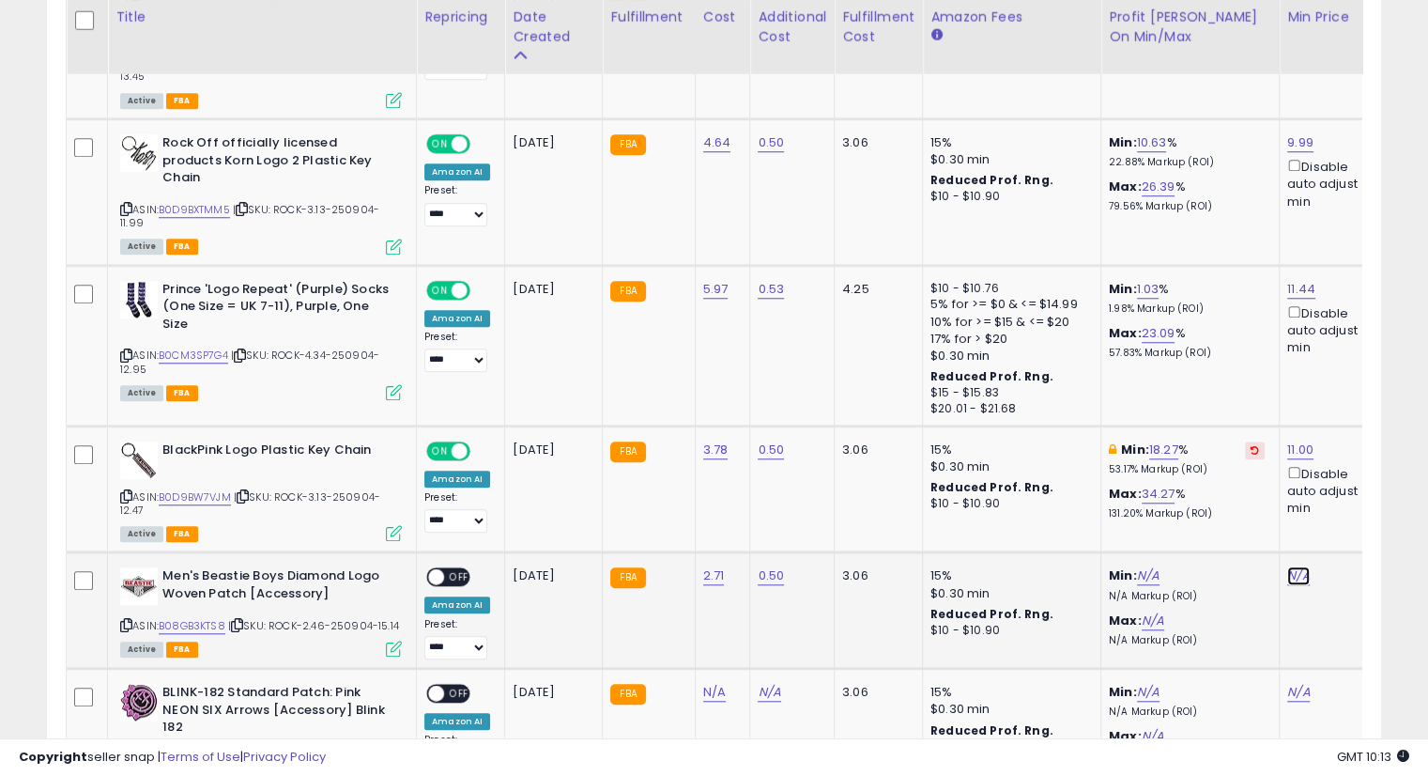
click at [1295, 566] on link "N/A" at bounding box center [1298, 575] width 23 height 19
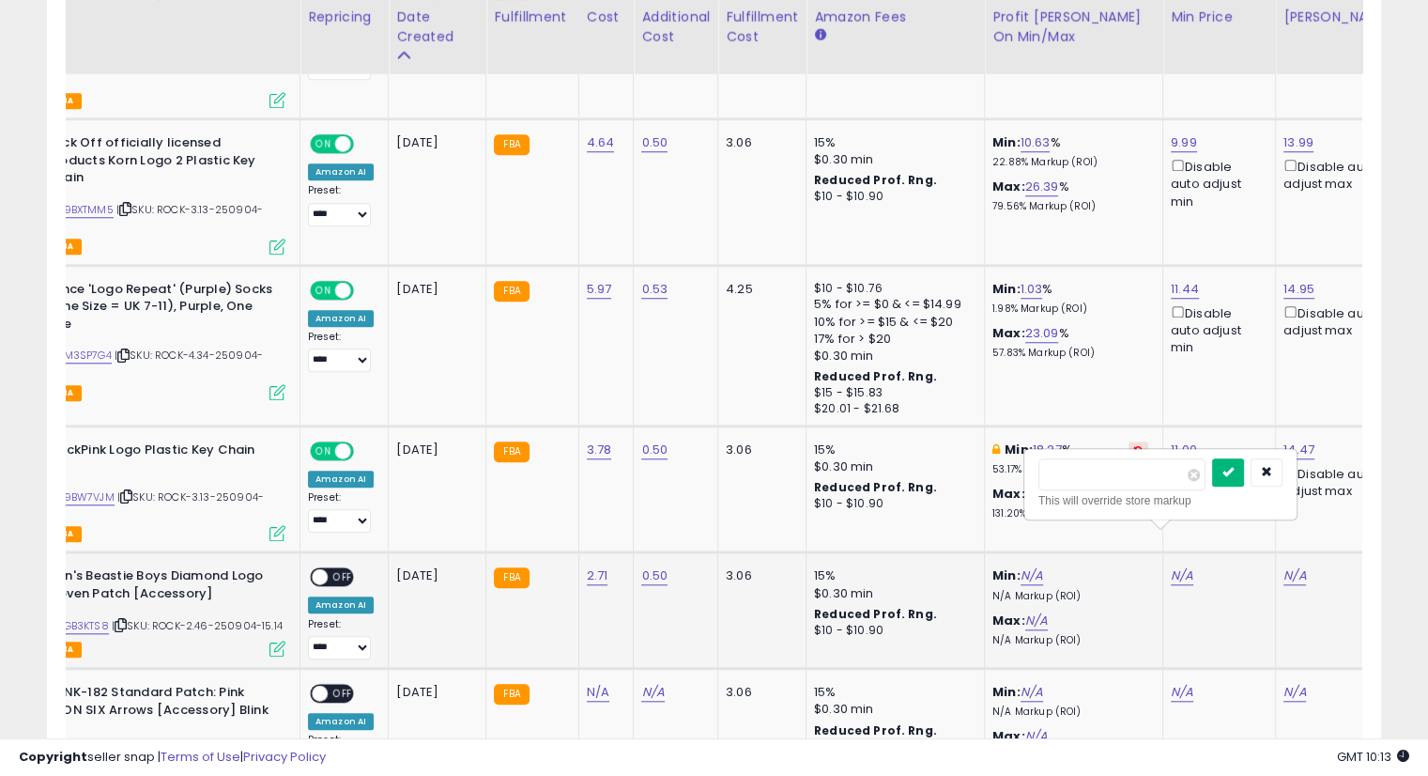
type input "*****"
click at [1244, 478] on button "submit" at bounding box center [1228, 472] width 32 height 28
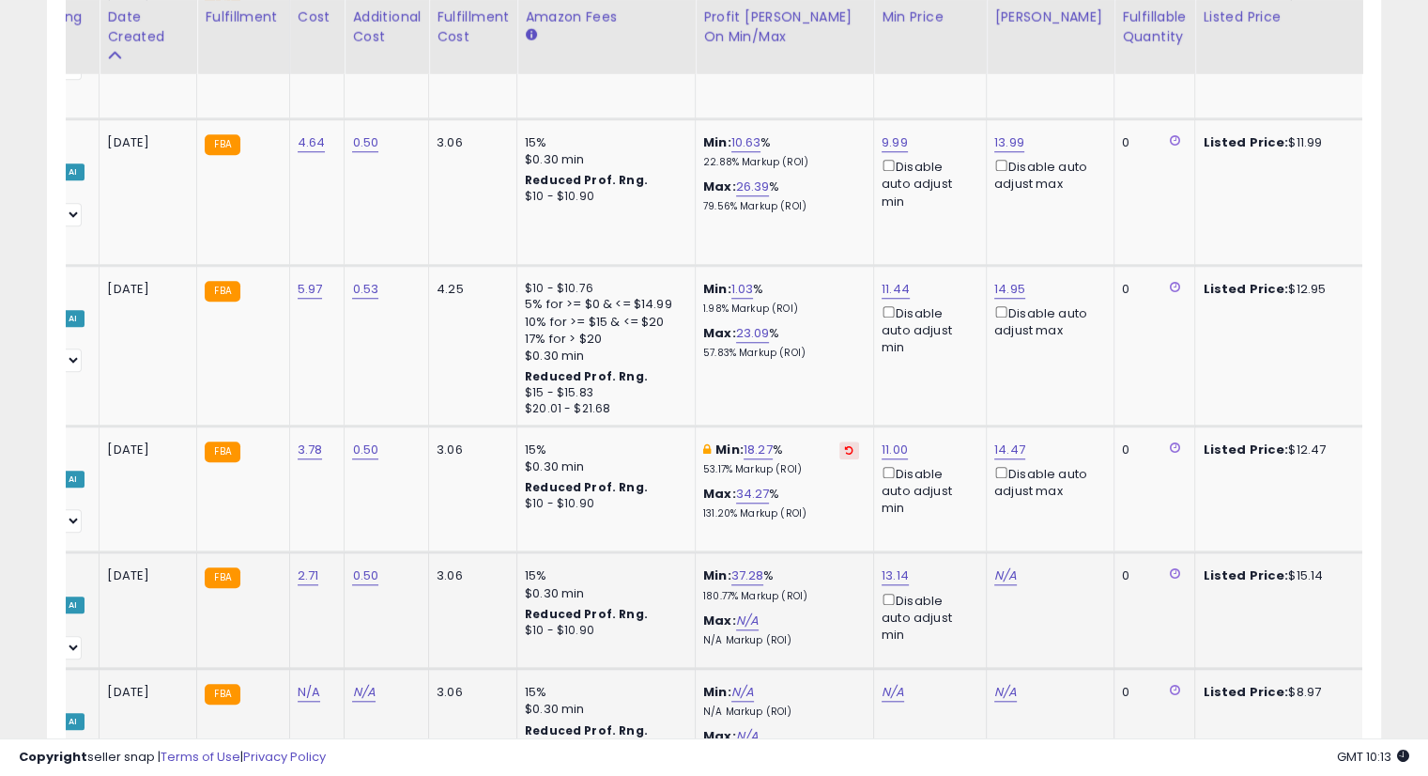
scroll to position [0, 439]
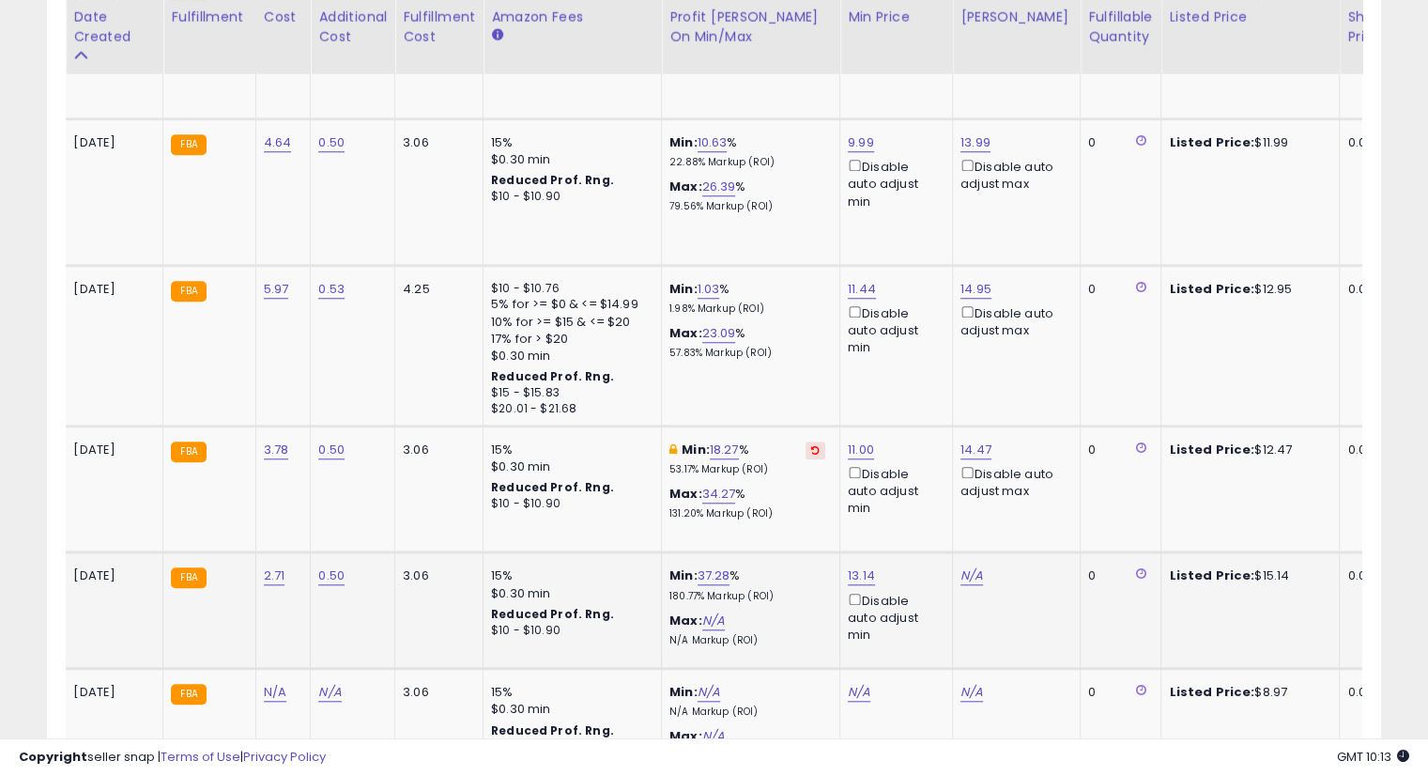
click at [977, 567] on div "N/A" at bounding box center [1013, 575] width 105 height 17
click at [961, 566] on link "N/A" at bounding box center [972, 575] width 23 height 19
type input "*****"
drag, startPoint x: 1056, startPoint y: 482, endPoint x: 1056, endPoint y: 497, distance: 15.0
click at [1034, 482] on button "submit" at bounding box center [1018, 472] width 32 height 28
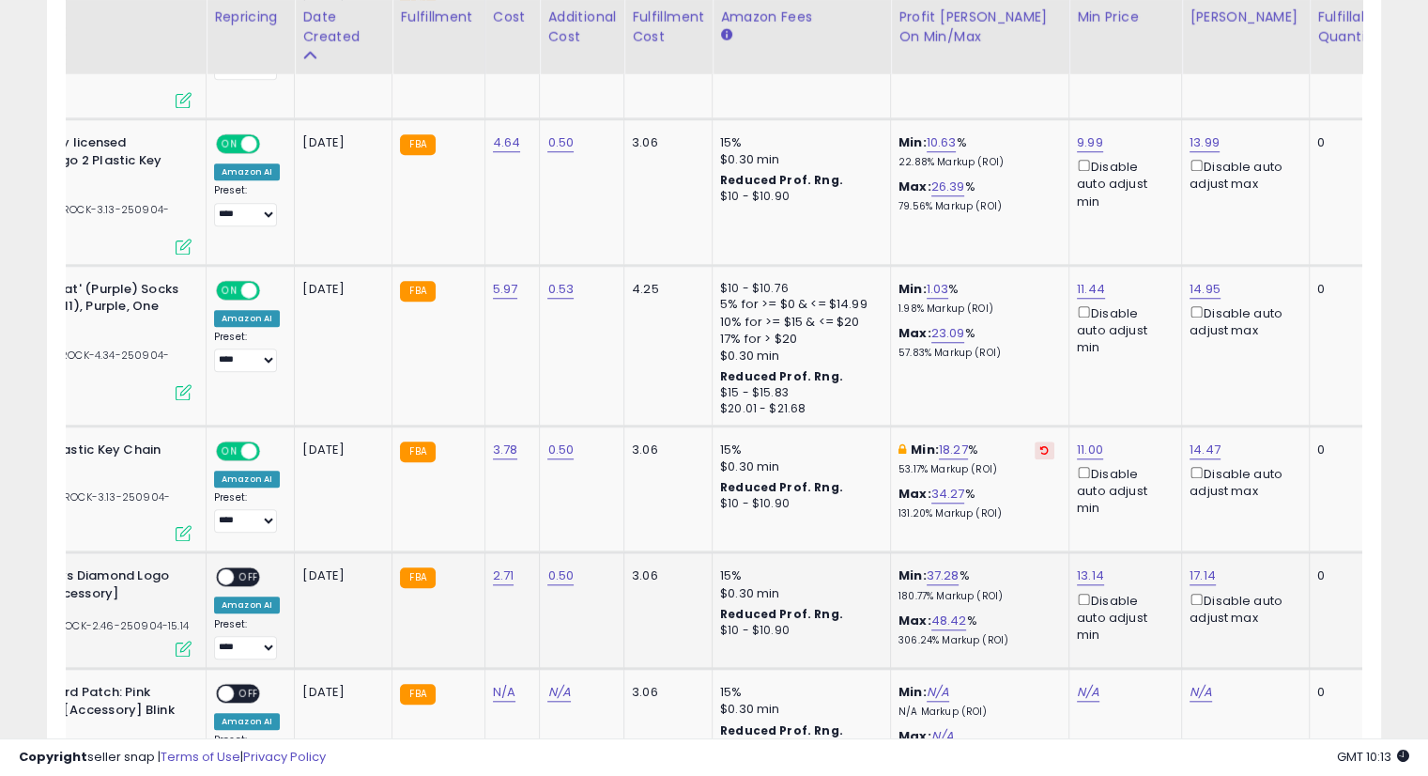
scroll to position [0, 94]
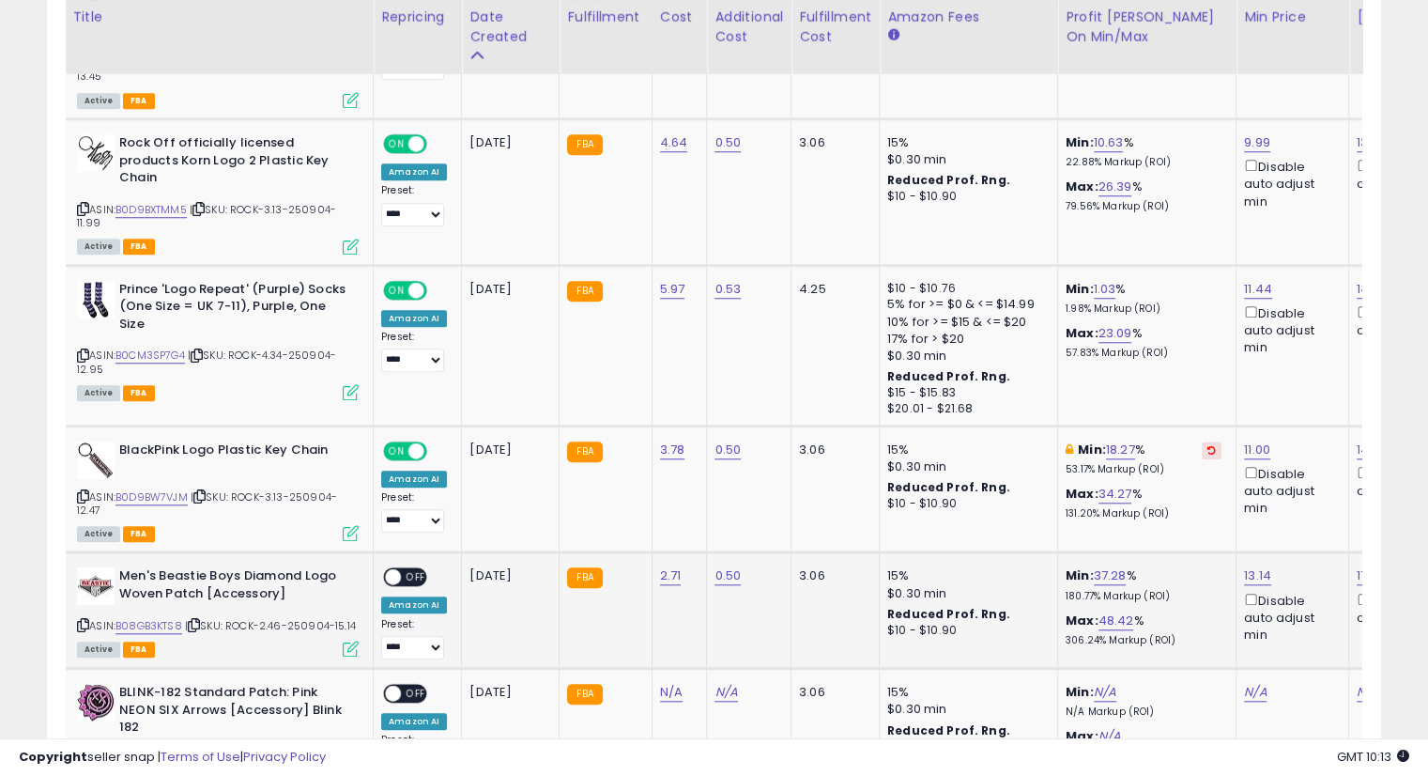
click at [411, 569] on span "OFF" at bounding box center [416, 577] width 30 height 16
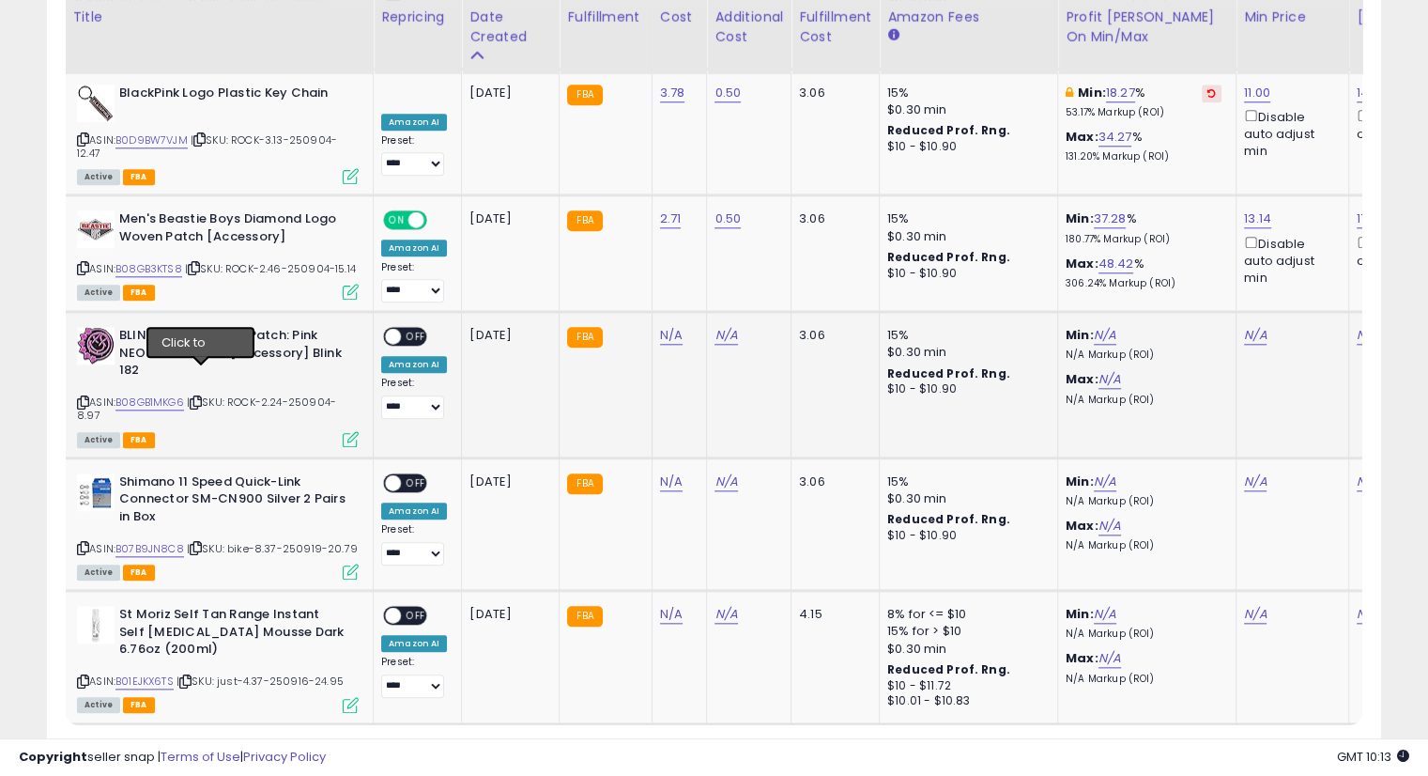
click at [201, 397] on icon at bounding box center [196, 402] width 12 height 10
click at [217, 393] on div "ASIN: B08GB1MKG6 | SKU: ROCK-2.24-250904-8.97 Active FBA" at bounding box center [218, 386] width 282 height 118
click at [199, 397] on icon at bounding box center [196, 402] width 12 height 10
click at [660, 326] on link "N/A" at bounding box center [671, 335] width 23 height 19
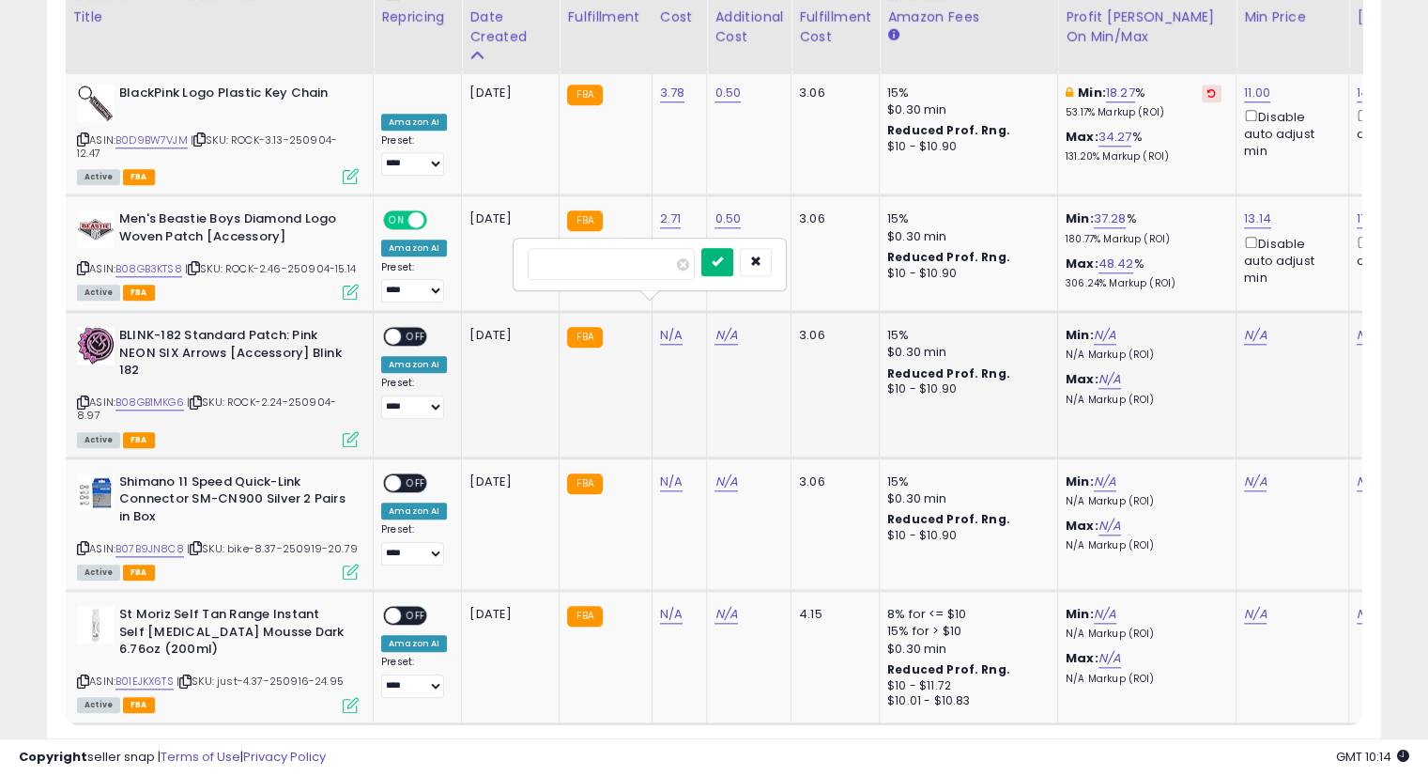
type input "****"
drag, startPoint x: 747, startPoint y: 268, endPoint x: 752, endPoint y: 322, distance: 54.8
click at [733, 268] on button "submit" at bounding box center [717, 262] width 32 height 28
click at [733, 253] on button "submit" at bounding box center [717, 243] width 32 height 28
click at [729, 326] on link "N/A" at bounding box center [726, 335] width 23 height 19
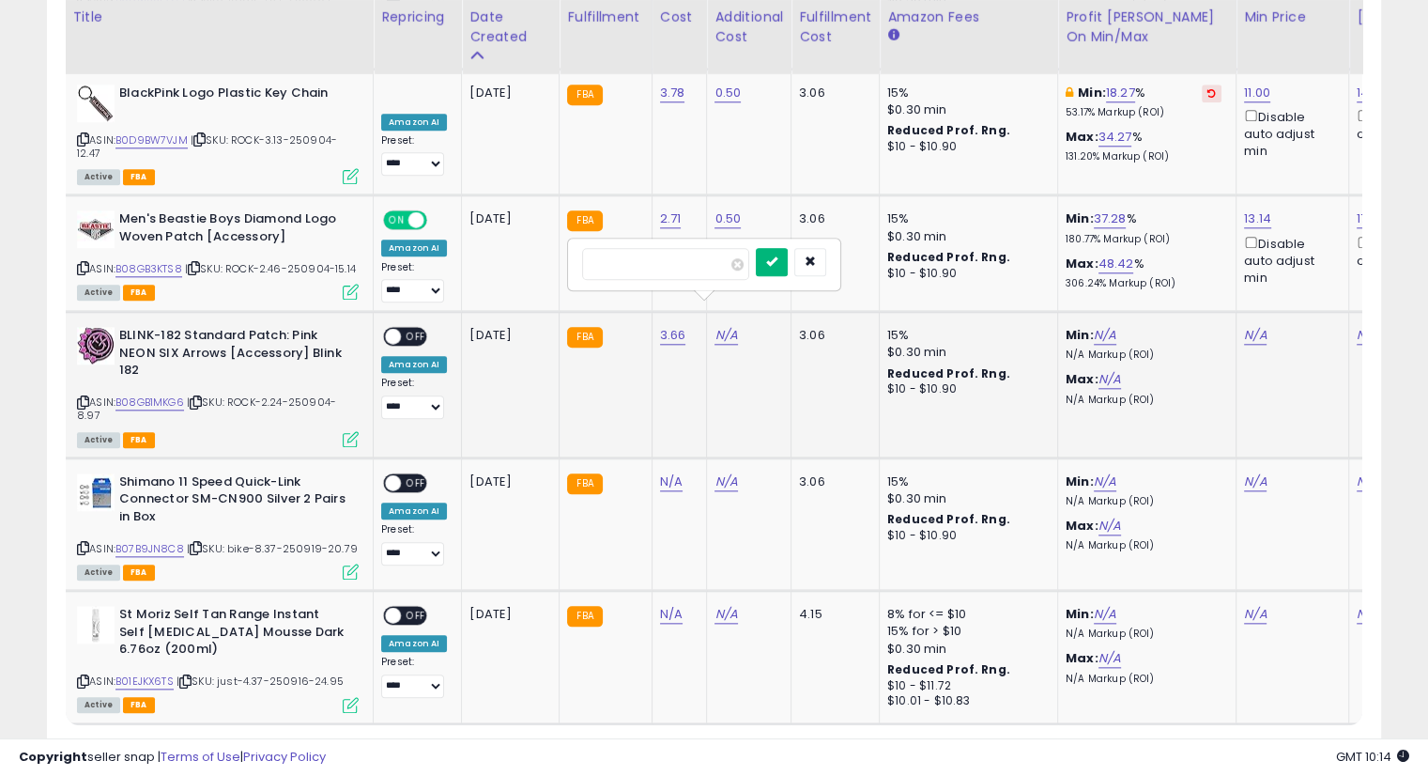
type input "****"
click at [778, 261] on icon "submit" at bounding box center [771, 260] width 11 height 11
click at [778, 241] on icon "submit" at bounding box center [771, 242] width 11 height 11
drag, startPoint x: 1241, startPoint y: 309, endPoint x: 1196, endPoint y: 318, distance: 46.0
click at [1244, 326] on link "N/A" at bounding box center [1255, 335] width 23 height 19
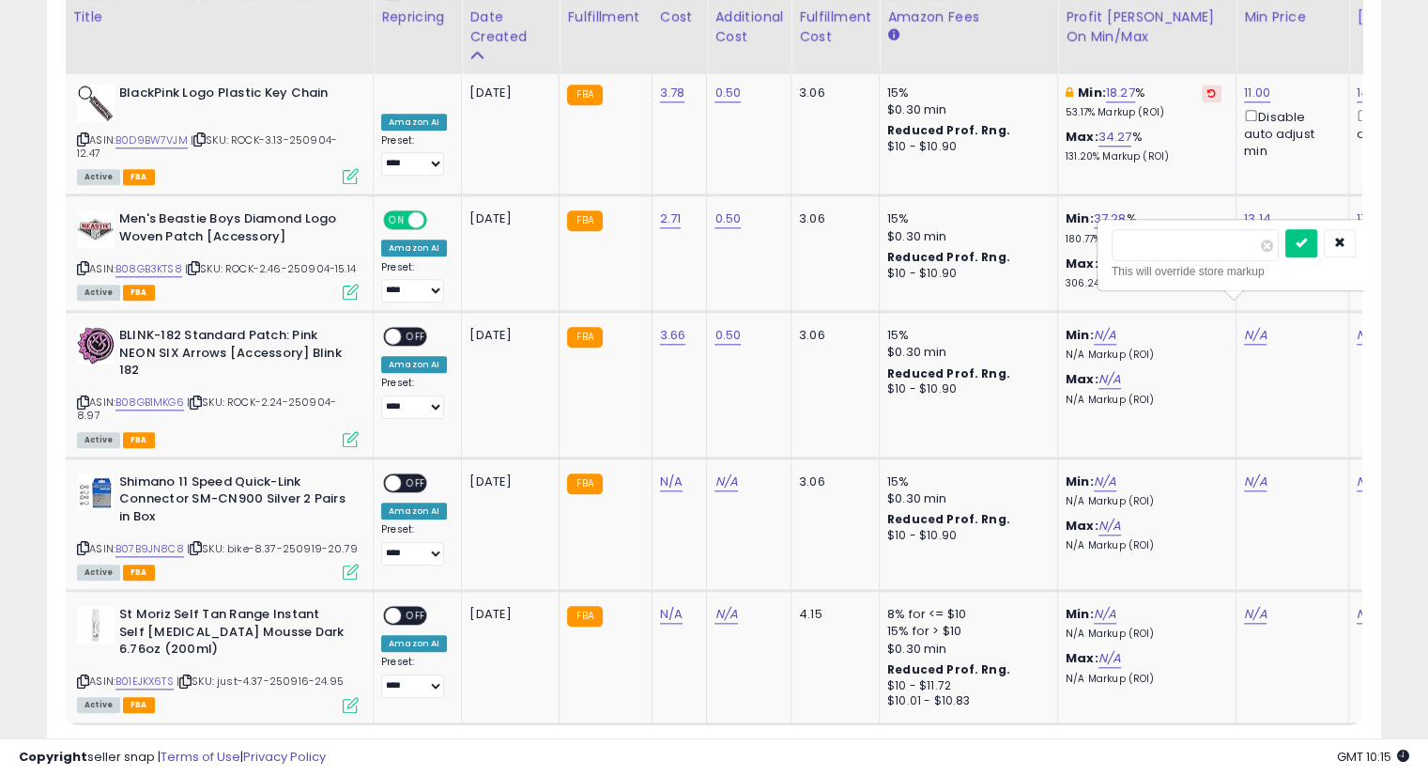
scroll to position [0, 116]
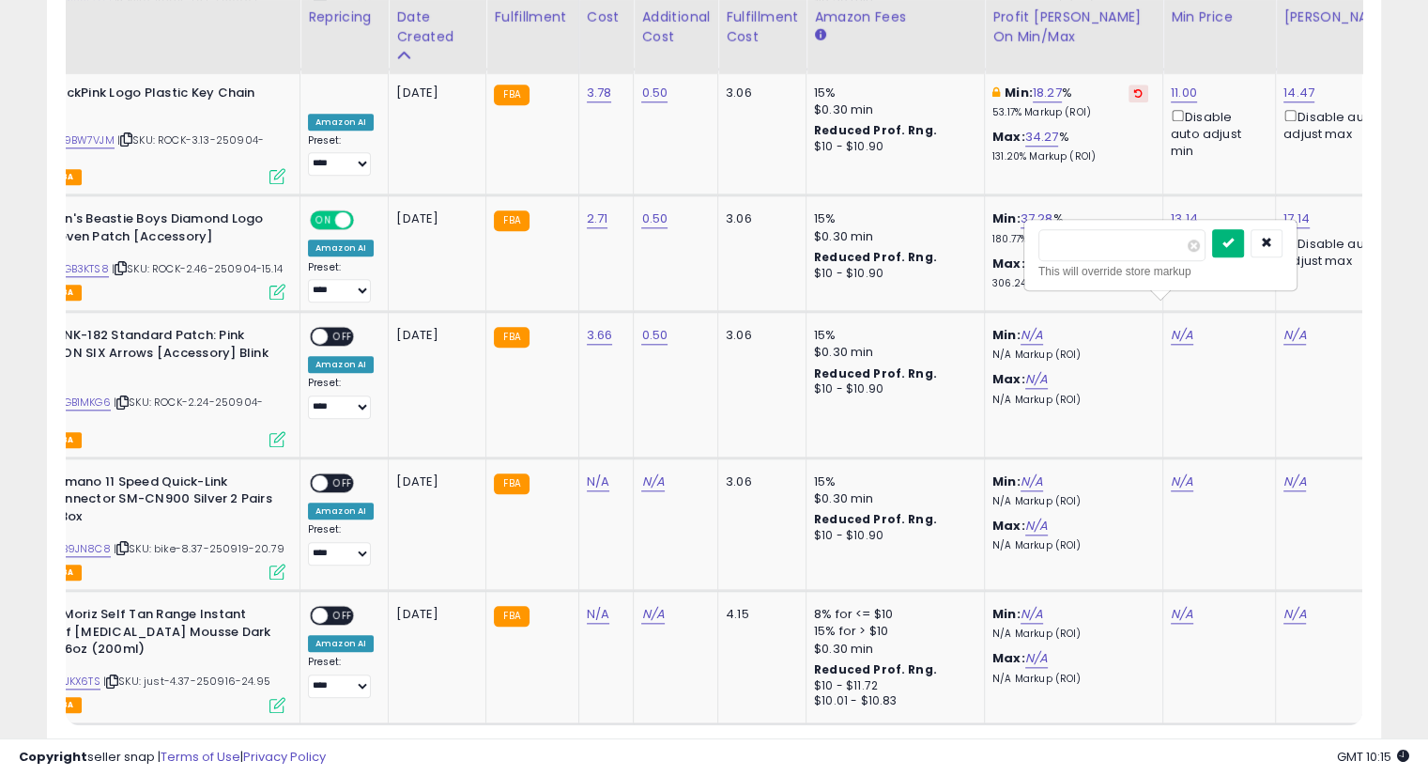
type input "****"
drag, startPoint x: 1261, startPoint y: 247, endPoint x: 1267, endPoint y: 335, distance: 88.5
click at [1234, 248] on icon "submit" at bounding box center [1228, 242] width 11 height 11
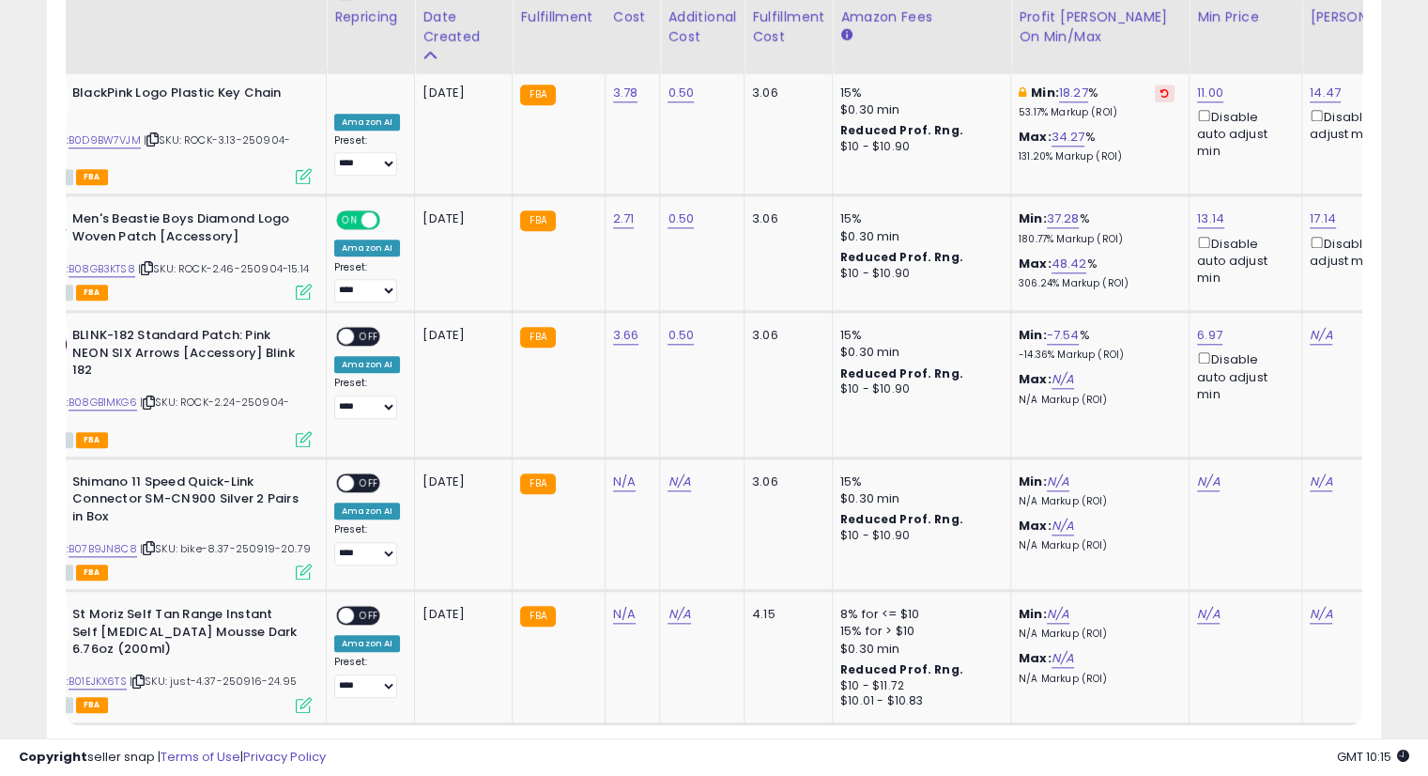
scroll to position [0, 348]
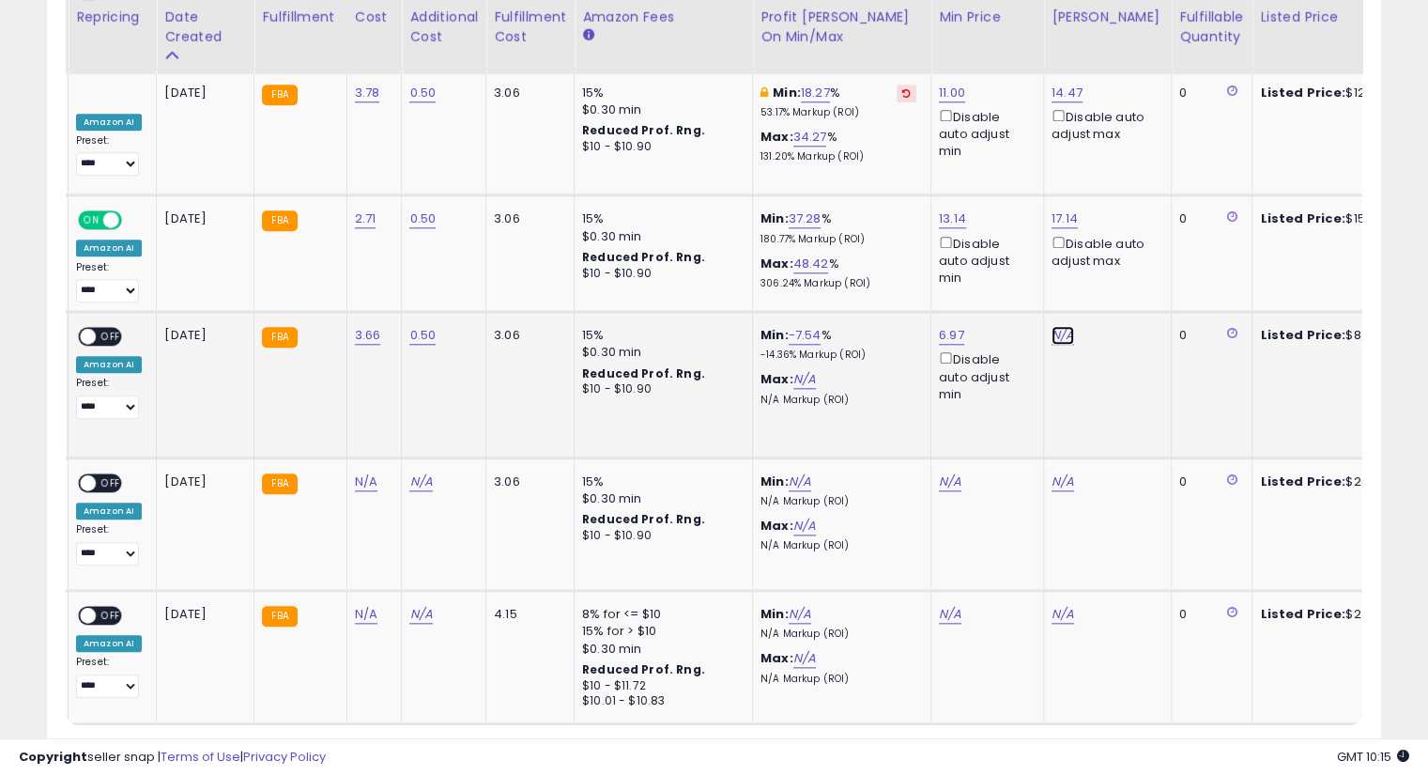
drag, startPoint x: 1067, startPoint y: 307, endPoint x: 1133, endPoint y: 321, distance: 67.2
click at [1067, 326] on link "N/A" at bounding box center [1063, 335] width 23 height 19
type input "*****"
click at [1125, 245] on button "submit" at bounding box center [1109, 243] width 32 height 28
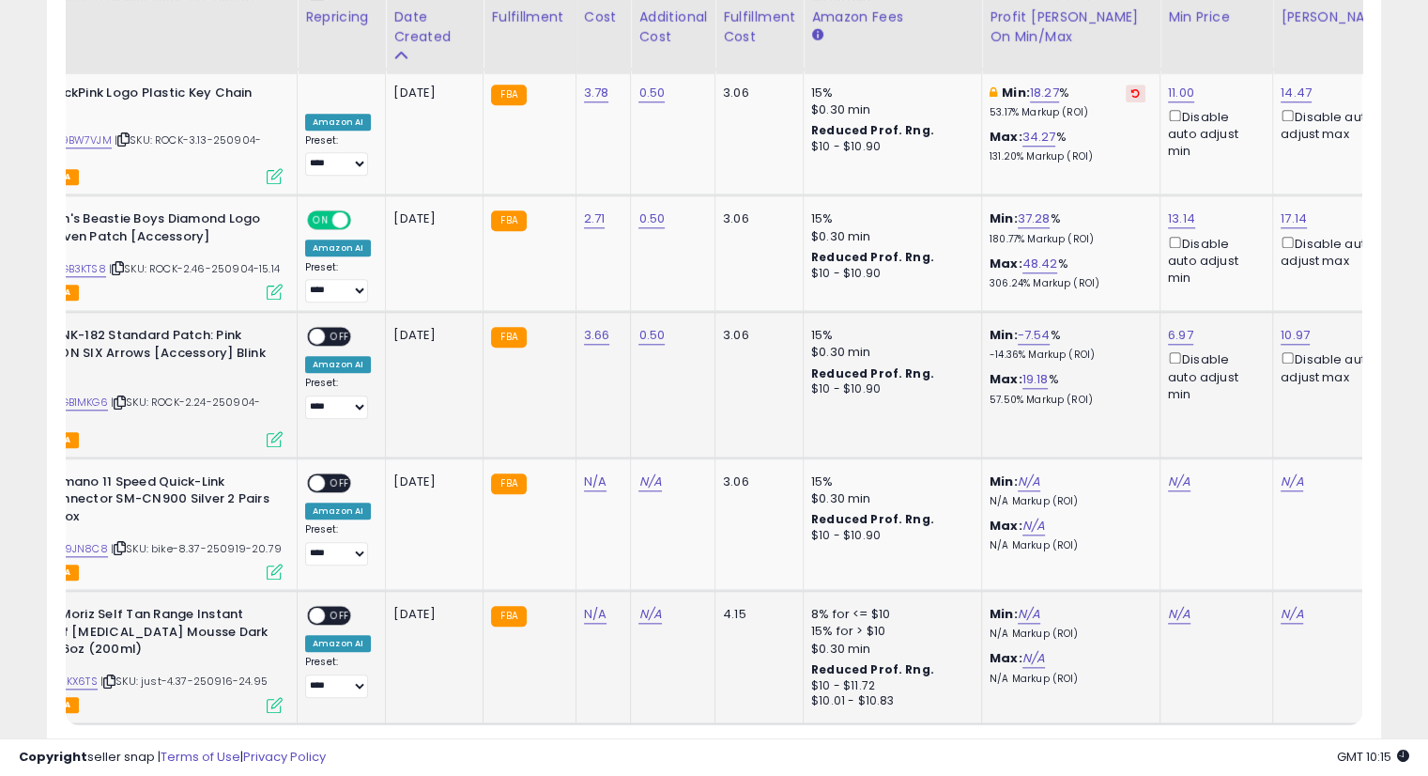
scroll to position [0, 57]
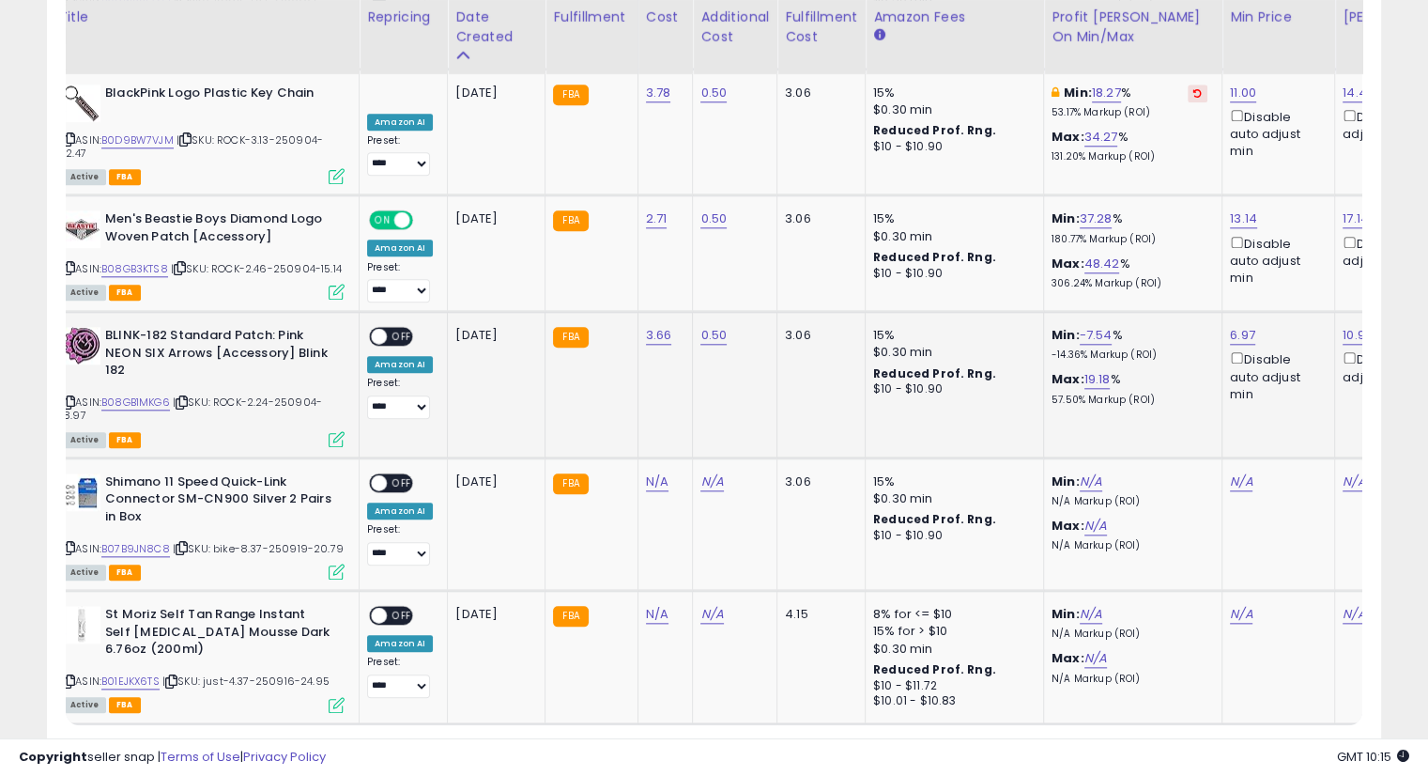
drag, startPoint x: 397, startPoint y: 309, endPoint x: 627, endPoint y: 360, distance: 235.6
click at [398, 329] on span "OFF" at bounding box center [402, 337] width 30 height 16
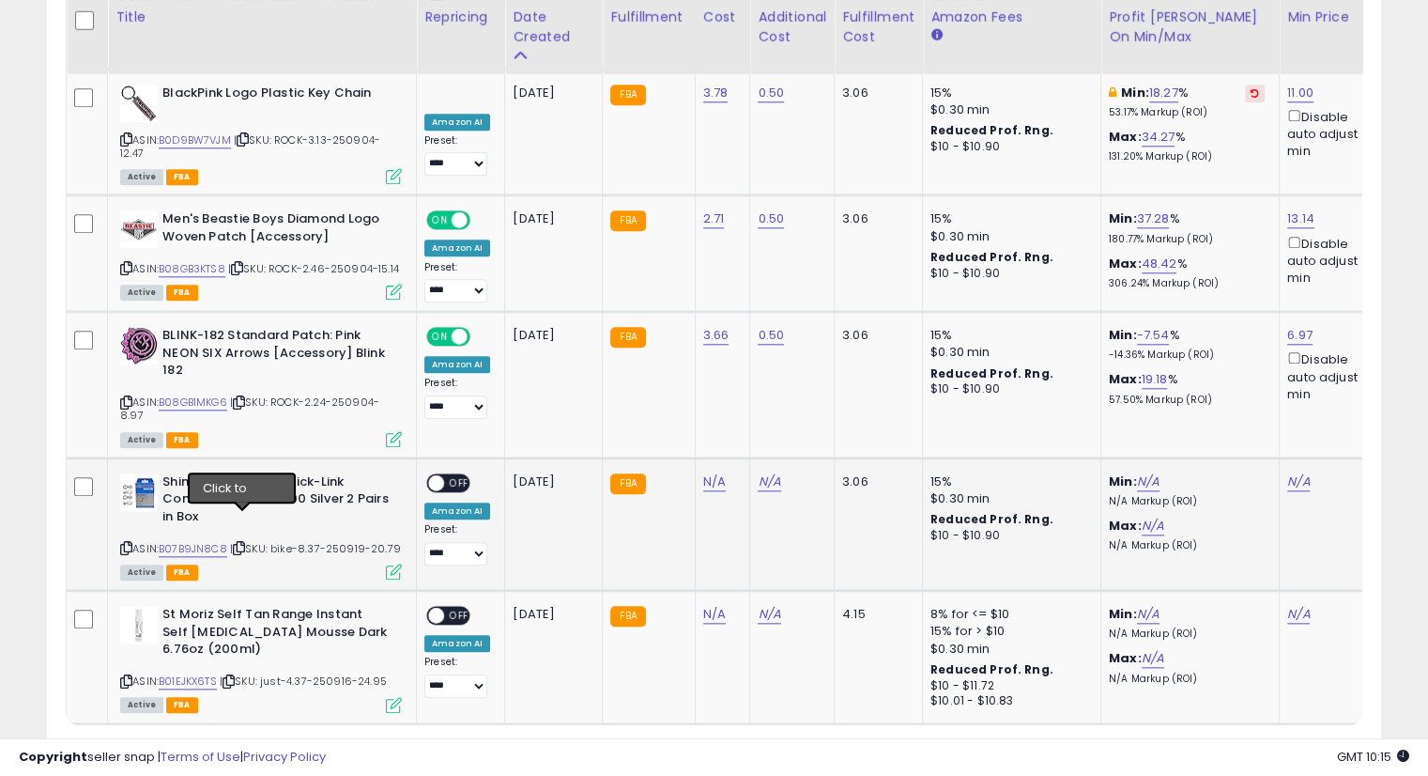
click at [242, 543] on icon at bounding box center [239, 548] width 12 height 10
click at [713, 472] on link "N/A" at bounding box center [714, 481] width 23 height 19
type input "****"
click at [766, 409] on icon "submit" at bounding box center [760, 406] width 11 height 11
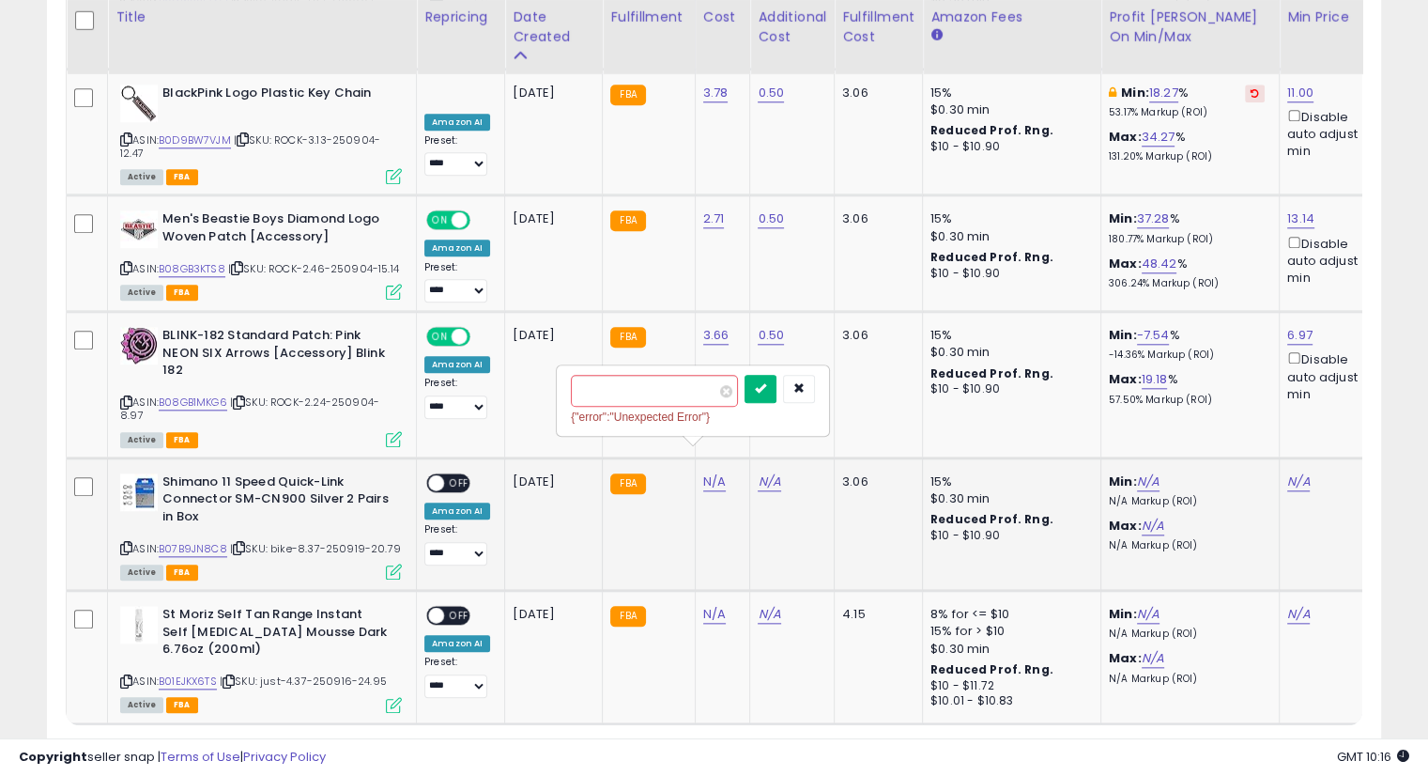
click at [766, 389] on icon "submit" at bounding box center [760, 387] width 11 height 11
drag, startPoint x: 767, startPoint y: 456, endPoint x: 840, endPoint y: 458, distance: 72.3
click at [767, 472] on link "N/A" at bounding box center [769, 481] width 23 height 19
type input "****"
drag, startPoint x: 838, startPoint y: 397, endPoint x: 701, endPoint y: 454, distance: 147.4
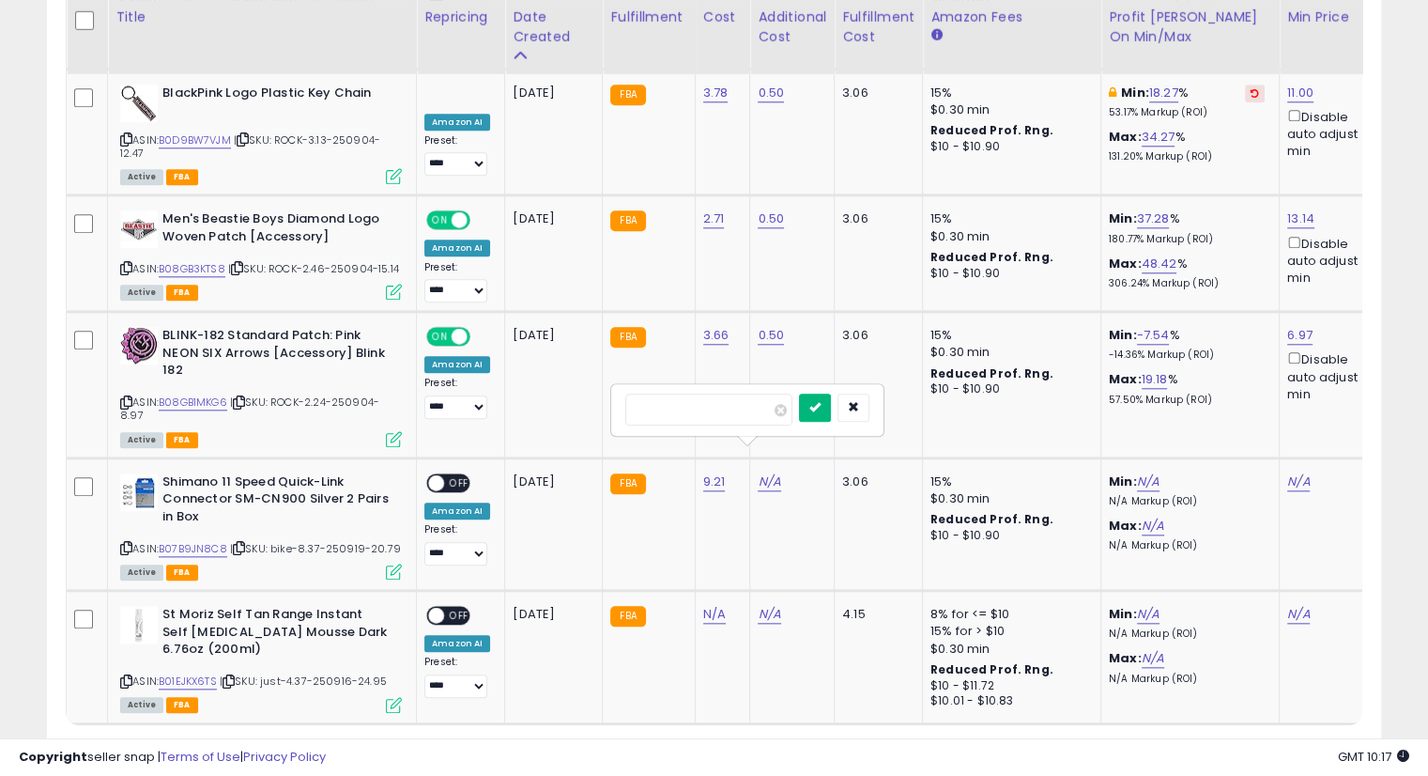
click at [831, 403] on button "submit" at bounding box center [815, 407] width 32 height 28
click at [821, 392] on icon "submit" at bounding box center [814, 387] width 11 height 11
click at [458, 474] on span "OFF" at bounding box center [459, 482] width 30 height 16
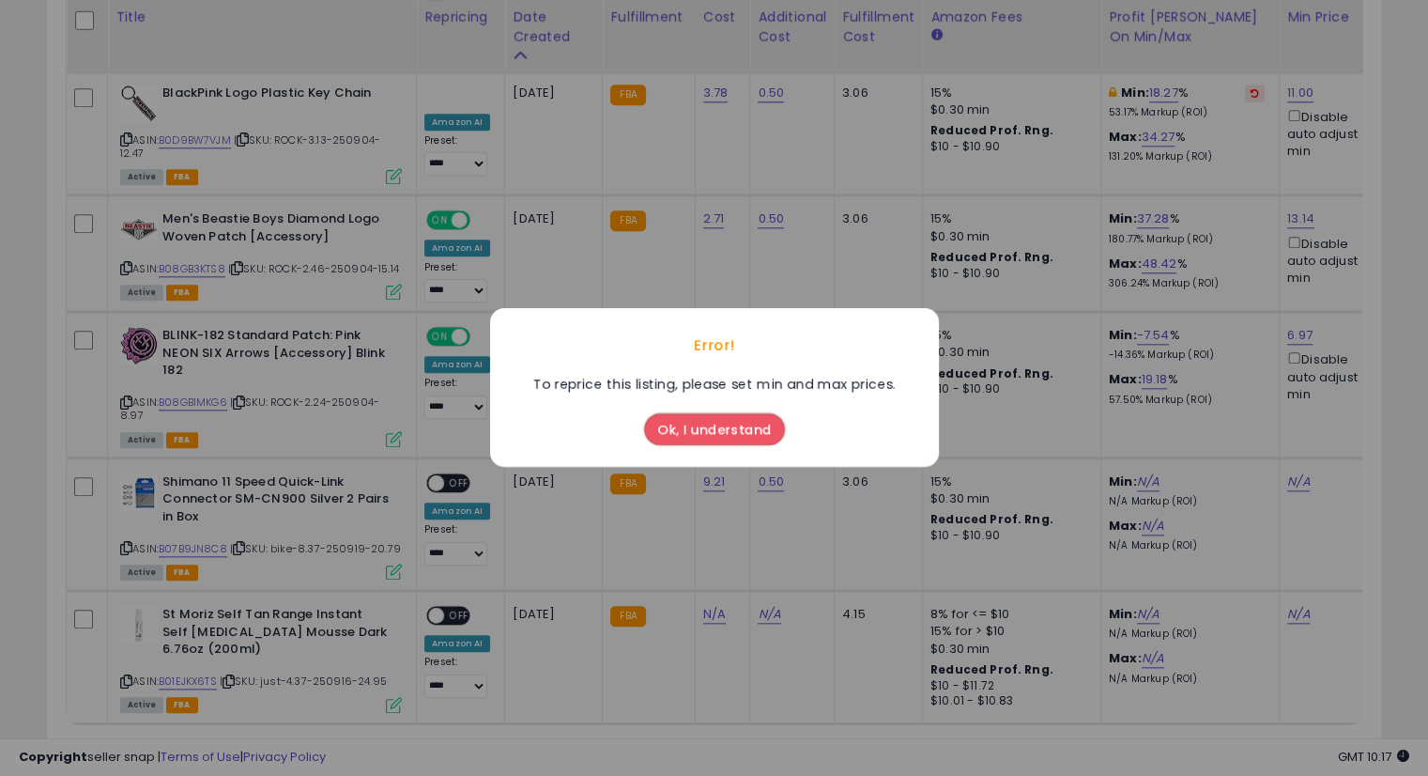
drag, startPoint x: 764, startPoint y: 441, endPoint x: 809, endPoint y: 451, distance: 45.1
click at [765, 442] on button "Ok, I understand" at bounding box center [714, 430] width 141 height 32
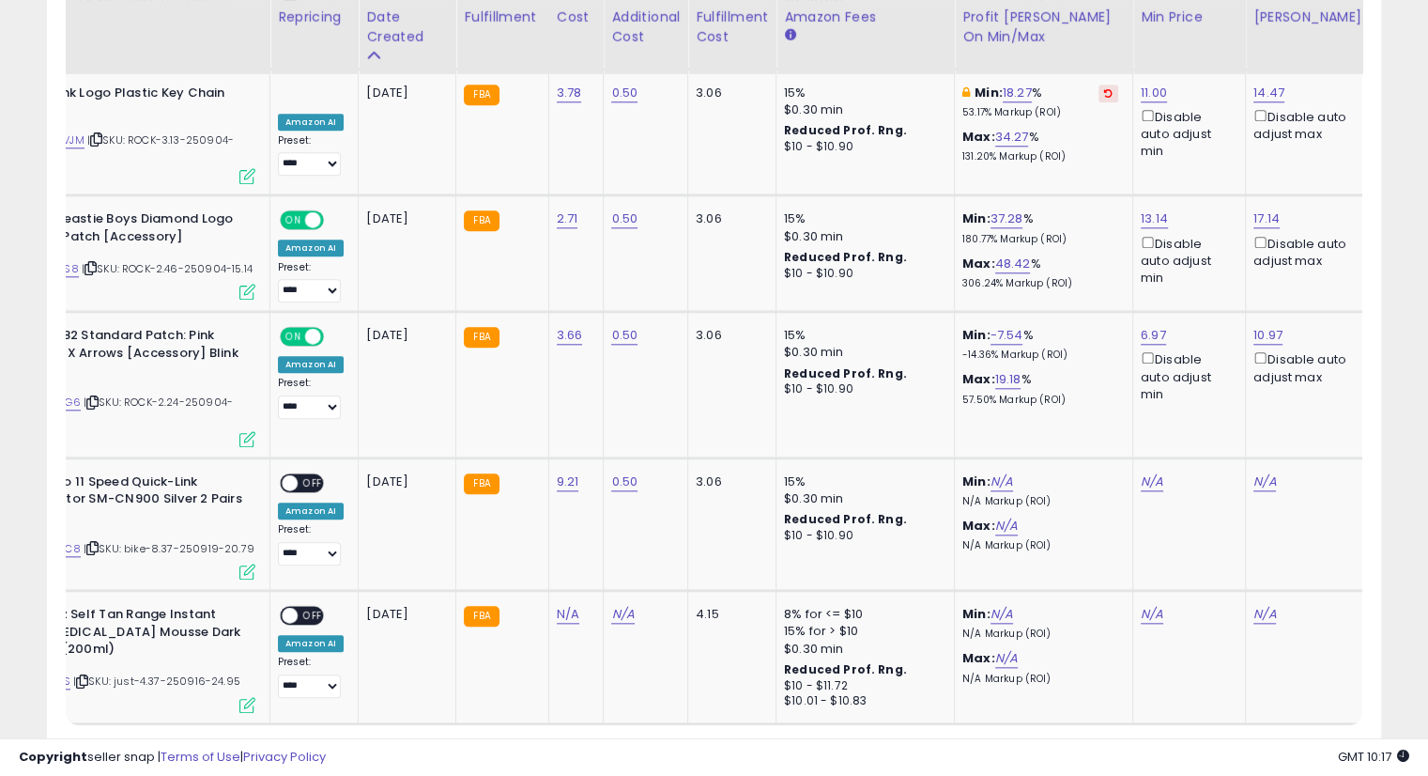
scroll to position [0, 151]
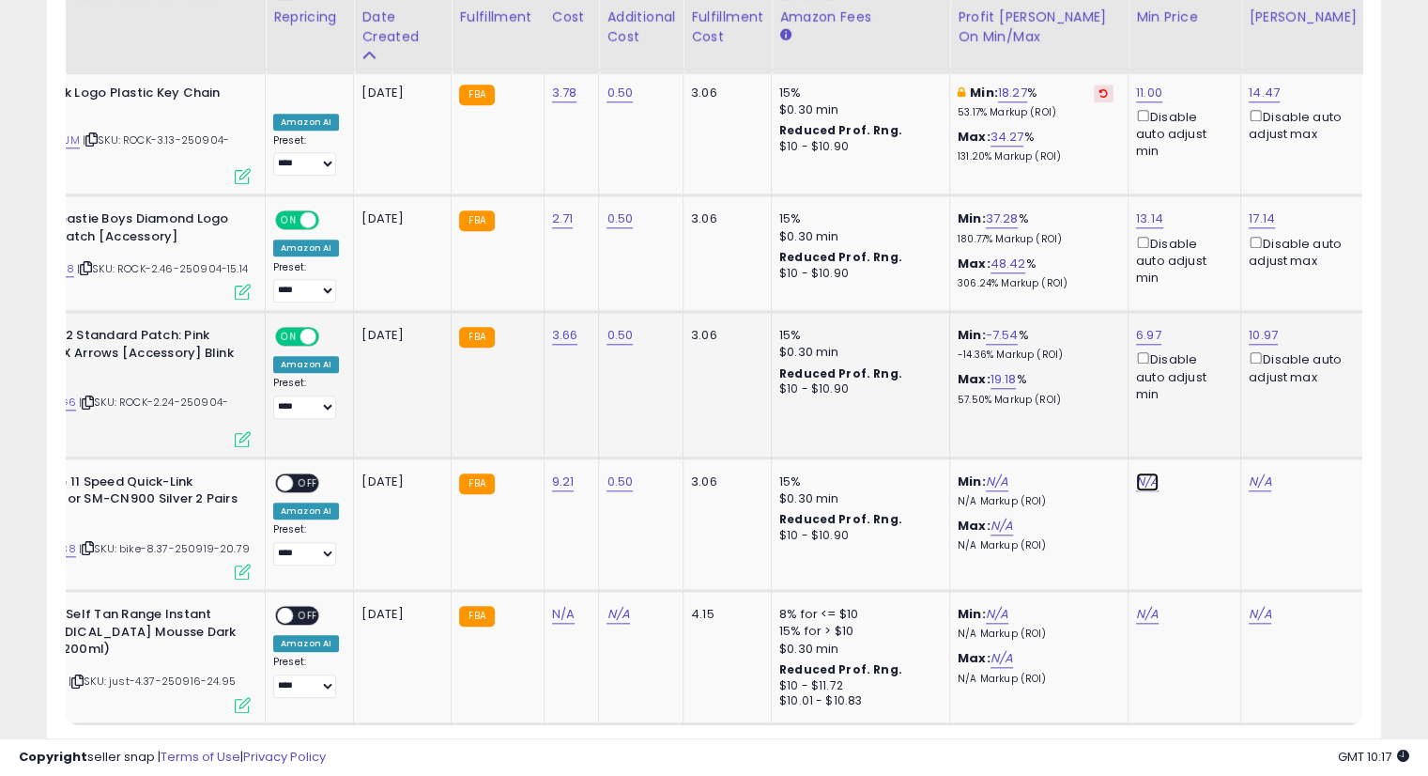
drag, startPoint x: 1136, startPoint y: 452, endPoint x: 1022, endPoint y: 427, distance: 117.1
click at [1136, 472] on link "N/A" at bounding box center [1147, 481] width 23 height 19
type input "*****"
click at [1210, 391] on button "submit" at bounding box center [1194, 389] width 32 height 28
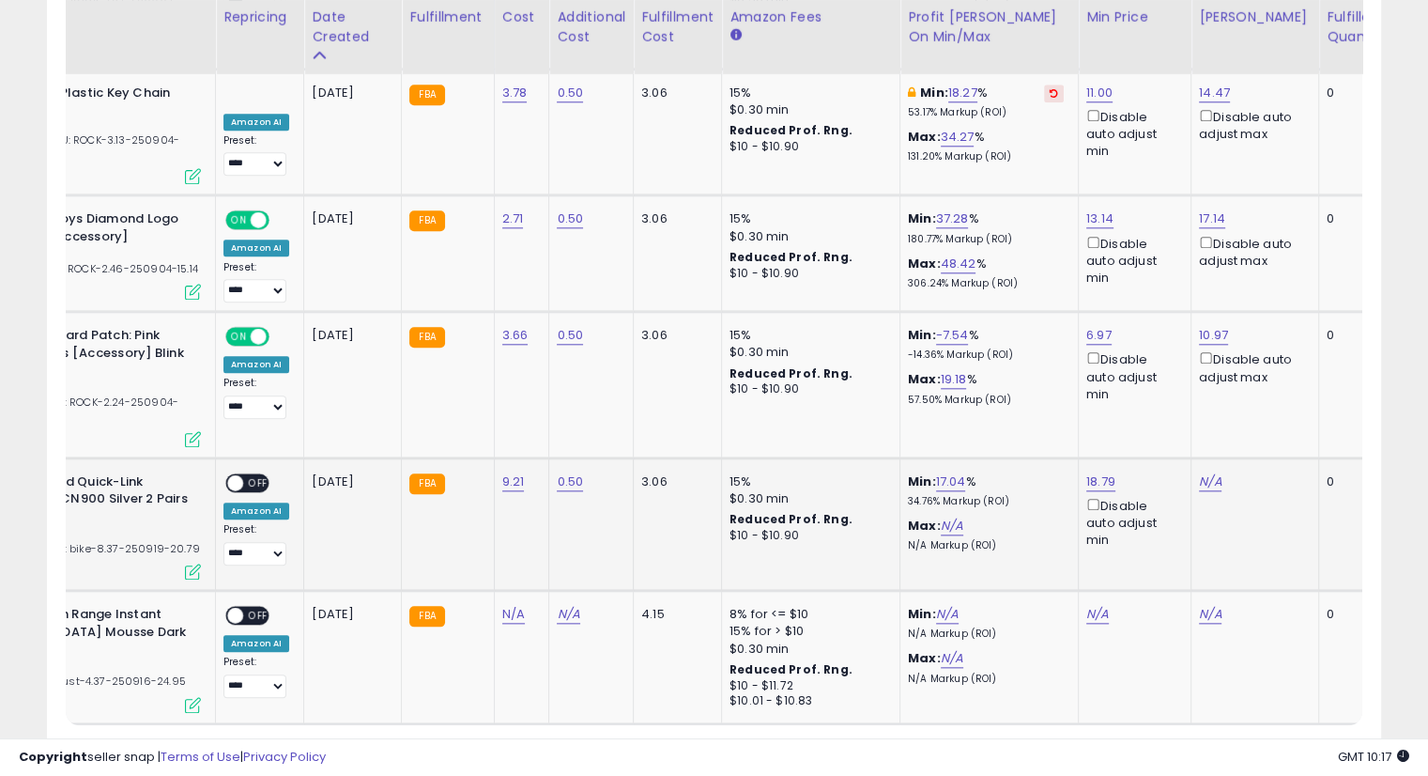
scroll to position [0, 252]
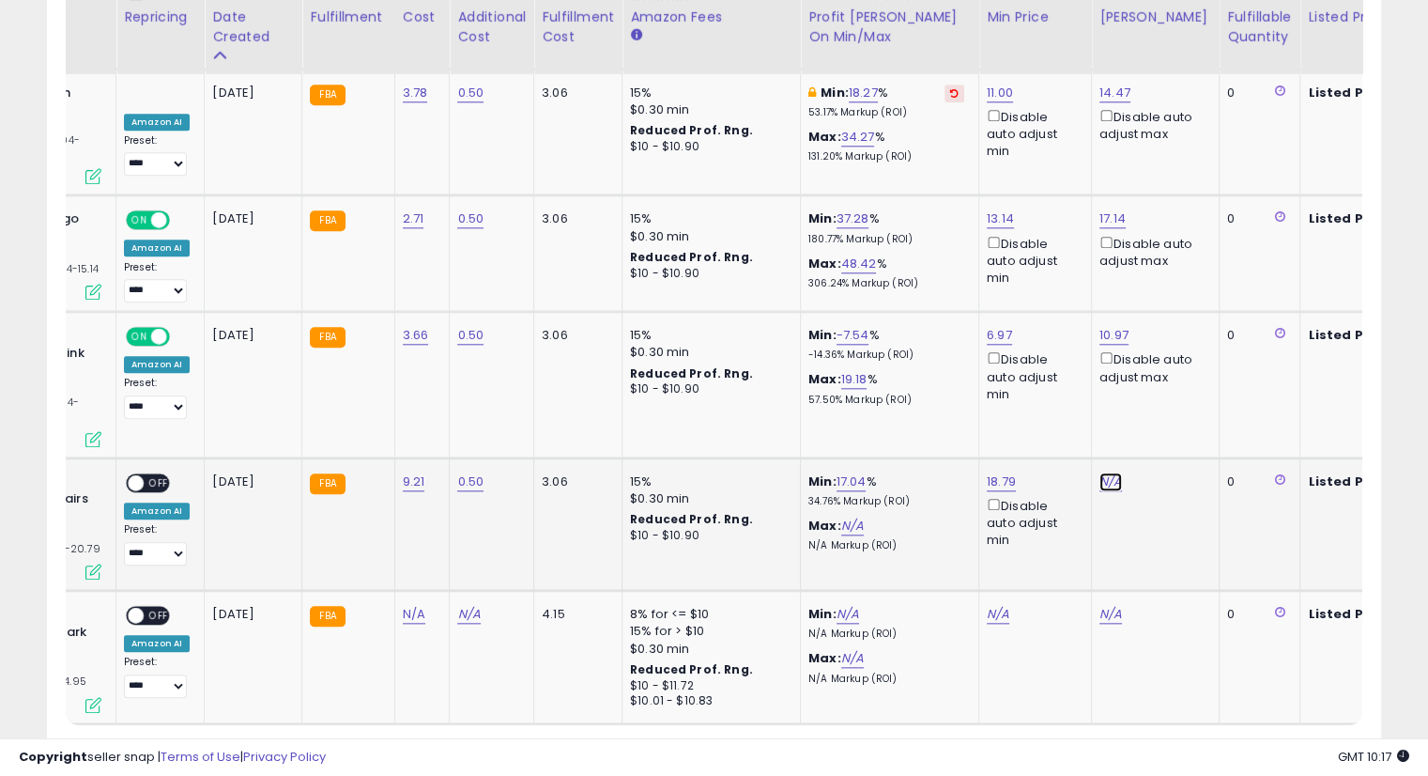
click at [1109, 472] on link "N/A" at bounding box center [1111, 481] width 23 height 19
type input "*****"
drag, startPoint x: 1179, startPoint y: 384, endPoint x: 1101, endPoint y: 514, distance: 151.7
click at [1173, 384] on button "submit" at bounding box center [1157, 389] width 32 height 28
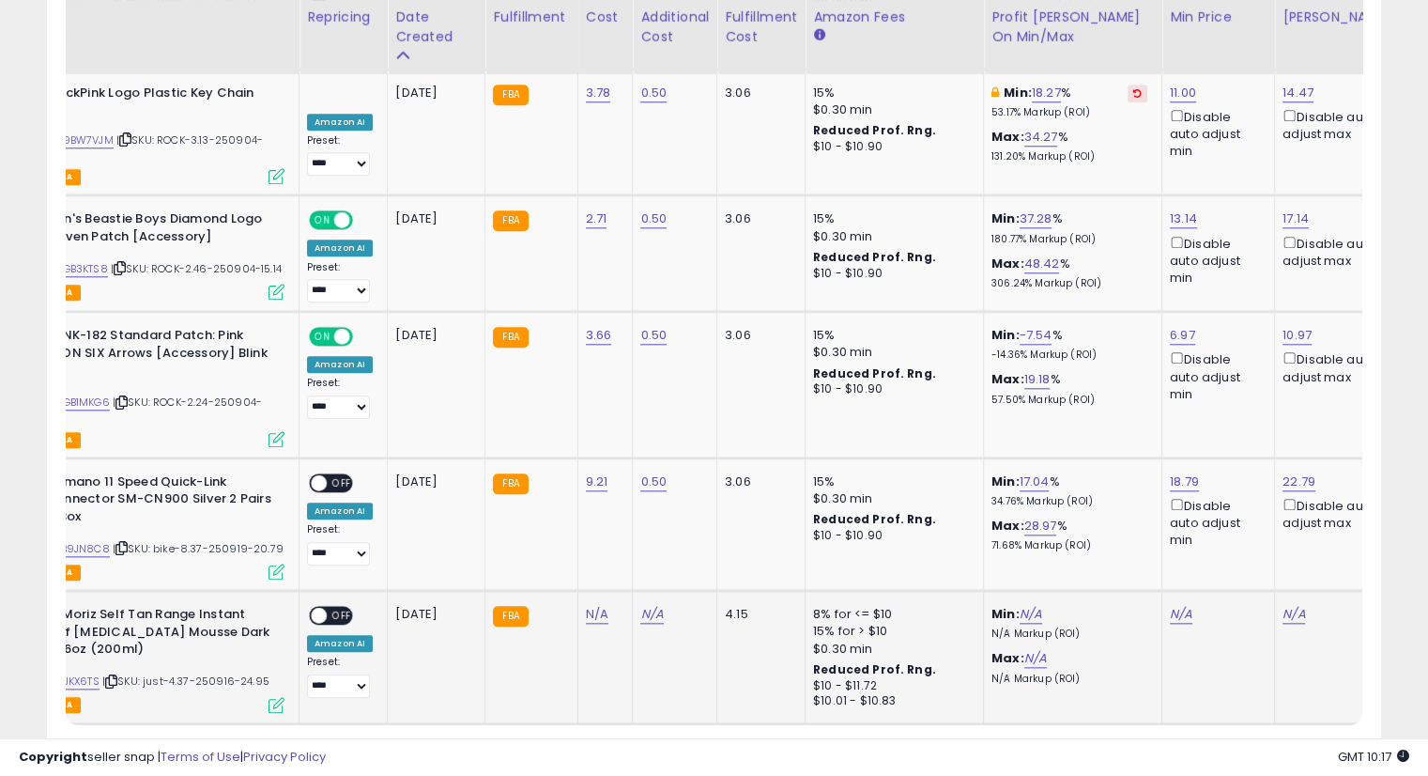
scroll to position [0, 27]
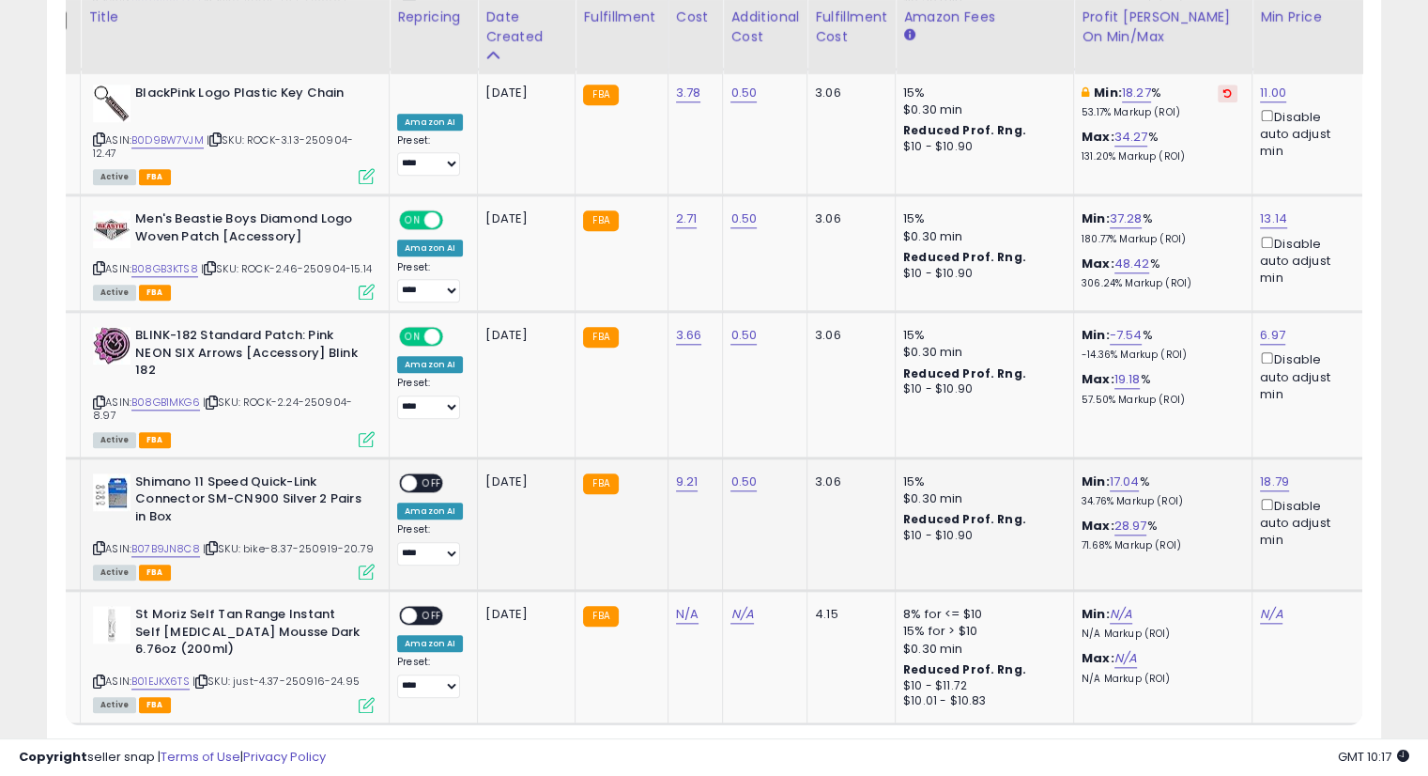
click at [430, 474] on span "OFF" at bounding box center [432, 482] width 30 height 16
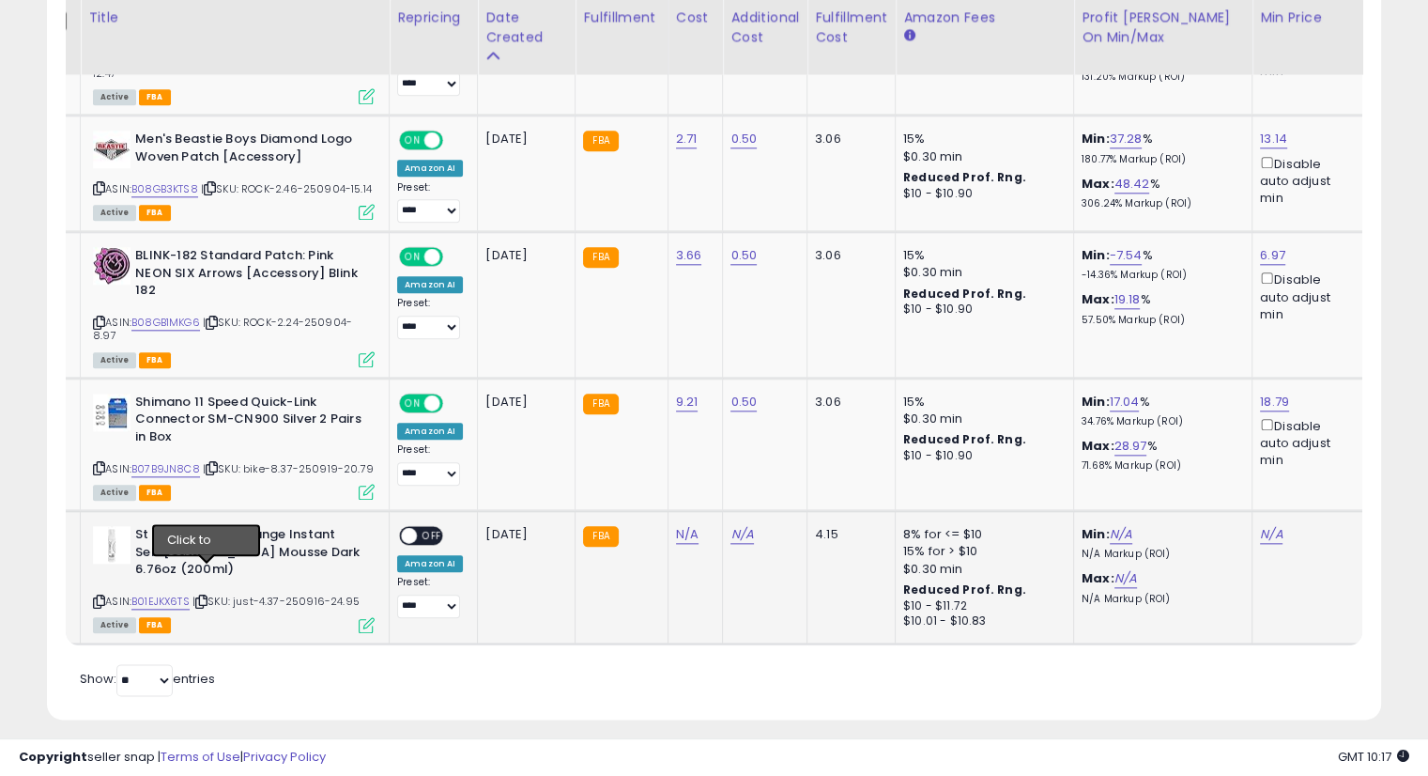
click at [208, 596] on icon at bounding box center [201, 601] width 12 height 10
drag, startPoint x: 685, startPoint y: 510, endPoint x: 701, endPoint y: 510, distance: 16.9
click at [686, 525] on link "N/A" at bounding box center [687, 534] width 23 height 19
type input "****"
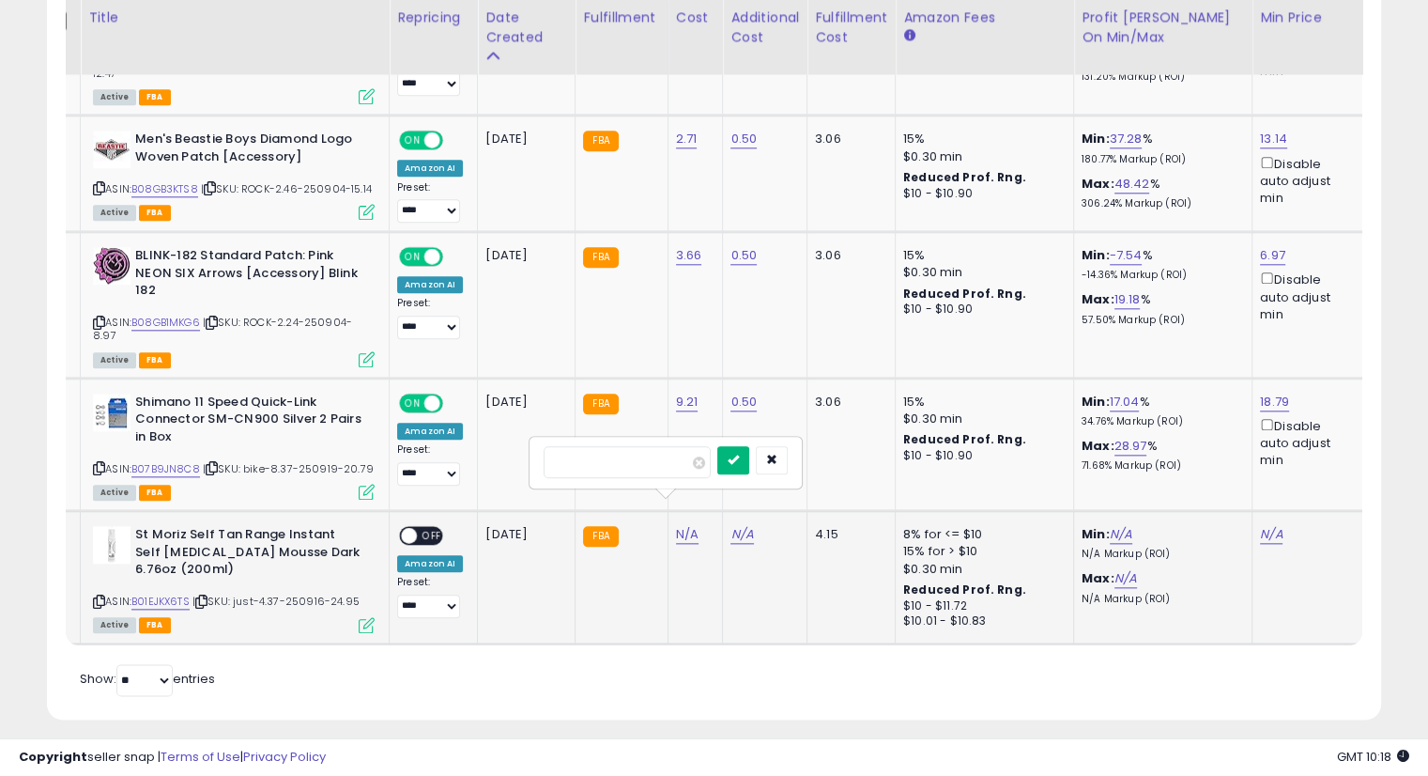
click at [739, 464] on icon "submit" at bounding box center [733, 459] width 11 height 11
click at [749, 445] on button "submit" at bounding box center [733, 441] width 32 height 28
click at [736, 525] on link "N/A" at bounding box center [742, 534] width 23 height 19
type input "****"
click at [794, 456] on icon "submit" at bounding box center [787, 459] width 11 height 11
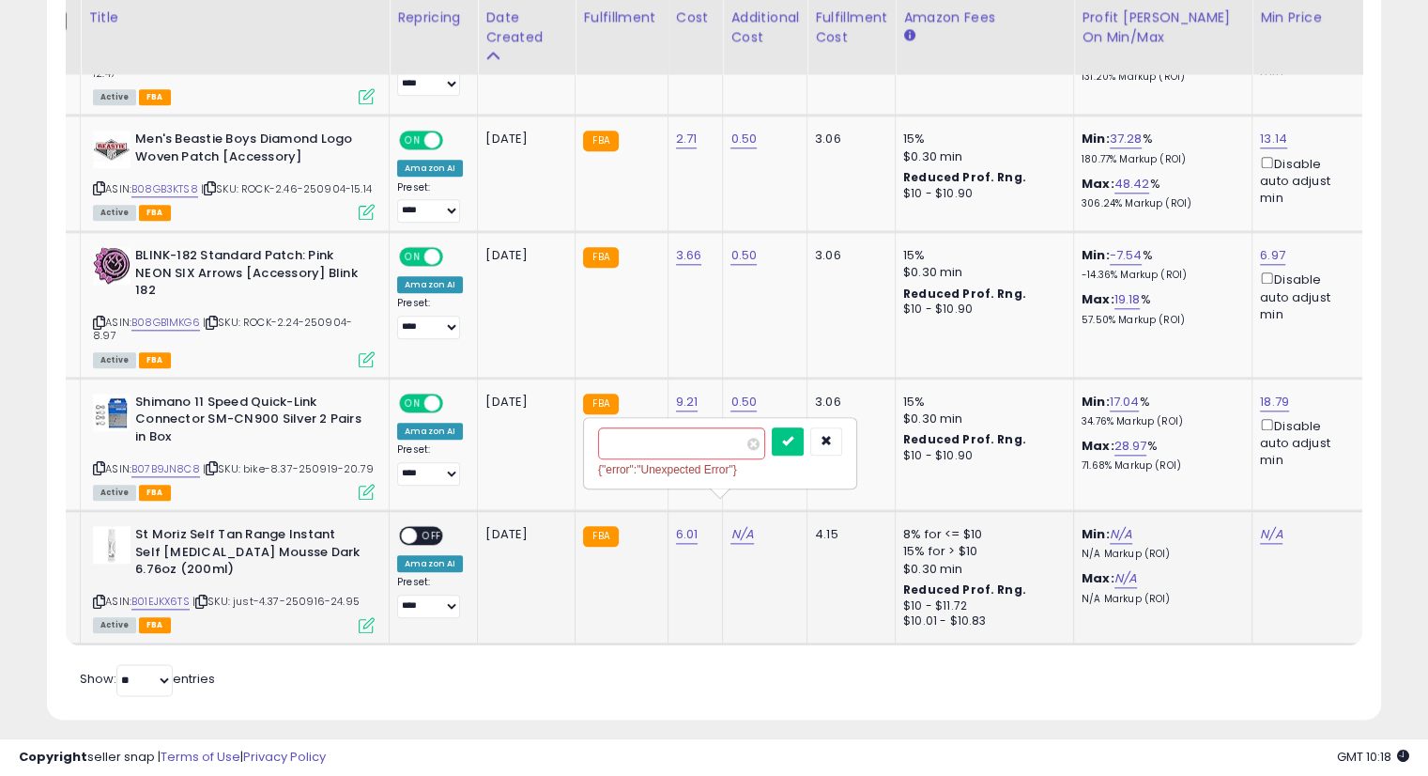
click at [824, 456] on div at bounding box center [807, 443] width 70 height 33
click at [794, 445] on icon "submit" at bounding box center [787, 440] width 11 height 11
click at [1266, 525] on link "N/A" at bounding box center [1271, 534] width 23 height 19
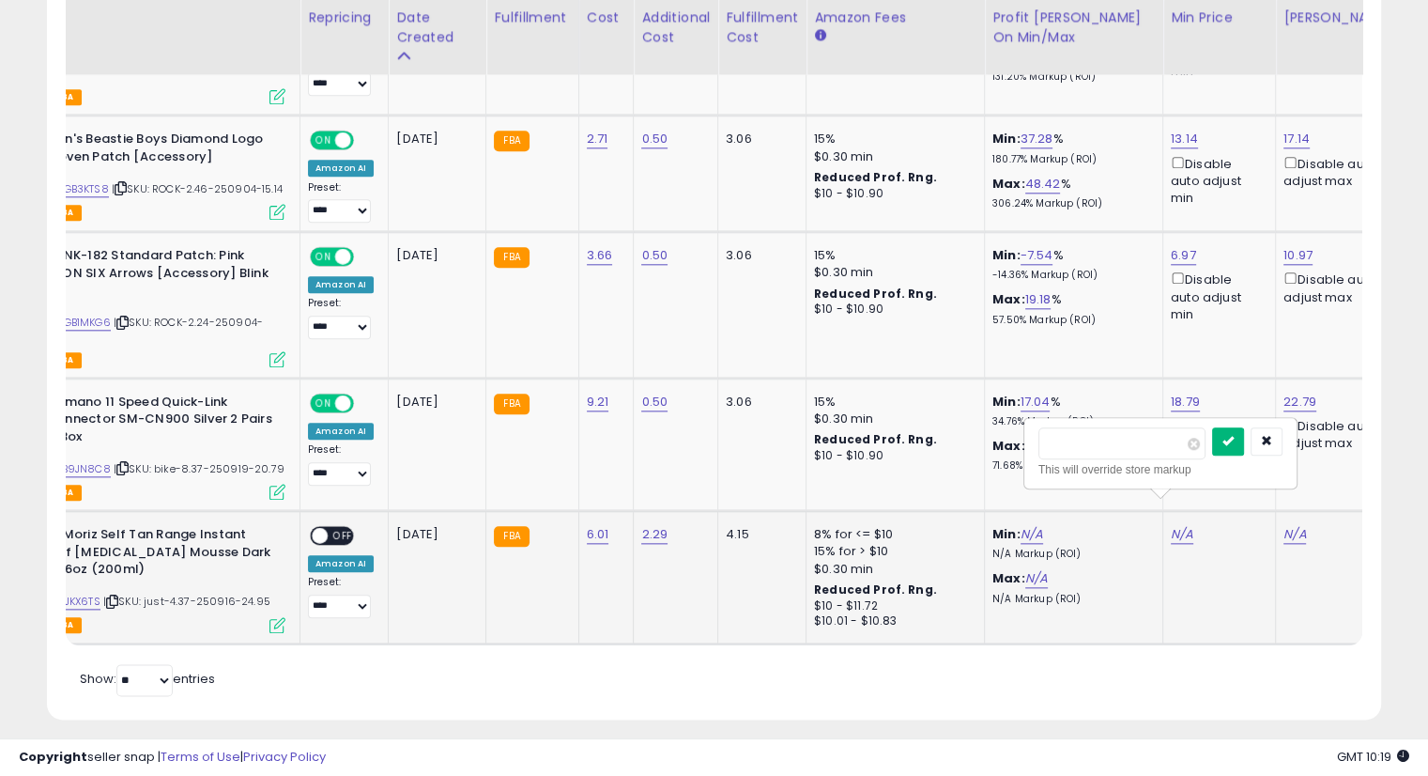
type input "*****"
click at [1234, 436] on icon "submit" at bounding box center [1228, 440] width 11 height 11
click at [1284, 525] on link "N/A" at bounding box center [1295, 534] width 23 height 19
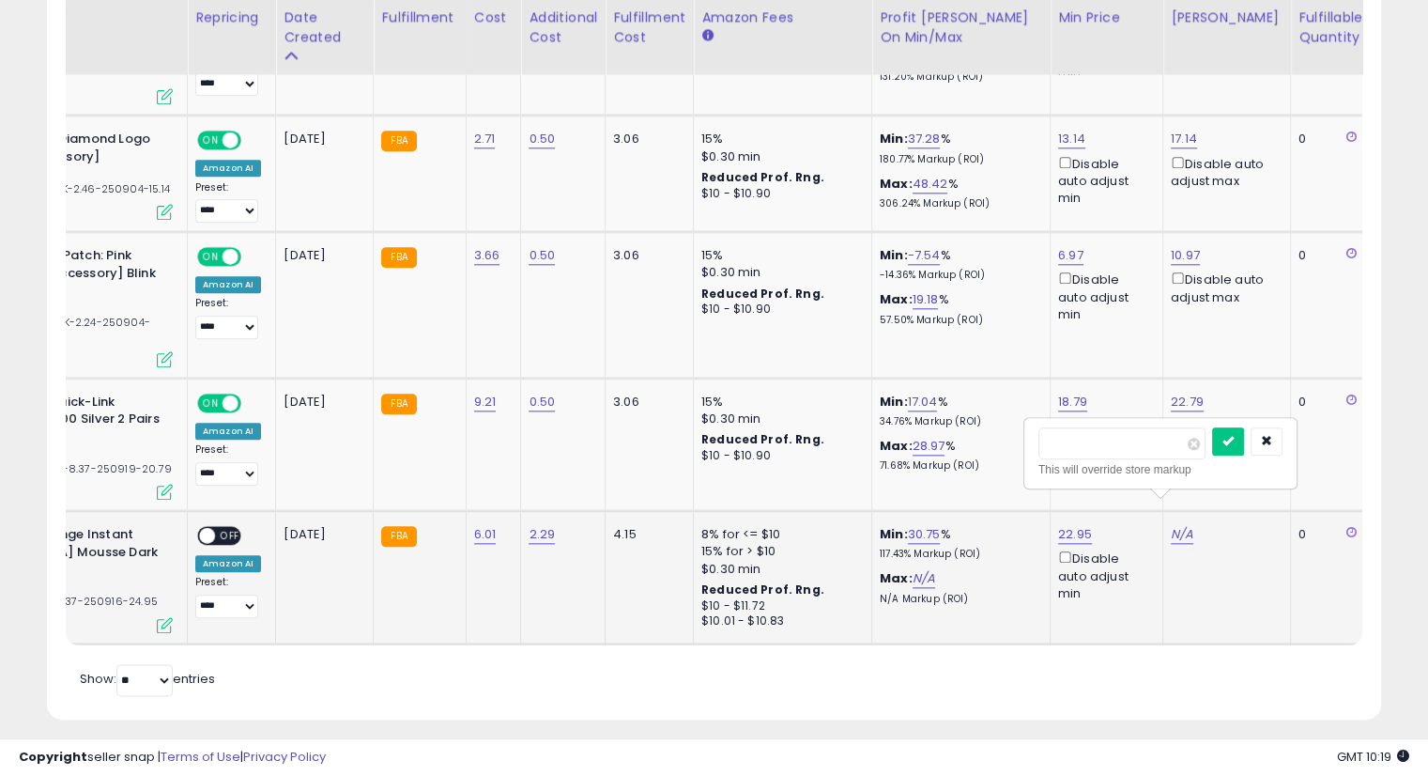
type input "*****"
drag, startPoint x: 1277, startPoint y: 443, endPoint x: 1267, endPoint y: 459, distance: 19.0
click at [1273, 448] on div at bounding box center [1247, 443] width 70 height 33
drag, startPoint x: 1257, startPoint y: 438, endPoint x: 1238, endPoint y: 598, distance: 161.8
click at [1234, 439] on icon "submit" at bounding box center [1228, 440] width 11 height 11
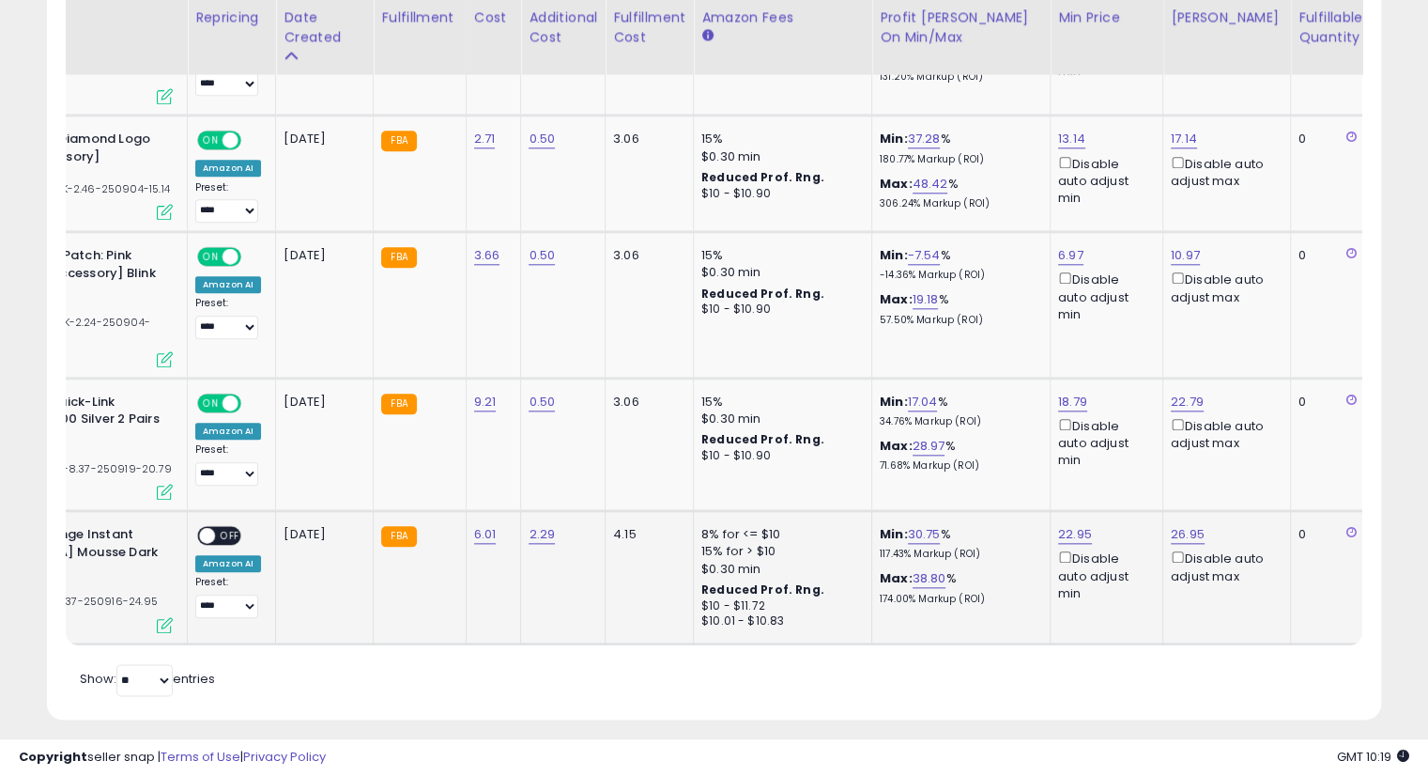
click at [218, 528] on span "OFF" at bounding box center [230, 536] width 30 height 16
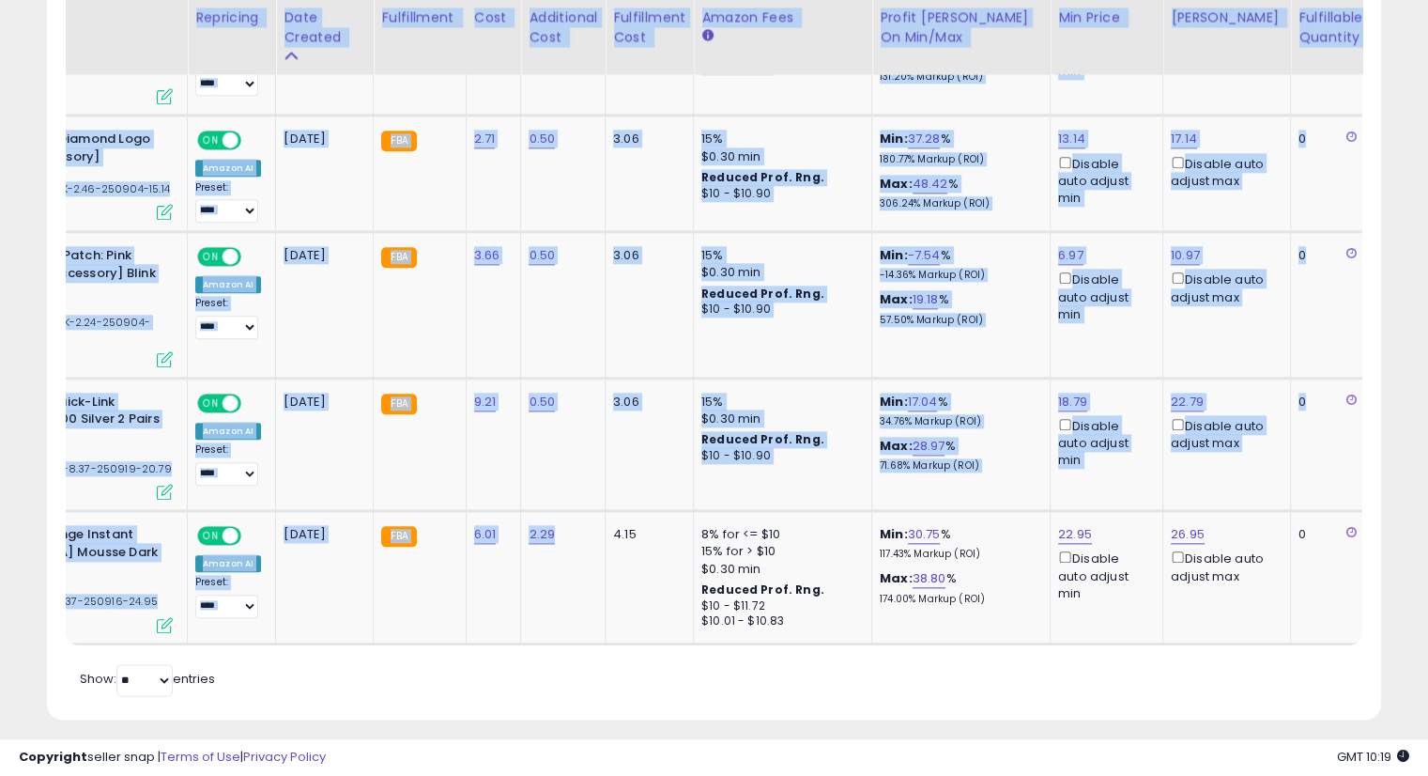
drag, startPoint x: 552, startPoint y: 615, endPoint x: 463, endPoint y: 620, distance: 89.3
drag, startPoint x: 705, startPoint y: 688, endPoint x: 665, endPoint y: 630, distance: 70.9
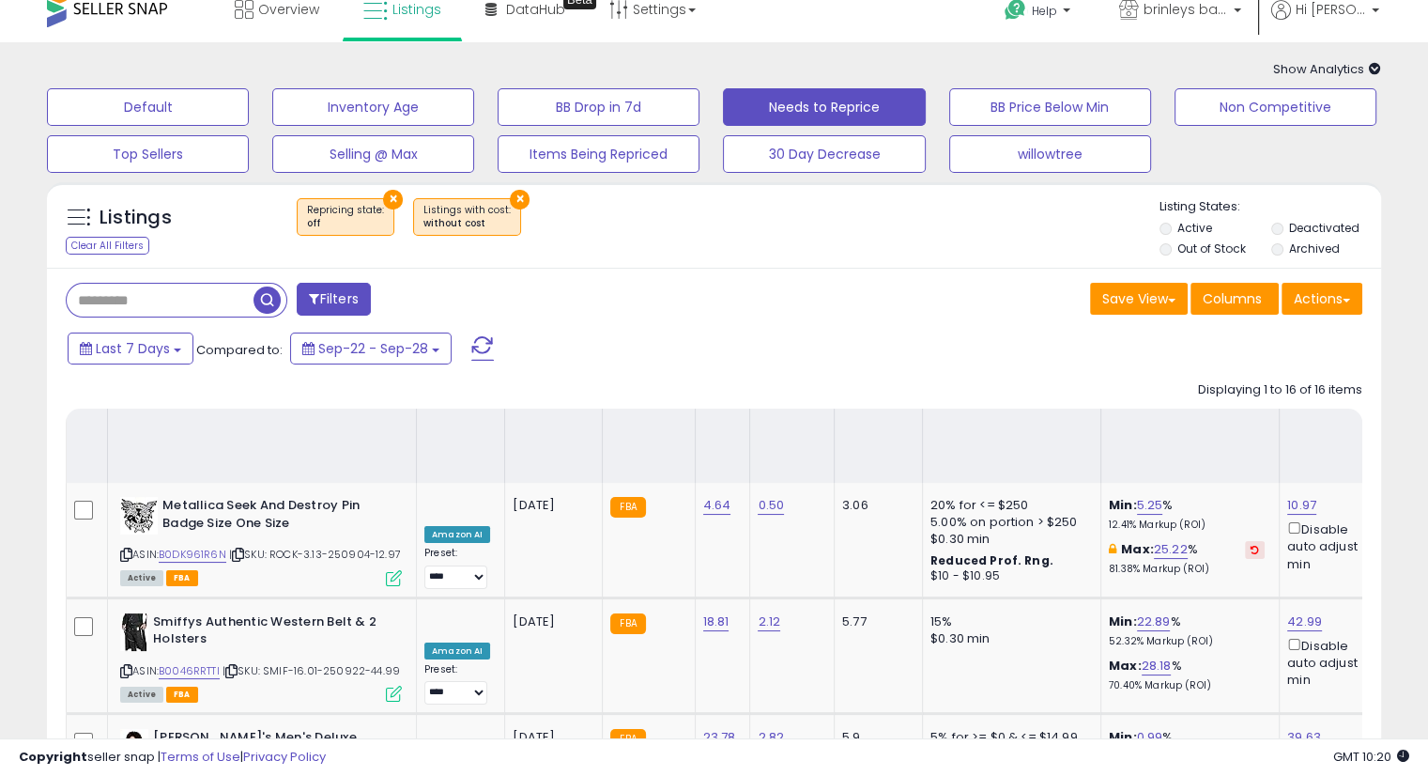
scroll to position [0, 0]
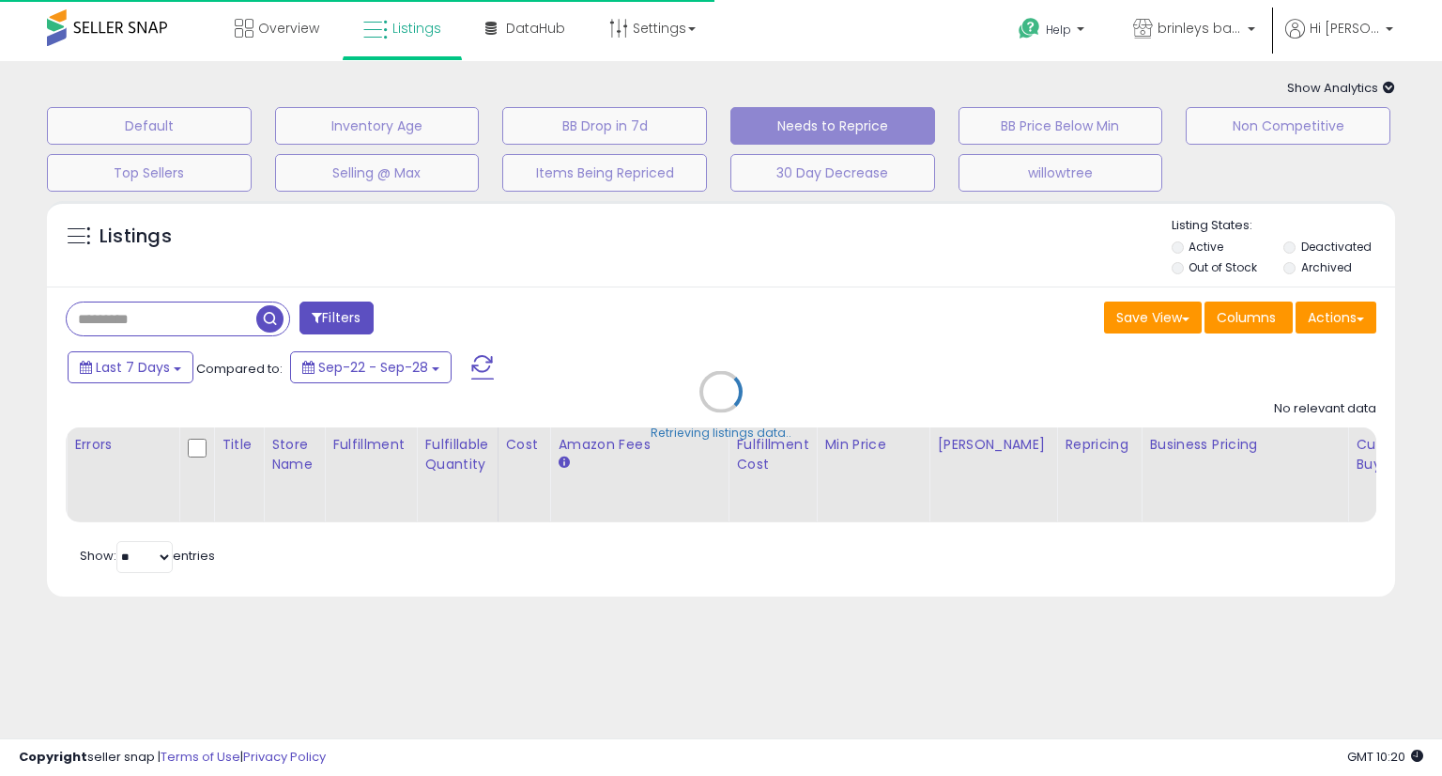
select select "**"
